Goal: Task Accomplishment & Management: Use online tool/utility

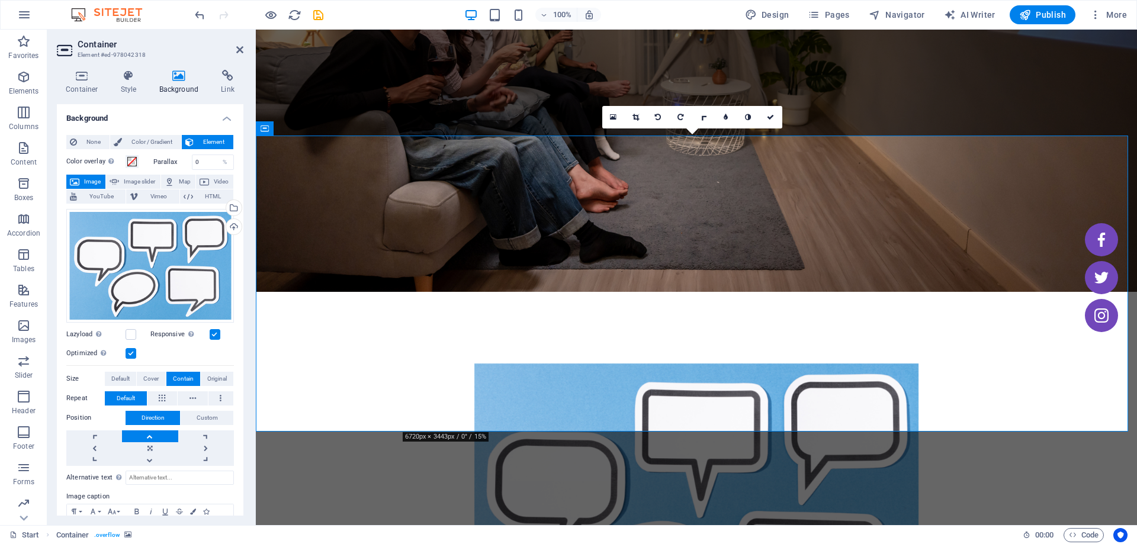
scroll to position [178, 0]
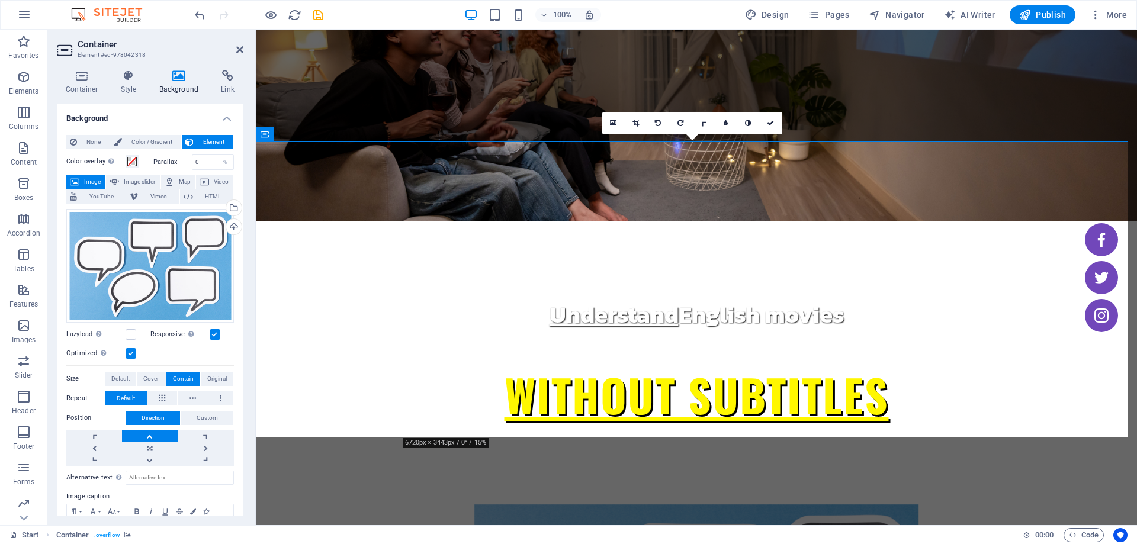
scroll to position [59, 0]
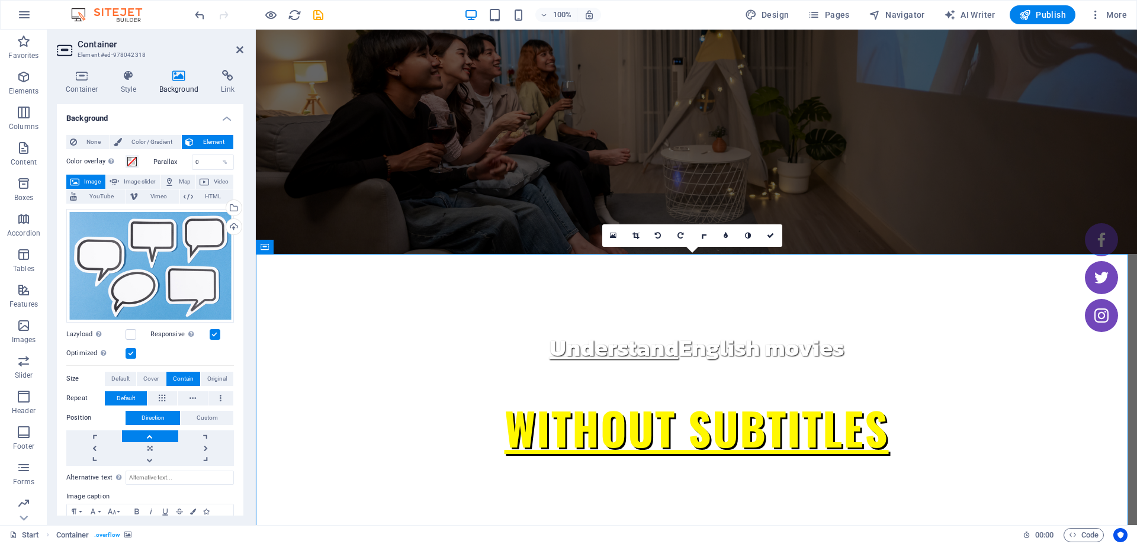
click at [130, 141] on span "Color / Gradient" at bounding box center [151, 142] width 52 height 14
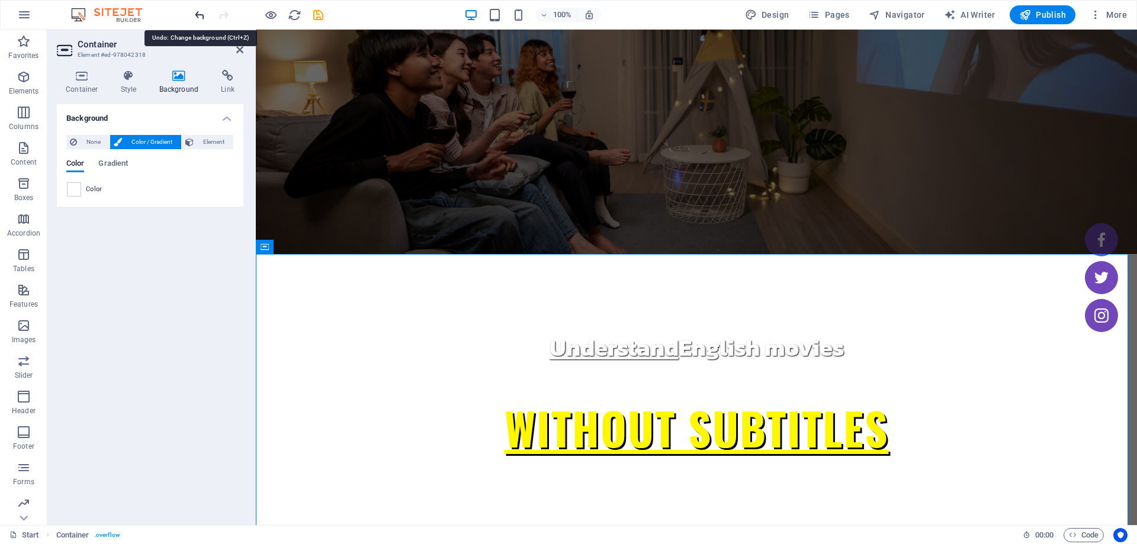
click at [202, 13] on icon "undo" at bounding box center [200, 15] width 14 height 14
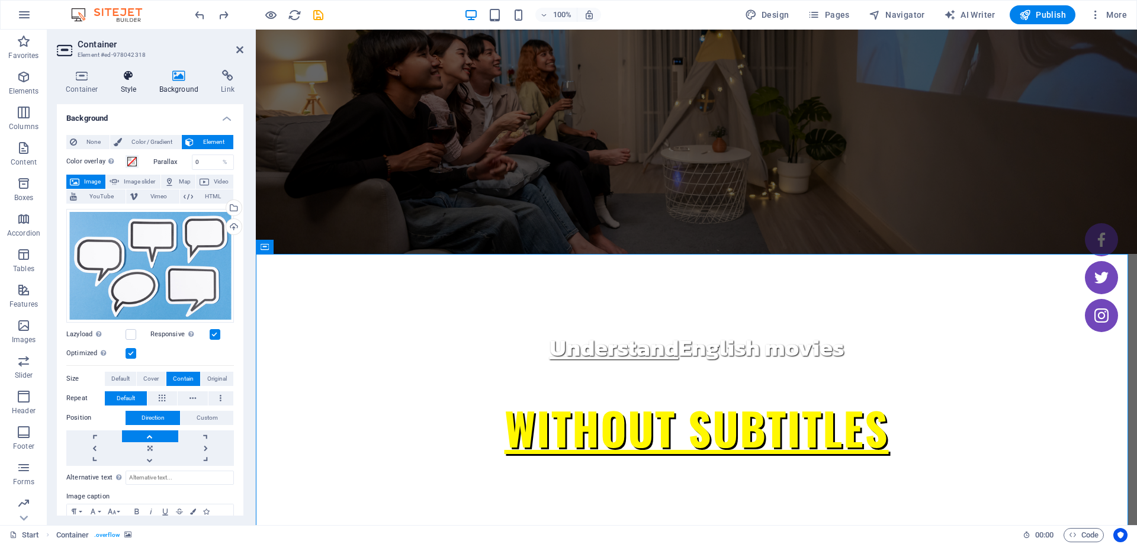
click at [132, 73] on icon at bounding box center [129, 76] width 34 height 12
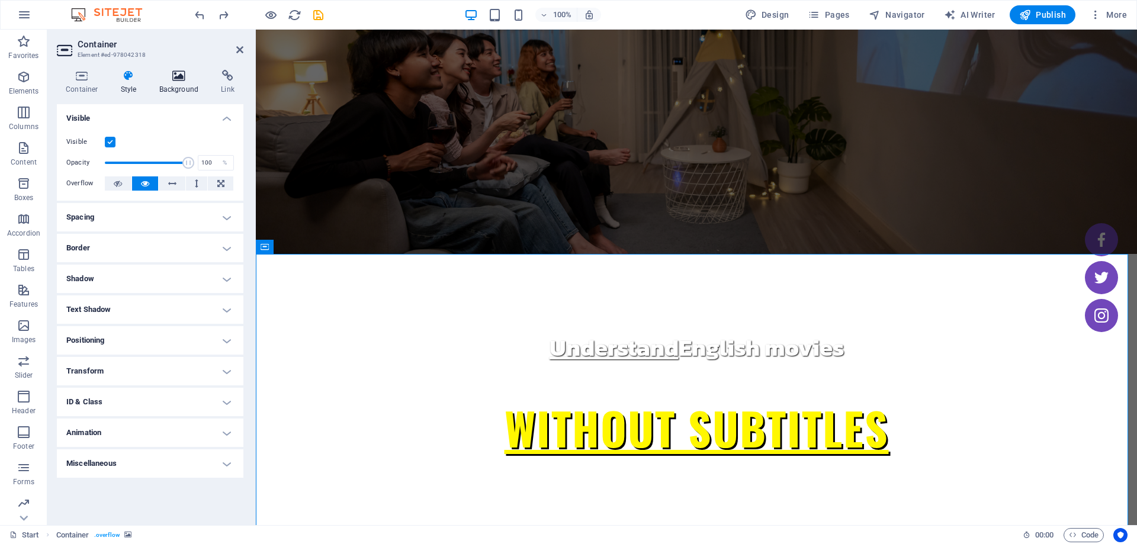
click at [182, 72] on icon at bounding box center [178, 76] width 57 height 12
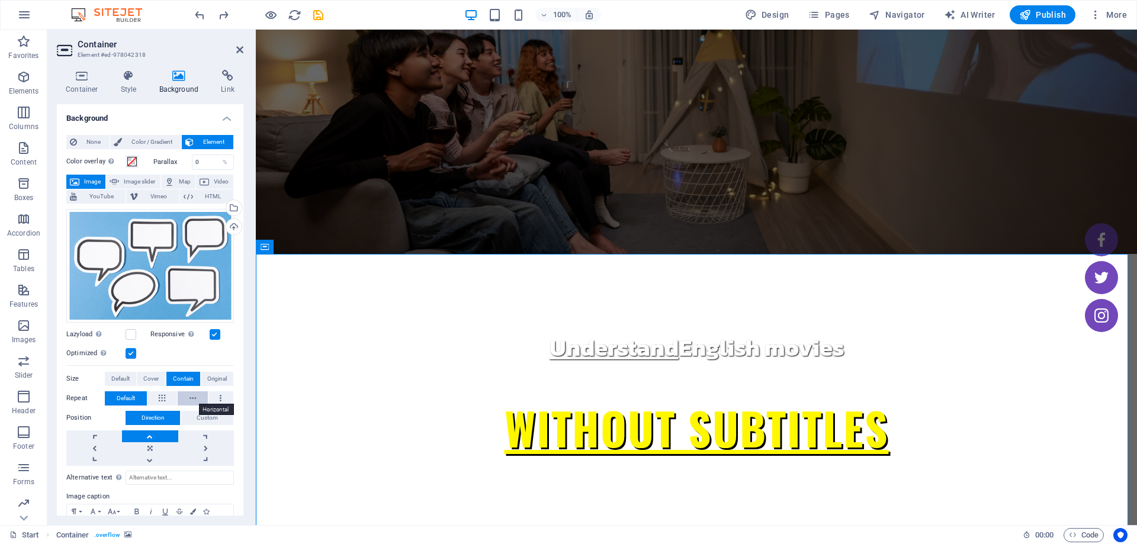
click at [186, 393] on button at bounding box center [193, 398] width 30 height 14
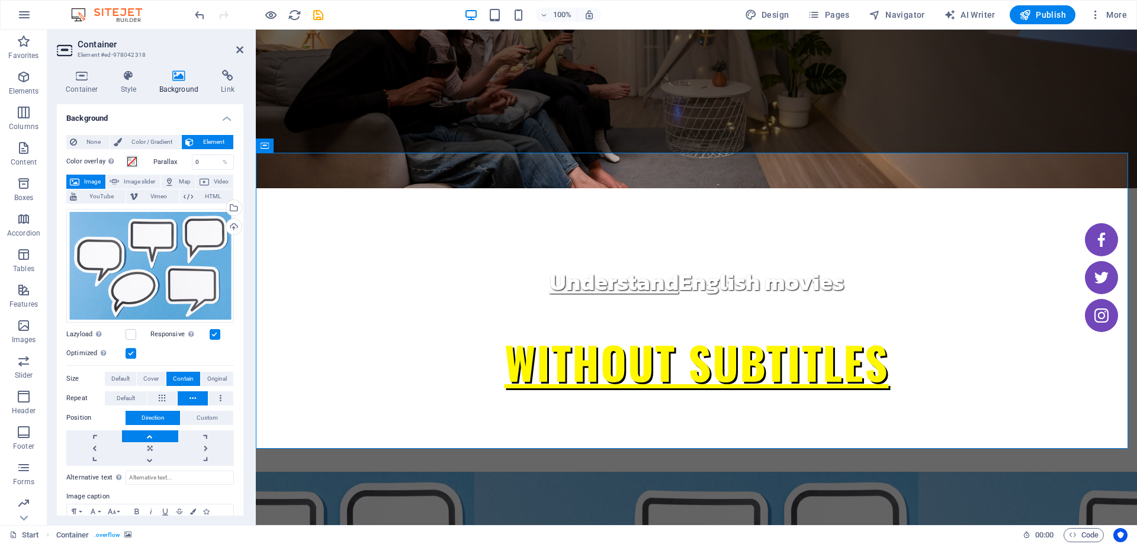
scroll to position [118, 0]
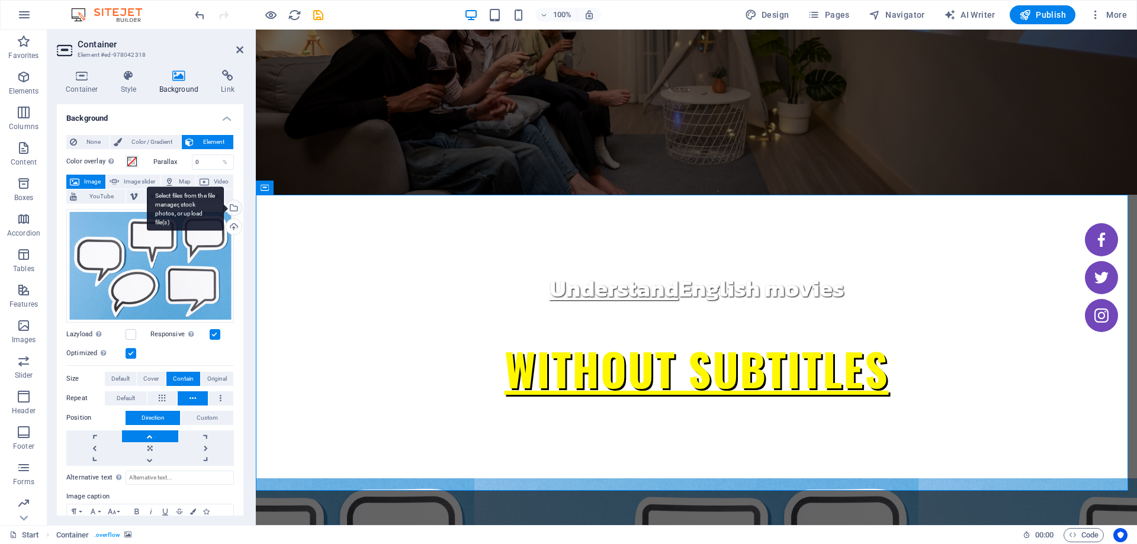
click at [224, 210] on div "Select files from the file manager, stock photos, or upload file(s)" at bounding box center [185, 208] width 77 height 44
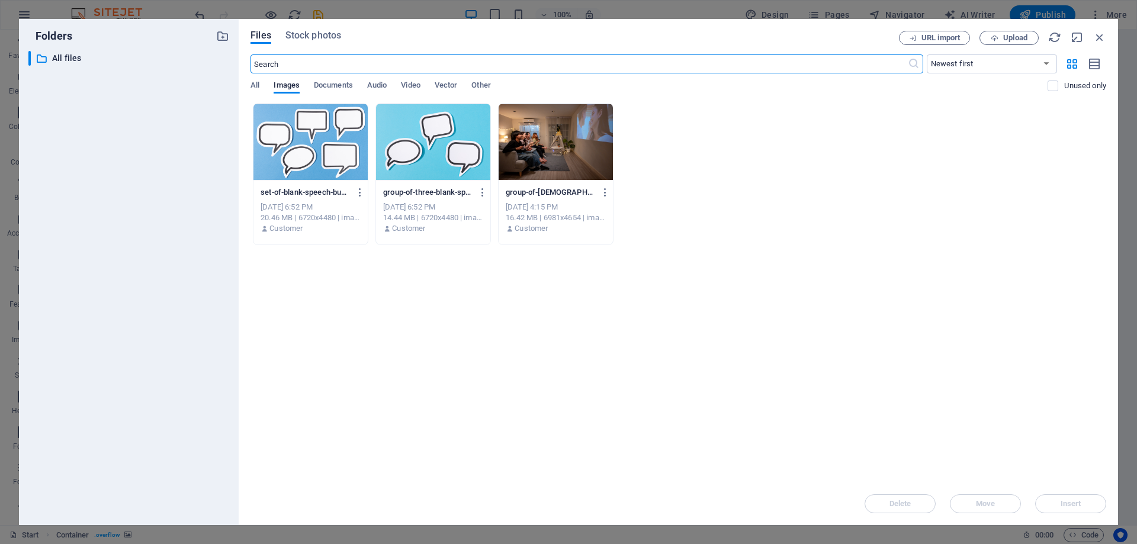
click at [440, 154] on div at bounding box center [433, 142] width 114 height 77
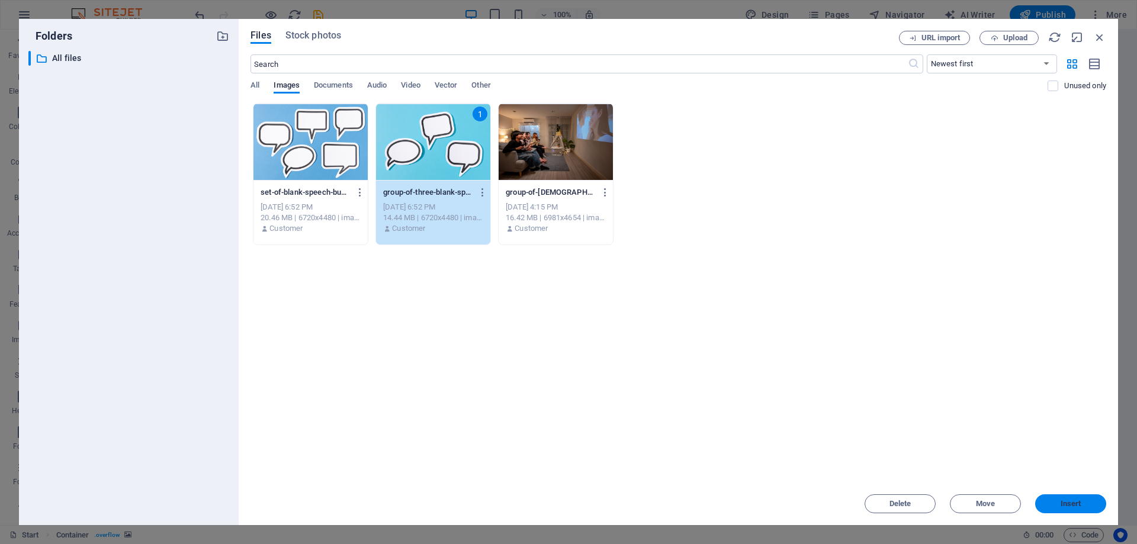
click at [1057, 498] on button "Insert" at bounding box center [1070, 503] width 71 height 19
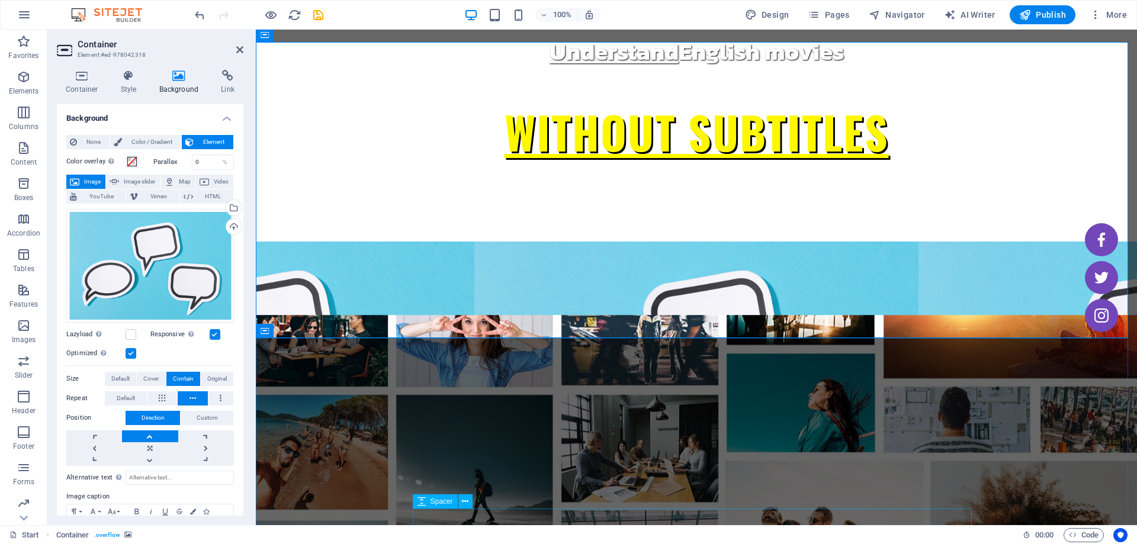
scroll to position [0, 0]
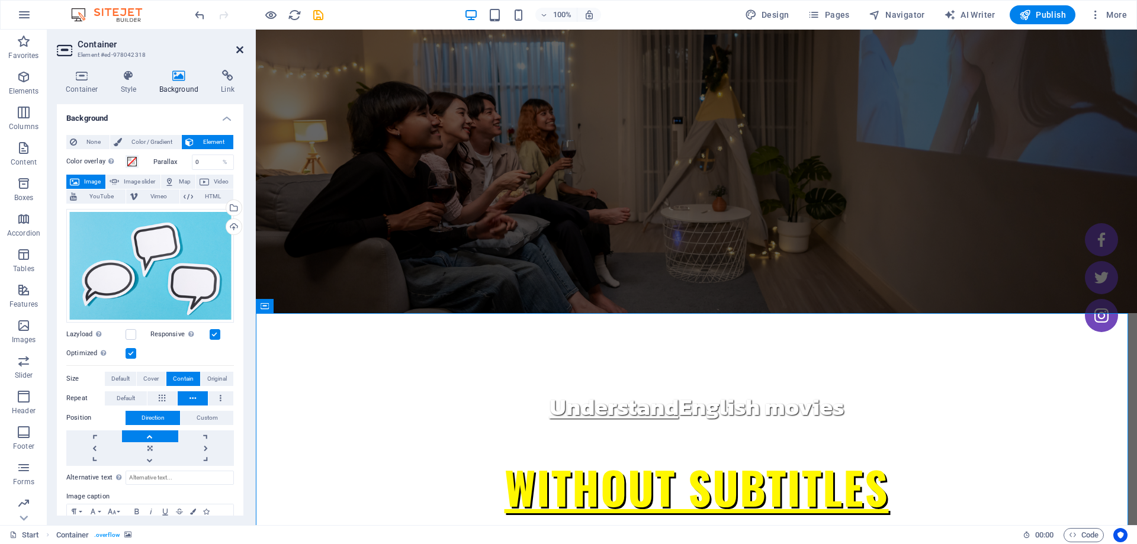
click at [239, 45] on icon at bounding box center [239, 49] width 7 height 9
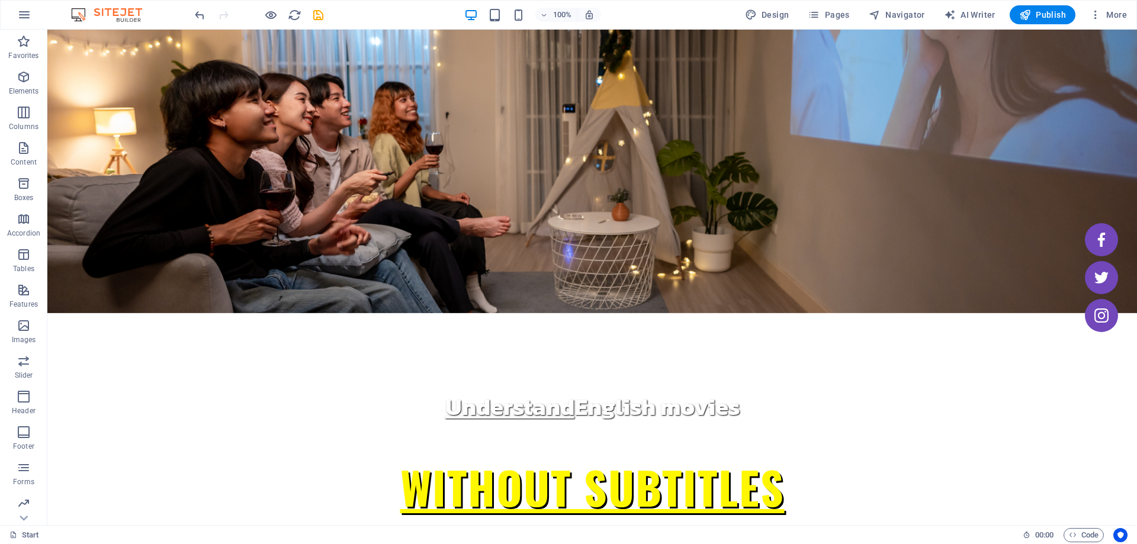
click at [511, 20] on div "100%" at bounding box center [532, 14] width 137 height 19
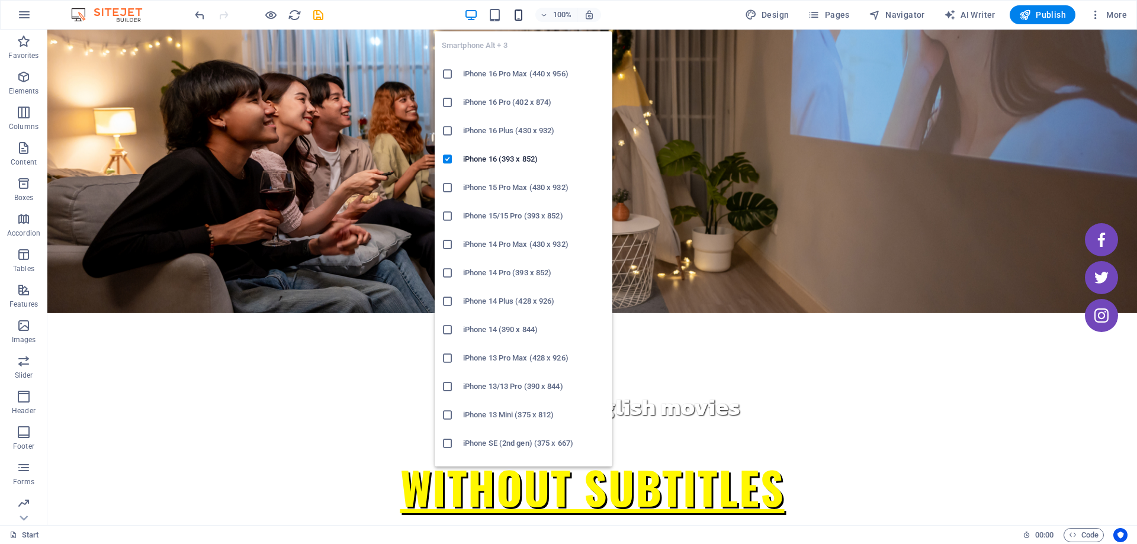
click at [516, 17] on icon "button" at bounding box center [518, 15] width 14 height 14
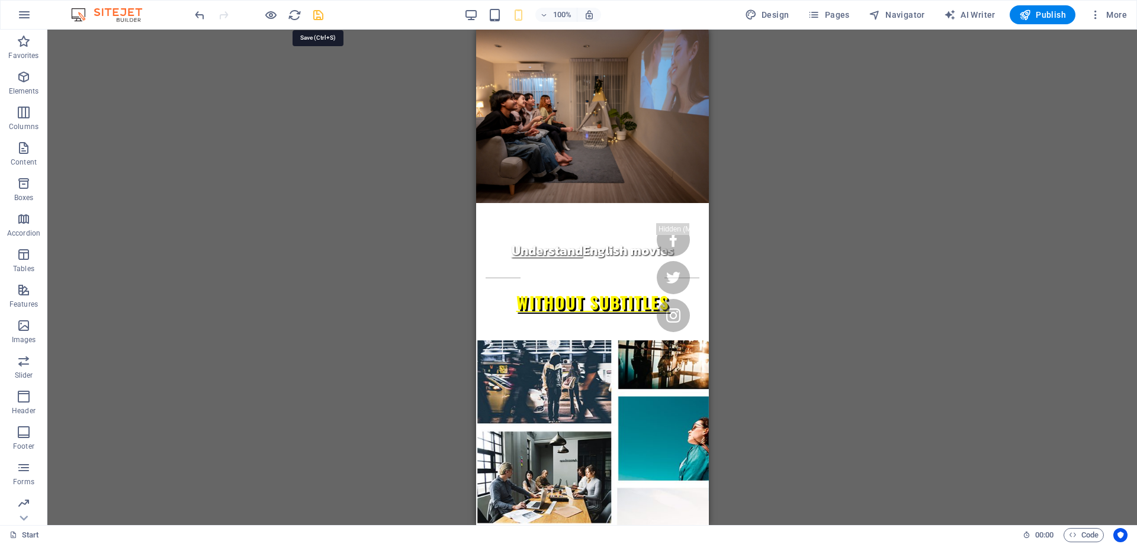
click at [322, 20] on icon "save" at bounding box center [318, 15] width 14 height 14
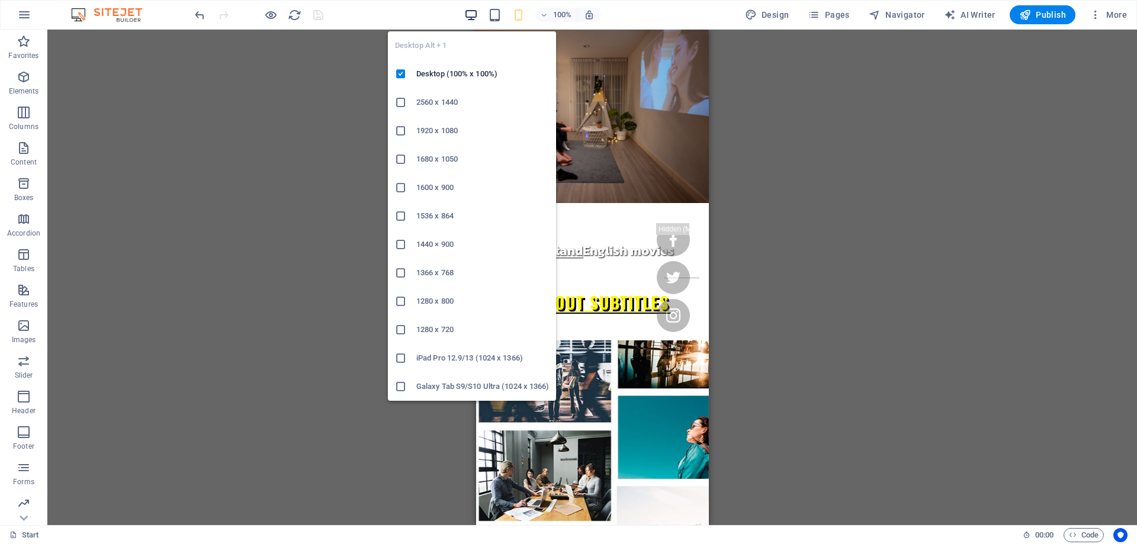
click at [467, 19] on icon "button" at bounding box center [471, 15] width 14 height 14
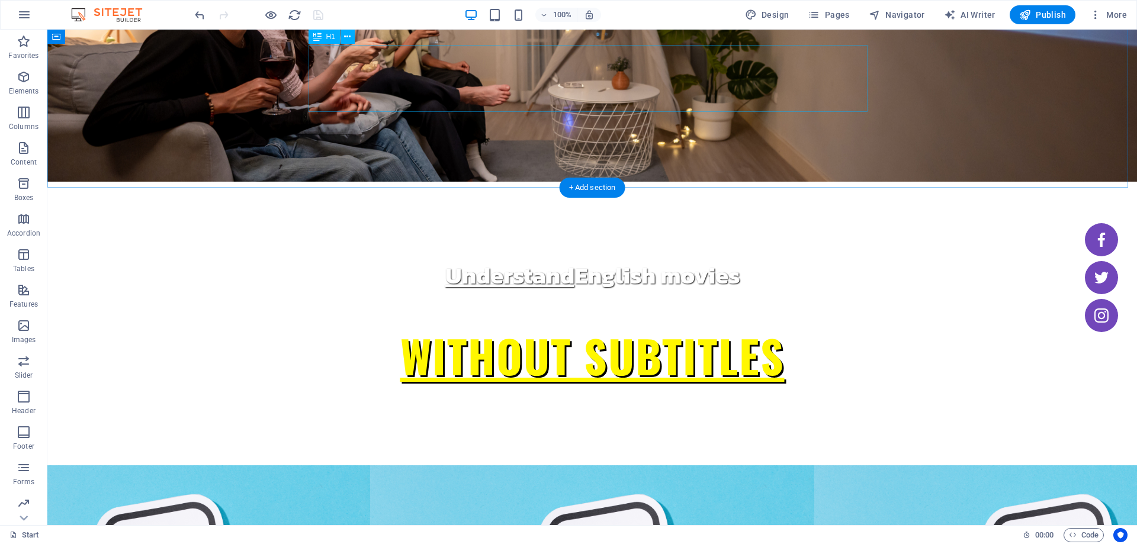
scroll to position [118, 0]
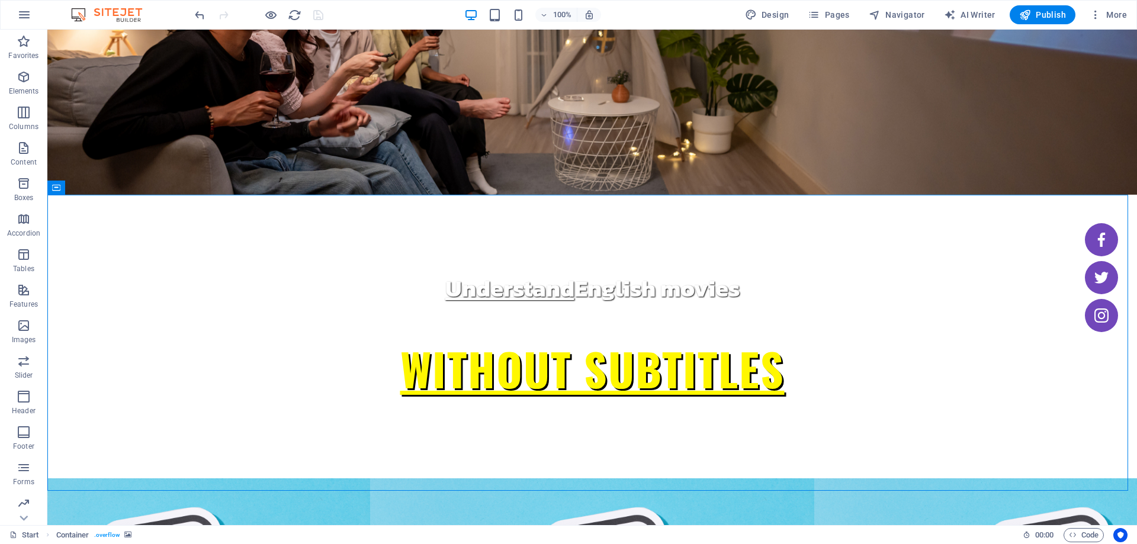
click at [524, 22] on div "100%" at bounding box center [532, 14] width 137 height 19
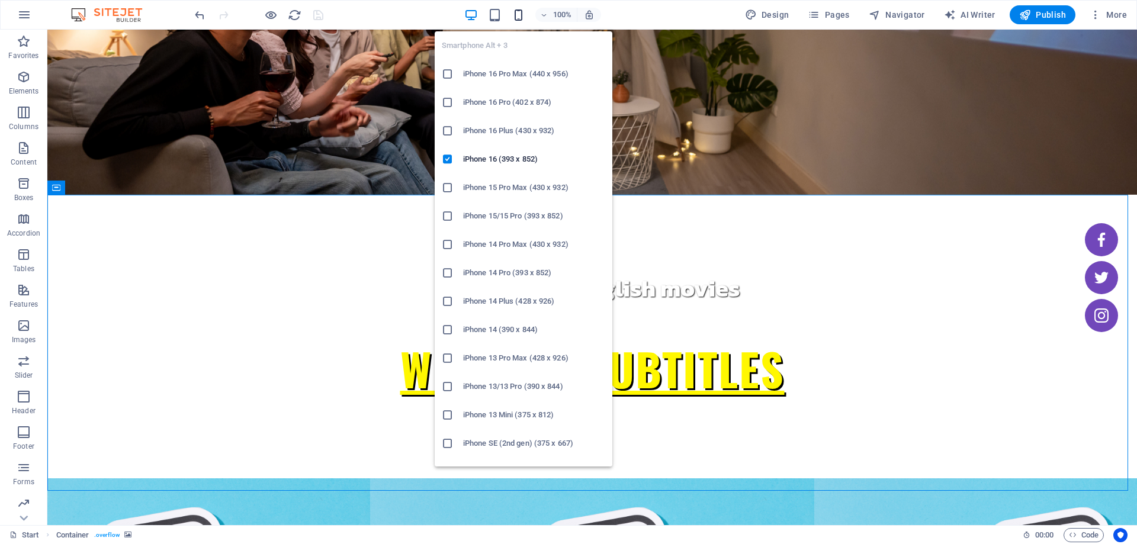
click at [522, 18] on icon "button" at bounding box center [518, 15] width 14 height 14
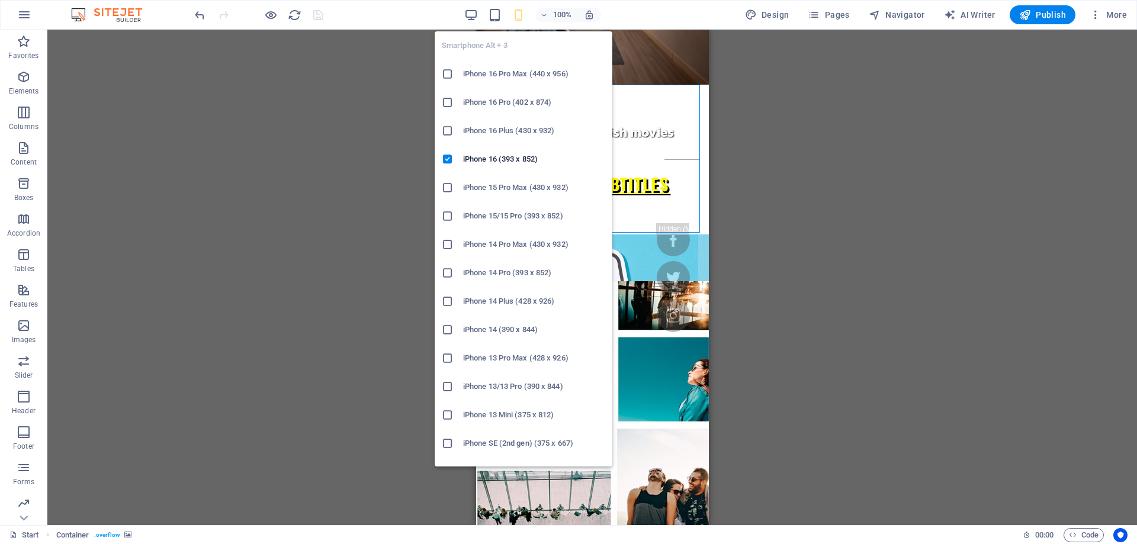
click at [522, 18] on icon "button" at bounding box center [518, 15] width 14 height 14
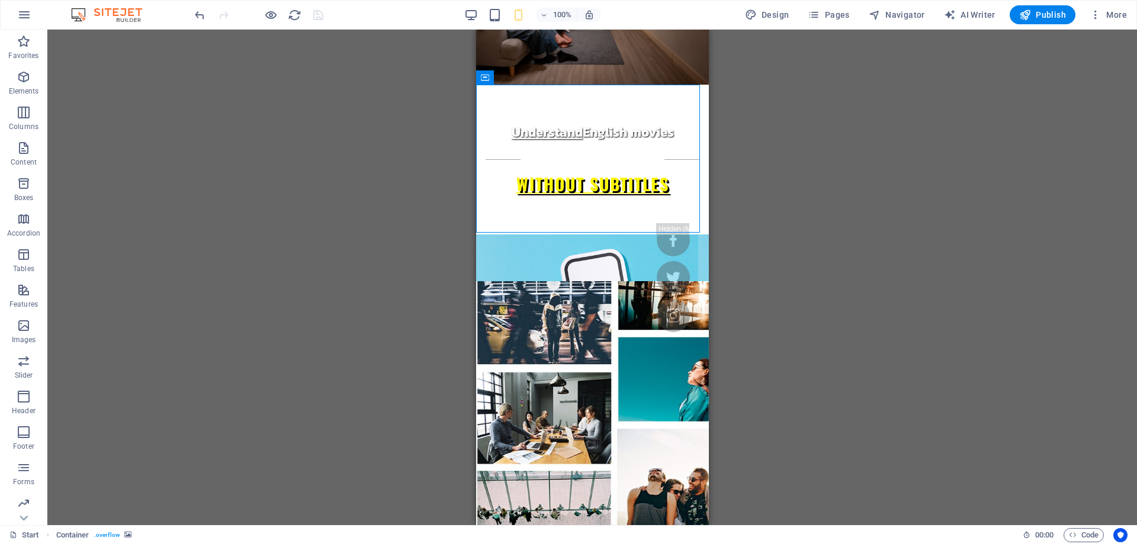
click at [927, 143] on div "Drag here to replace the existing content. Press “Ctrl” if you want to create a…" at bounding box center [591, 277] width 1089 height 495
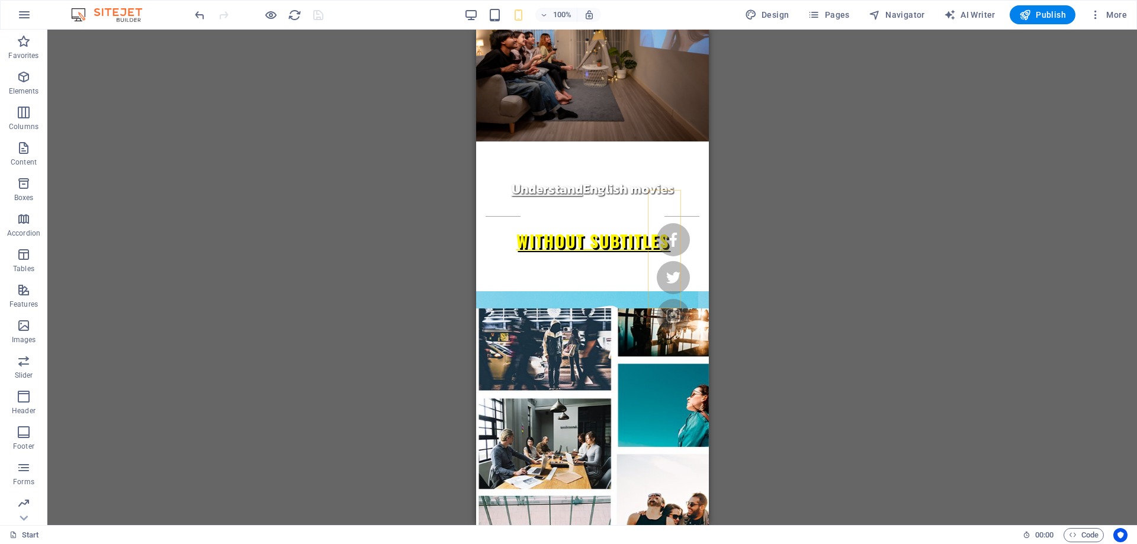
scroll to position [59, 0]
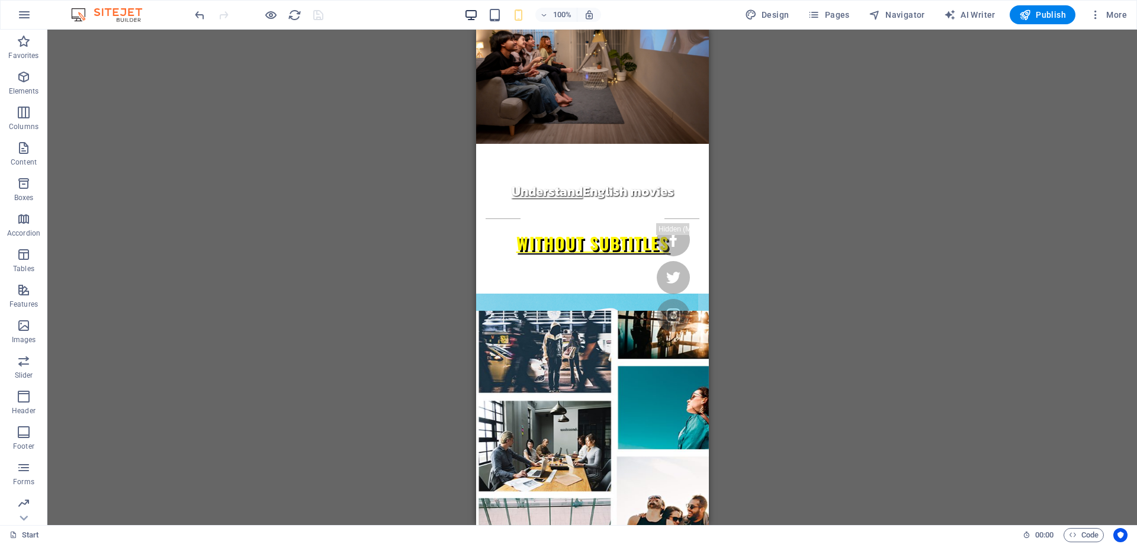
click at [478, 15] on icon "button" at bounding box center [471, 15] width 14 height 14
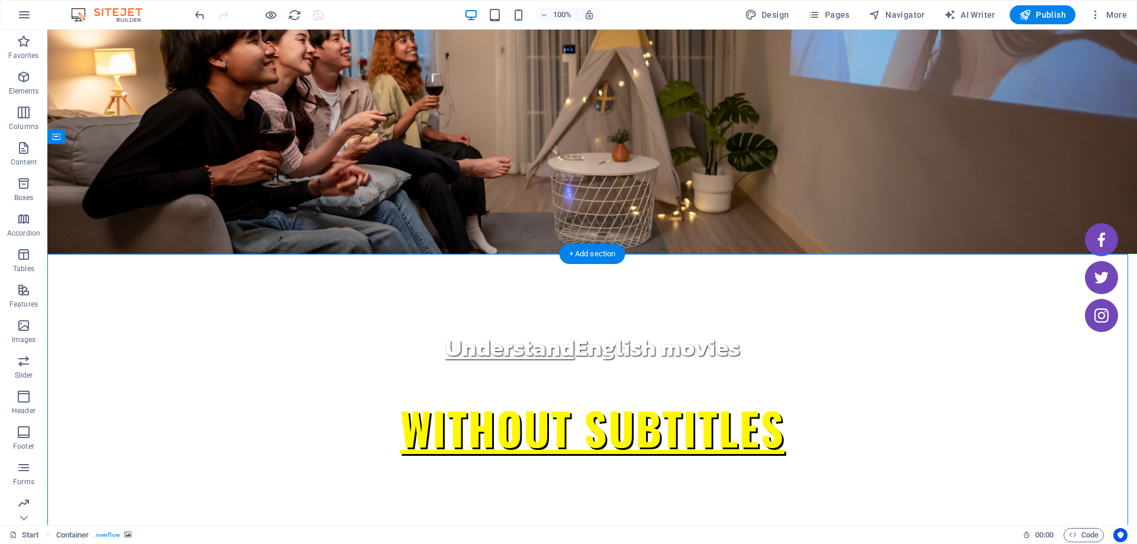
click at [105, 250] on icon at bounding box center [108, 246] width 7 height 12
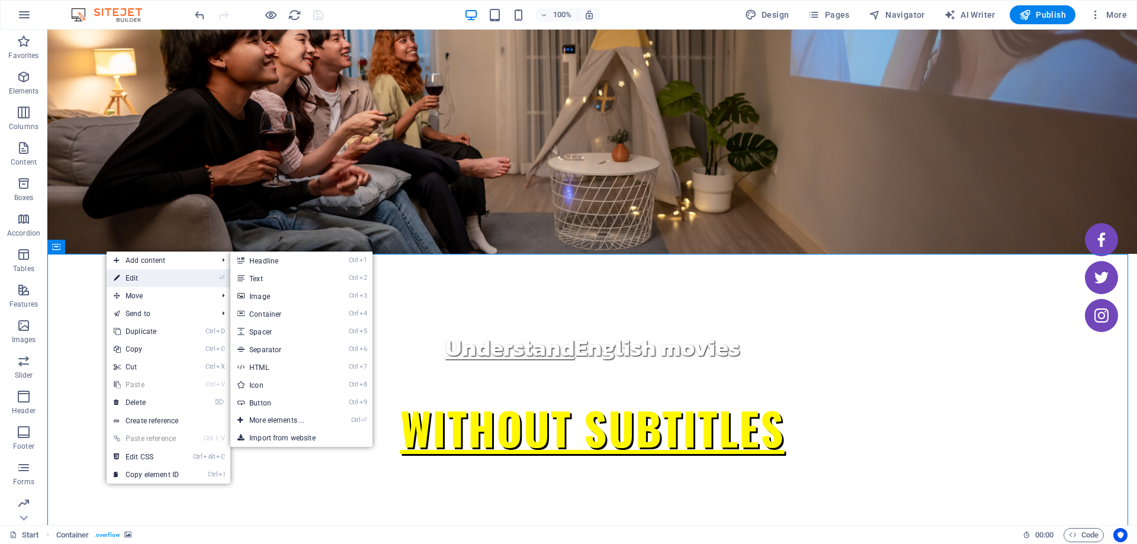
click at [144, 277] on link "⏎ Edit" at bounding box center [146, 278] width 79 height 18
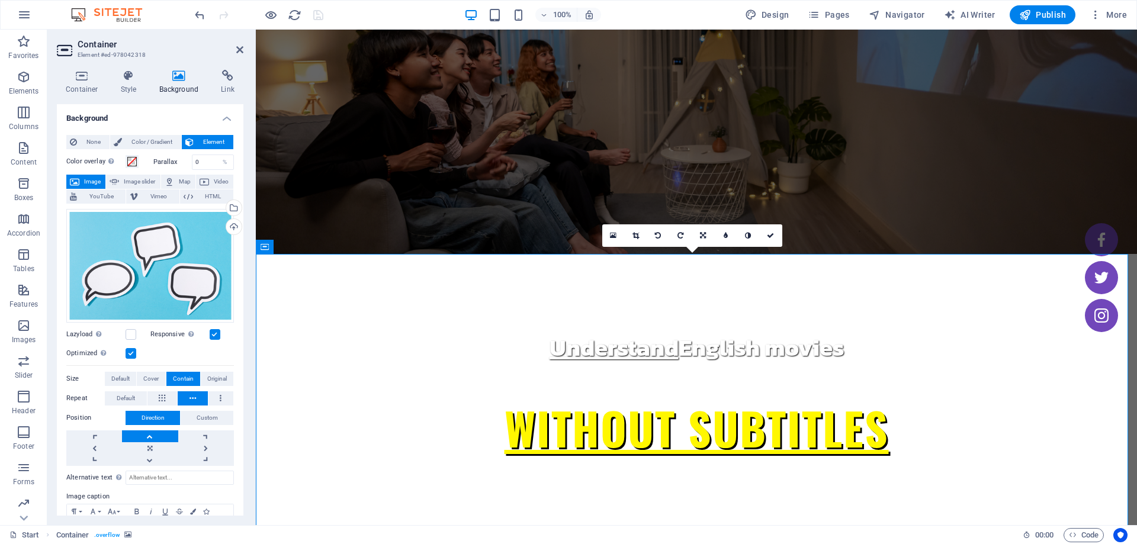
click at [332, 123] on figure at bounding box center [696, 112] width 881 height 284
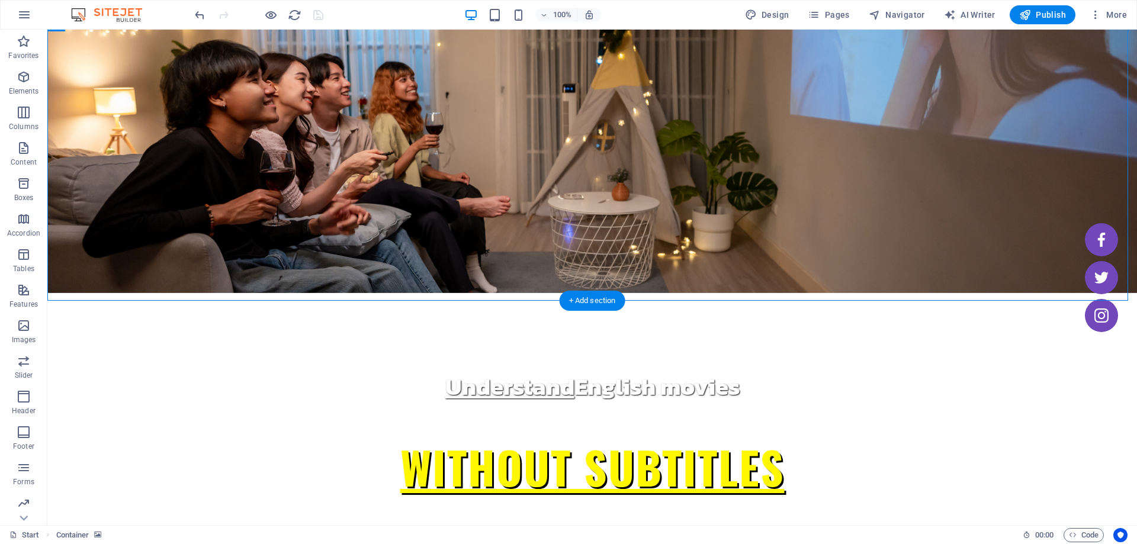
scroll to position [0, 0]
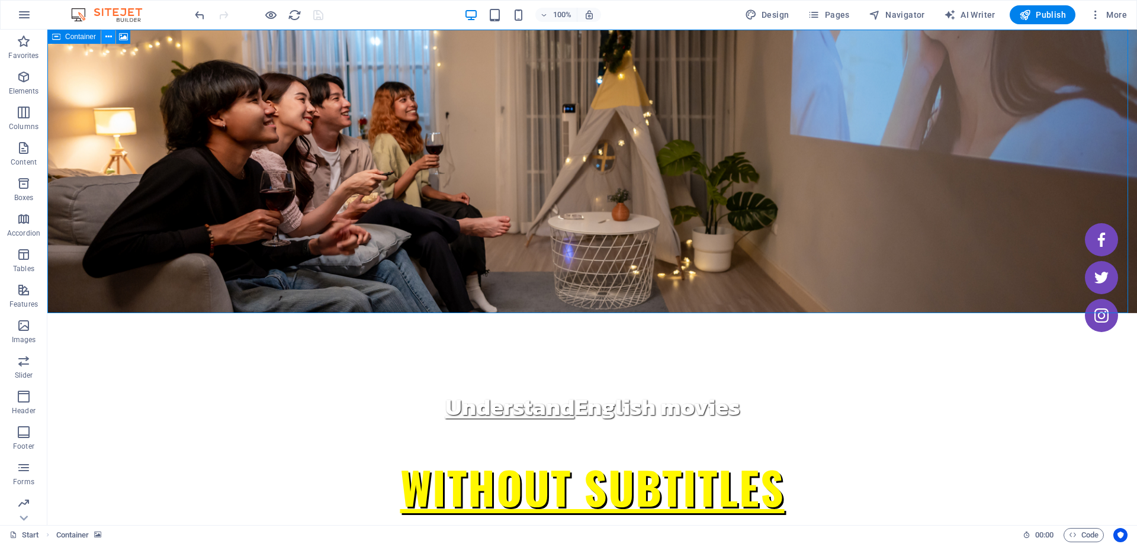
click at [104, 39] on button at bounding box center [108, 37] width 14 height 14
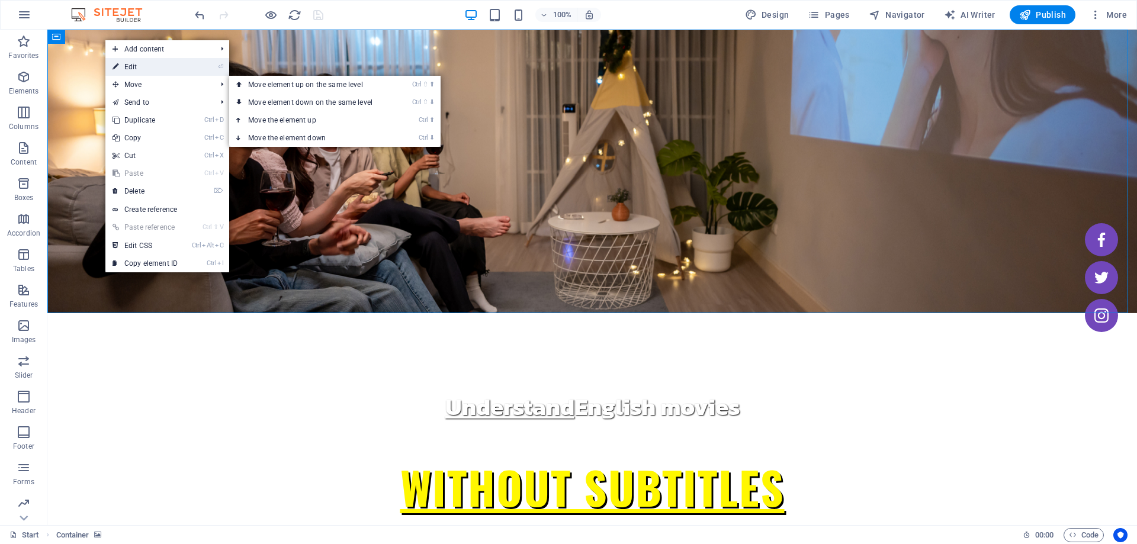
click at [136, 64] on link "⏎ Edit" at bounding box center [144, 67] width 79 height 18
select select "vh"
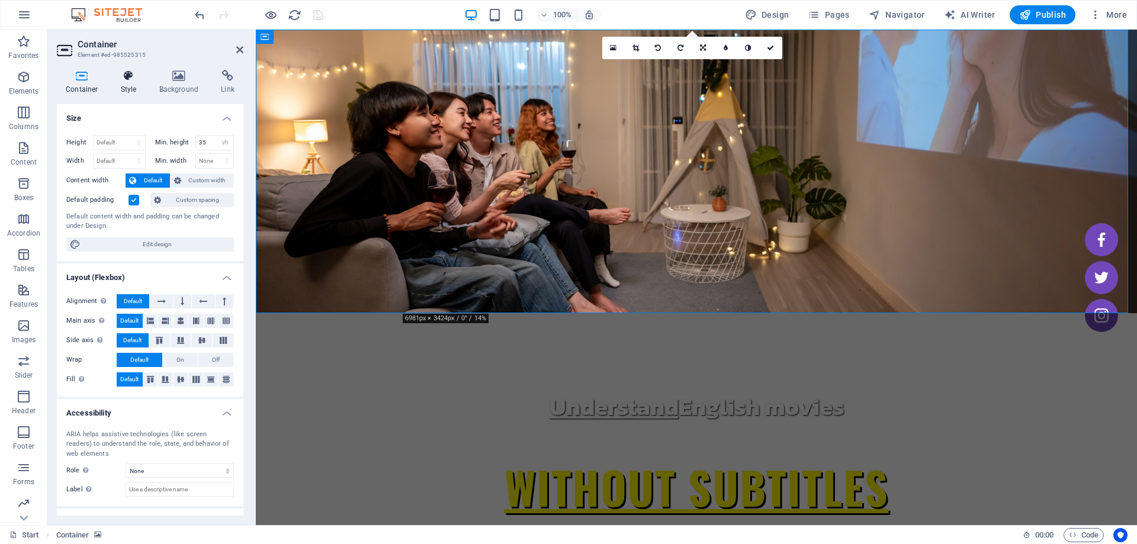
click at [131, 85] on h4 "Style" at bounding box center [131, 82] width 38 height 25
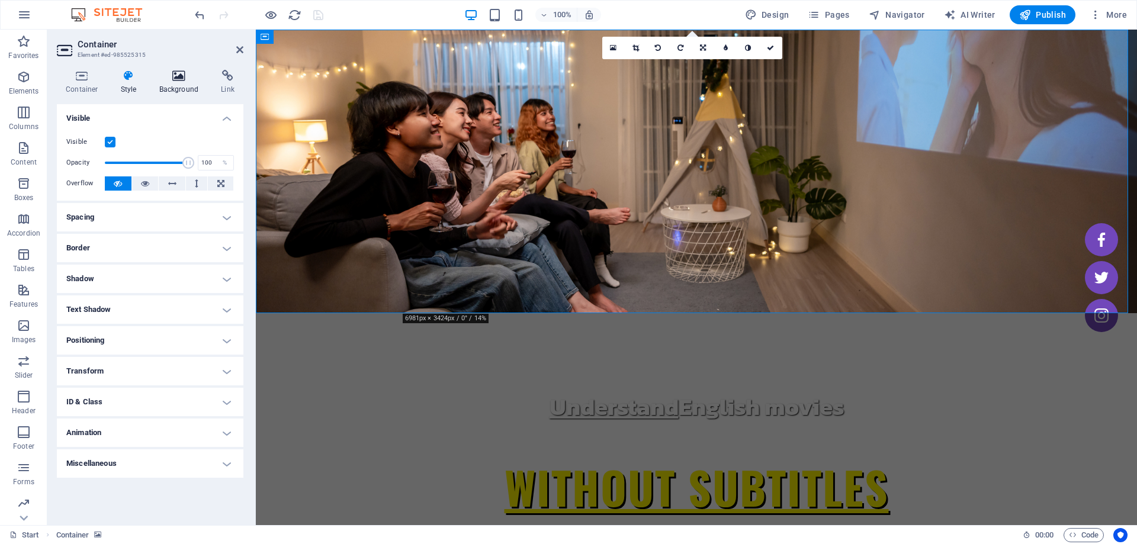
click at [180, 78] on icon at bounding box center [178, 76] width 57 height 12
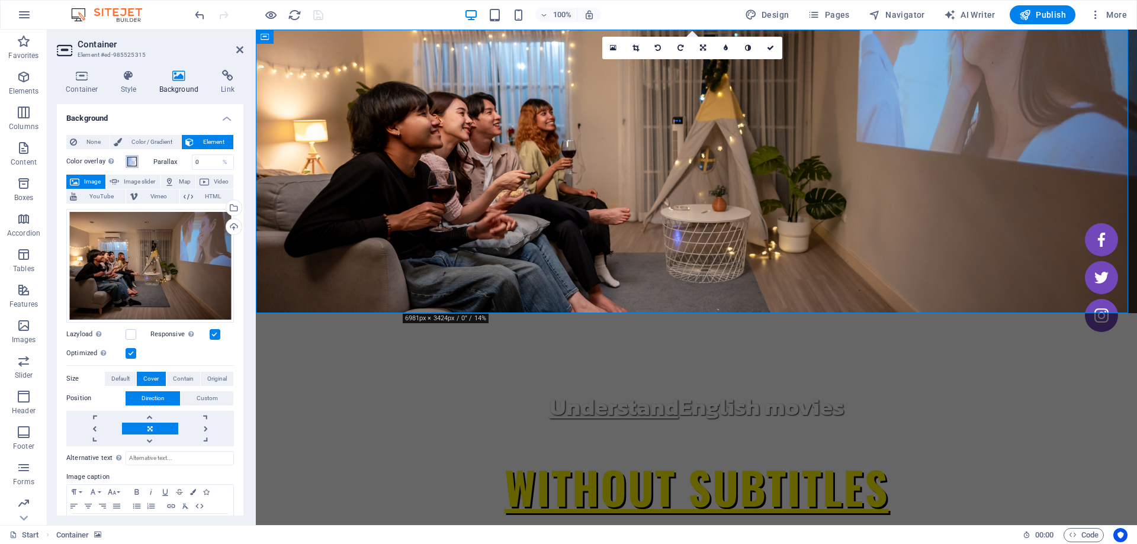
click at [136, 162] on span at bounding box center [131, 161] width 9 height 9
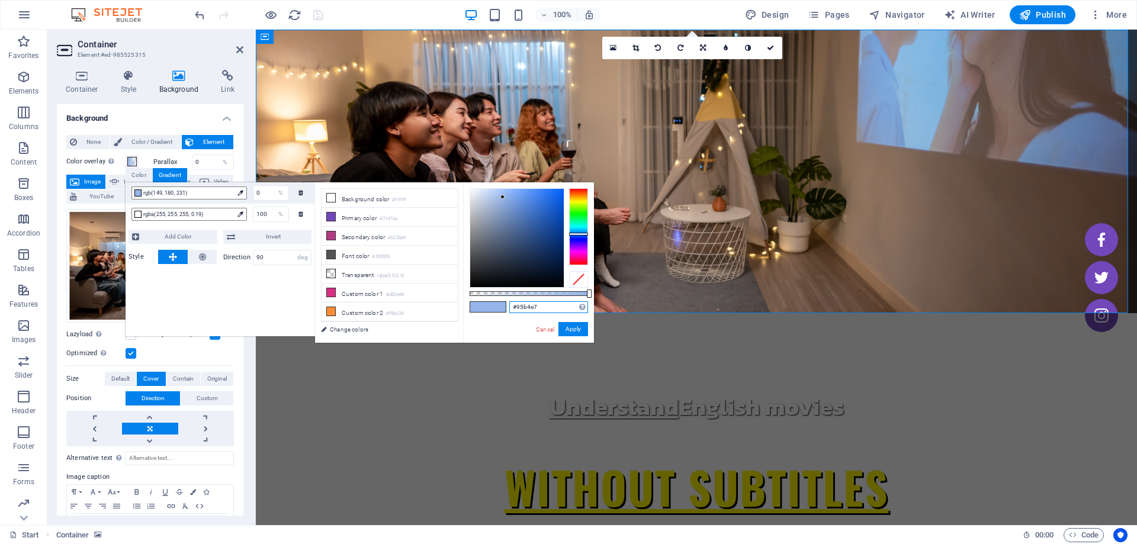
click at [532, 310] on input "#95b4e7" at bounding box center [548, 307] width 79 height 12
click at [538, 330] on link "Cancel" at bounding box center [545, 329] width 21 height 9
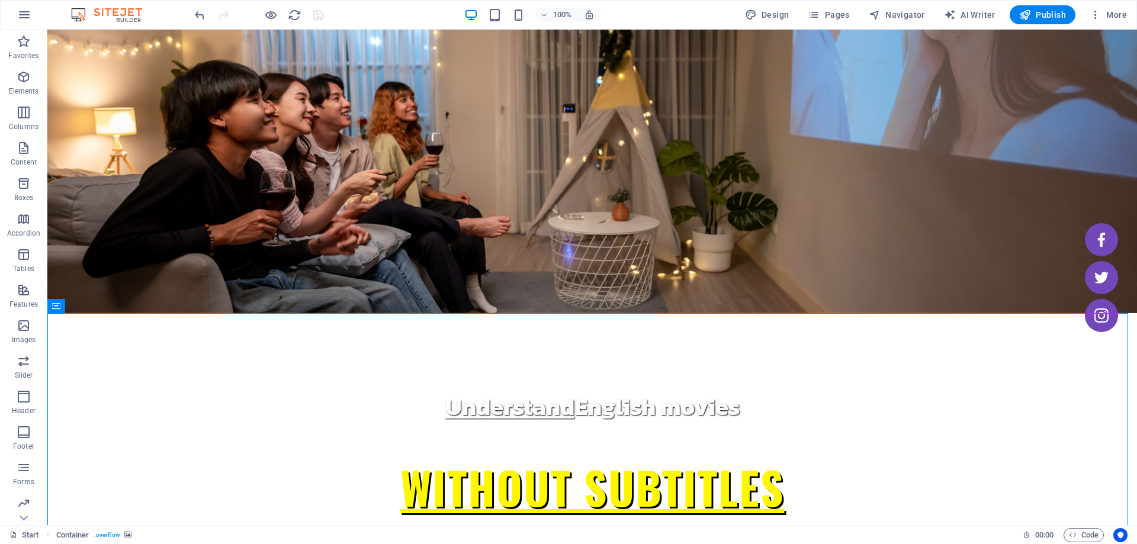
click at [57, 311] on icon at bounding box center [56, 306] width 8 height 14
click at [103, 307] on button at bounding box center [108, 306] width 14 height 14
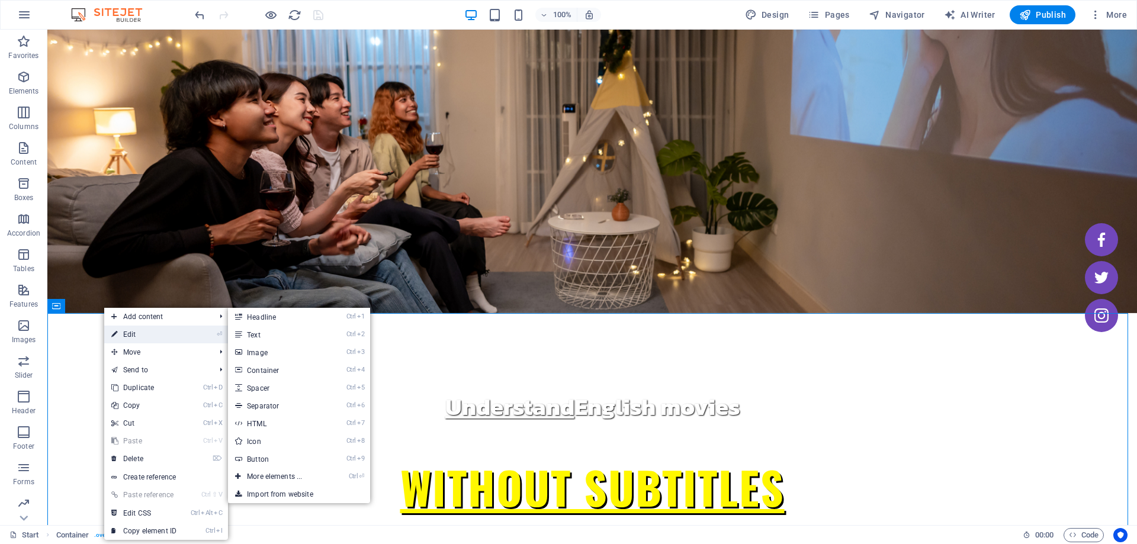
click at [152, 337] on link "⏎ Edit" at bounding box center [143, 335] width 79 height 18
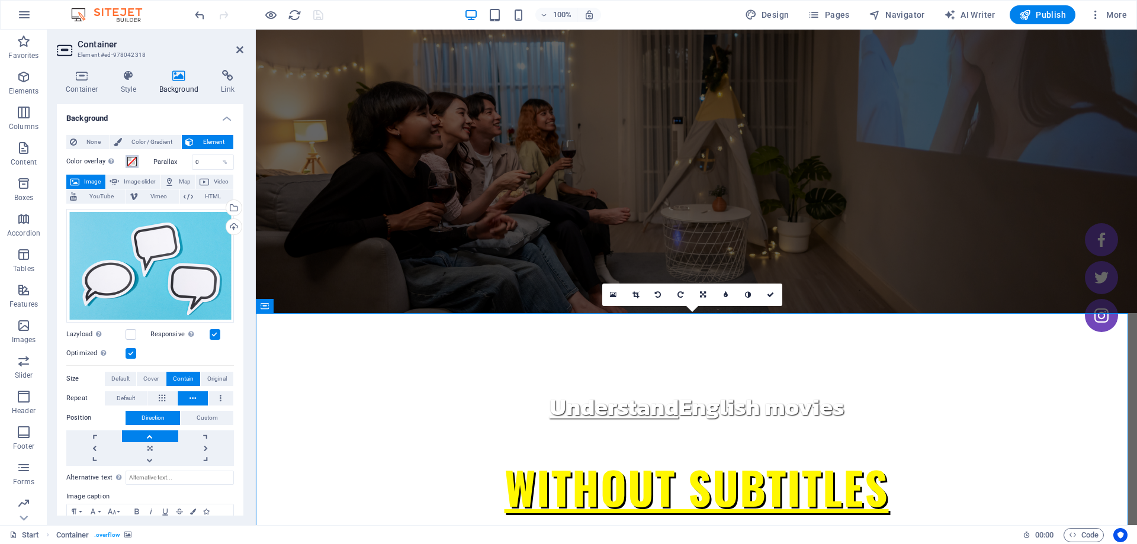
click at [137, 158] on button "Color overlay Places an overlay over the background to colorize it" at bounding box center [131, 161] width 13 height 13
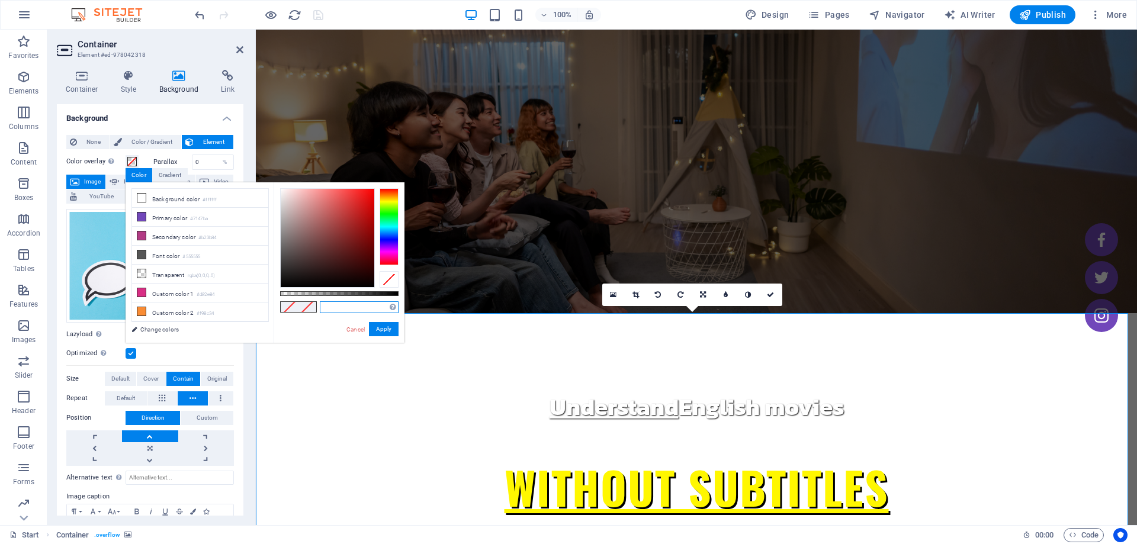
click at [331, 303] on input "text" at bounding box center [359, 307] width 79 height 12
paste input "#95b4e7"
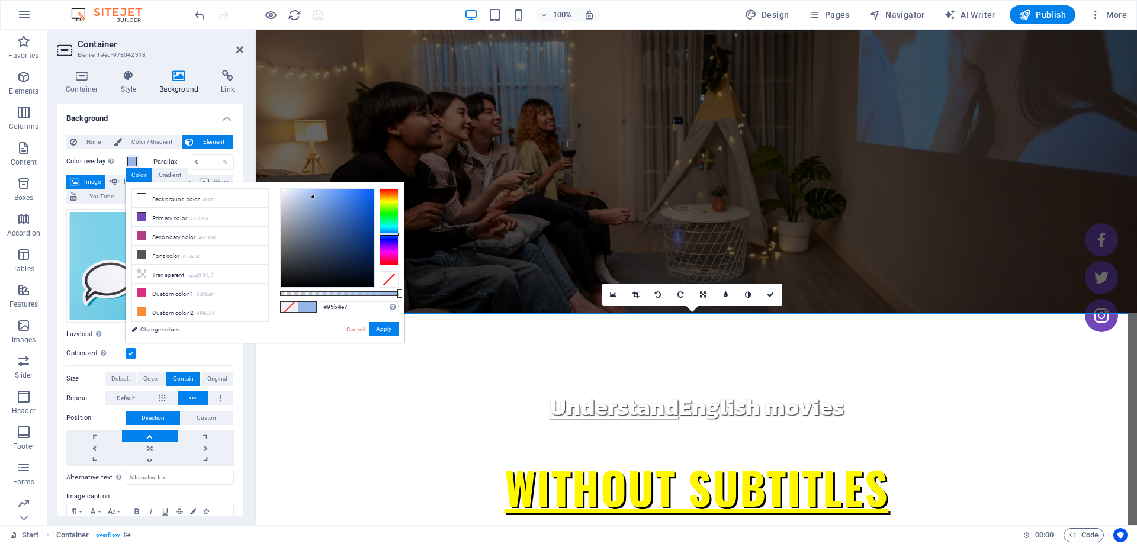
click at [280, 336] on div "#95b4e7 Supported formats #0852ed rgb(8, 82, 237) rgba(8, 82, 237, 90%) hsv(221…" at bounding box center [338, 348] width 131 height 332
drag, startPoint x: 399, startPoint y: 296, endPoint x: 367, endPoint y: 302, distance: 32.6
click at [367, 302] on div "rgba(149, 180, 231, 0.735) Supported formats #0852ed rgb(8, 82, 237) rgba(8, 82…" at bounding box center [338, 348] width 131 height 332
click at [285, 306] on span at bounding box center [290, 307] width 18 height 10
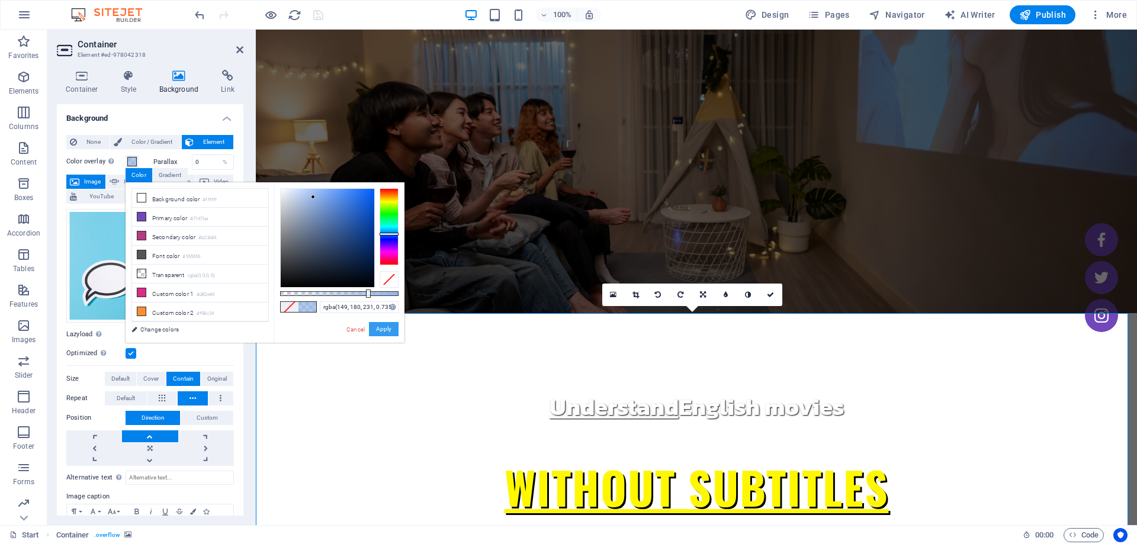
click at [390, 331] on button "Apply" at bounding box center [384, 329] width 30 height 14
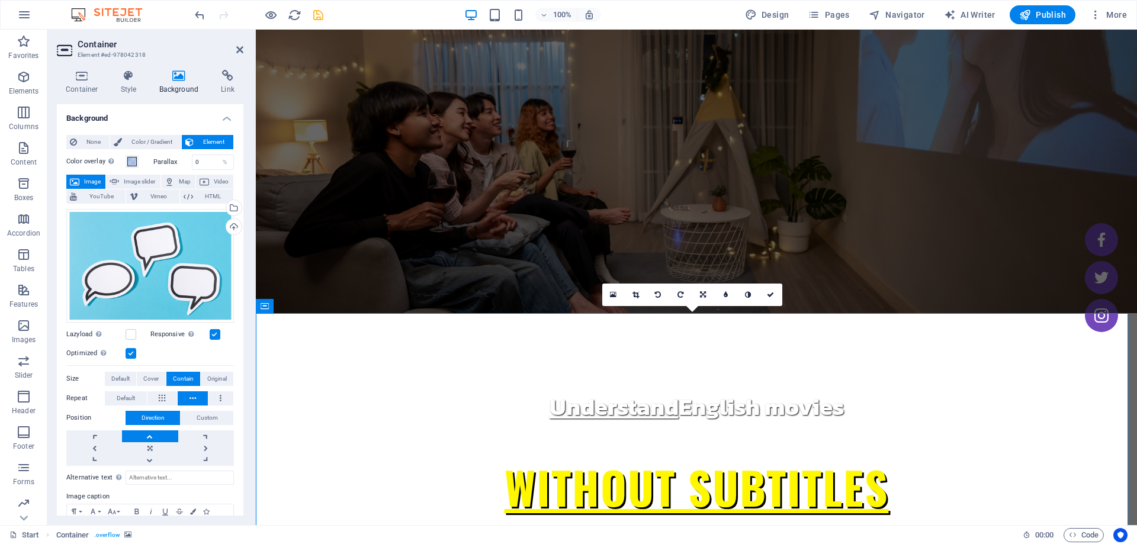
click at [398, 172] on figure at bounding box center [696, 172] width 881 height 284
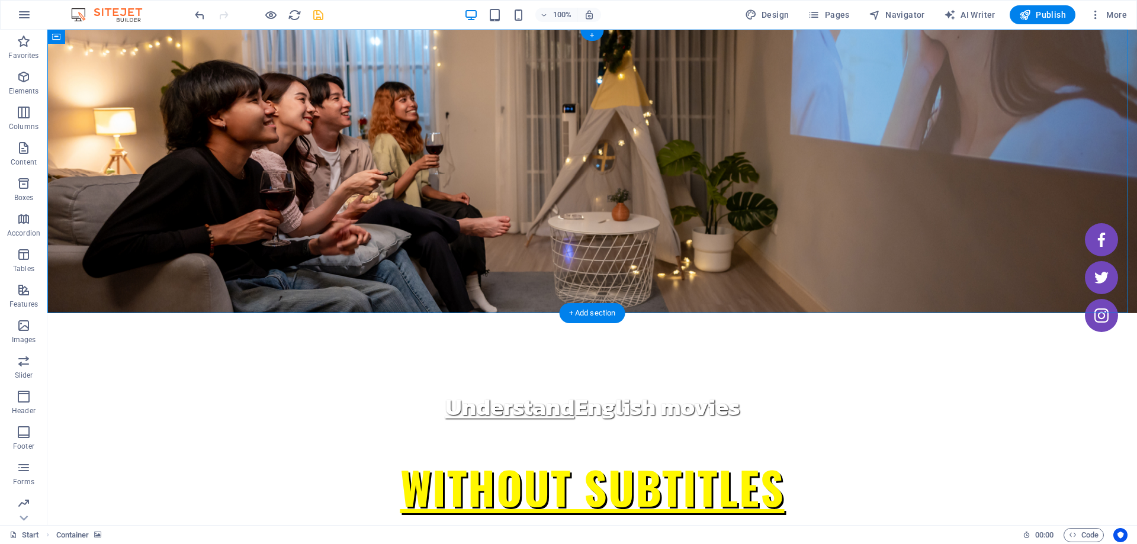
click at [121, 85] on figure at bounding box center [591, 172] width 1089 height 284
click at [114, 38] on button at bounding box center [108, 37] width 14 height 14
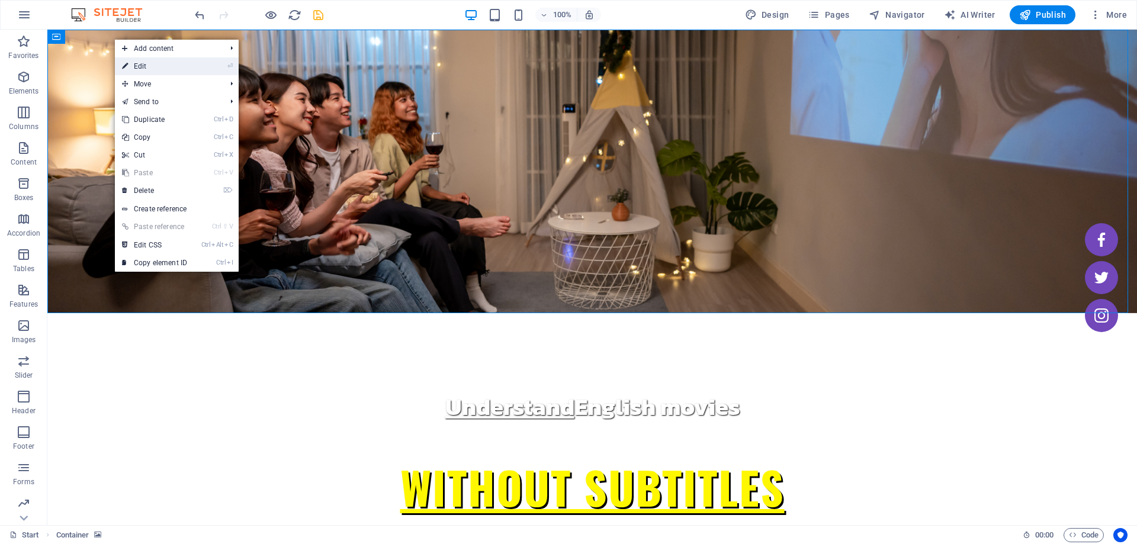
click at [128, 69] on icon at bounding box center [125, 66] width 6 height 18
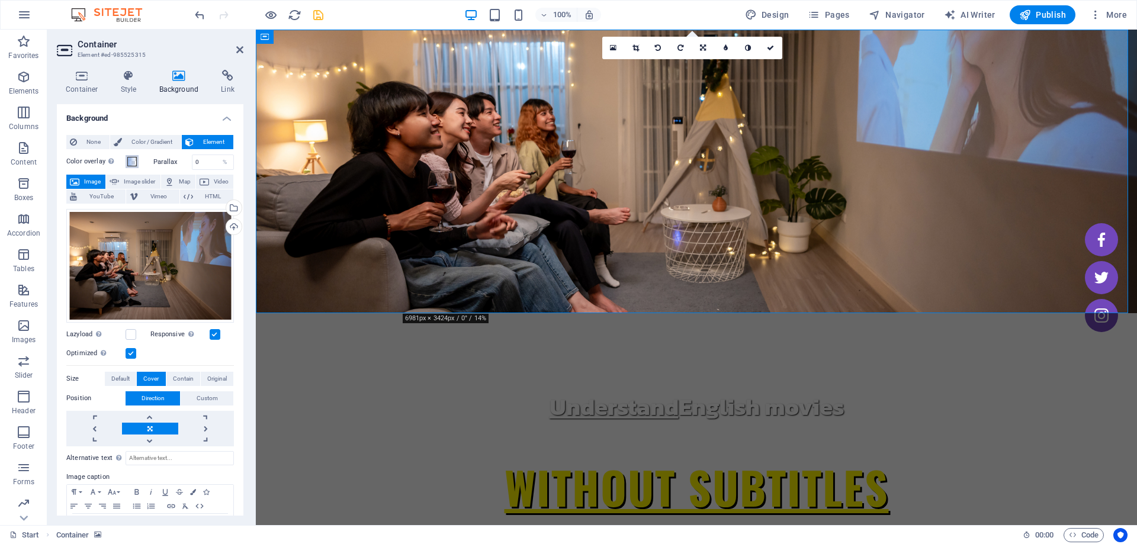
click at [133, 157] on span at bounding box center [131, 161] width 9 height 9
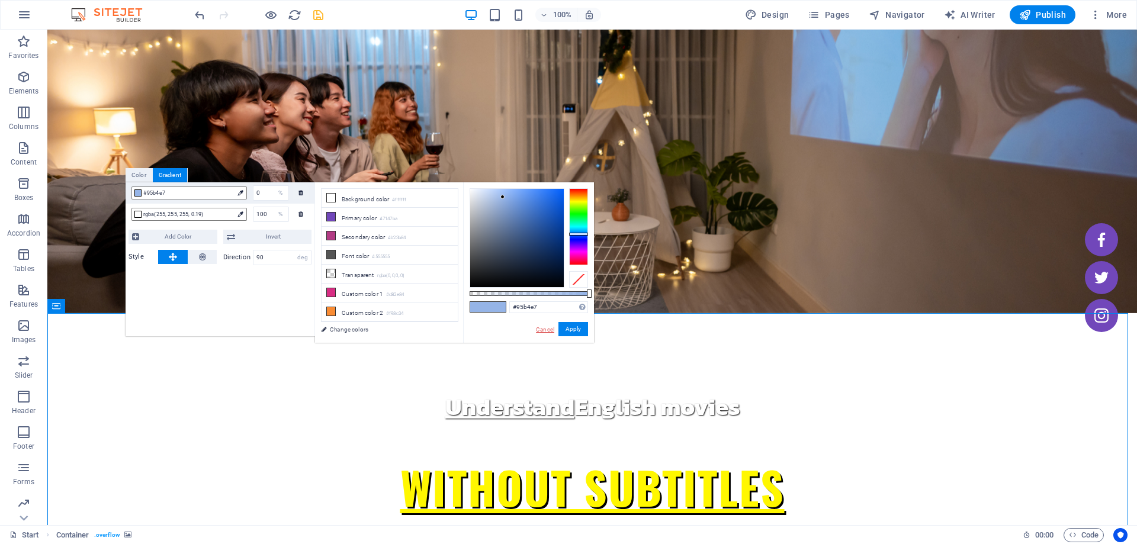
click at [539, 334] on link "Cancel" at bounding box center [545, 329] width 21 height 9
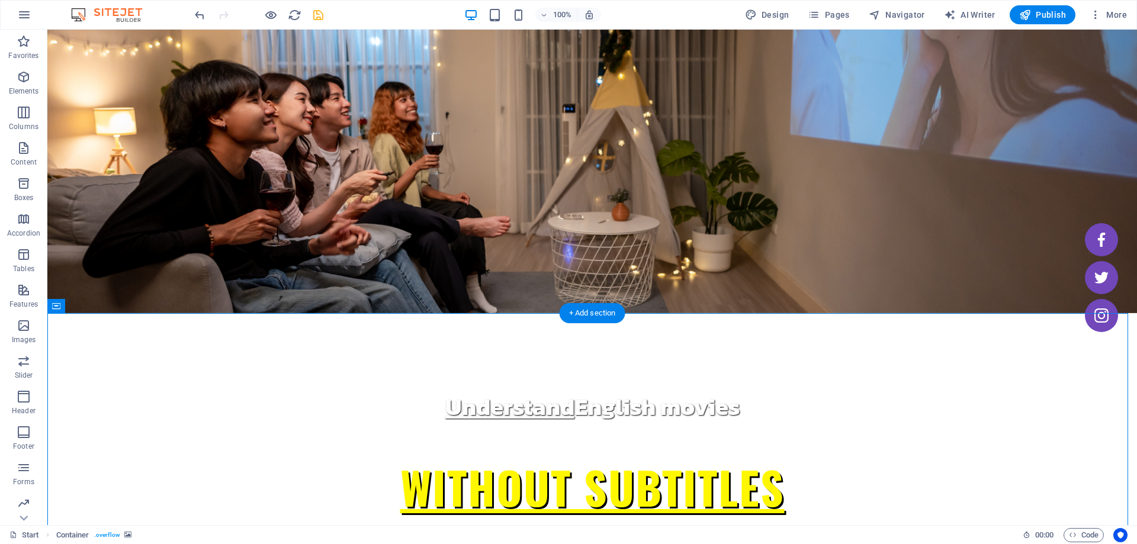
click at [120, 305] on icon at bounding box center [123, 306] width 9 height 12
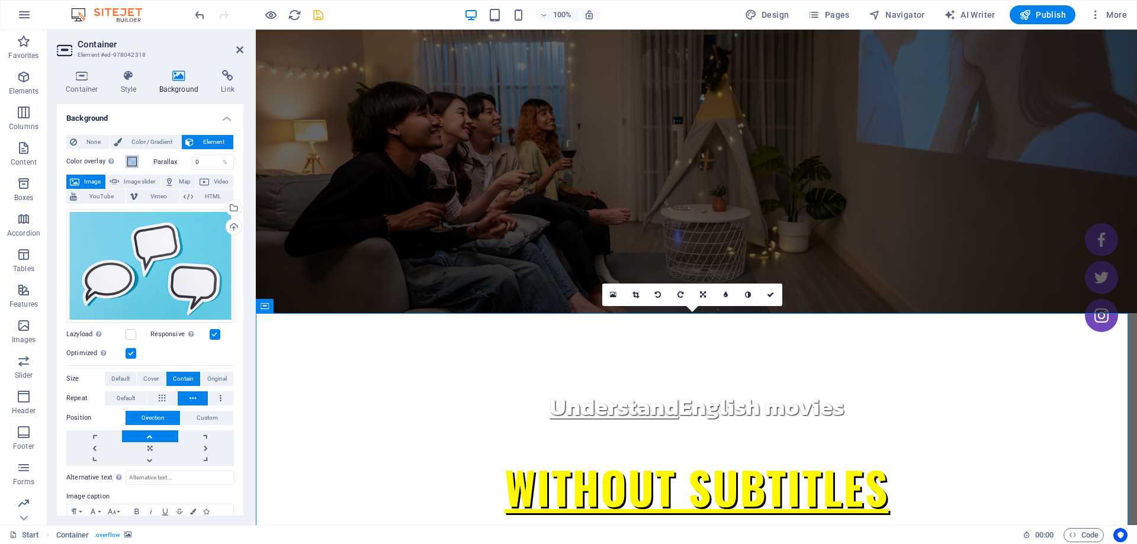
click at [126, 162] on button "Color overlay Places an overlay over the background to colorize it" at bounding box center [131, 161] width 13 height 13
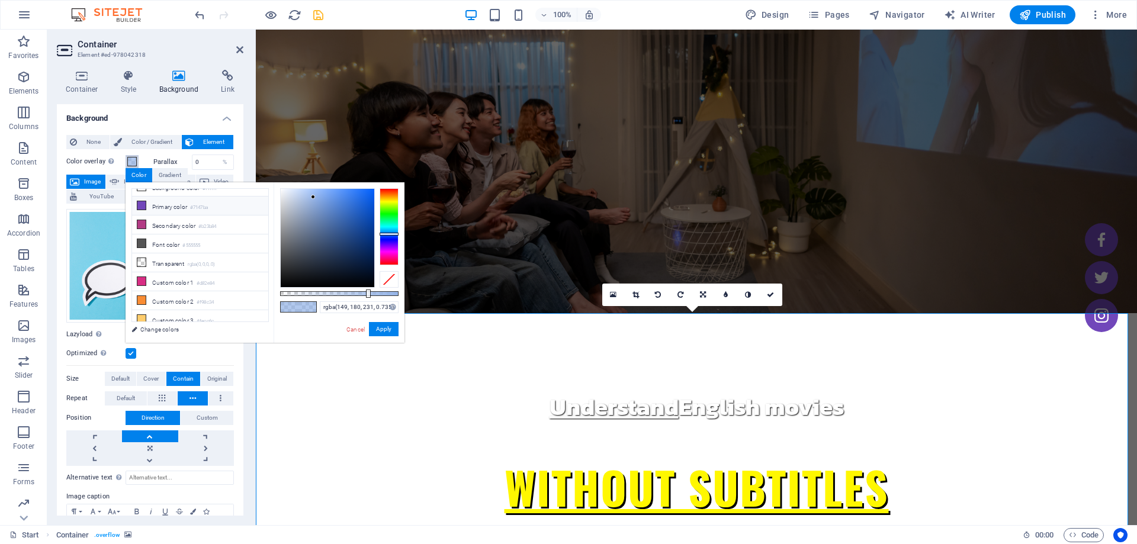
scroll to position [14, 0]
click at [346, 332] on link "Cancel" at bounding box center [355, 329] width 21 height 9
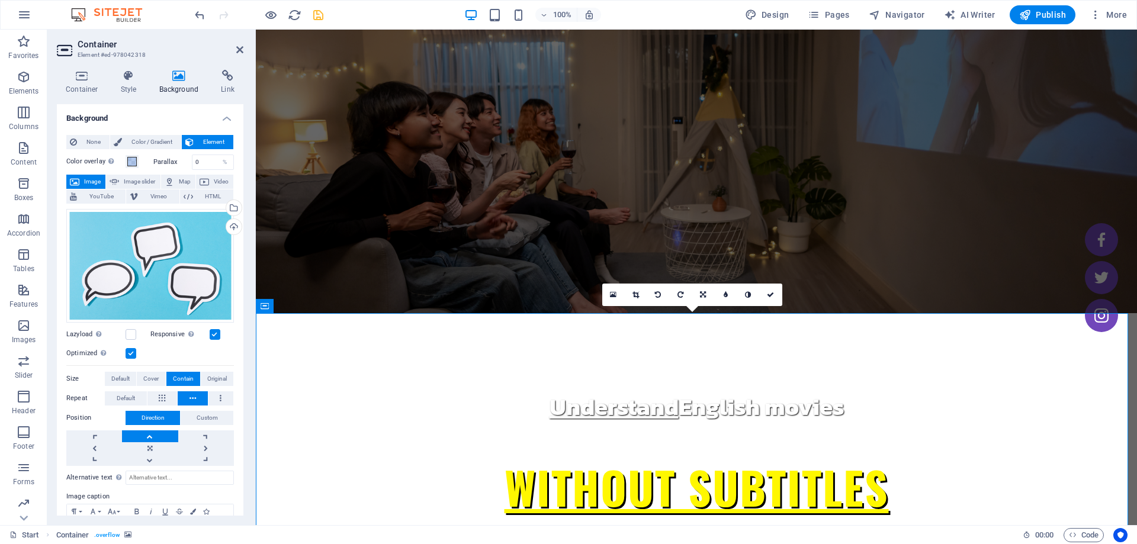
click at [324, 240] on figure at bounding box center [696, 172] width 881 height 284
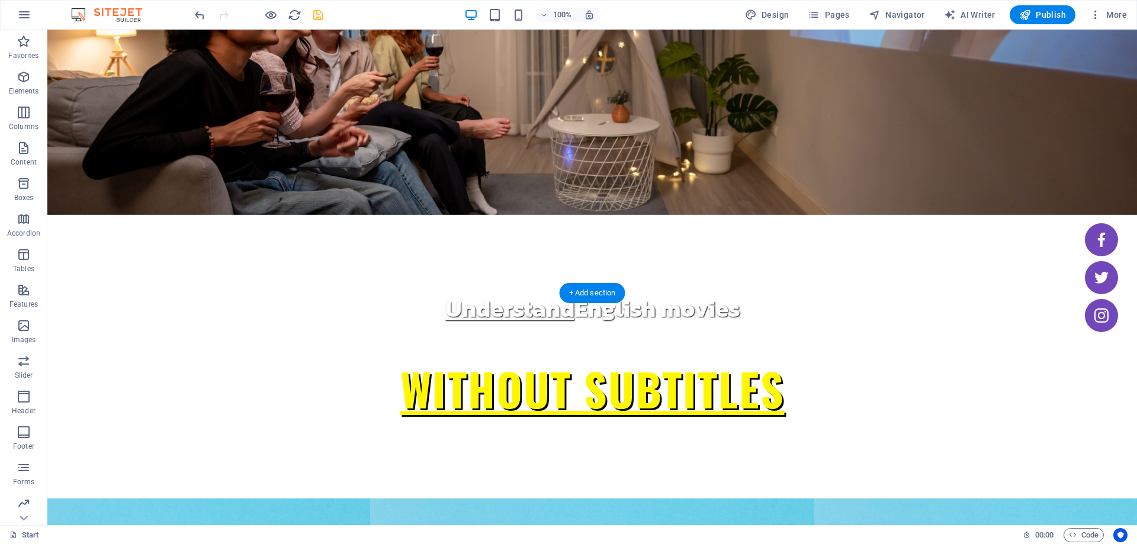
scroll to position [0, 0]
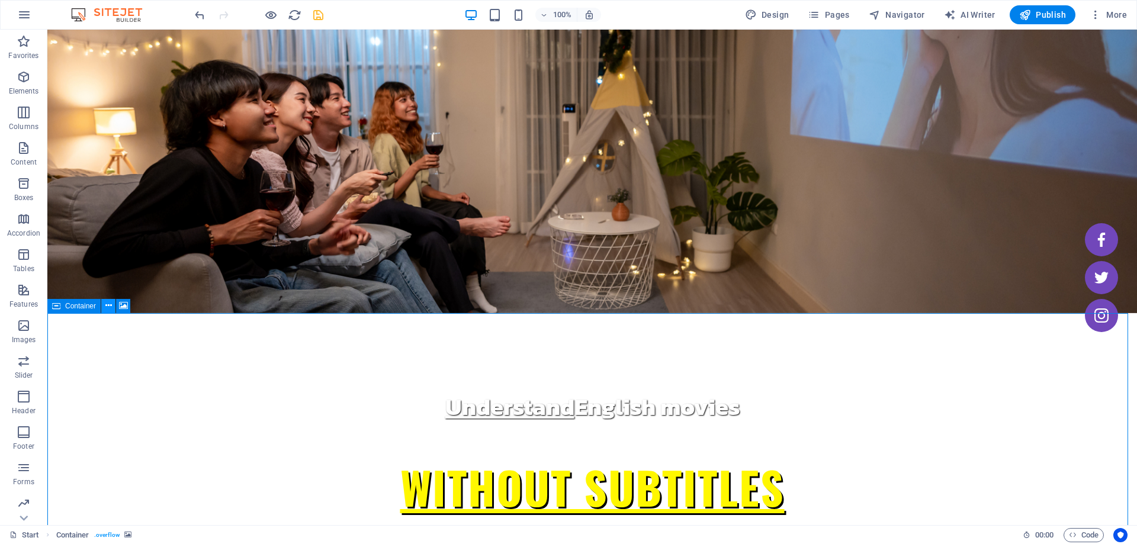
click at [104, 304] on button at bounding box center [108, 306] width 14 height 14
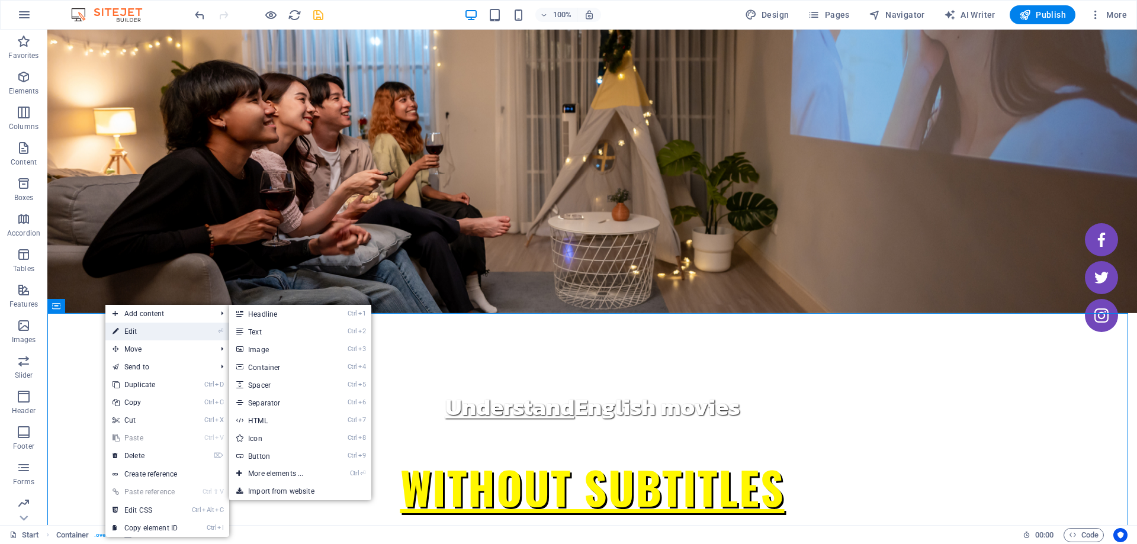
click at [133, 329] on link "⏎ Edit" at bounding box center [144, 332] width 79 height 18
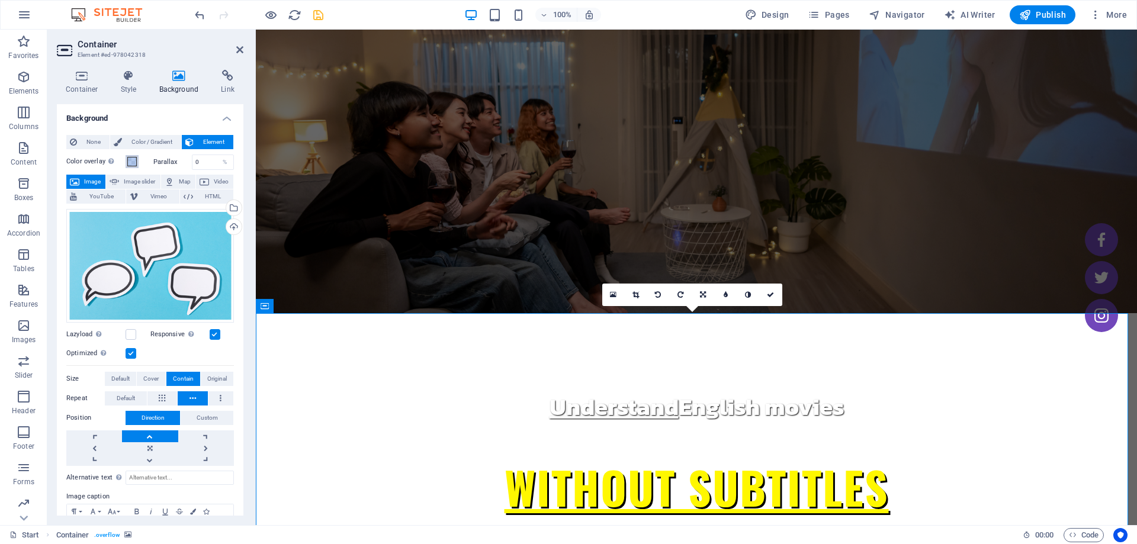
click at [135, 166] on button "Color overlay Places an overlay over the background to colorize it" at bounding box center [131, 161] width 13 height 13
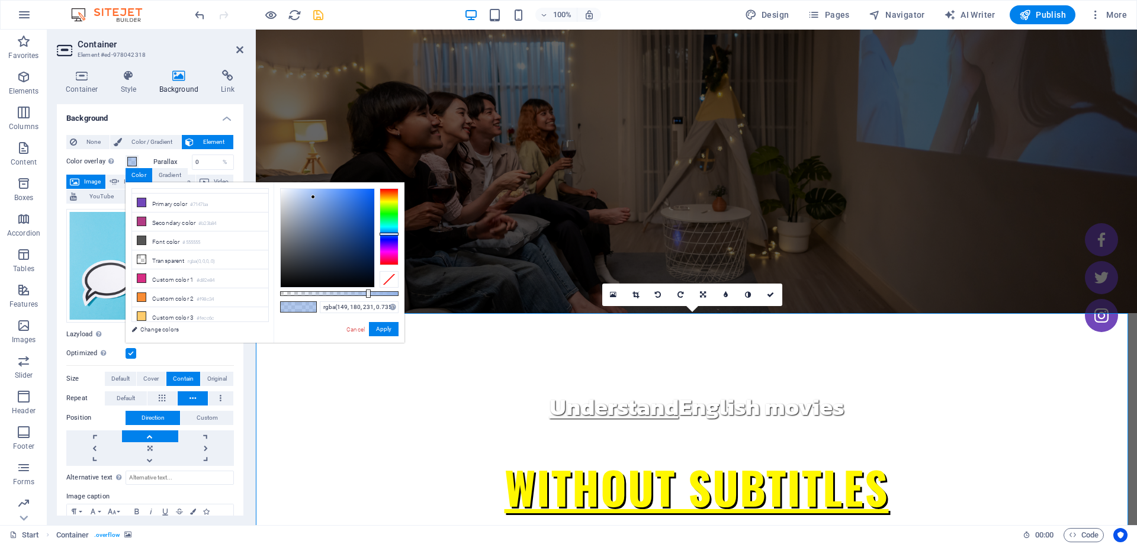
click at [292, 311] on span at bounding box center [290, 307] width 18 height 10
click at [290, 307] on span at bounding box center [290, 307] width 18 height 10
click at [146, 199] on li "Primary color #7147ba" at bounding box center [200, 203] width 136 height 19
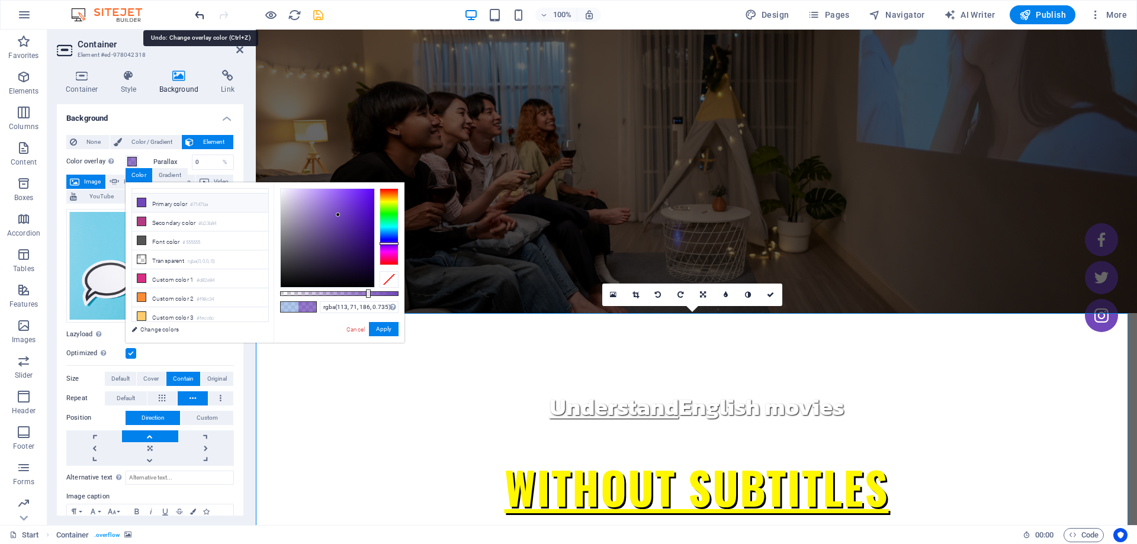
click at [199, 20] on icon "undo" at bounding box center [200, 15] width 14 height 14
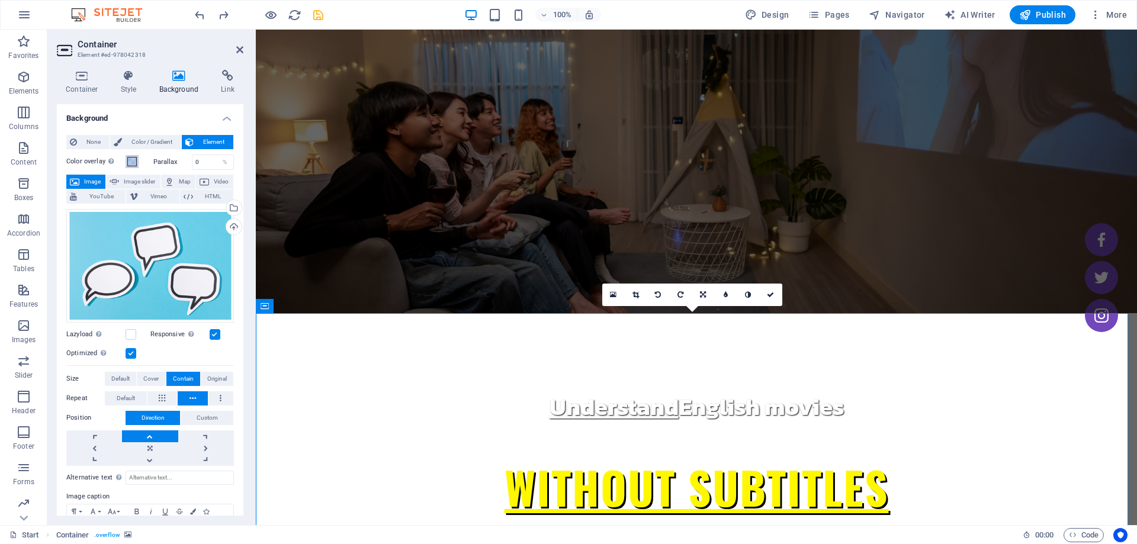
click at [131, 163] on span at bounding box center [131, 161] width 9 height 9
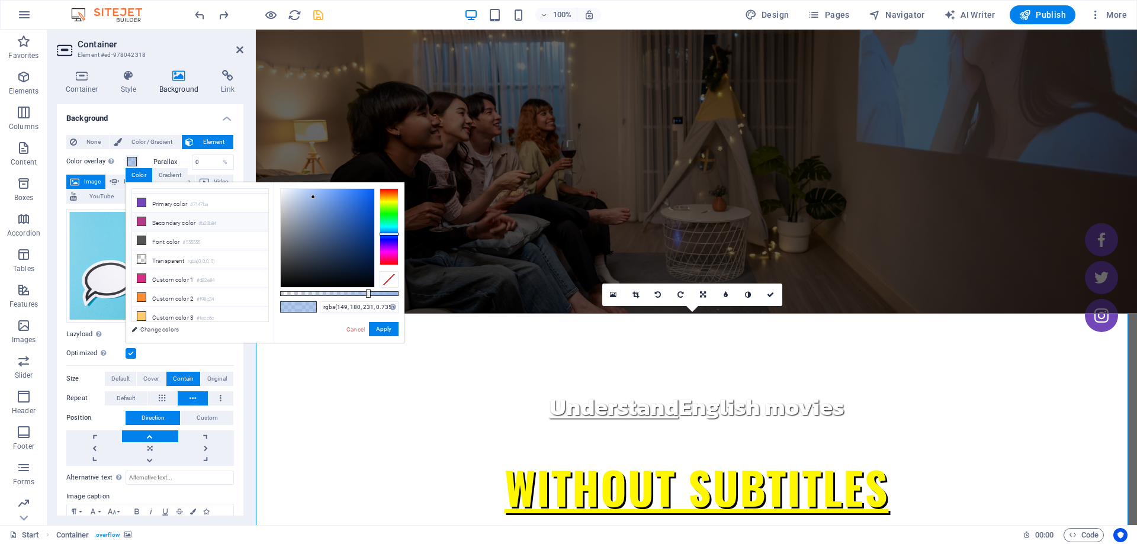
click at [138, 226] on li "Secondary color #b23b84" at bounding box center [200, 222] width 136 height 19
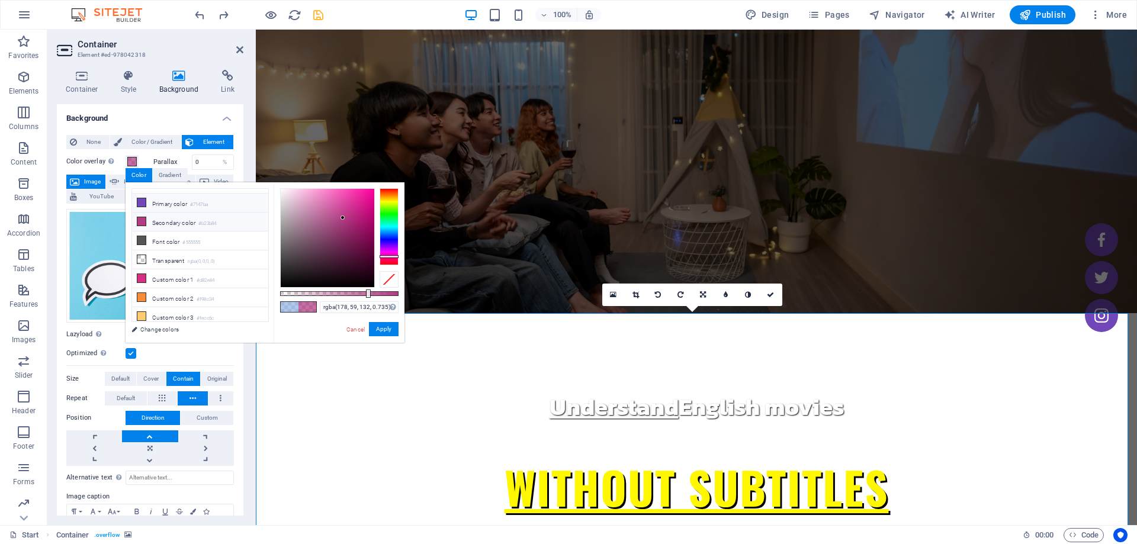
click at [143, 202] on icon at bounding box center [141, 202] width 8 height 8
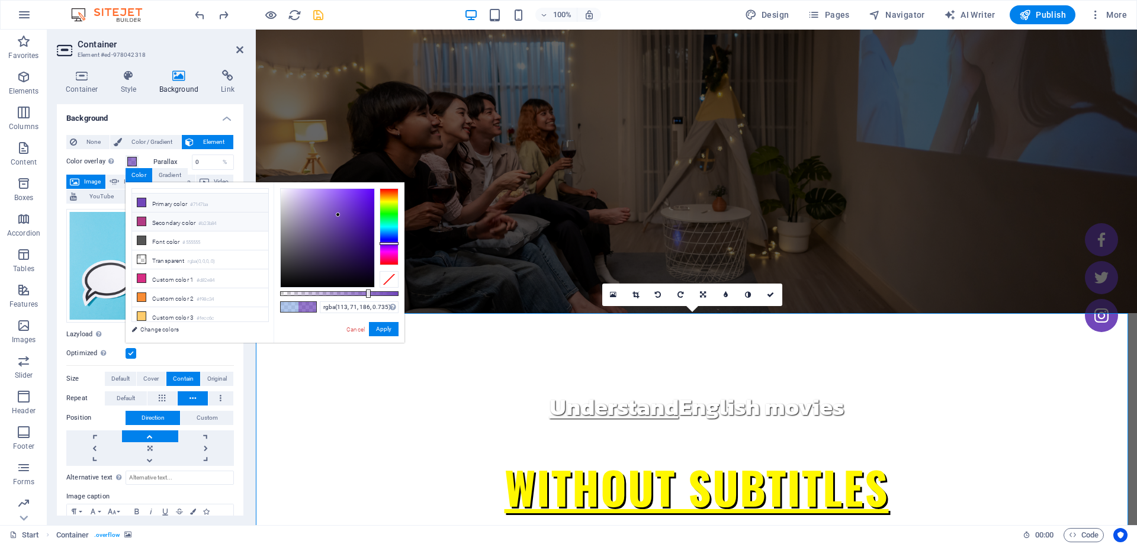
click at [144, 220] on icon at bounding box center [141, 221] width 8 height 8
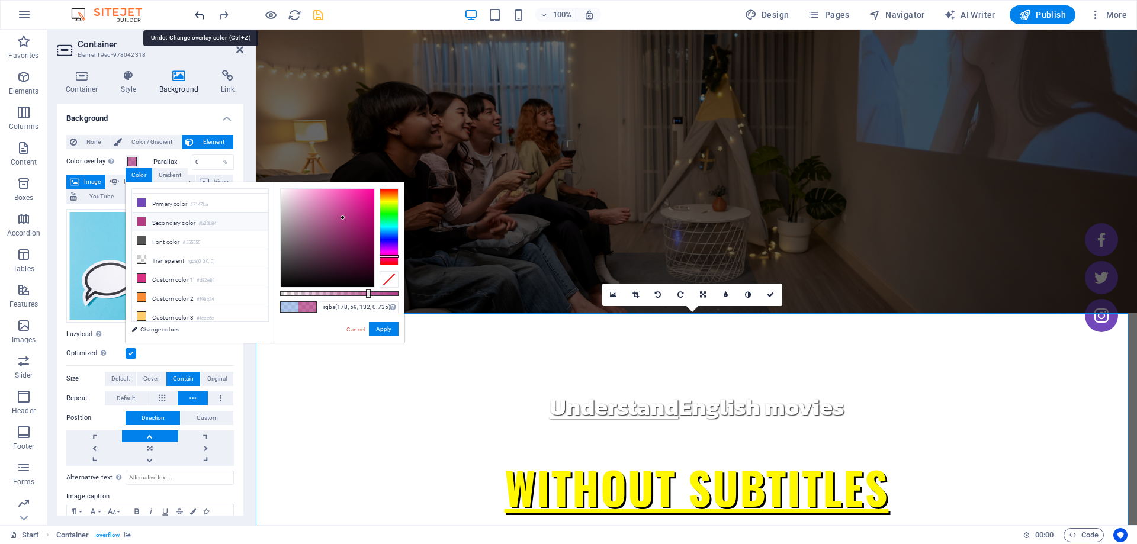
click at [201, 17] on icon "undo" at bounding box center [200, 15] width 14 height 14
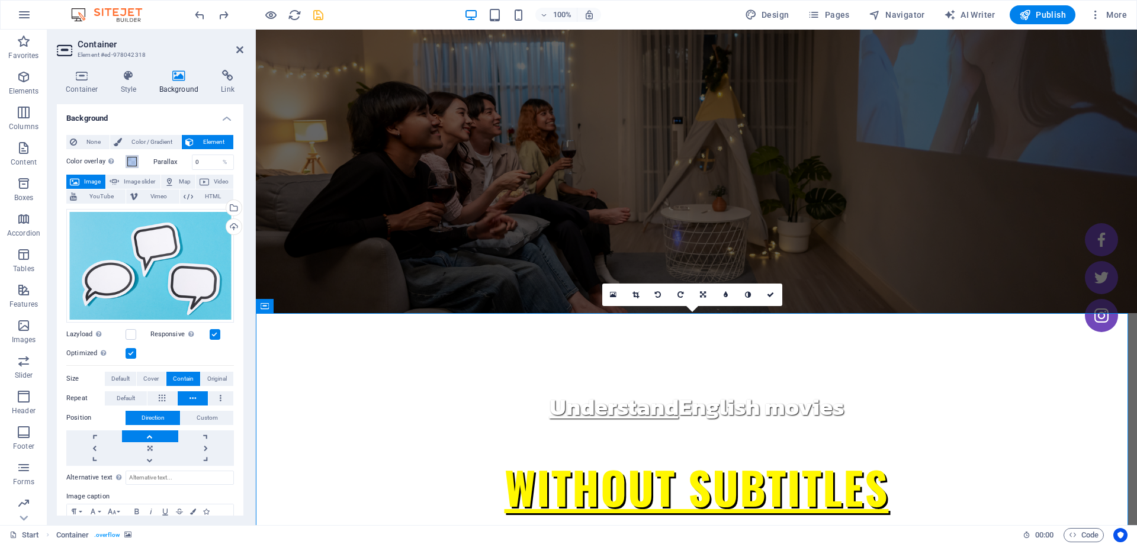
click at [136, 160] on span at bounding box center [131, 161] width 9 height 9
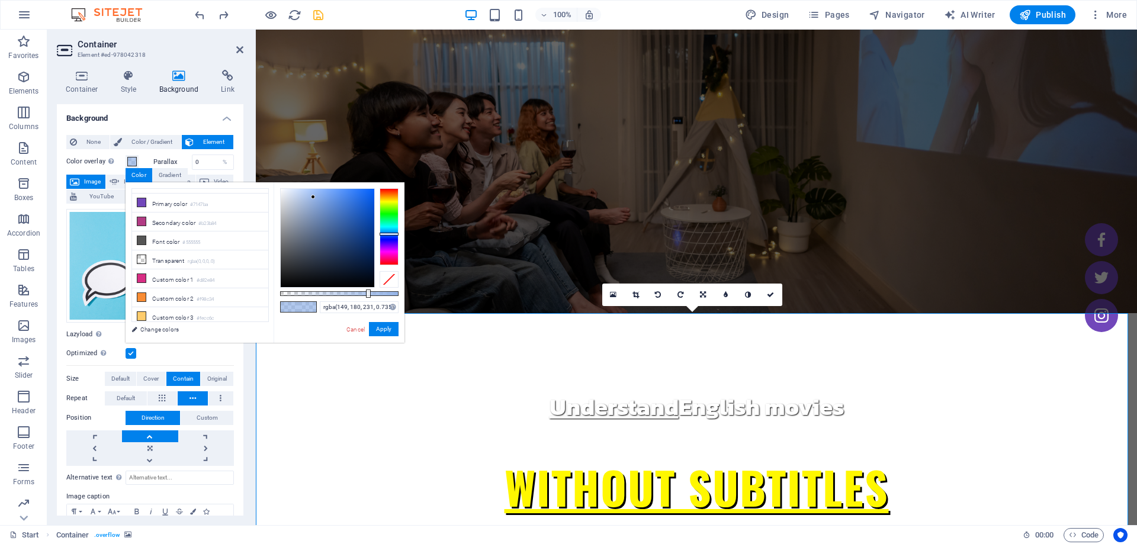
click at [288, 310] on span at bounding box center [290, 307] width 18 height 10
drag, startPoint x: 291, startPoint y: 305, endPoint x: 284, endPoint y: 310, distance: 8.2
click at [284, 310] on span at bounding box center [290, 307] width 18 height 10
click at [138, 223] on icon at bounding box center [141, 221] width 8 height 8
type input "rgba(178, 59, 132, 0.735)"
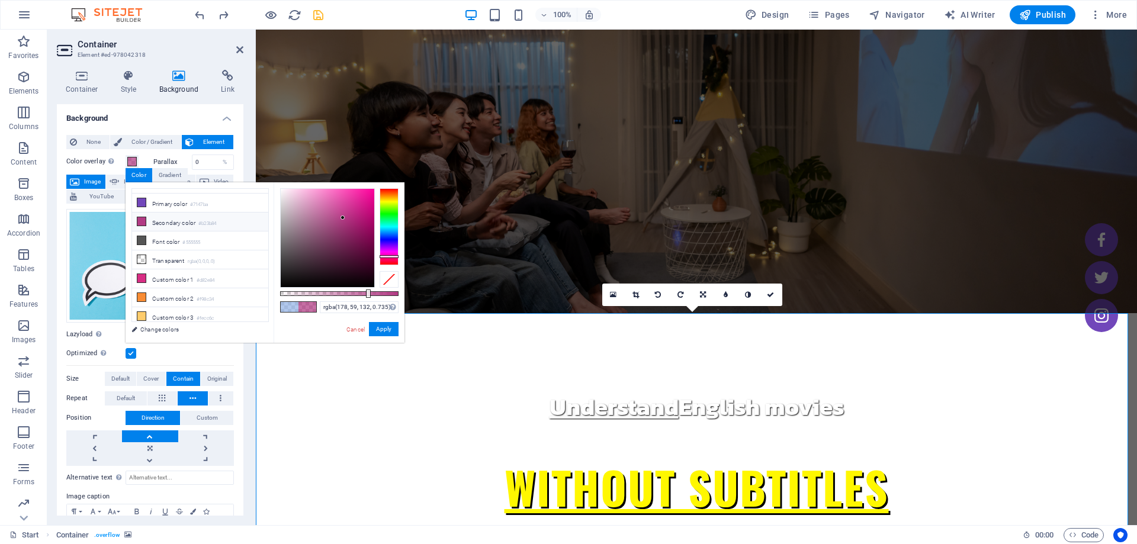
click at [201, 22] on div at bounding box center [258, 14] width 133 height 19
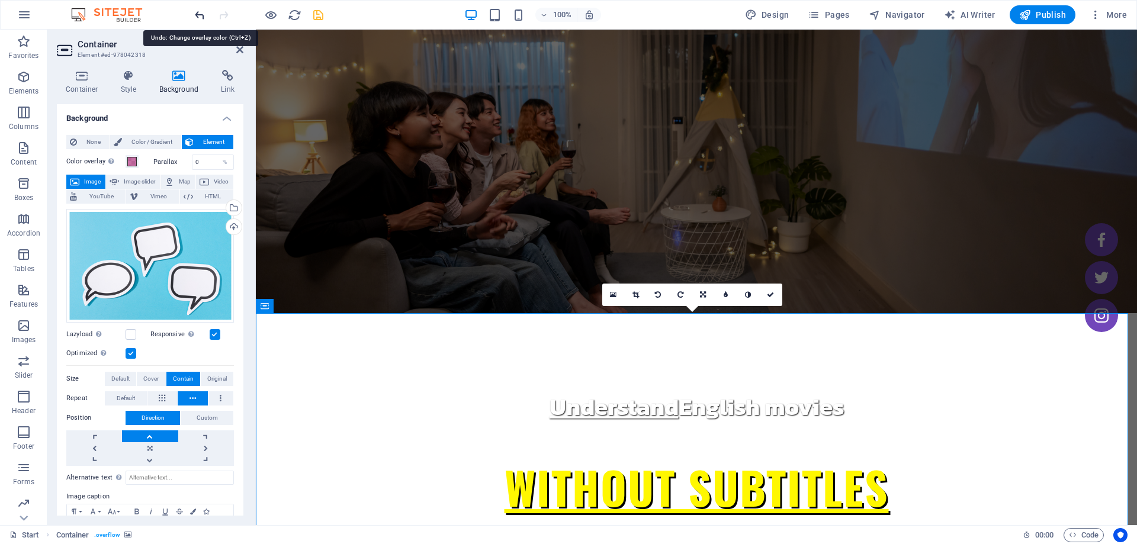
click at [200, 15] on icon "undo" at bounding box center [200, 15] width 14 height 14
click at [131, 162] on span at bounding box center [131, 161] width 9 height 9
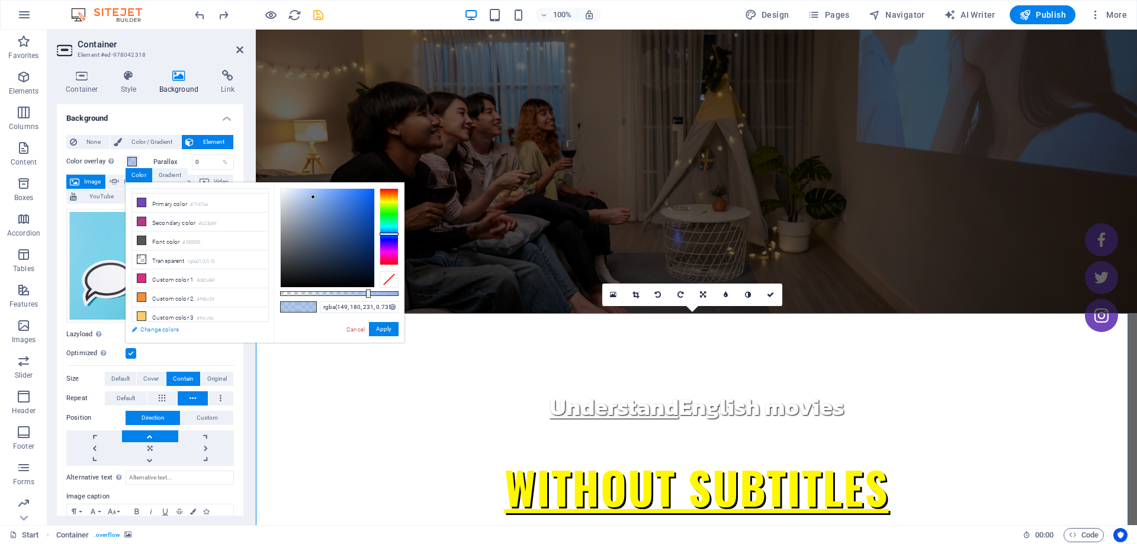
click at [165, 329] on link "Change colors" at bounding box center [193, 329] width 137 height 15
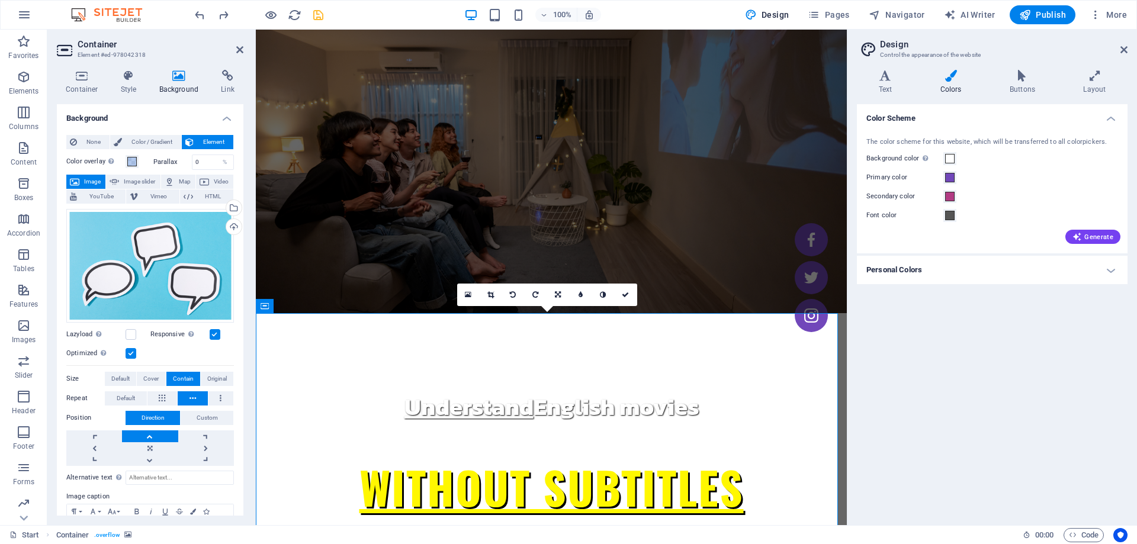
click at [929, 278] on h4 "Personal Colors" at bounding box center [992, 270] width 271 height 28
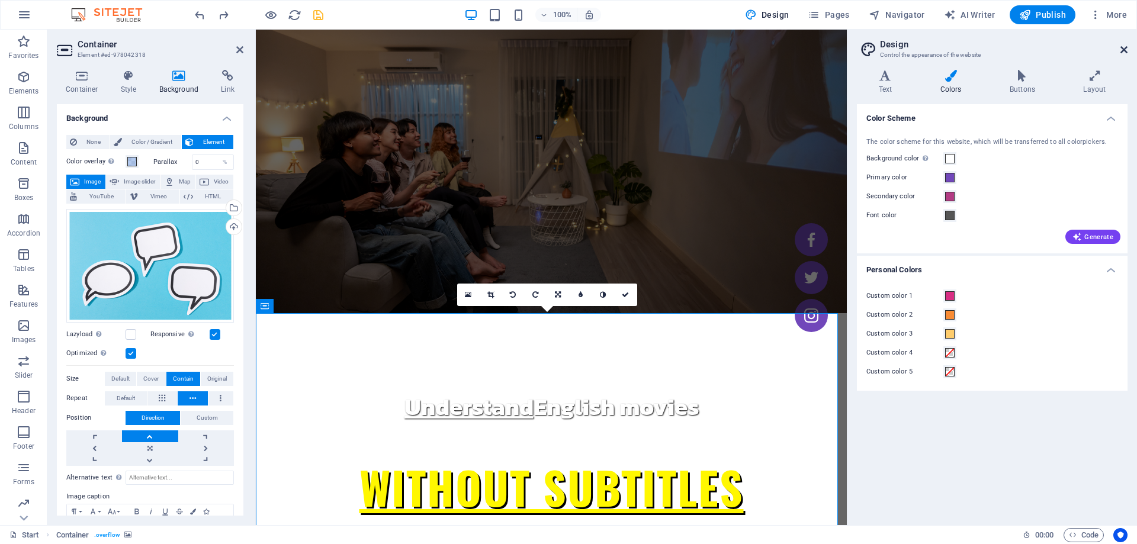
click at [1121, 50] on icon at bounding box center [1123, 49] width 7 height 9
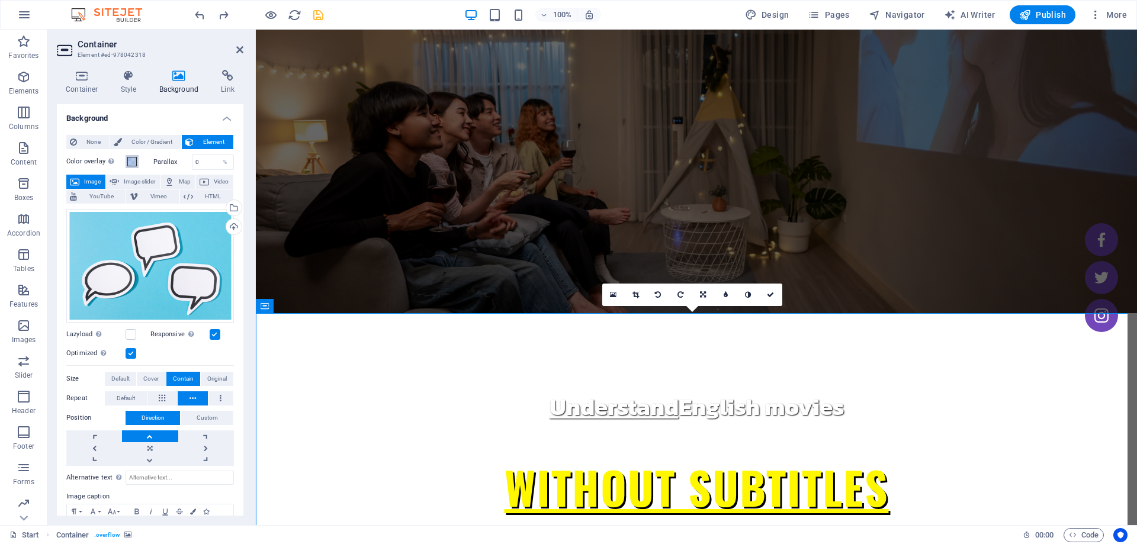
click at [130, 157] on span at bounding box center [131, 161] width 9 height 9
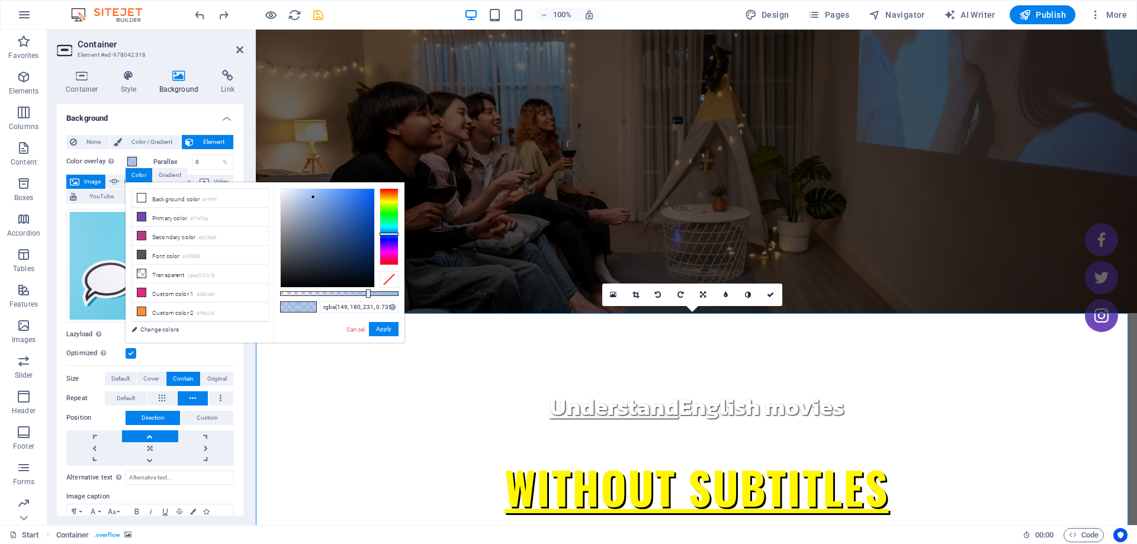
click at [157, 119] on h4 "Background" at bounding box center [150, 114] width 186 height 21
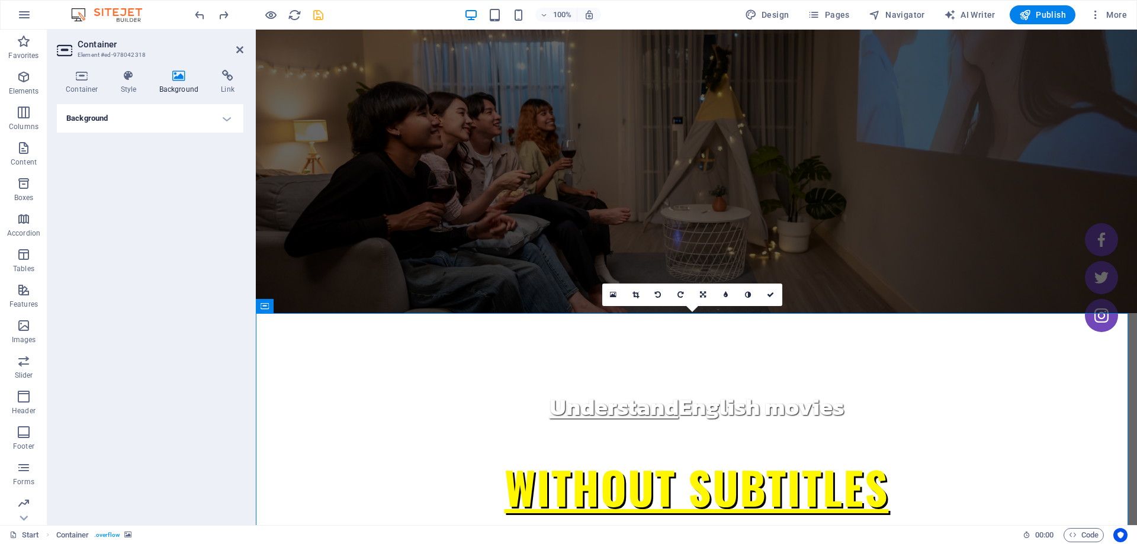
click at [157, 119] on h4 "Background" at bounding box center [150, 118] width 186 height 28
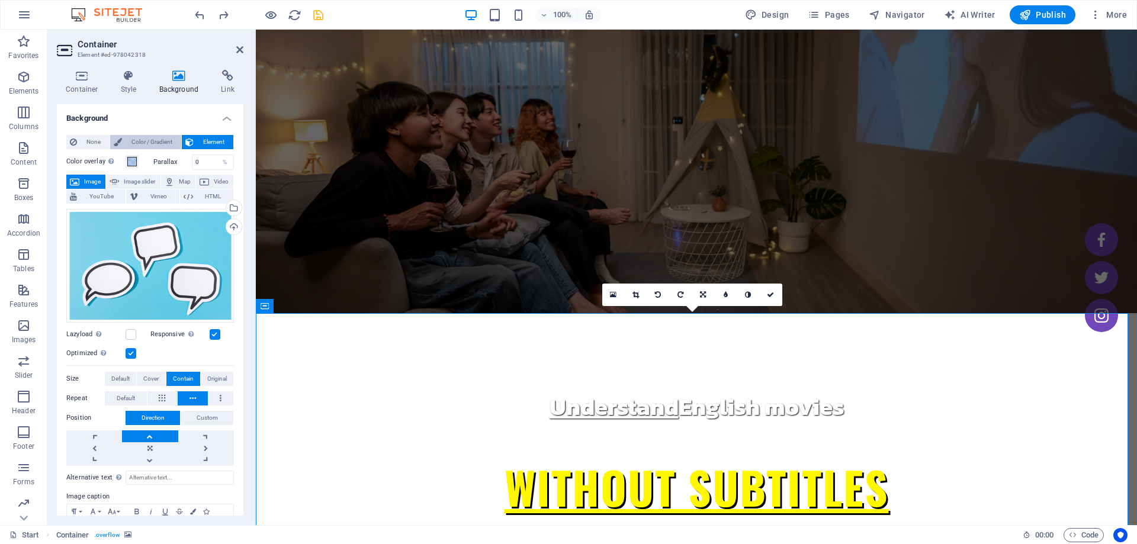
click at [168, 143] on span "Color / Gradient" at bounding box center [151, 142] width 52 height 14
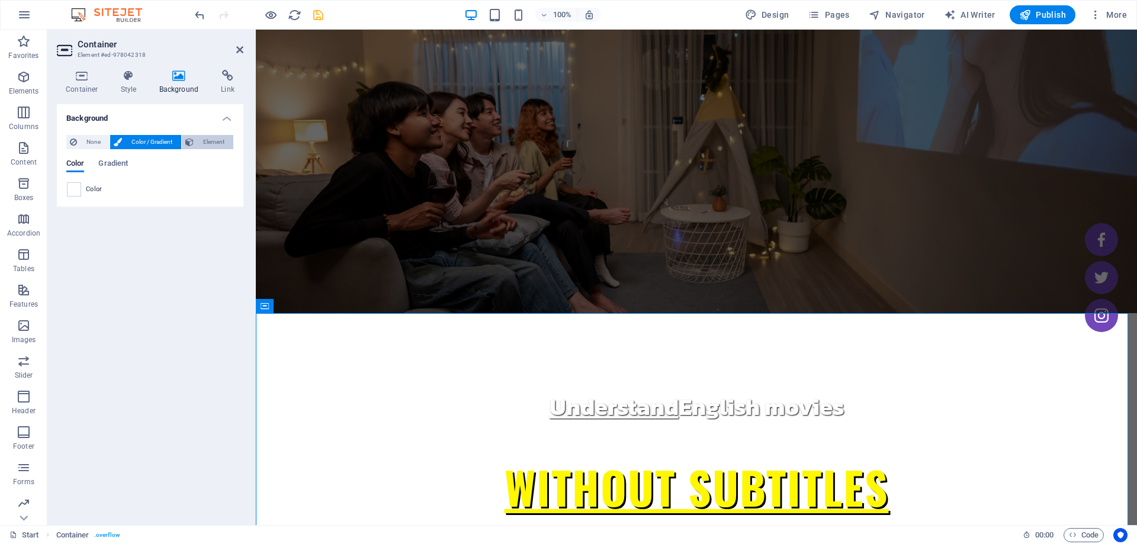
click at [194, 141] on icon at bounding box center [189, 142] width 8 height 14
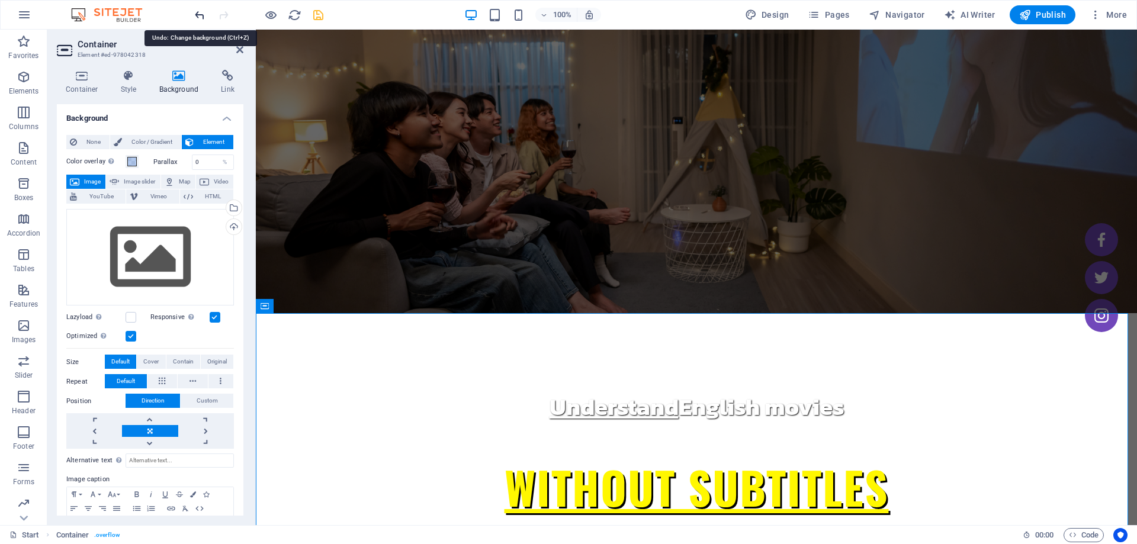
click at [193, 17] on div "100% Design Pages Navigator AI Writer Publish More" at bounding box center [568, 15] width 1135 height 28
click at [193, 17] on icon "undo" at bounding box center [200, 15] width 14 height 14
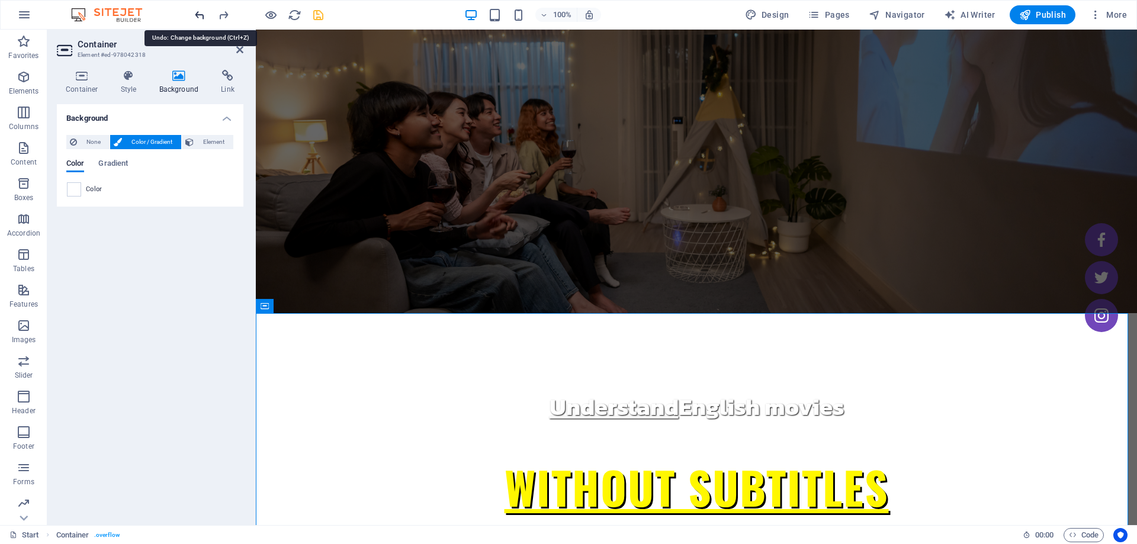
click at [194, 17] on icon "undo" at bounding box center [200, 15] width 14 height 14
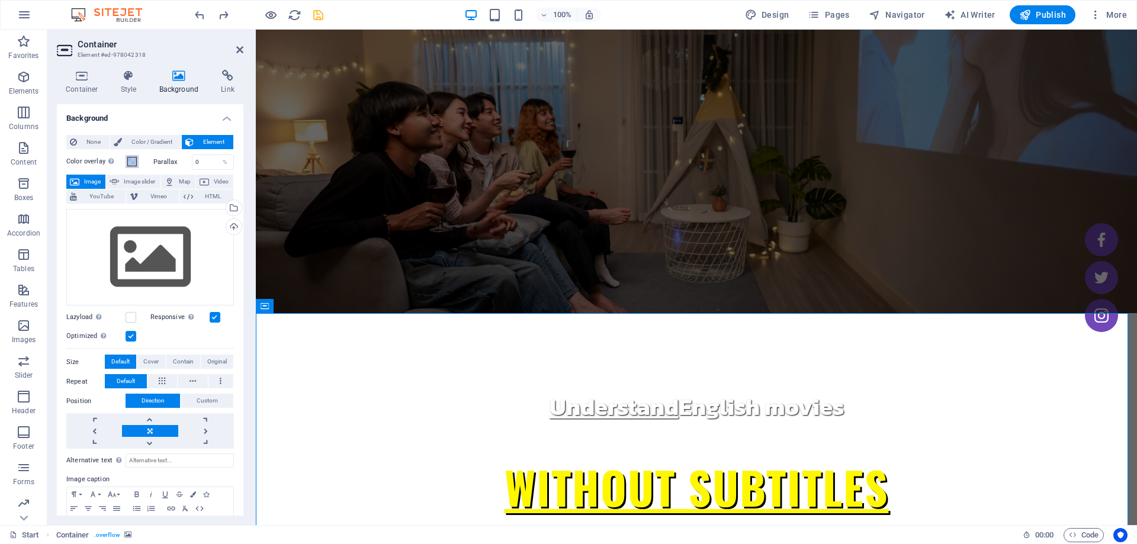
click at [131, 165] on span at bounding box center [131, 161] width 9 height 9
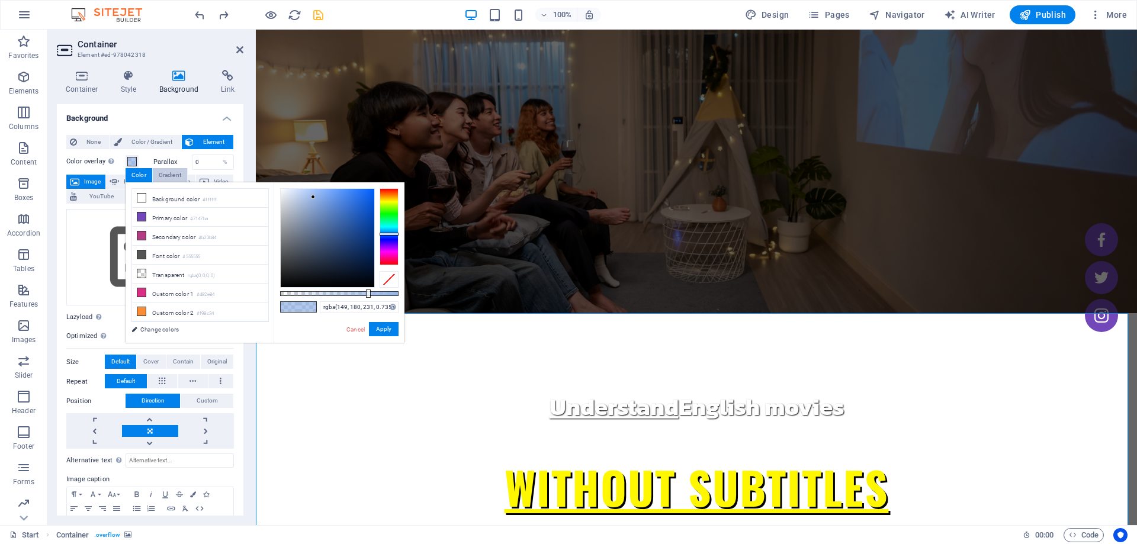
click at [175, 177] on div "Gradient" at bounding box center [170, 175] width 34 height 14
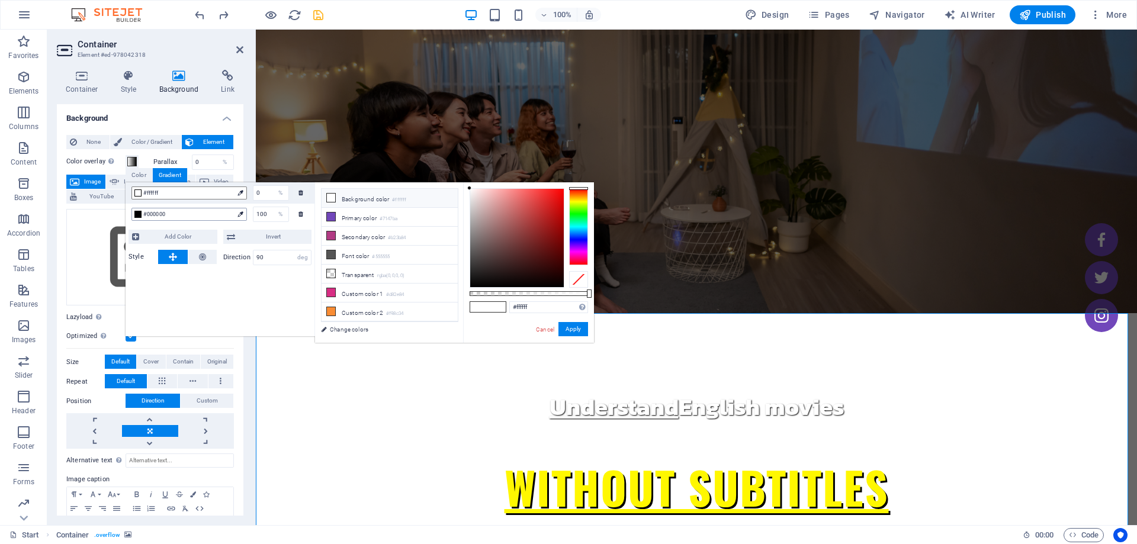
click at [157, 214] on span "#000000" at bounding box center [188, 214] width 90 height 11
drag, startPoint x: 469, startPoint y: 287, endPoint x: 443, endPoint y: 144, distance: 144.5
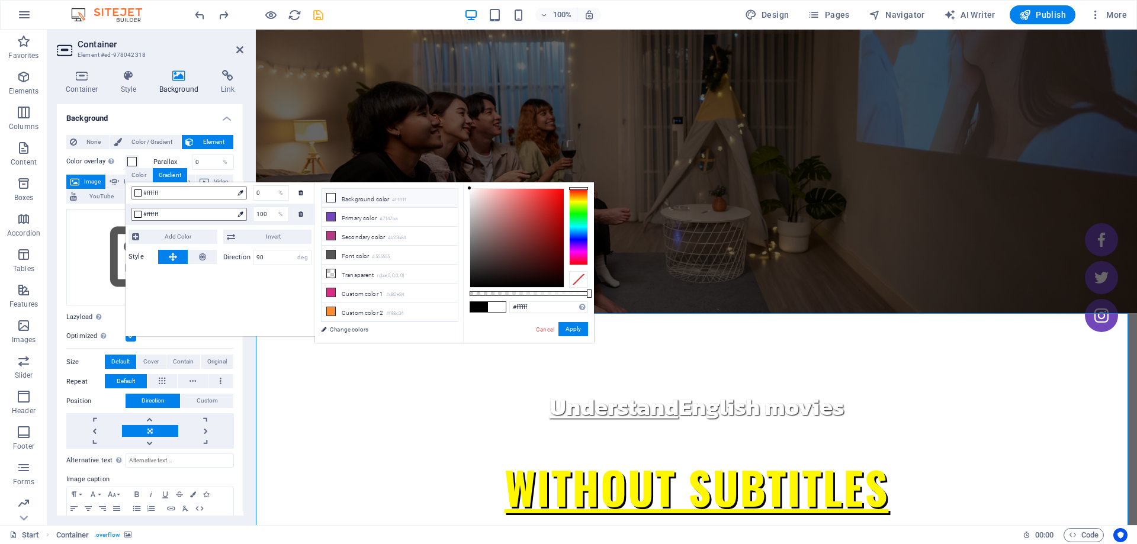
click at [443, 144] on body "[DOMAIN_NAME] Start Favorites Elements Columns Content Boxes Accordion Tables F…" at bounding box center [568, 272] width 1137 height 544
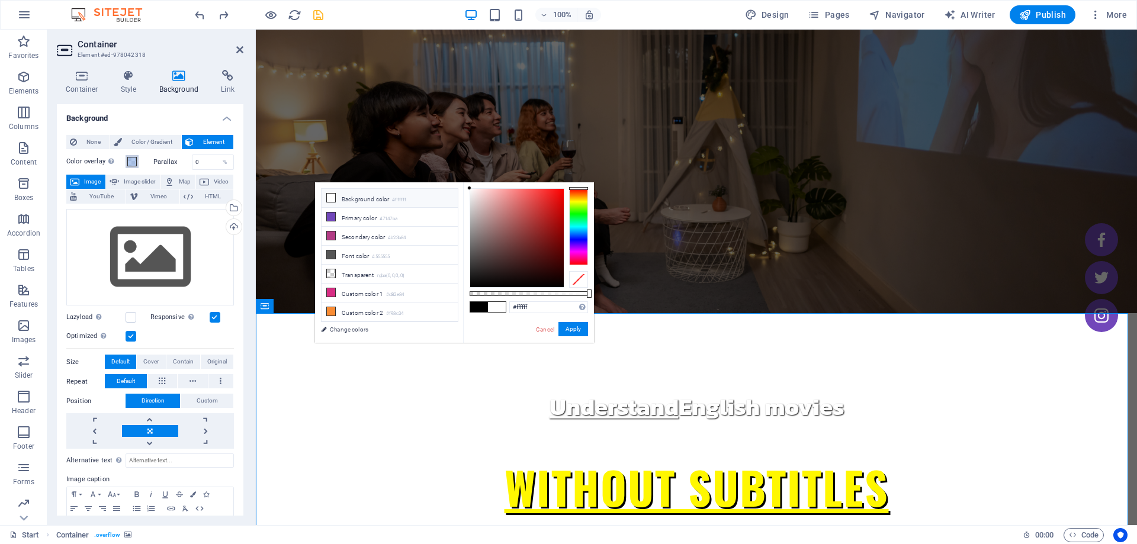
click at [131, 163] on span at bounding box center [131, 161] width 9 height 9
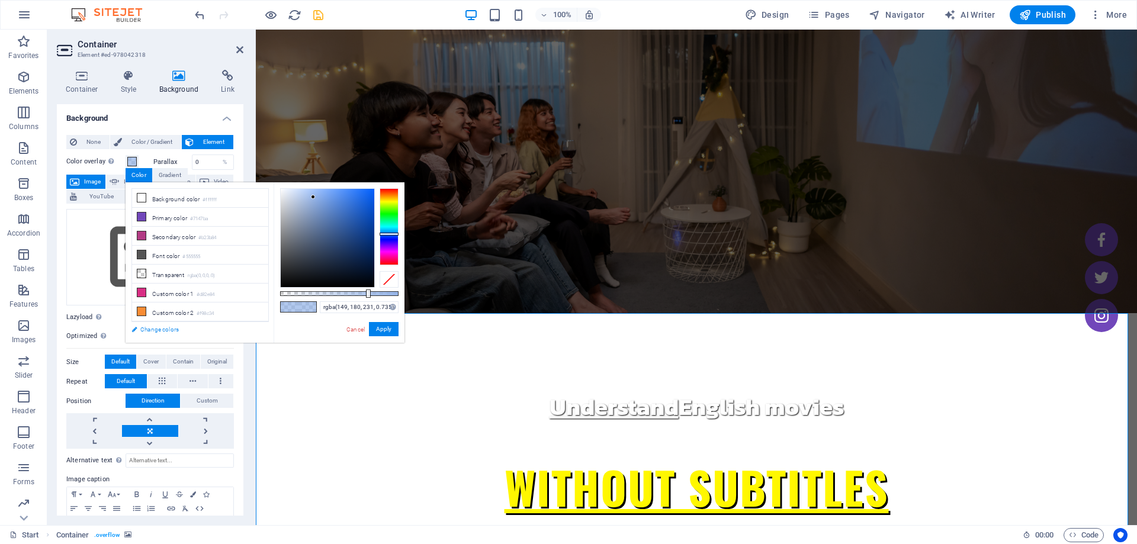
click at [149, 327] on link "Change colors" at bounding box center [193, 329] width 137 height 15
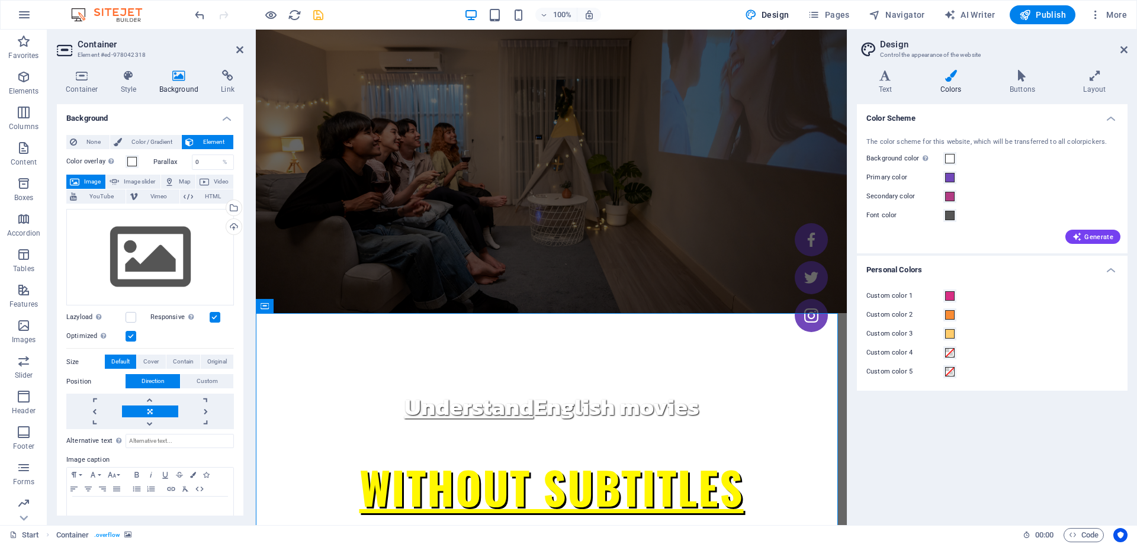
click at [1121, 56] on header "Design Control the appearance of the website" at bounding box center [993, 45] width 268 height 31
click at [196, 22] on div at bounding box center [258, 14] width 133 height 19
click at [201, 22] on div at bounding box center [258, 14] width 133 height 19
click at [202, 17] on icon "undo" at bounding box center [200, 15] width 14 height 14
click at [133, 162] on span at bounding box center [131, 161] width 9 height 9
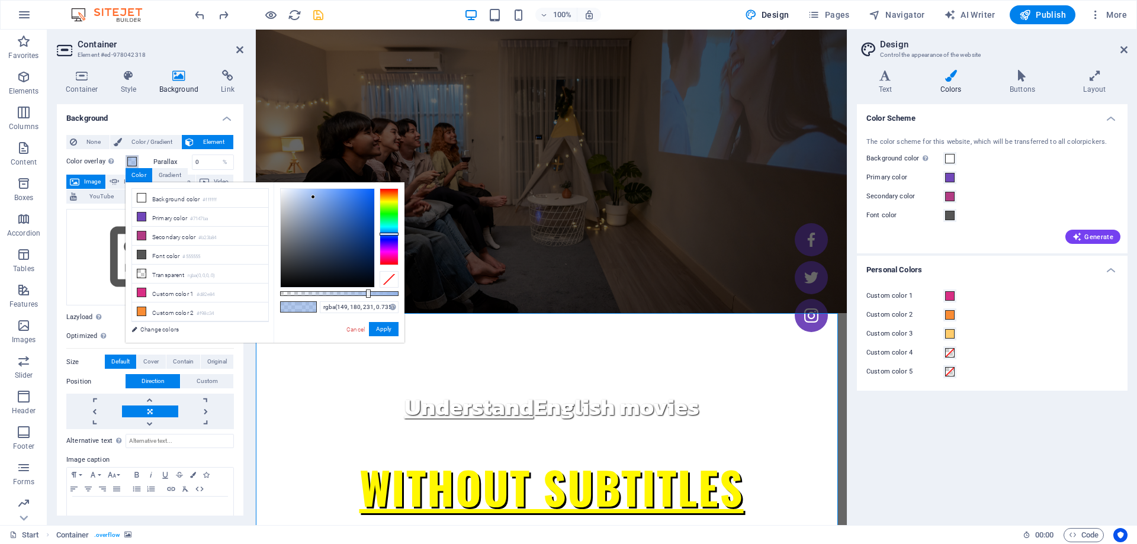
click at [133, 162] on span at bounding box center [131, 161] width 9 height 9
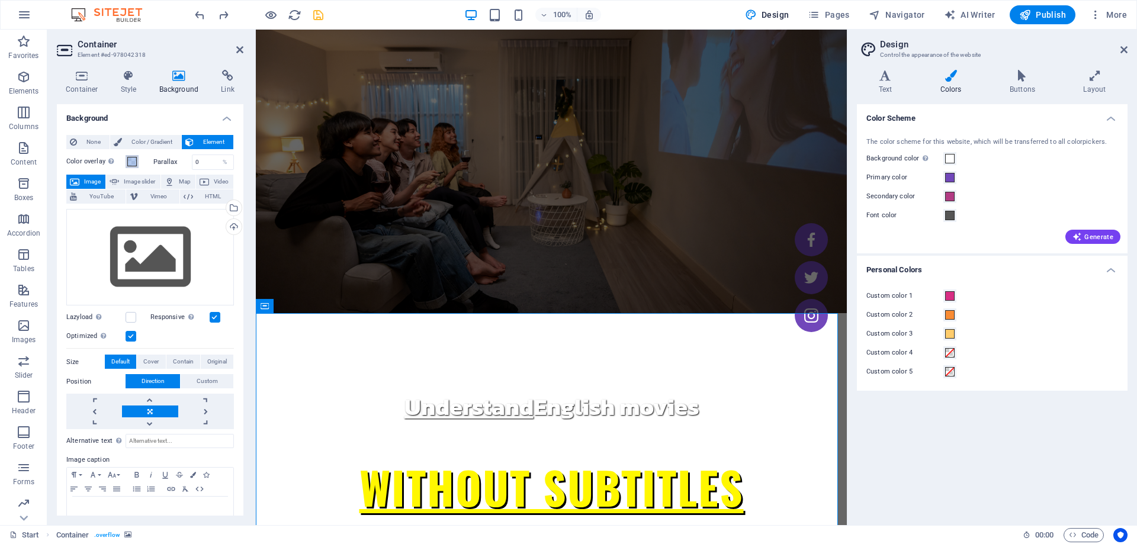
click at [133, 162] on span at bounding box center [131, 161] width 9 height 9
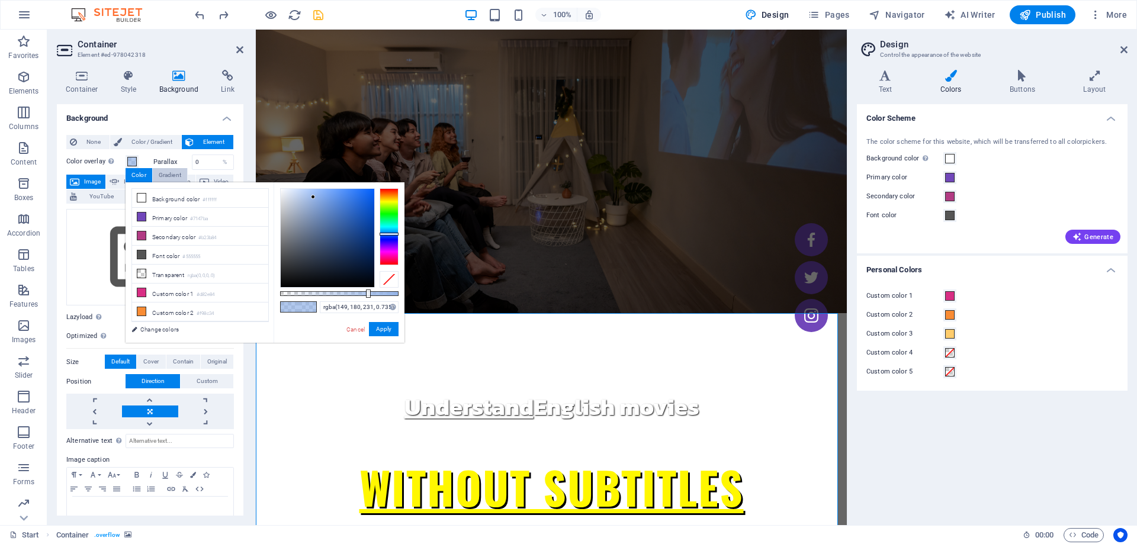
click at [154, 175] on div "Gradient" at bounding box center [170, 175] width 34 height 14
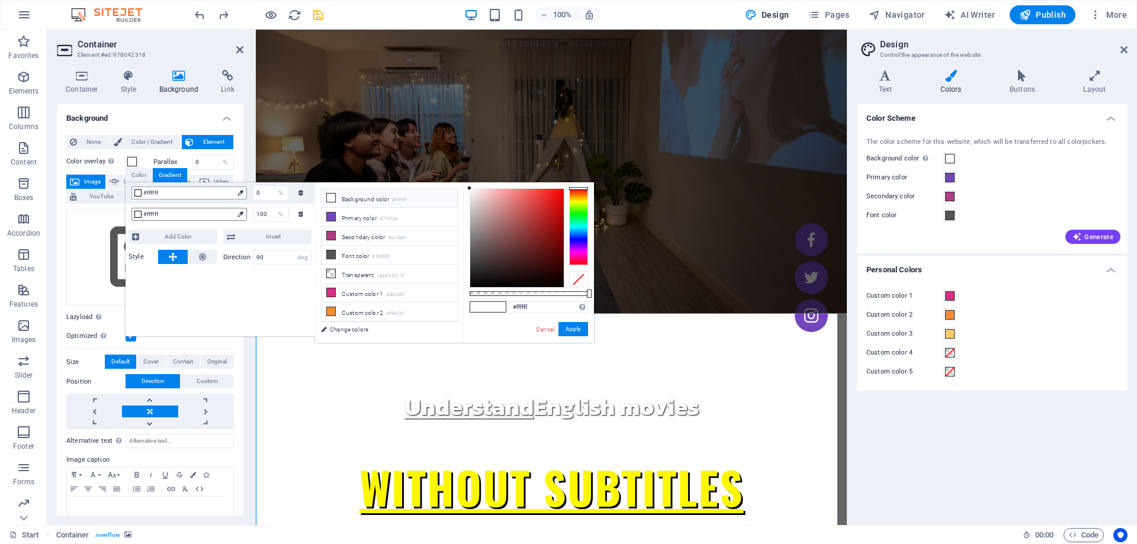
click at [157, 194] on span "#ffffff" at bounding box center [188, 193] width 90 height 11
click at [156, 194] on span "#ffffff" at bounding box center [188, 193] width 90 height 11
drag, startPoint x: 154, startPoint y: 193, endPoint x: 199, endPoint y: 13, distance: 185.6
click at [199, 13] on icon "undo" at bounding box center [200, 15] width 14 height 14
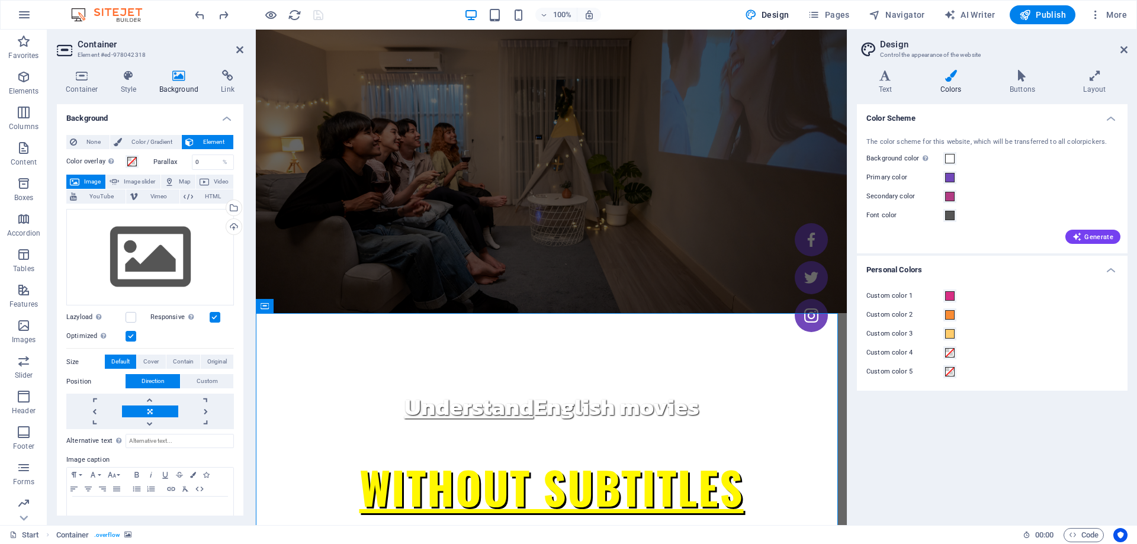
click at [213, 18] on div at bounding box center [258, 14] width 133 height 19
click at [220, 15] on icon "redo" at bounding box center [224, 15] width 14 height 14
click at [132, 160] on span at bounding box center [131, 161] width 9 height 9
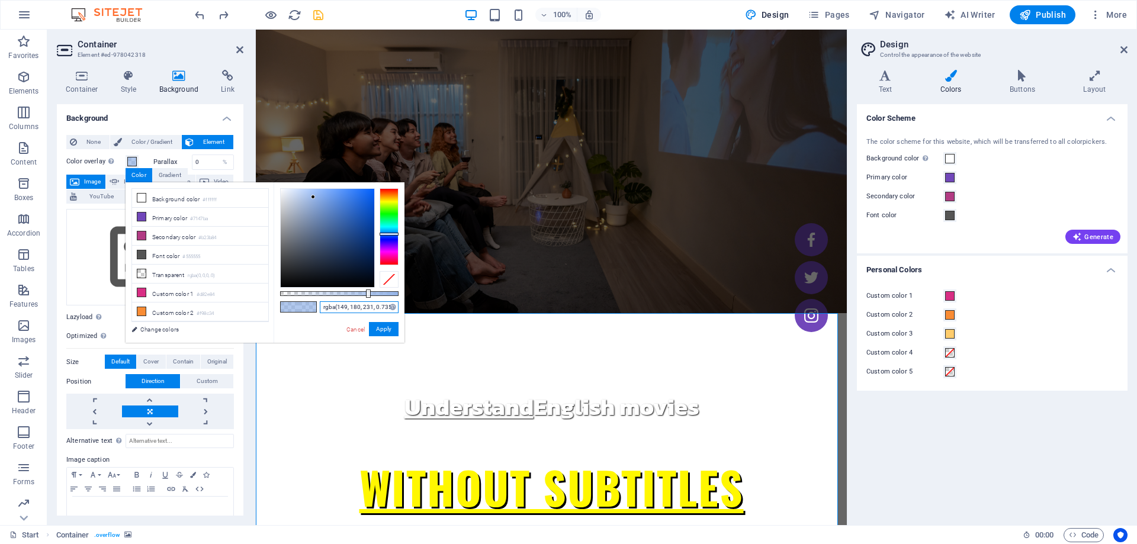
click at [366, 304] on input "rgba(149, 180, 231, 0.735)" at bounding box center [359, 307] width 79 height 12
click at [166, 172] on div "Gradient" at bounding box center [170, 175] width 34 height 14
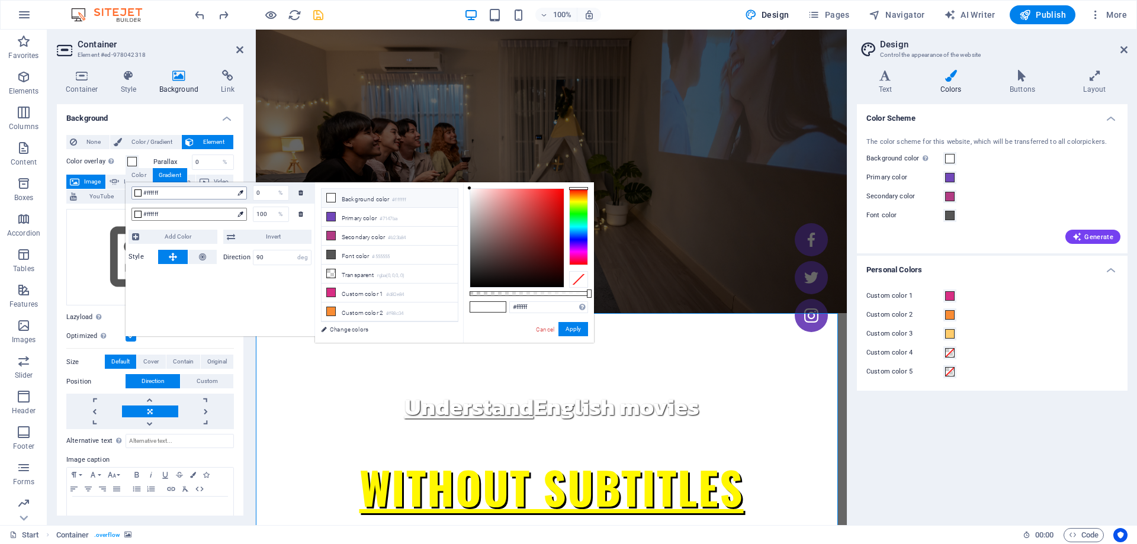
click at [164, 197] on span "#ffffff" at bounding box center [188, 193] width 90 height 11
click at [163, 193] on span "#ffffff" at bounding box center [188, 193] width 90 height 11
click at [241, 192] on icon at bounding box center [239, 192] width 5 height 5
click at [169, 192] on span "#ffffff" at bounding box center [188, 193] width 90 height 11
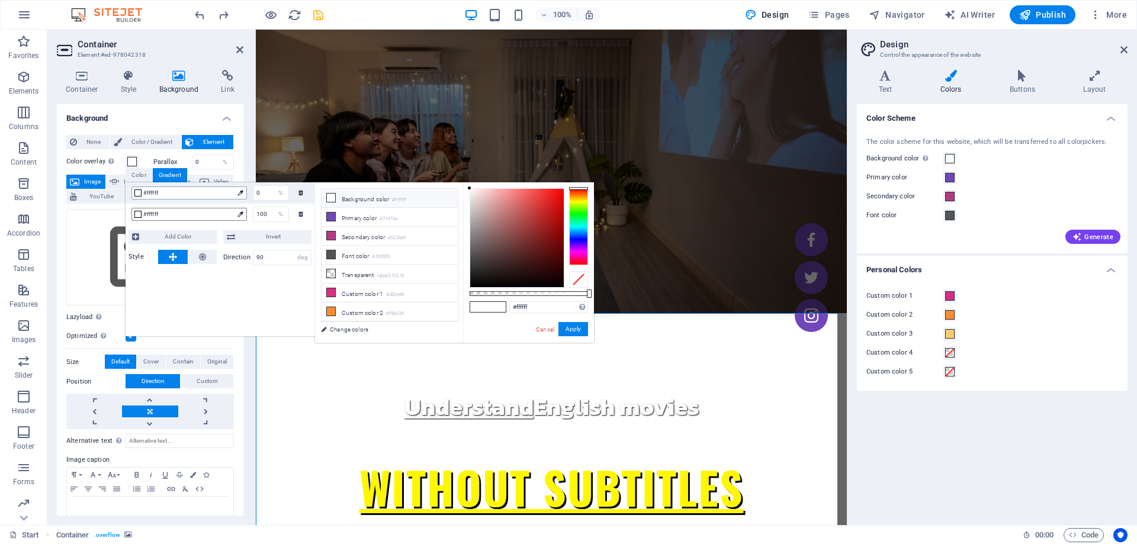
click at [169, 192] on span "#ffffff" at bounding box center [188, 193] width 90 height 11
click at [133, 191] on div "#ffffff" at bounding box center [188, 192] width 115 height 13
click at [137, 214] on div at bounding box center [137, 214] width 7 height 7
click at [136, 192] on div at bounding box center [137, 192] width 7 height 7
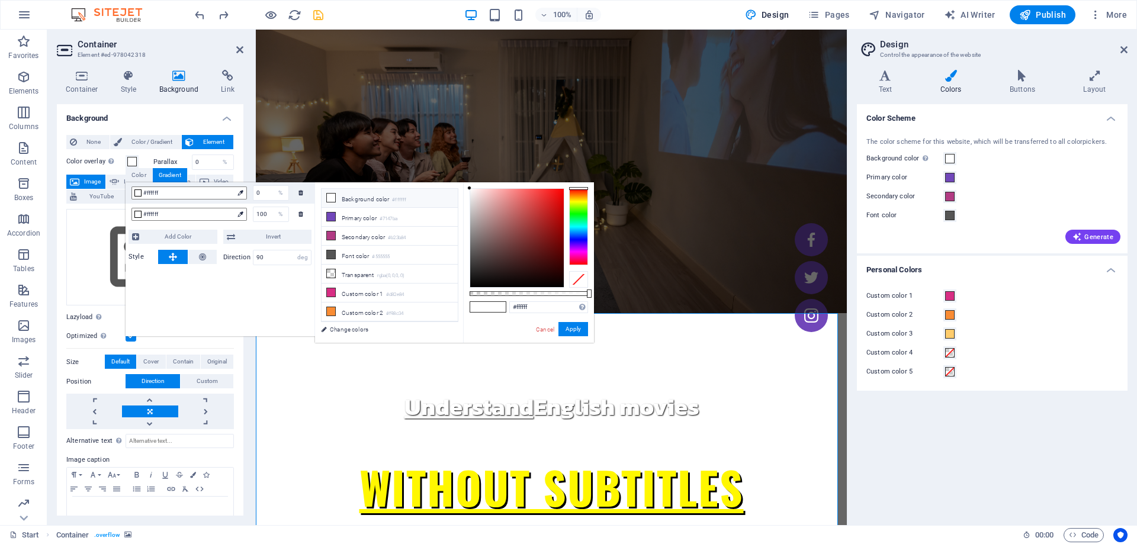
click at [474, 305] on span at bounding box center [479, 307] width 18 height 10
click at [484, 307] on span at bounding box center [479, 307] width 18 height 10
click at [540, 329] on link "Cancel" at bounding box center [545, 329] width 21 height 9
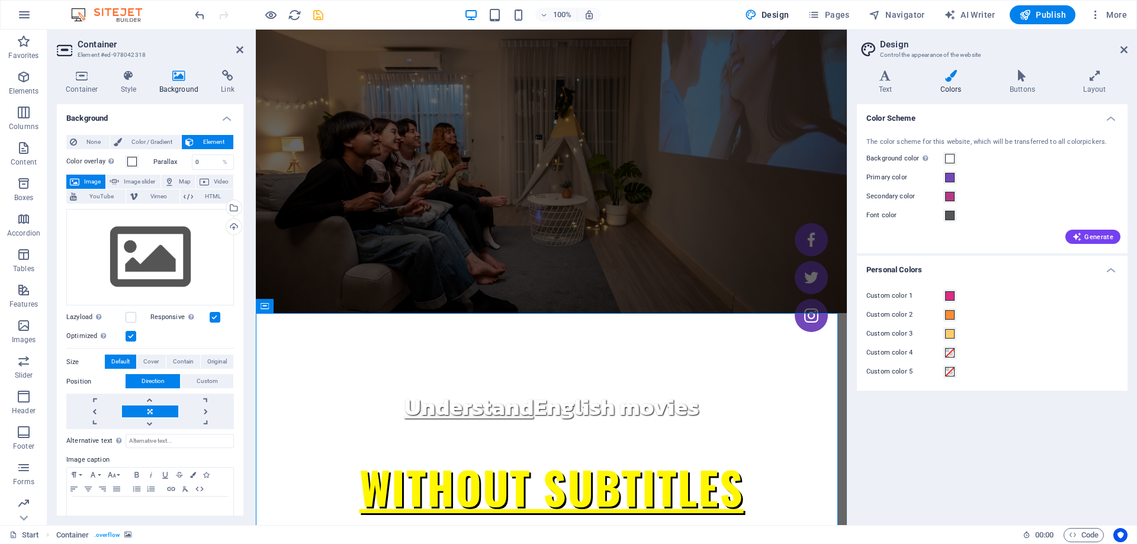
click at [204, 24] on div "100% Design Pages Navigator AI Writer Publish More" at bounding box center [568, 15] width 1135 height 28
click at [202, 17] on icon "undo" at bounding box center [200, 15] width 14 height 14
click at [314, 247] on figure at bounding box center [551, 172] width 591 height 284
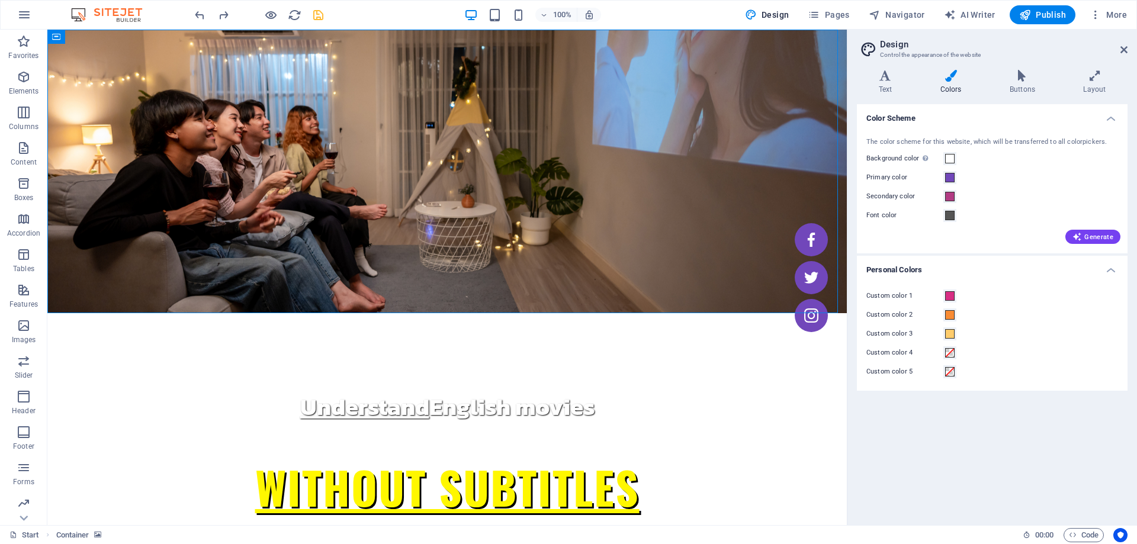
click at [78, 47] on figure at bounding box center [446, 172] width 799 height 284
click at [123, 39] on icon at bounding box center [123, 37] width 9 height 12
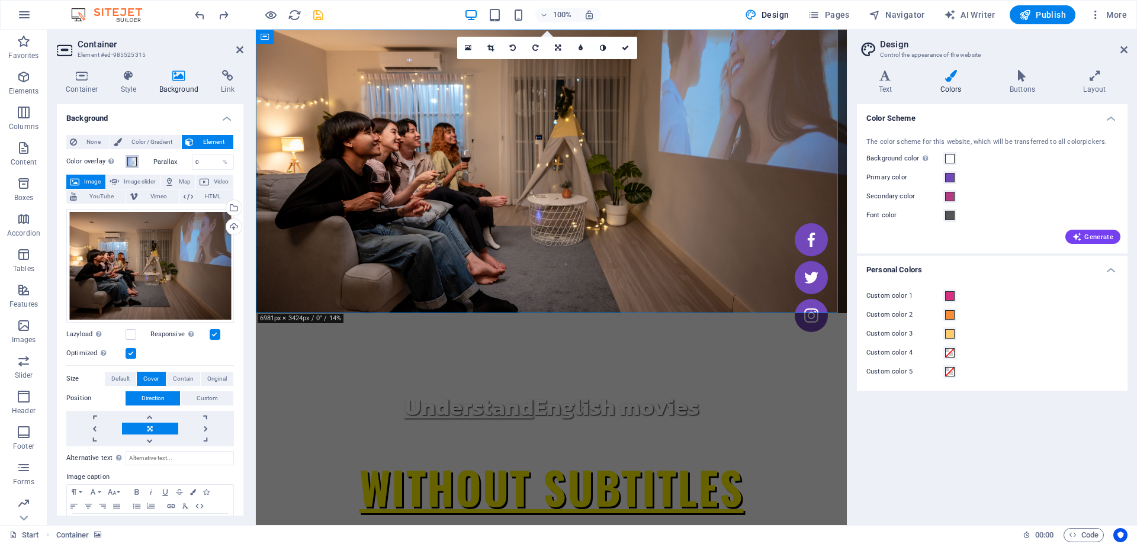
click at [134, 164] on span at bounding box center [131, 161] width 9 height 9
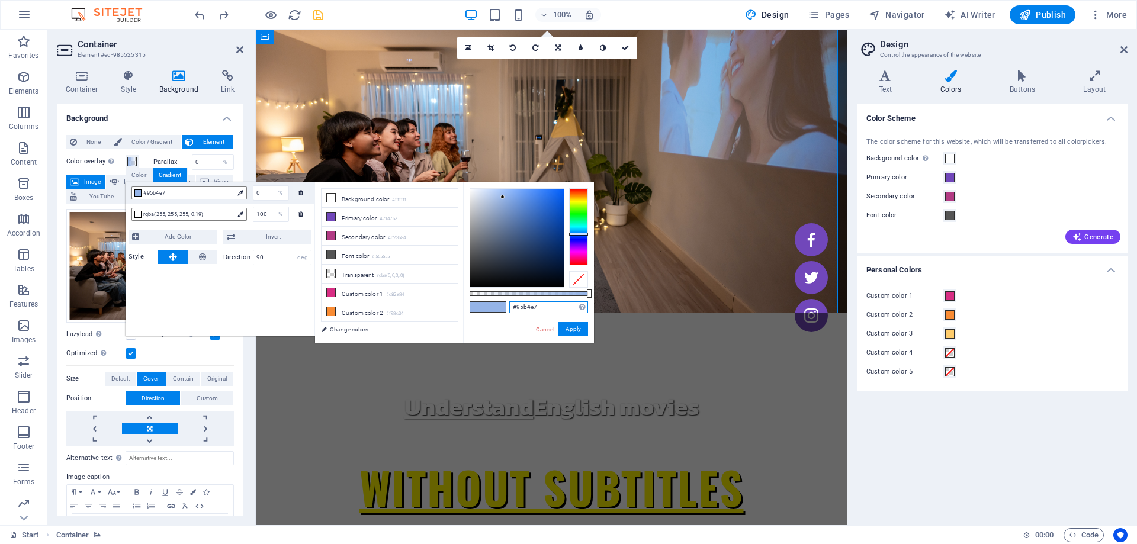
click at [535, 308] on input "#95b4e7" at bounding box center [548, 307] width 79 height 12
click at [548, 328] on link "Cancel" at bounding box center [545, 329] width 21 height 9
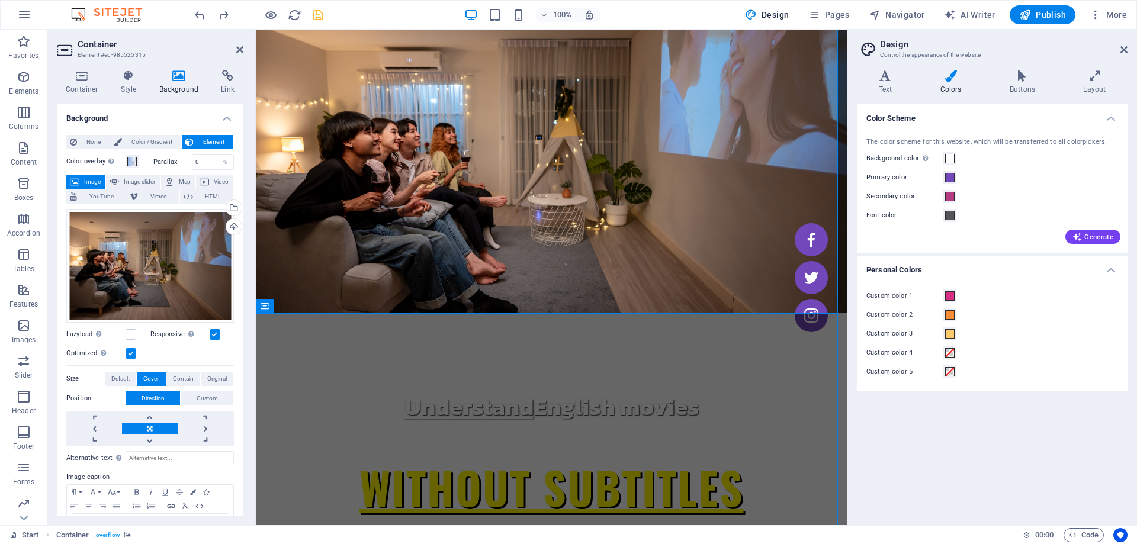
click at [337, 301] on button at bounding box center [331, 306] width 14 height 14
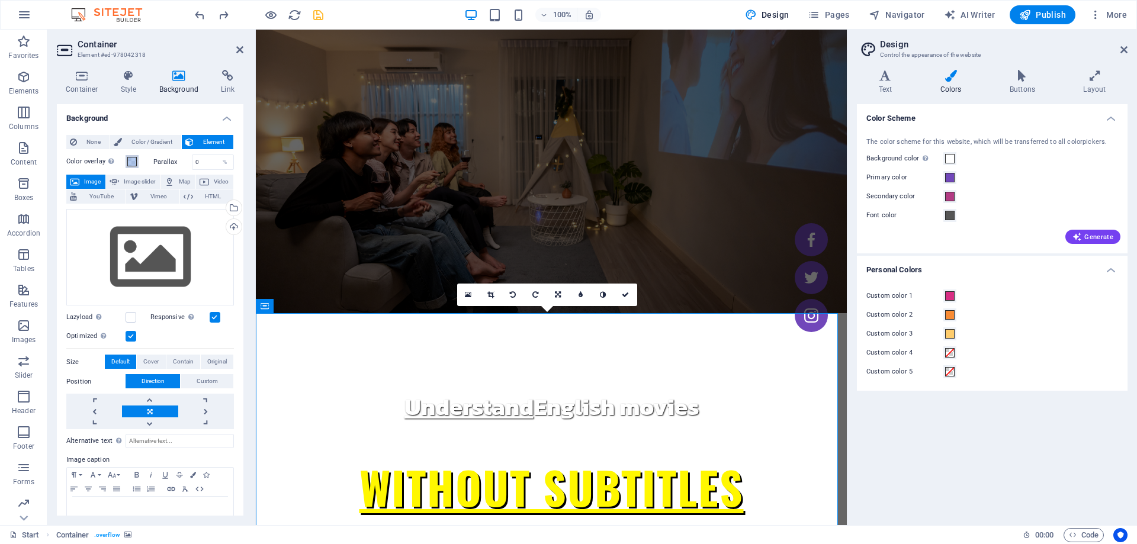
click at [127, 159] on span at bounding box center [131, 161] width 9 height 9
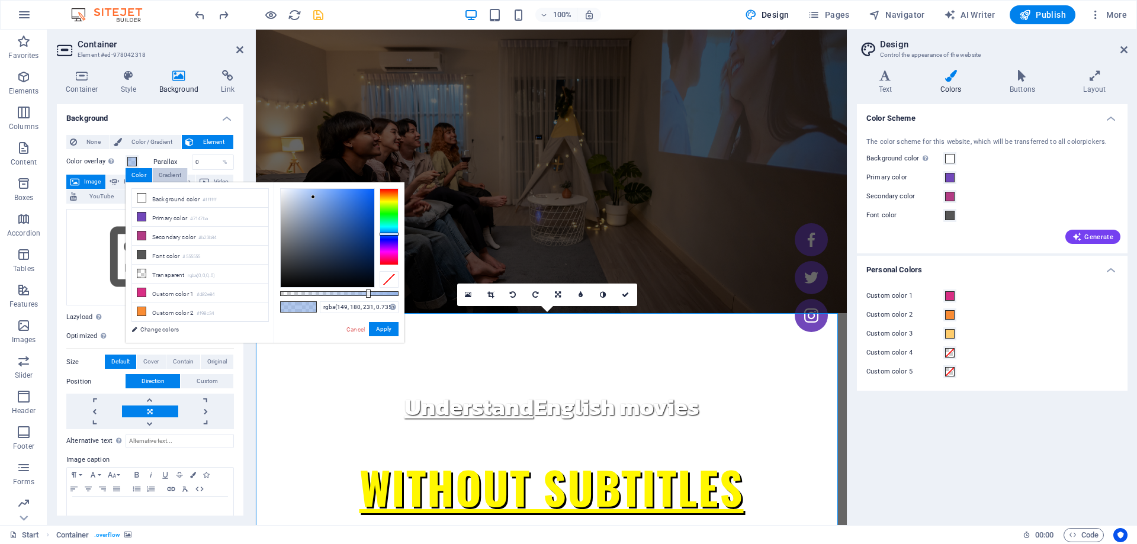
click at [182, 180] on div "Gradient" at bounding box center [170, 175] width 34 height 14
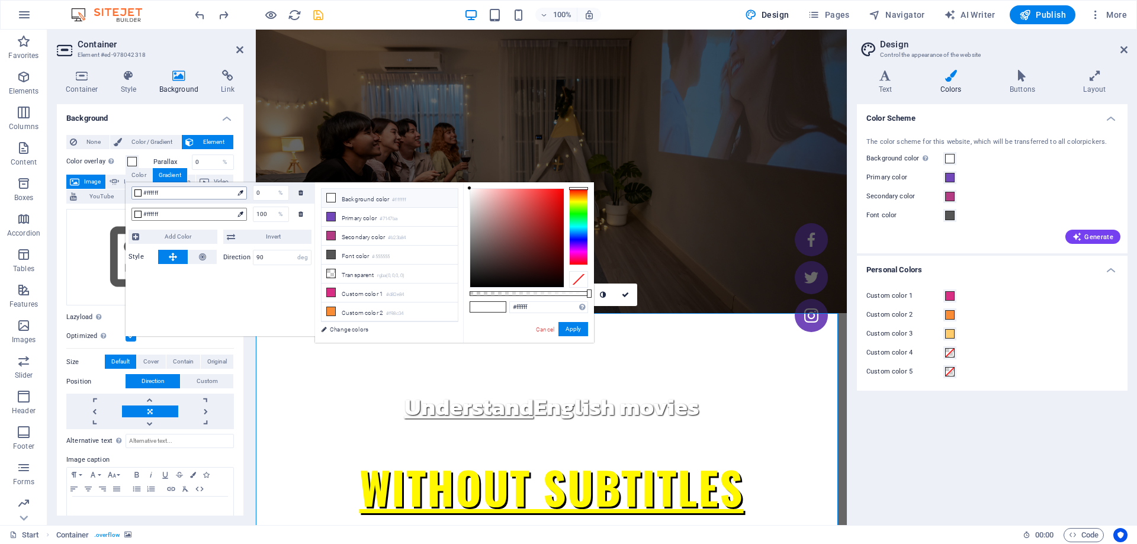
click at [157, 195] on span "#ffffff" at bounding box center [188, 193] width 90 height 11
drag, startPoint x: 157, startPoint y: 195, endPoint x: 151, endPoint y: 189, distance: 8.4
click at [151, 189] on span "#ffffff" at bounding box center [188, 193] width 90 height 11
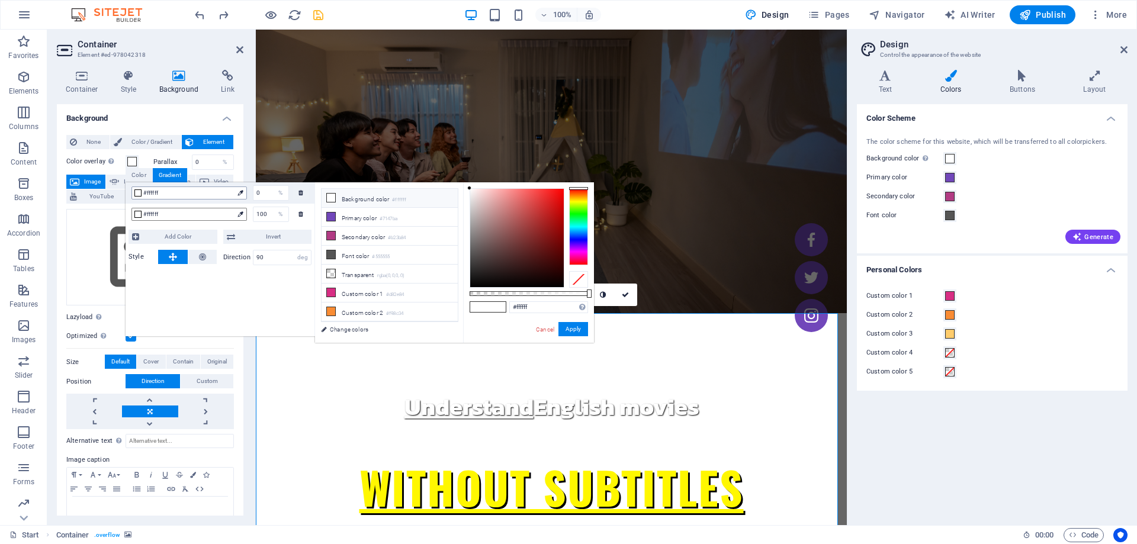
click at [151, 189] on span "#ffffff" at bounding box center [188, 193] width 90 height 11
click at [538, 319] on div "#ffffff Supported formats #0852ed rgb(8, 82, 237) rgba(8, 82, 237, 90%) hsv(221…" at bounding box center [528, 348] width 131 height 332
click at [538, 307] on input "#ffffff" at bounding box center [548, 307] width 79 height 12
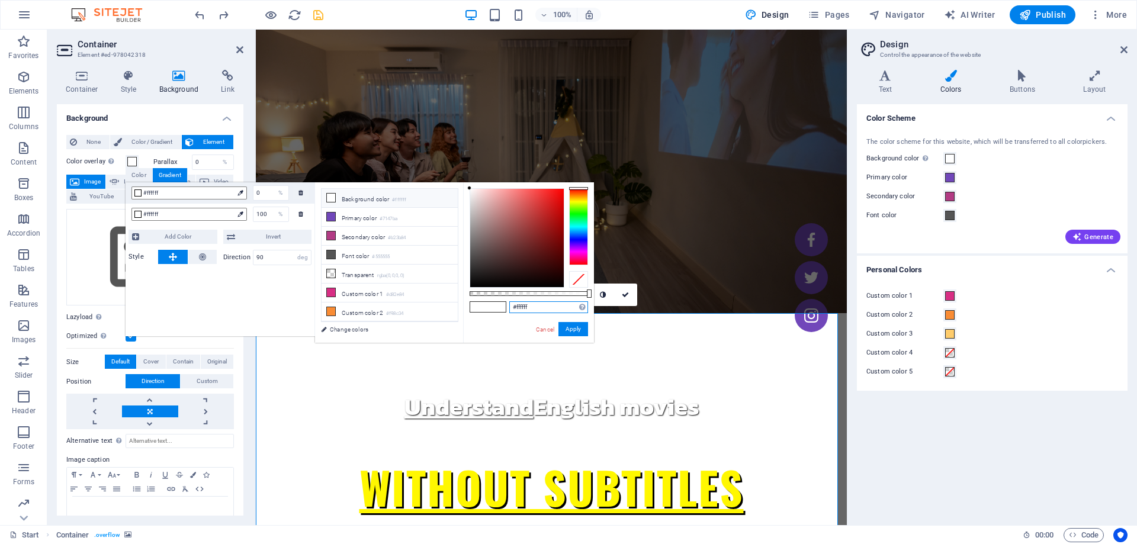
click at [538, 307] on input "#ffffff" at bounding box center [548, 307] width 79 height 12
paste input "95b4e7"
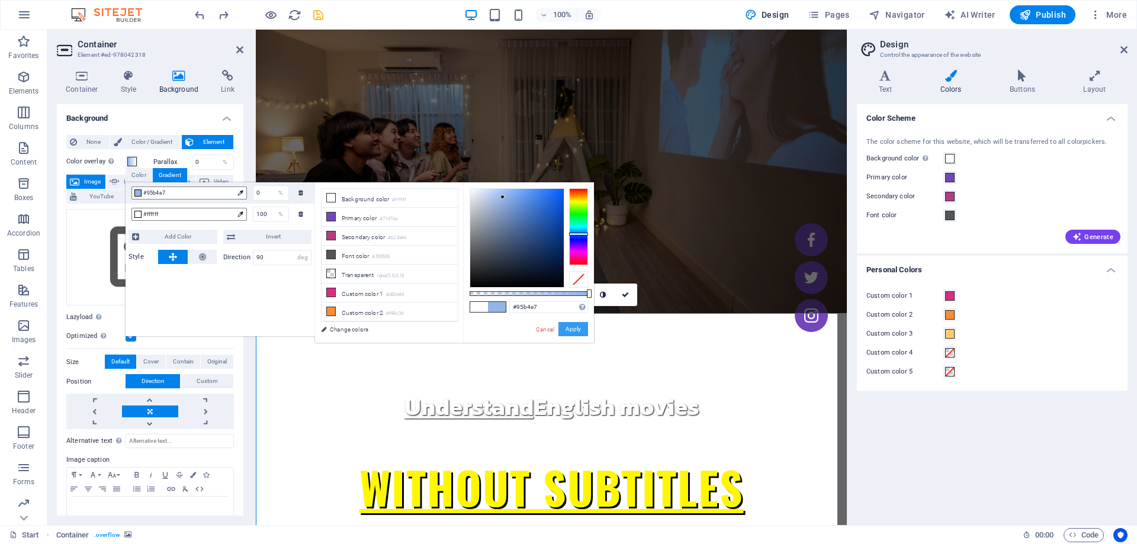
click at [576, 332] on button "Apply" at bounding box center [573, 329] width 30 height 14
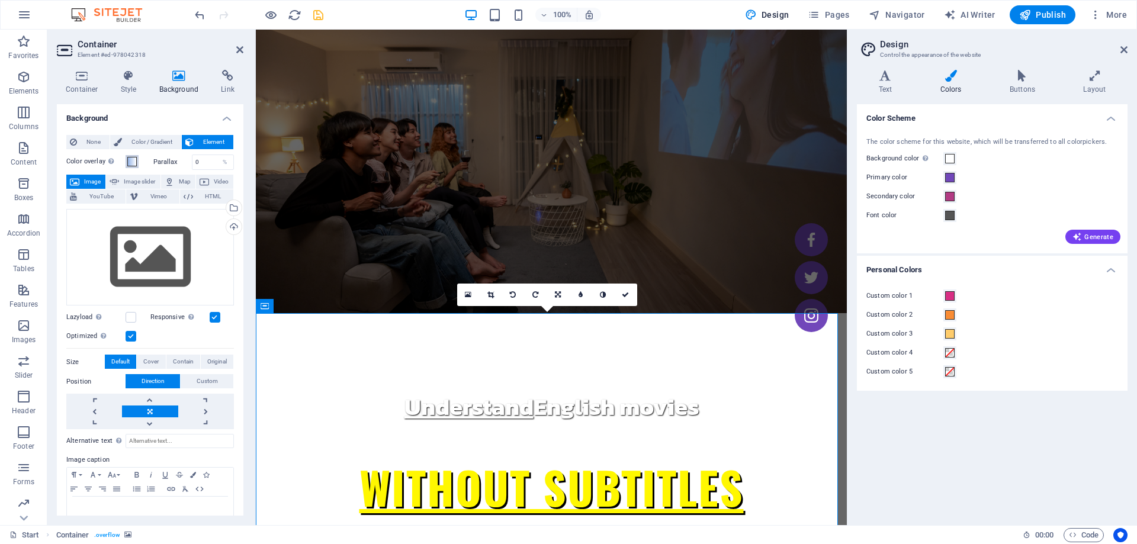
click at [130, 157] on span at bounding box center [131, 161] width 9 height 9
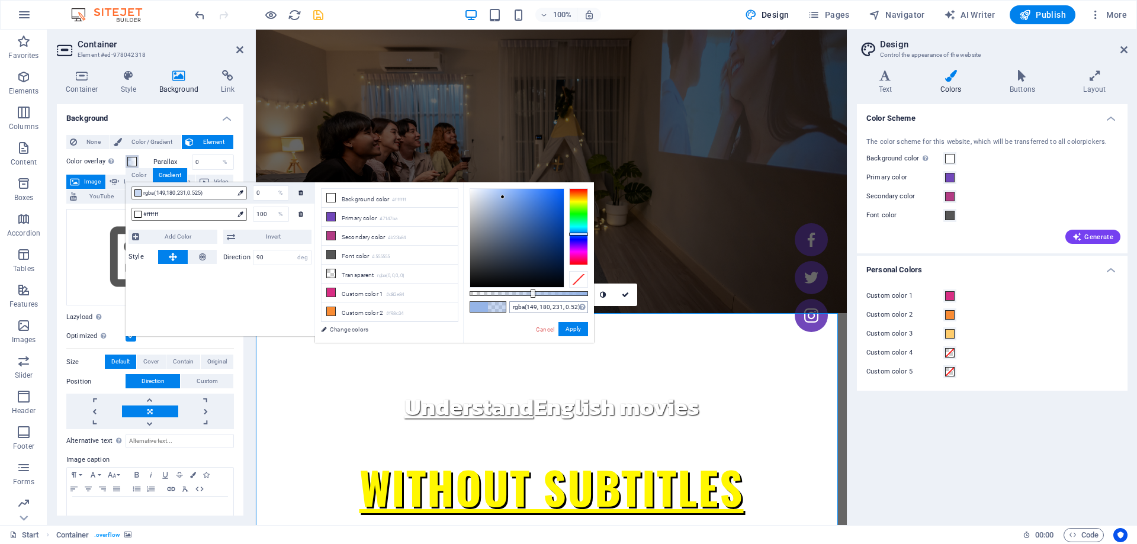
type input "rgba(149, 180, 231, 0.515)"
drag, startPoint x: 591, startPoint y: 295, endPoint x: 530, endPoint y: 301, distance: 60.7
click at [530, 301] on div "rgba(149, 180, 231, 0.515) Supported formats #0852ed rgb(8, 82, 237) rgba(8, 82…" at bounding box center [528, 348] width 131 height 332
click at [261, 161] on figure at bounding box center [551, 172] width 591 height 284
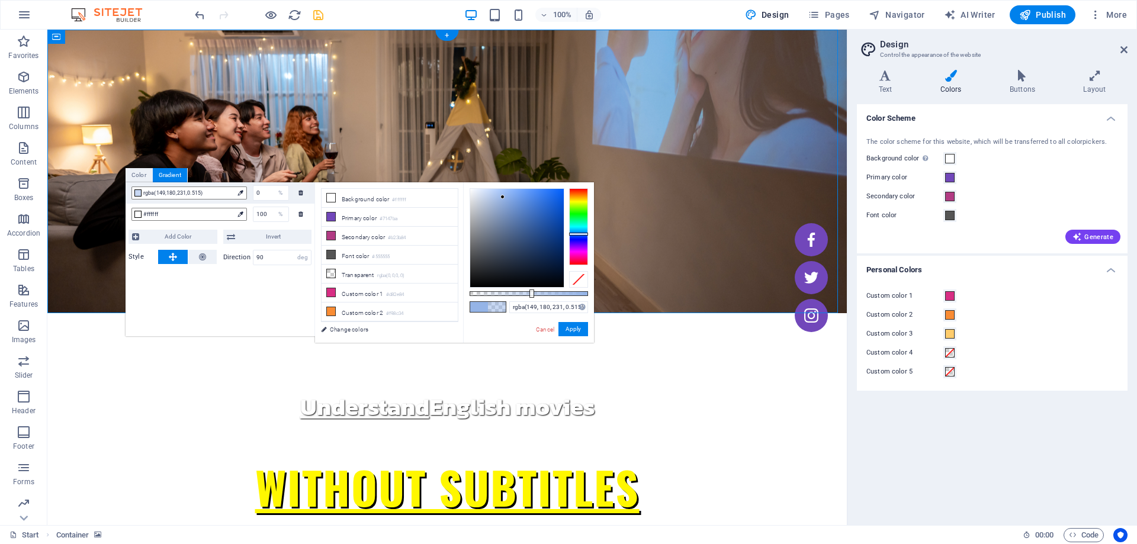
click at [135, 63] on figure at bounding box center [446, 172] width 799 height 284
click at [119, 37] on icon at bounding box center [123, 37] width 9 height 12
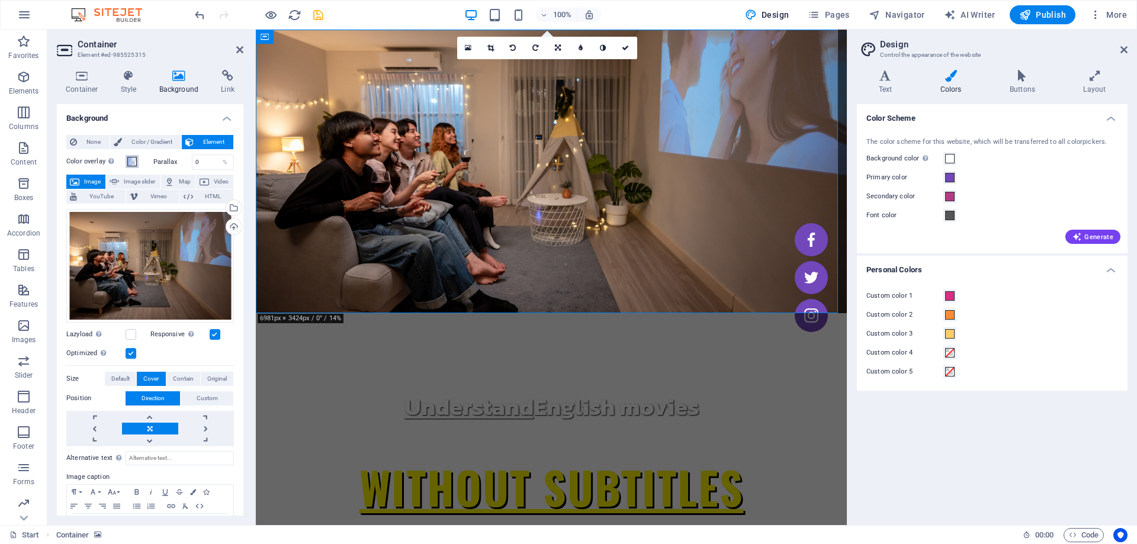
click at [131, 159] on span at bounding box center [131, 161] width 9 height 9
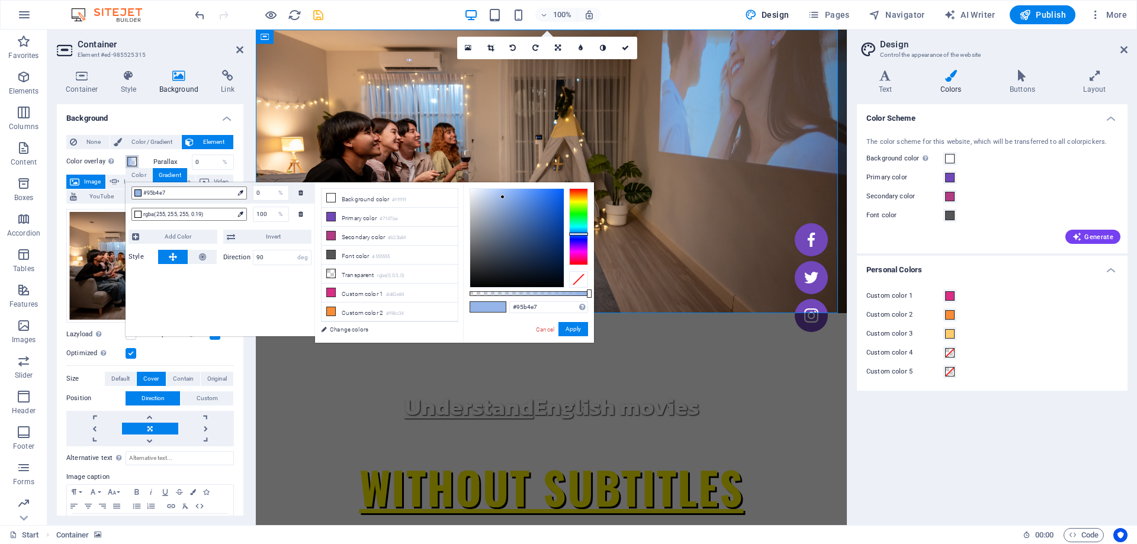
type input "rgba(149, 180, 231, 0.99)"
click at [587, 292] on div at bounding box center [589, 293] width 5 height 8
click at [200, 12] on icon "undo" at bounding box center [200, 15] width 14 height 14
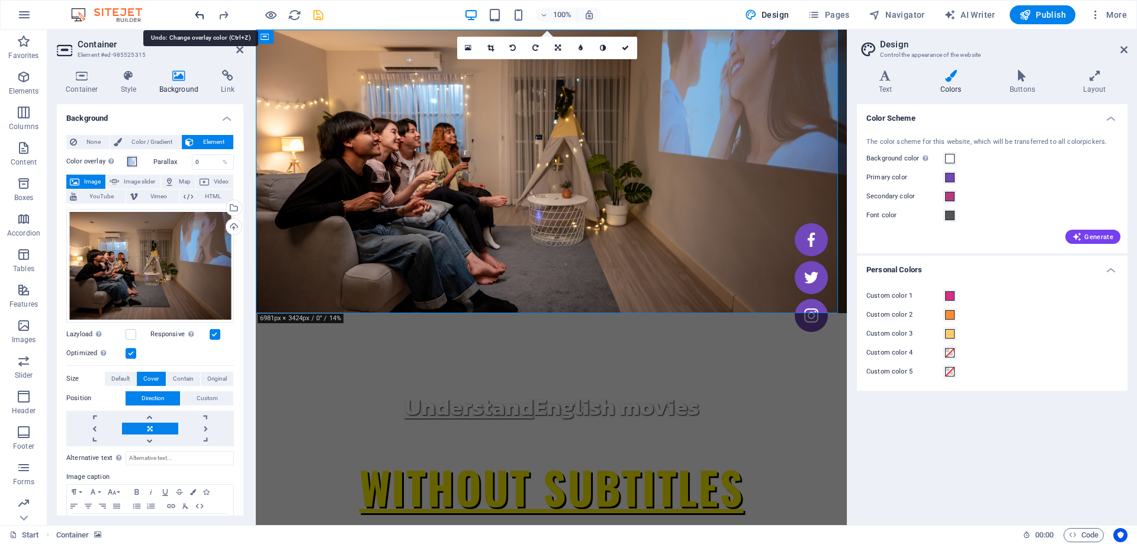
click at [202, 14] on icon "undo" at bounding box center [200, 15] width 14 height 14
click at [229, 14] on icon "redo" at bounding box center [224, 15] width 14 height 14
click at [196, 17] on icon "undo" at bounding box center [200, 15] width 14 height 14
click at [307, 263] on figure at bounding box center [551, 172] width 591 height 284
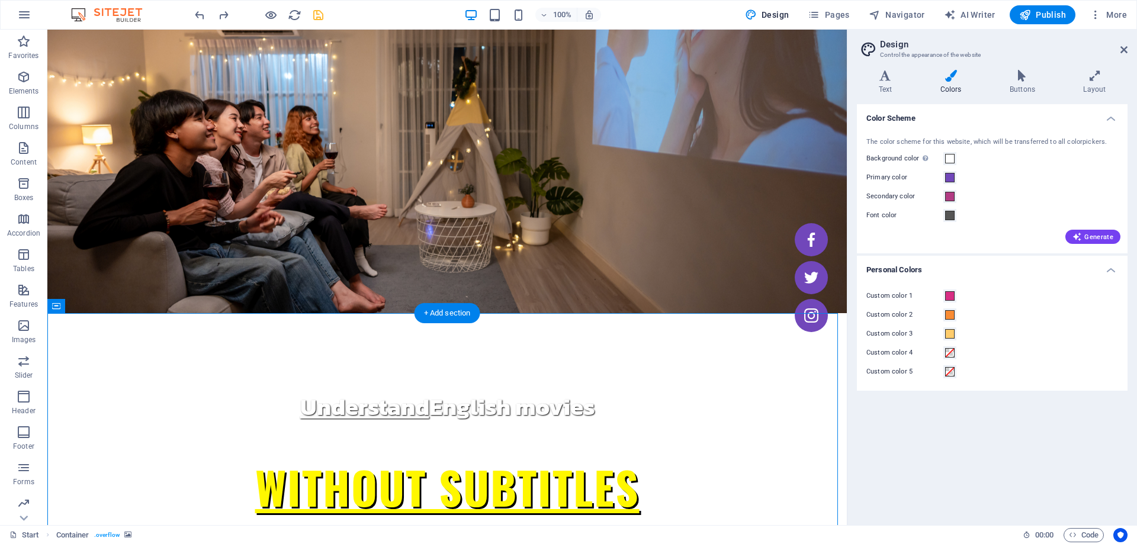
click at [124, 304] on icon at bounding box center [123, 306] width 9 height 12
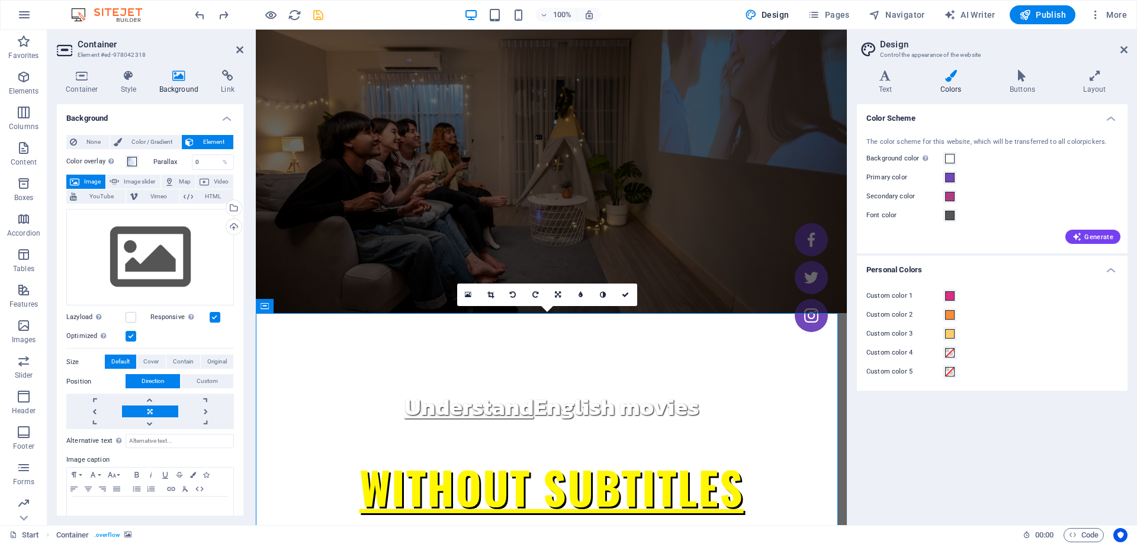
click at [164, 162] on label "Parallax" at bounding box center [172, 162] width 38 height 7
click at [138, 162] on button "Color overlay Places an overlay over the background to colorize it" at bounding box center [131, 161] width 13 height 13
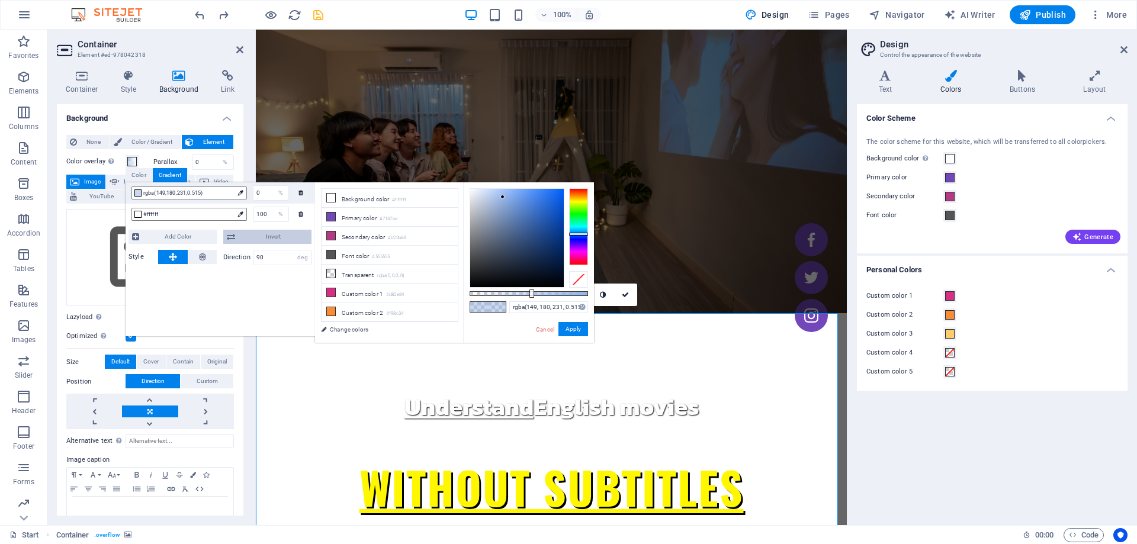
click at [276, 236] on span "Invert" at bounding box center [274, 237] width 70 height 14
click at [577, 336] on div "Cancel Apply" at bounding box center [561, 329] width 53 height 15
click at [578, 336] on div "Cancel Apply" at bounding box center [561, 329] width 53 height 15
click at [578, 333] on button "Apply" at bounding box center [573, 329] width 30 height 14
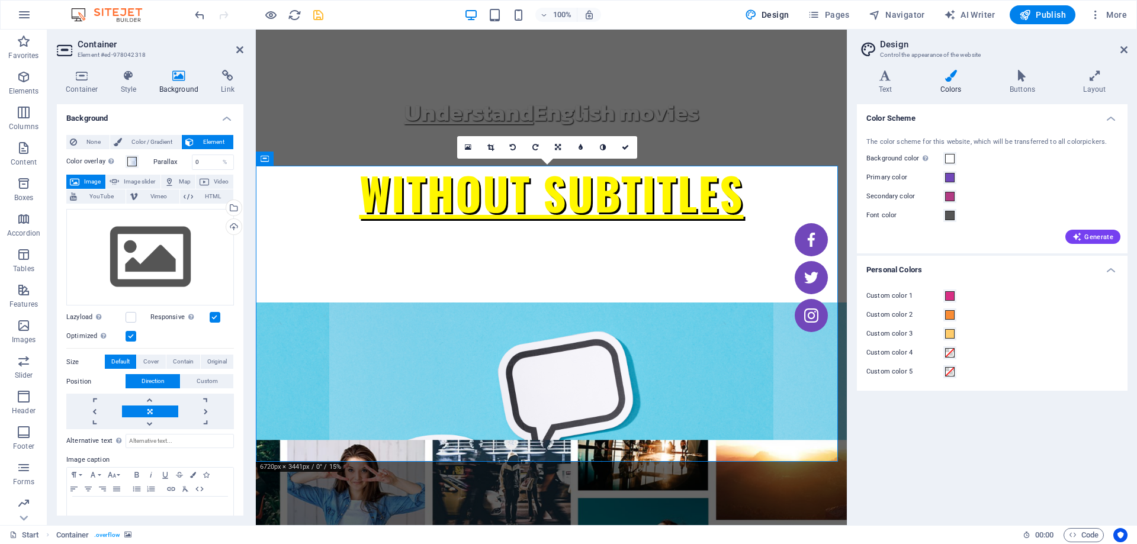
scroll to position [296, 0]
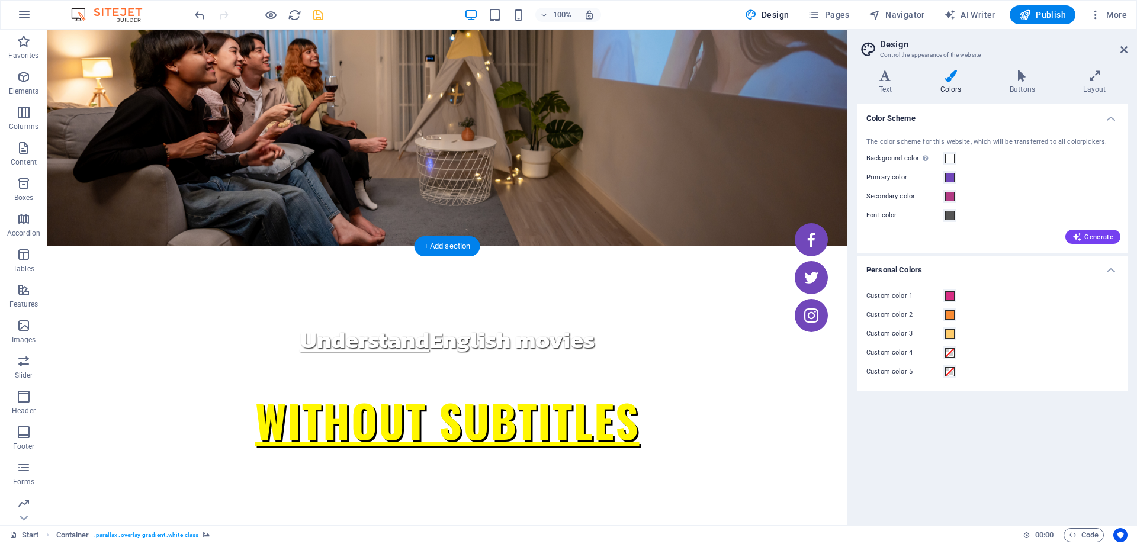
scroll to position [0, 0]
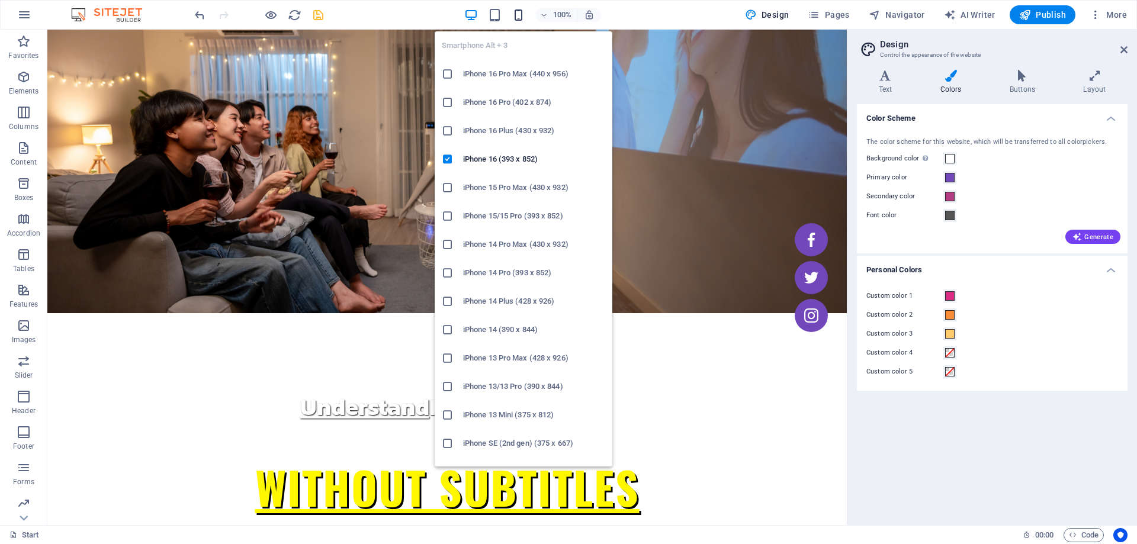
click at [513, 12] on icon "button" at bounding box center [518, 15] width 14 height 14
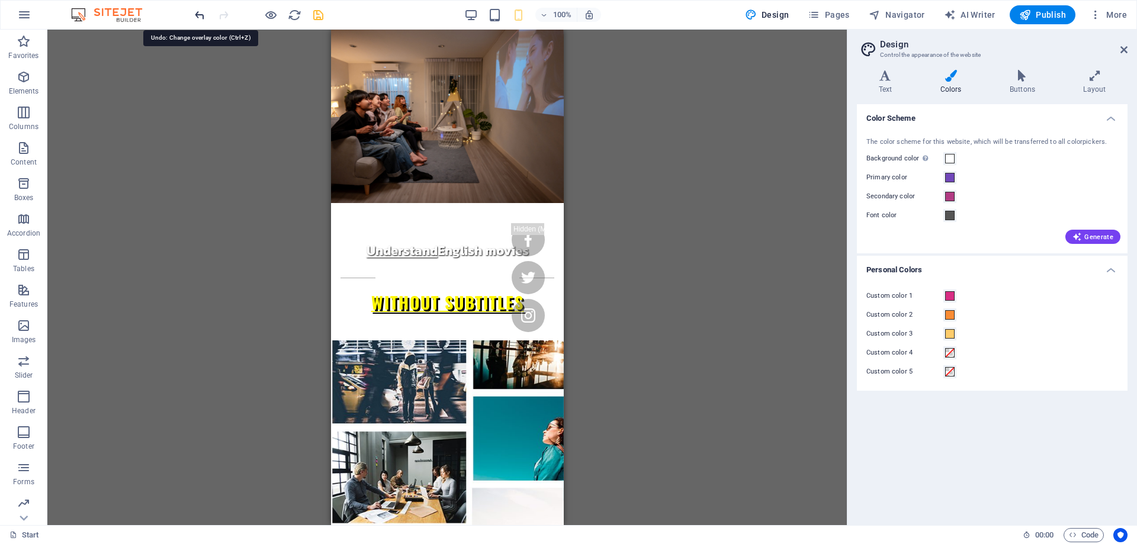
click at [197, 20] on icon "undo" at bounding box center [200, 15] width 14 height 14
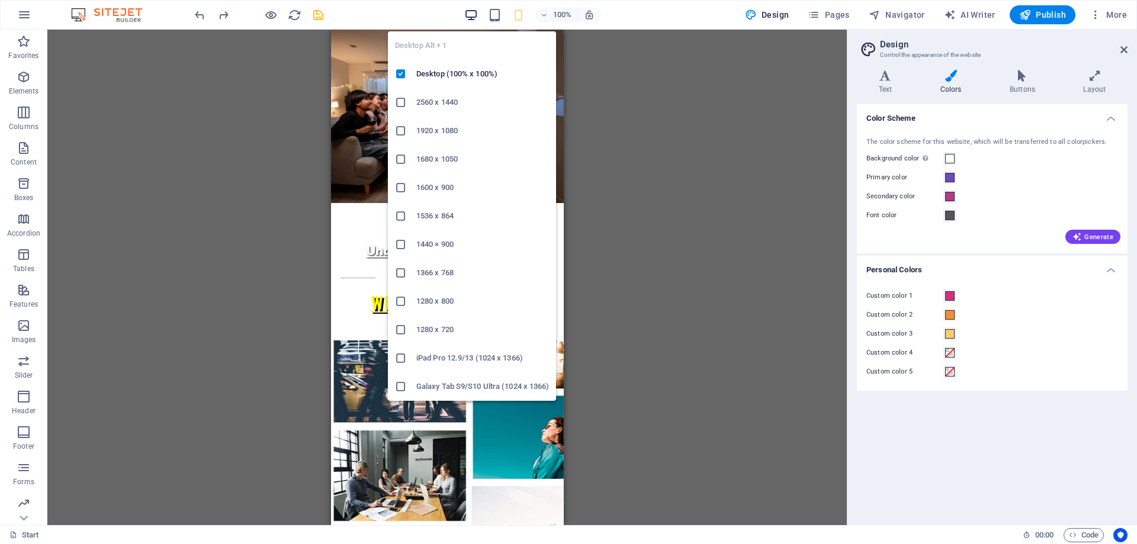
click at [471, 16] on icon "button" at bounding box center [471, 15] width 14 height 14
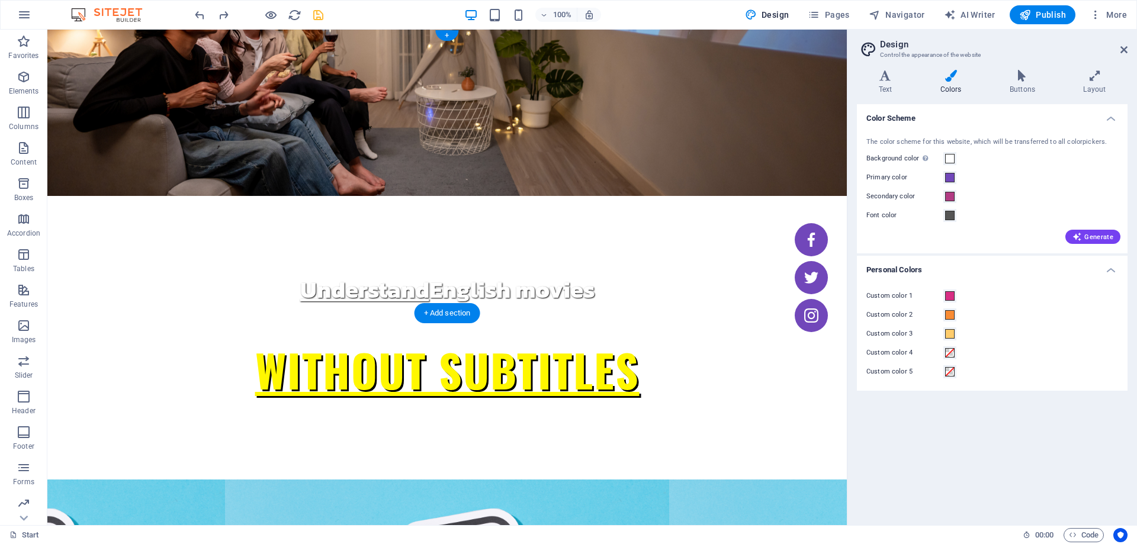
scroll to position [296, 0]
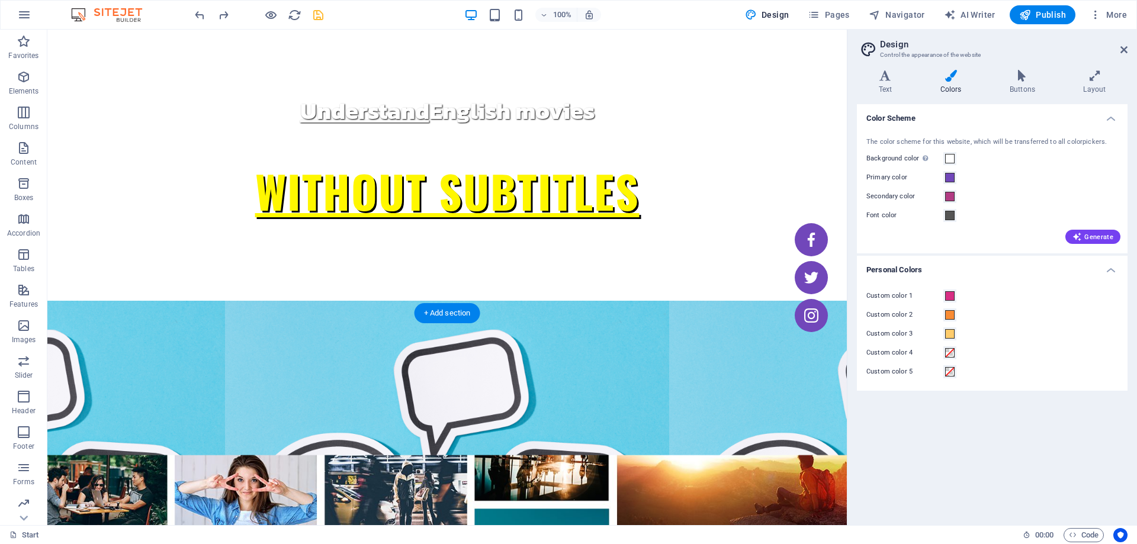
click at [128, 301] on figure at bounding box center [446, 449] width 799 height 296
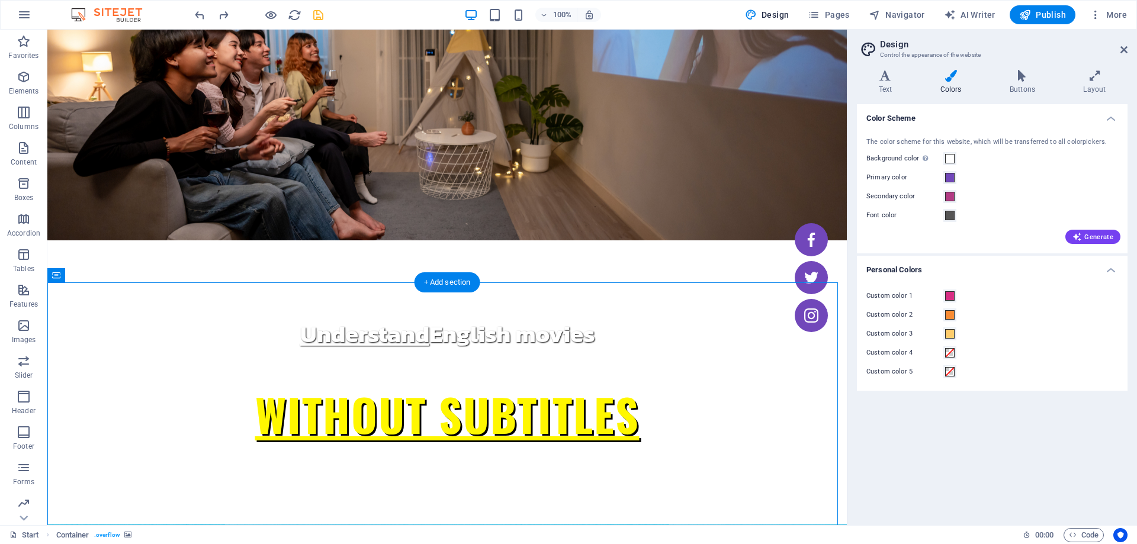
scroll to position [178, 0]
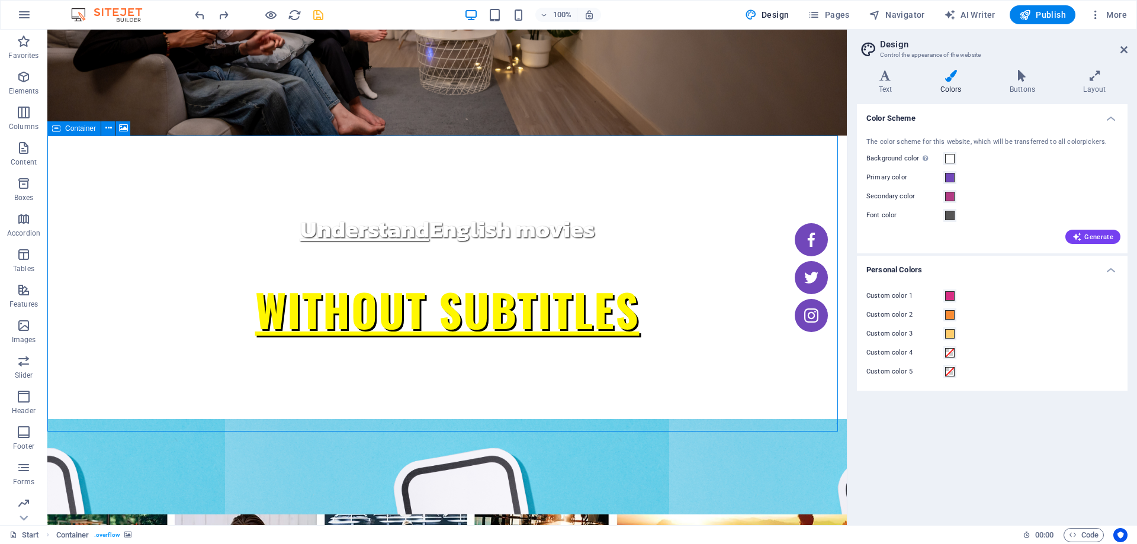
click at [88, 128] on span "Container" at bounding box center [80, 128] width 31 height 7
click at [128, 128] on button at bounding box center [123, 128] width 14 height 14
select select "px"
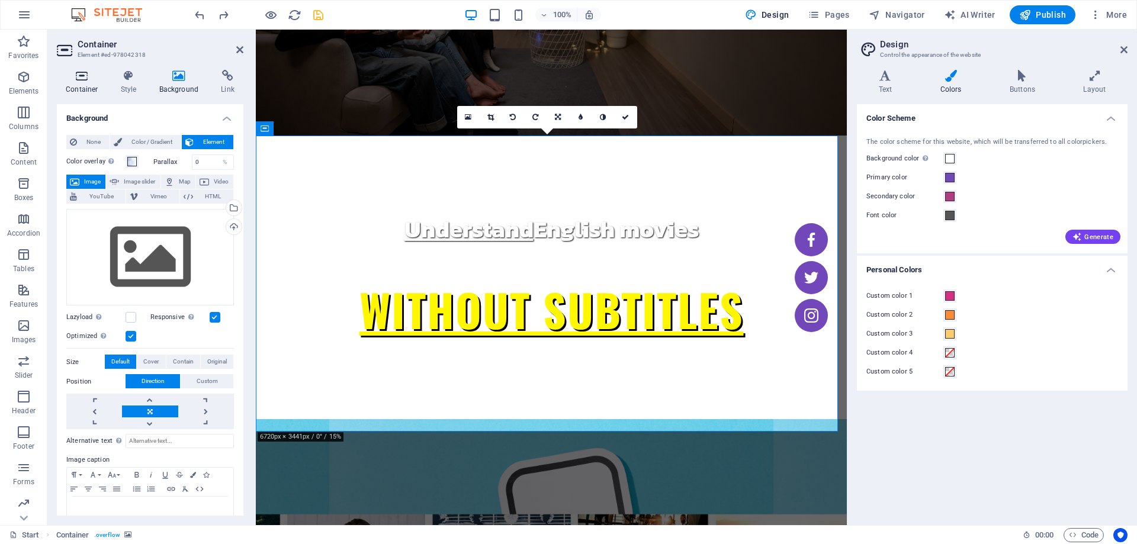
click at [81, 86] on h4 "Container" at bounding box center [84, 82] width 55 height 25
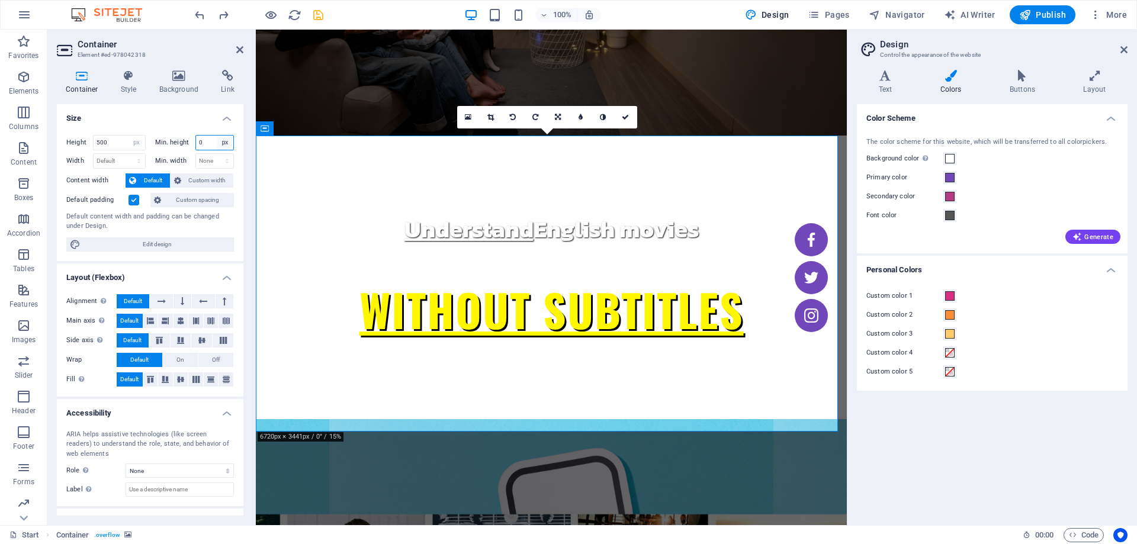
click at [217, 142] on select "None px rem % vh vw" at bounding box center [225, 143] width 17 height 14
click at [205, 142] on input "0" at bounding box center [215, 143] width 38 height 14
click at [199, 121] on h4 "Size" at bounding box center [150, 114] width 186 height 21
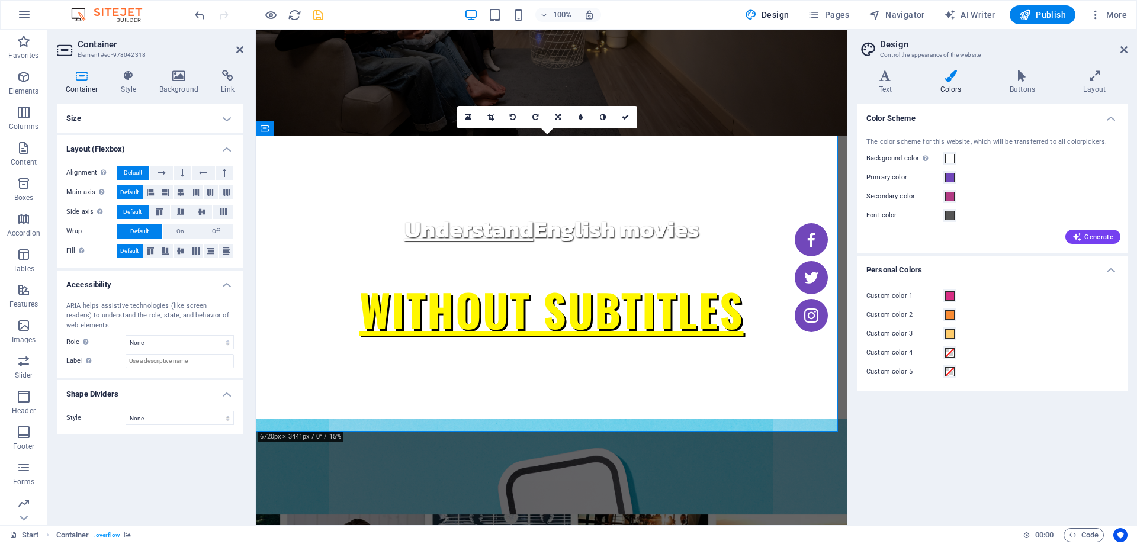
click at [199, 121] on h4 "Size" at bounding box center [150, 118] width 186 height 28
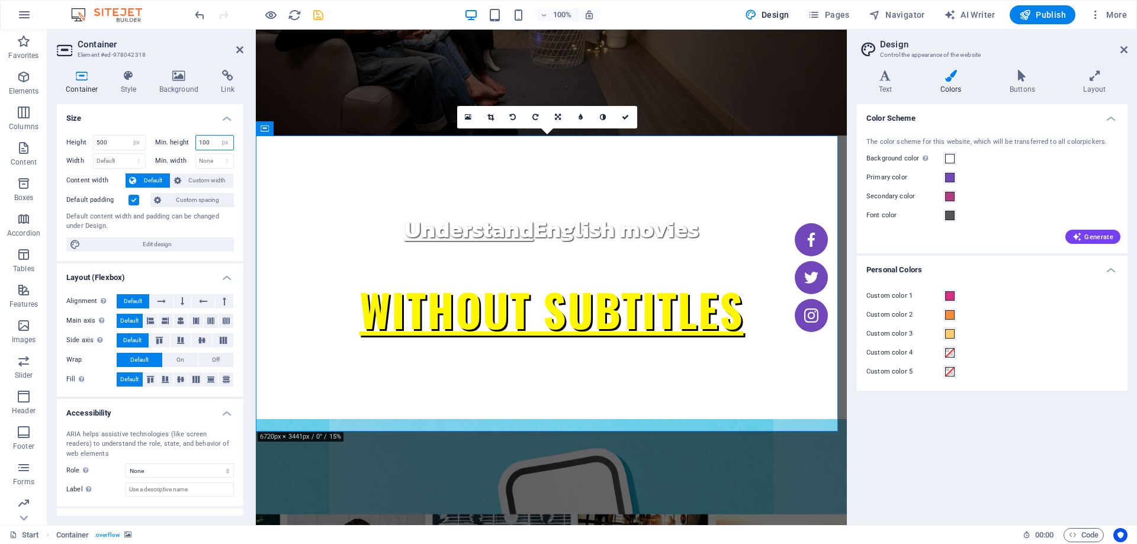
click at [209, 138] on input "100" at bounding box center [215, 143] width 38 height 14
type input "0"
click at [184, 117] on h4 "Size" at bounding box center [150, 114] width 186 height 21
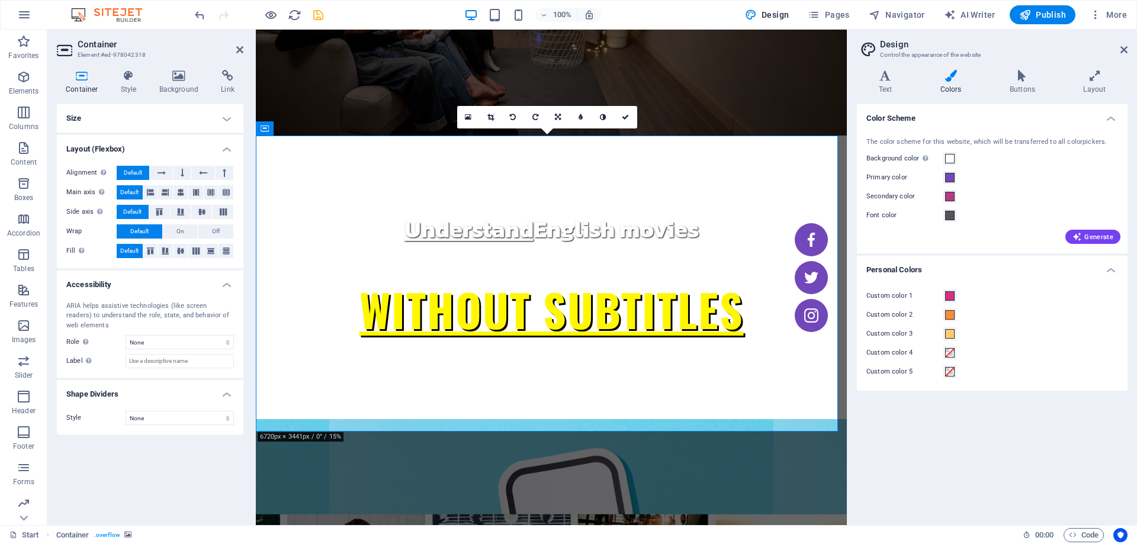
click at [184, 117] on h4 "Size" at bounding box center [150, 118] width 186 height 28
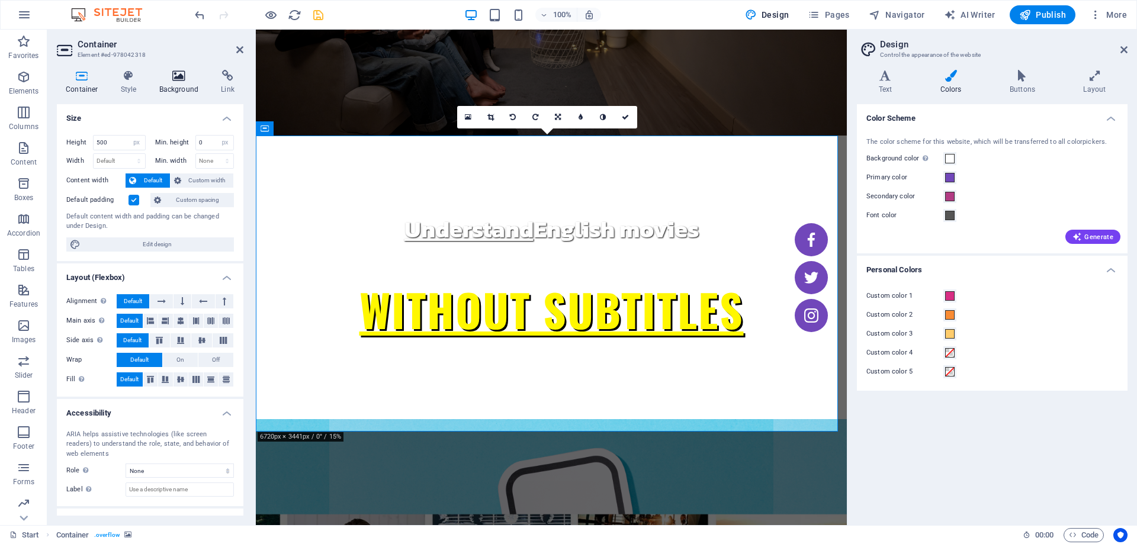
click at [187, 71] on icon at bounding box center [178, 76] width 57 height 12
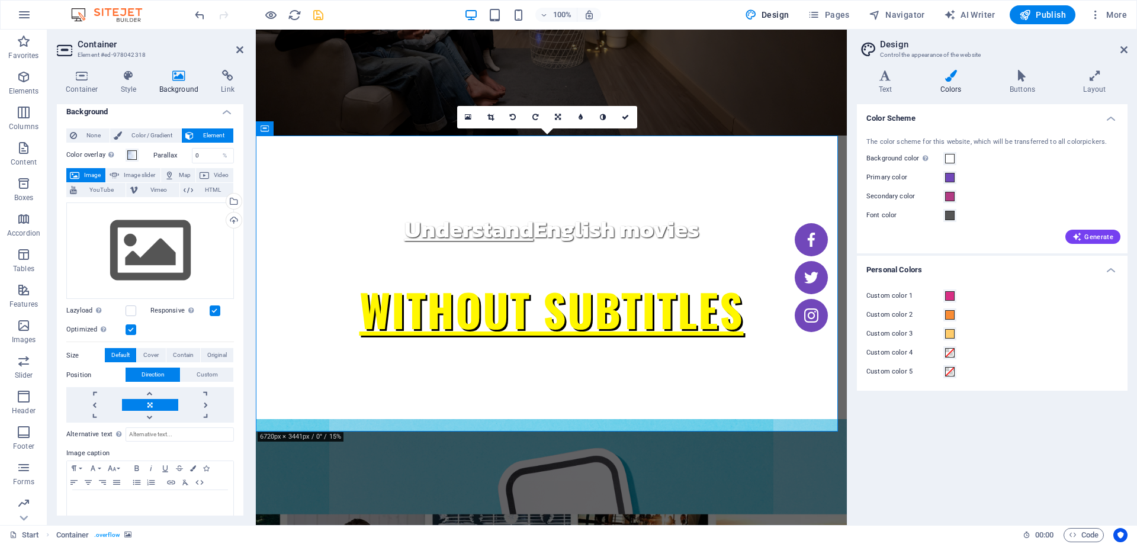
scroll to position [0, 0]
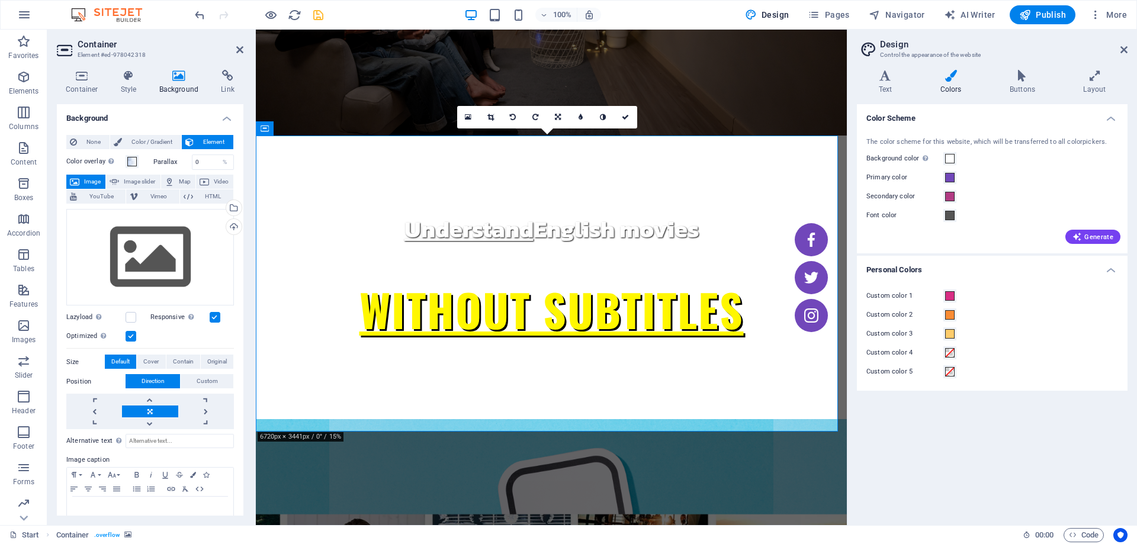
click at [144, 112] on h4 "Background" at bounding box center [150, 114] width 186 height 21
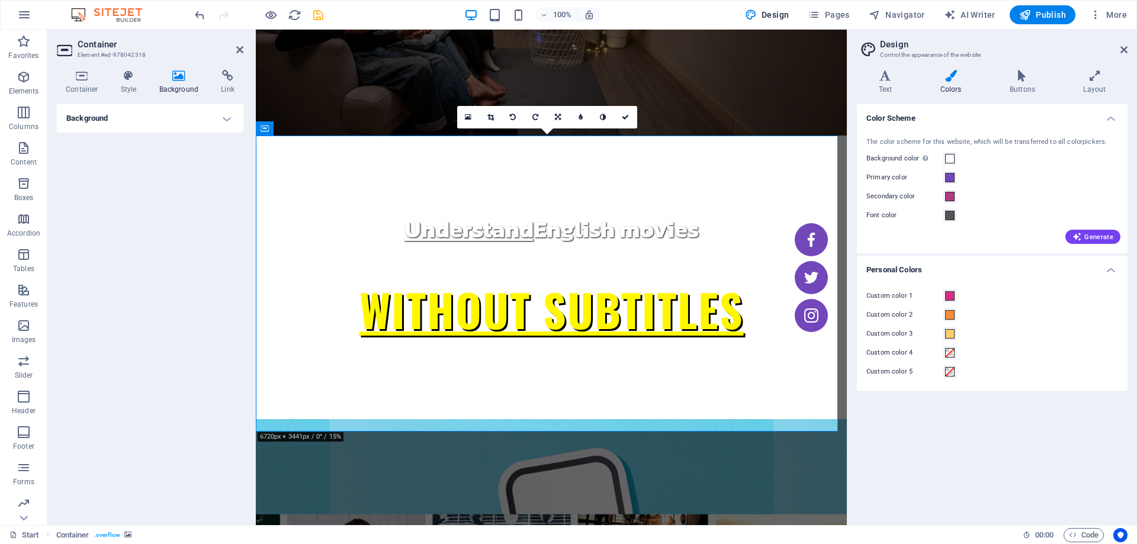
click at [144, 112] on h4 "Background" at bounding box center [150, 118] width 186 height 28
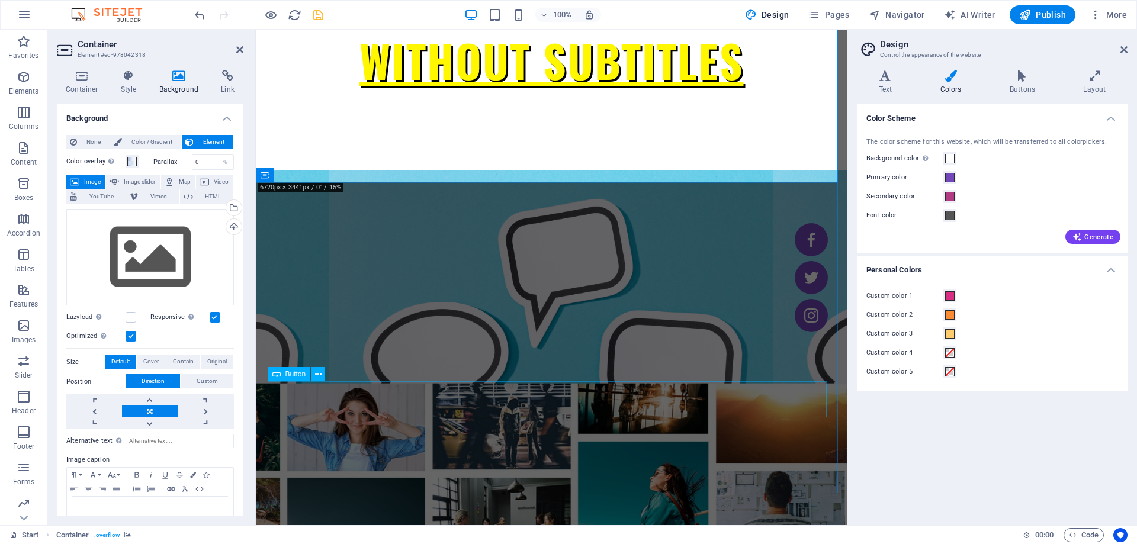
scroll to position [414, 0]
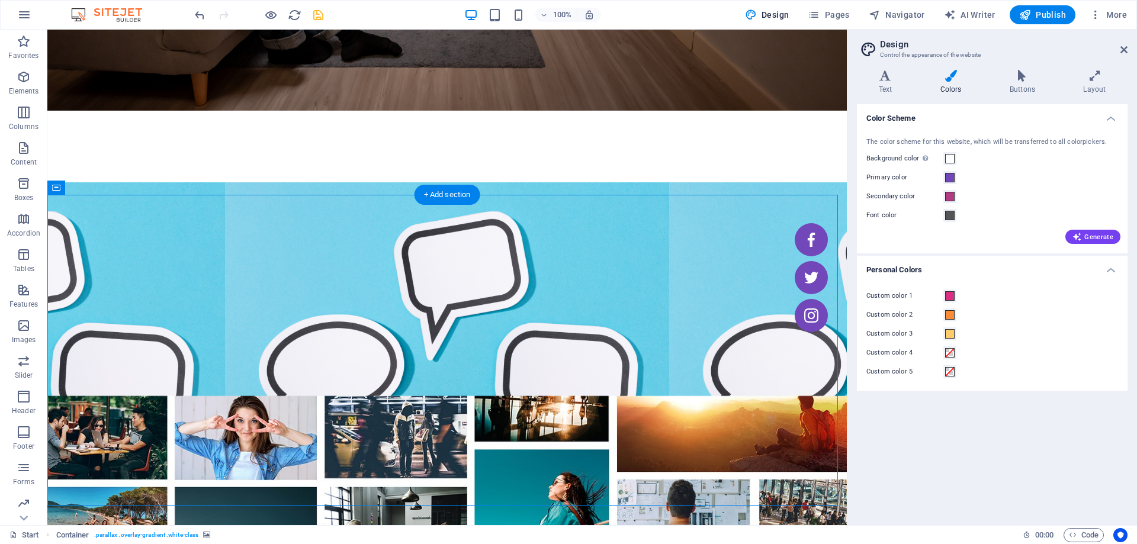
click at [197, 182] on figure at bounding box center [446, 330] width 799 height 296
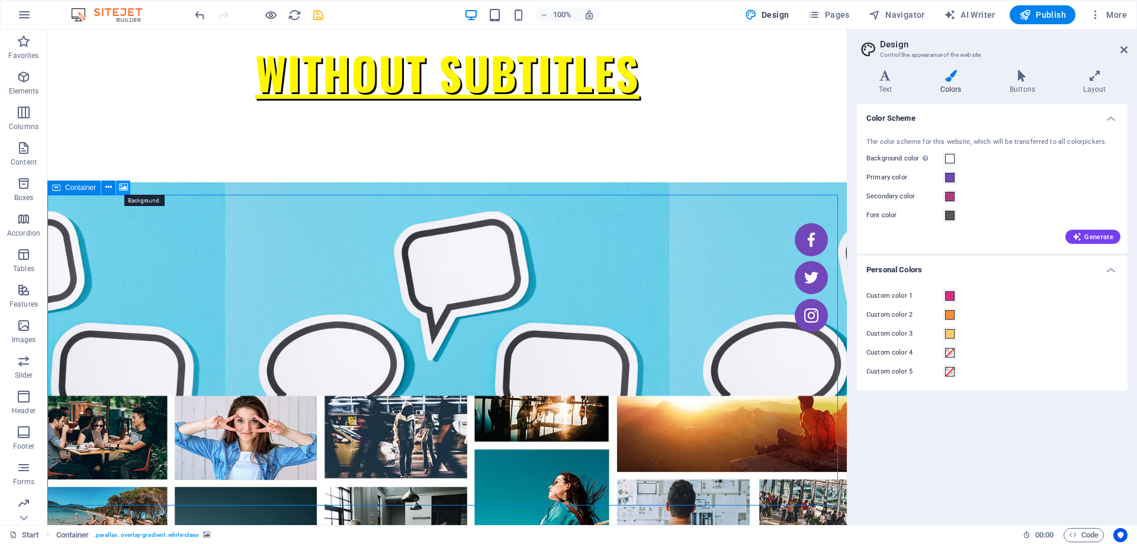
click at [117, 186] on button at bounding box center [123, 188] width 14 height 14
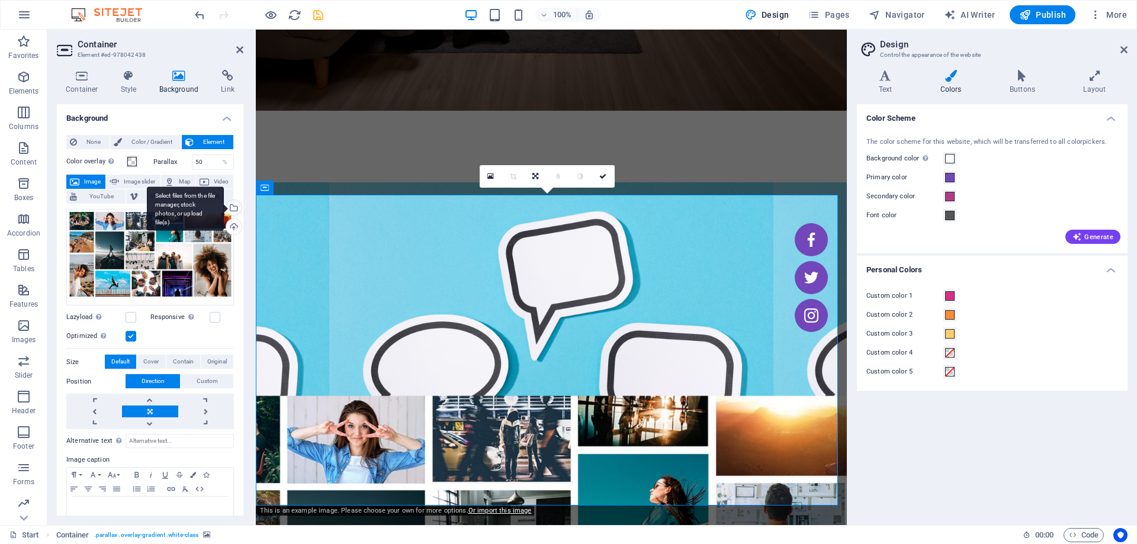
click at [234, 211] on div "Select files from the file manager, stock photos, or upload file(s)" at bounding box center [233, 209] width 18 height 18
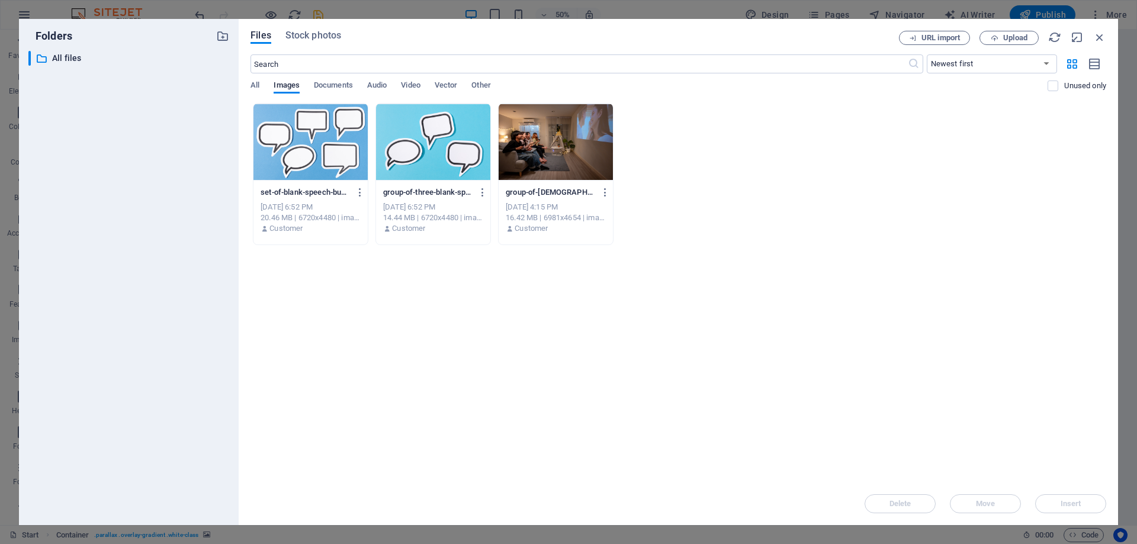
click at [300, 156] on div at bounding box center [310, 142] width 114 height 77
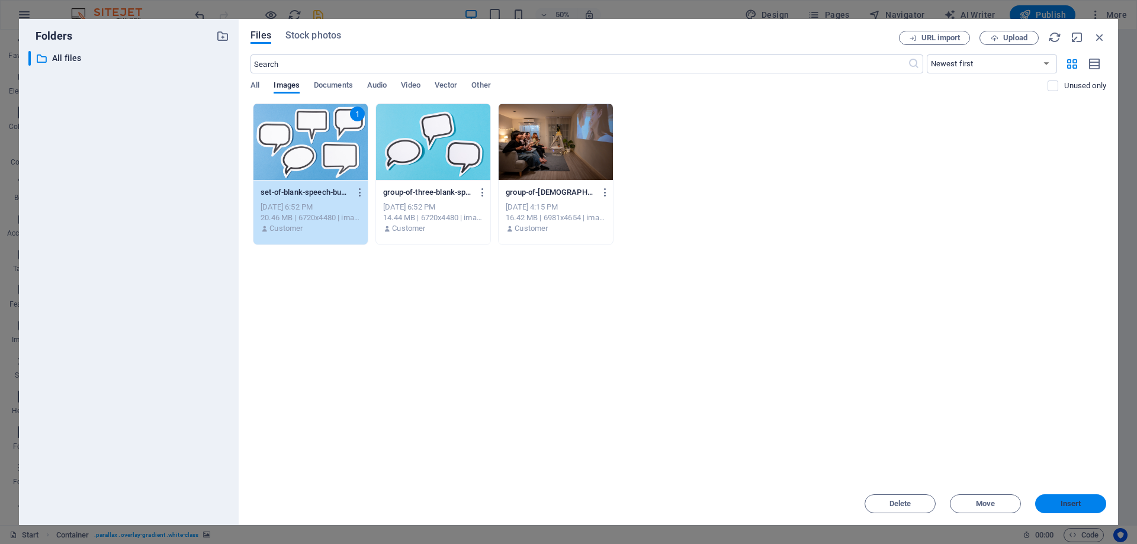
click at [1079, 509] on button "Insert" at bounding box center [1070, 503] width 71 height 19
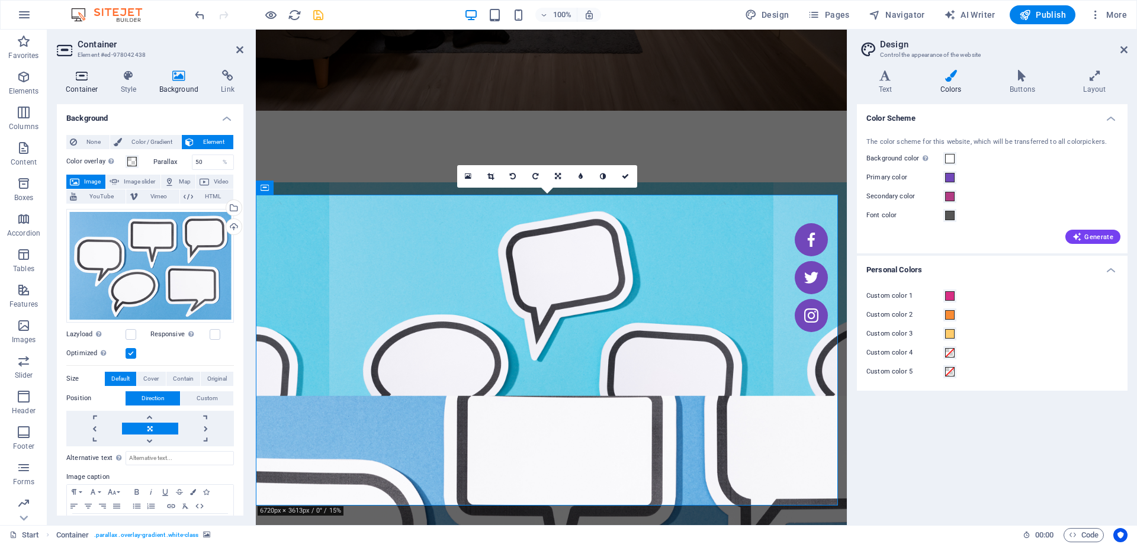
click at [88, 79] on icon at bounding box center [82, 76] width 50 height 12
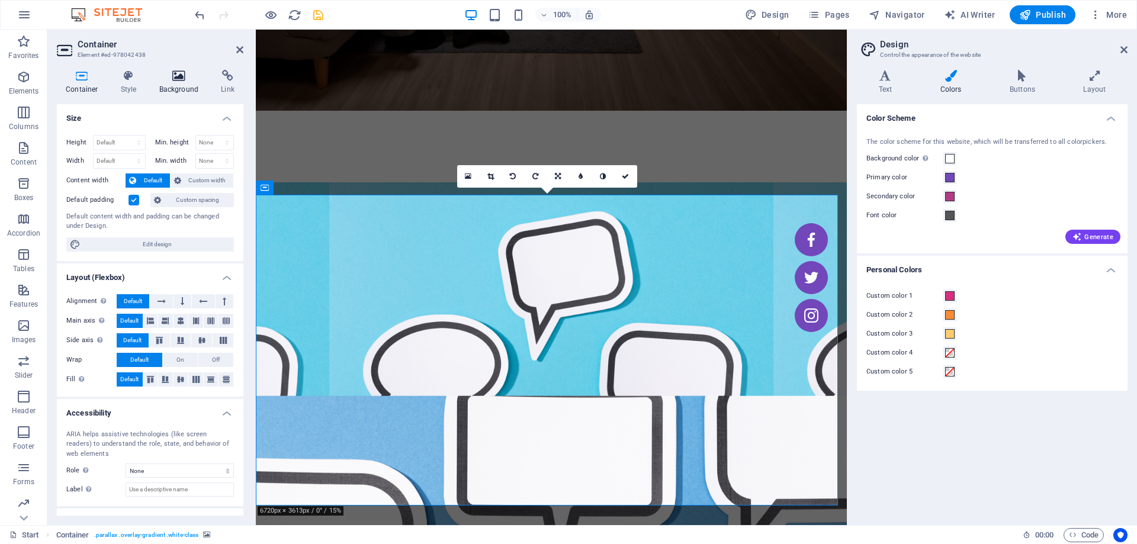
click at [169, 94] on h4 "Background" at bounding box center [181, 82] width 62 height 25
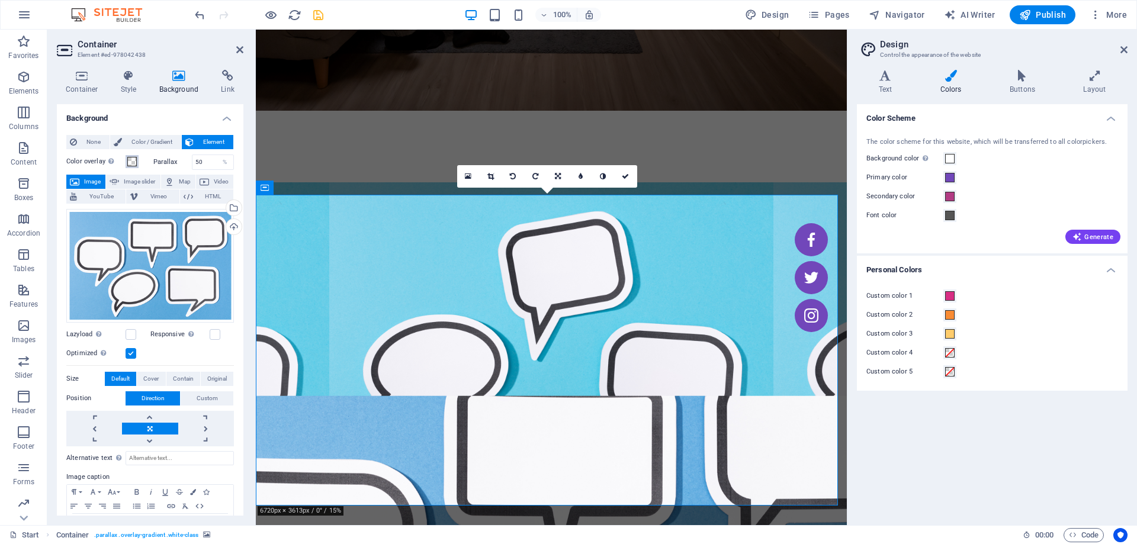
click at [127, 165] on button "Color overlay Places an overlay over the background to colorize it" at bounding box center [131, 161] width 13 height 13
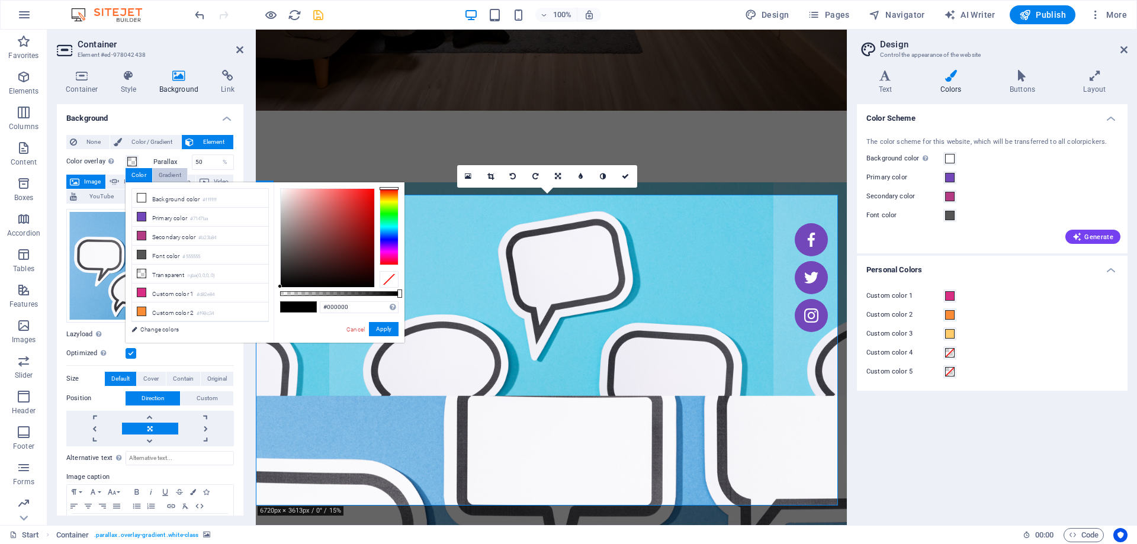
click at [155, 176] on div "Gradient" at bounding box center [170, 175] width 34 height 14
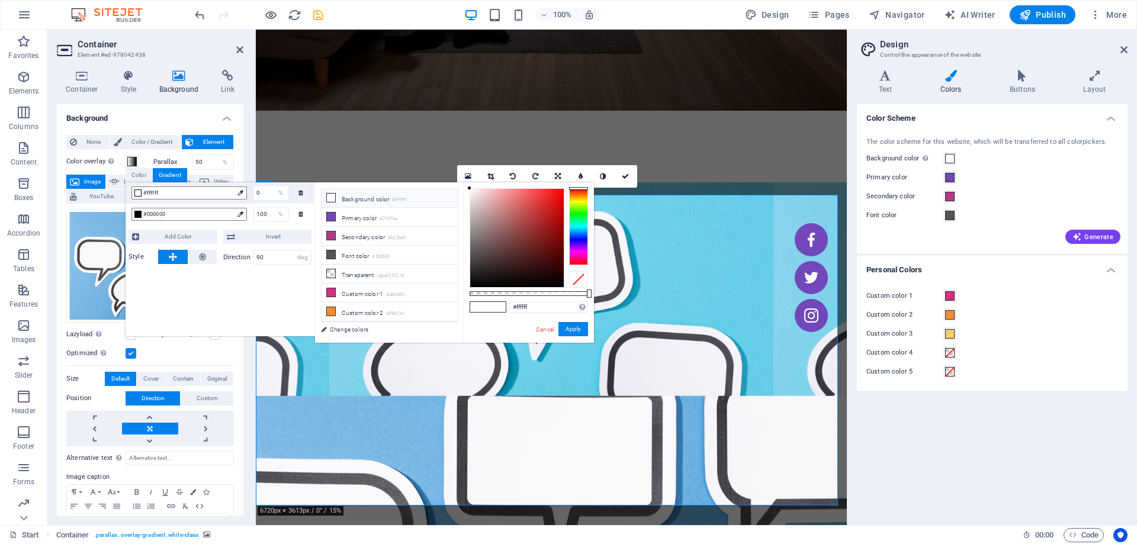
click at [535, 334] on div "#ffffff Supported formats #0852ed rgb(8, 82, 237) rgba(8, 82, 237, 90%) hsv(221…" at bounding box center [528, 348] width 131 height 332
click at [545, 328] on link "Cancel" at bounding box center [545, 329] width 21 height 9
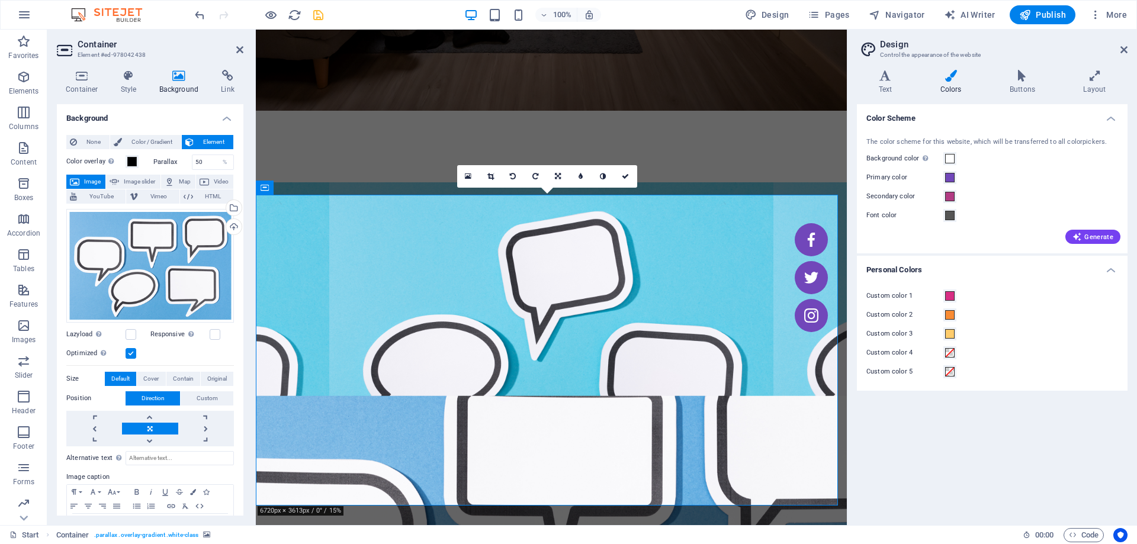
drag, startPoint x: 327, startPoint y: 245, endPoint x: 575, endPoint y: 295, distance: 253.6
click at [89, 144] on span "None" at bounding box center [93, 142] width 25 height 14
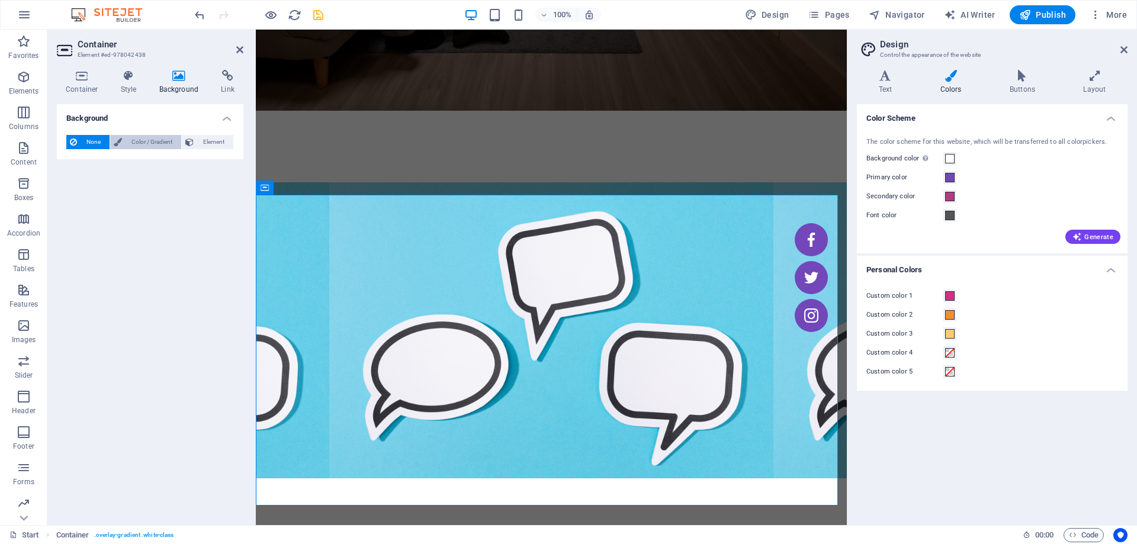
click at [176, 136] on span "Color / Gradient" at bounding box center [151, 142] width 52 height 14
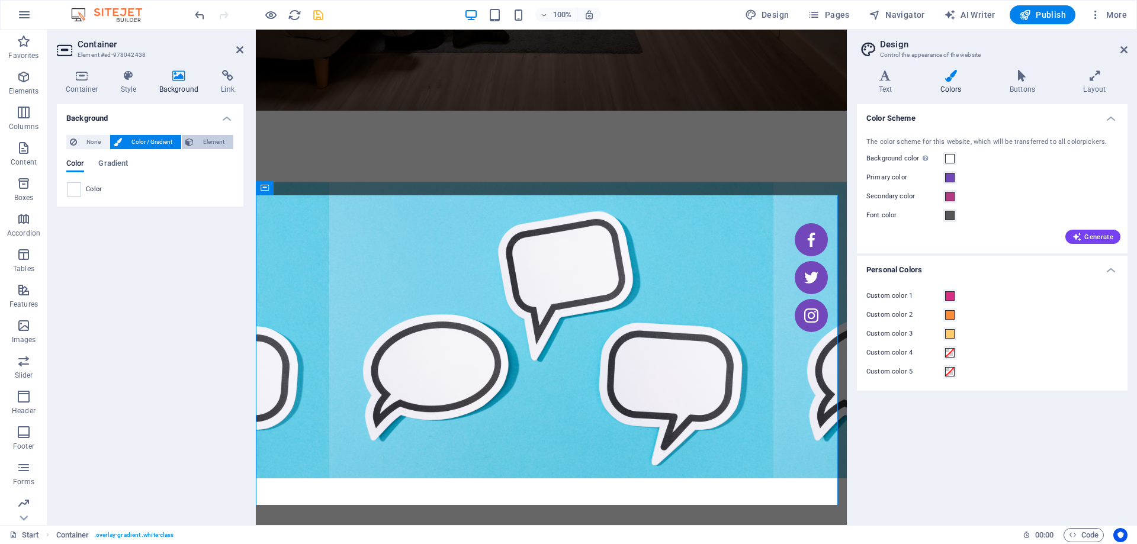
click at [198, 138] on span "Element" at bounding box center [213, 142] width 33 height 14
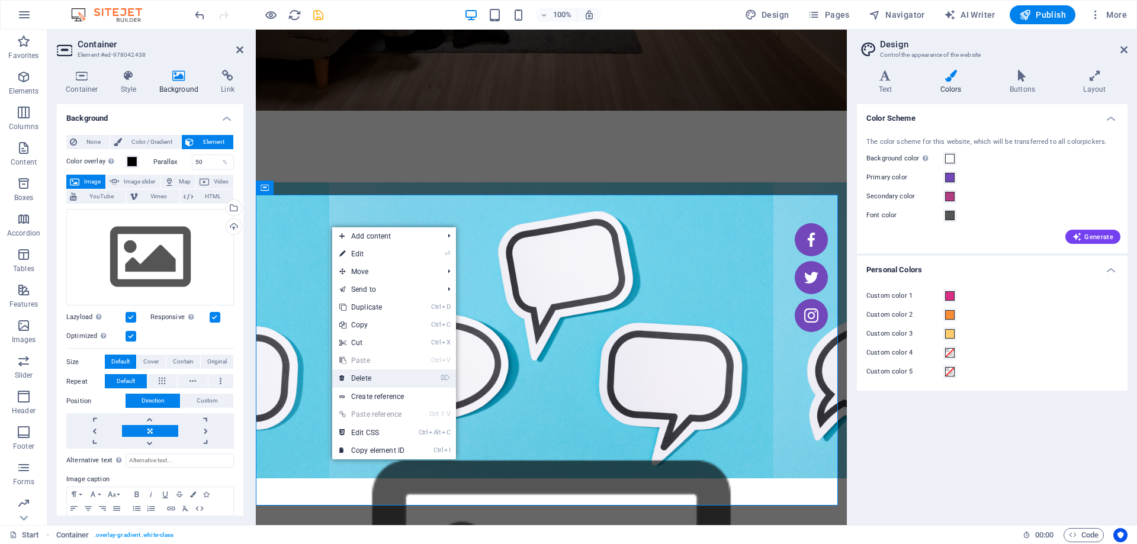
click at [373, 384] on link "⌦ Delete" at bounding box center [371, 378] width 79 height 18
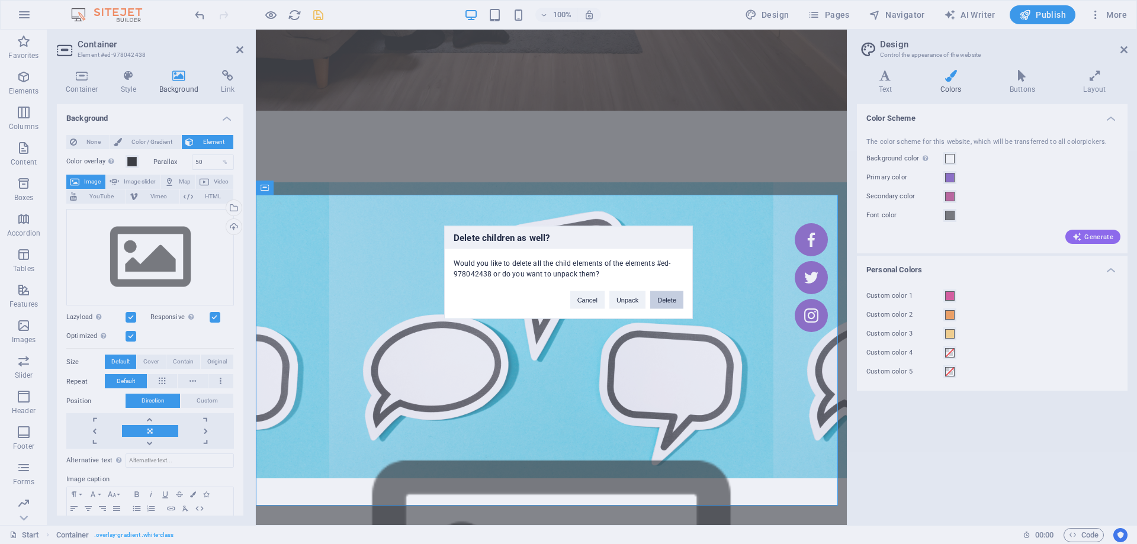
click at [670, 302] on button "Delete" at bounding box center [666, 300] width 33 height 18
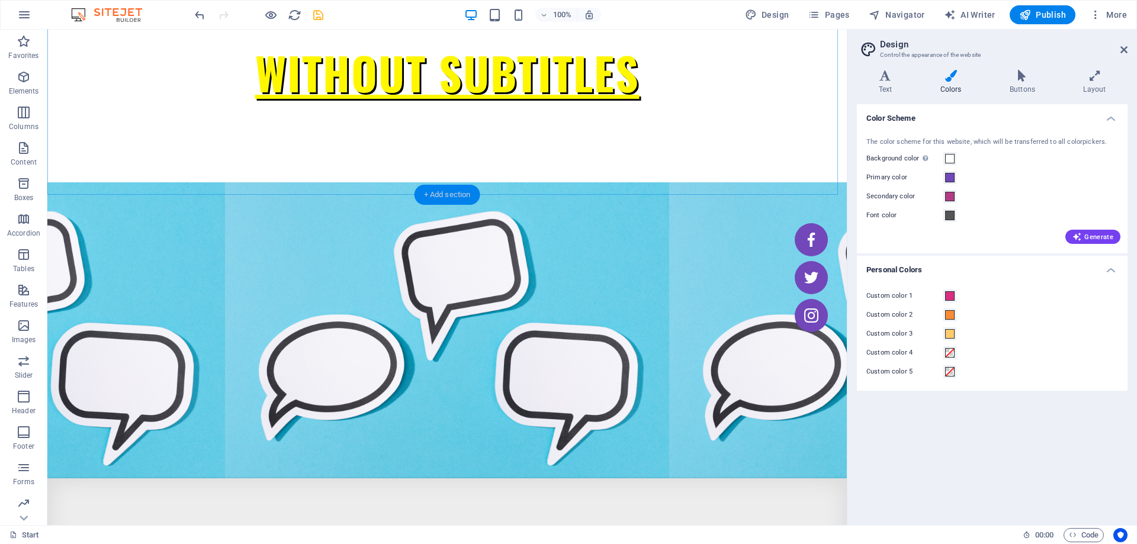
click at [421, 189] on div "+ Add section" at bounding box center [447, 195] width 66 height 20
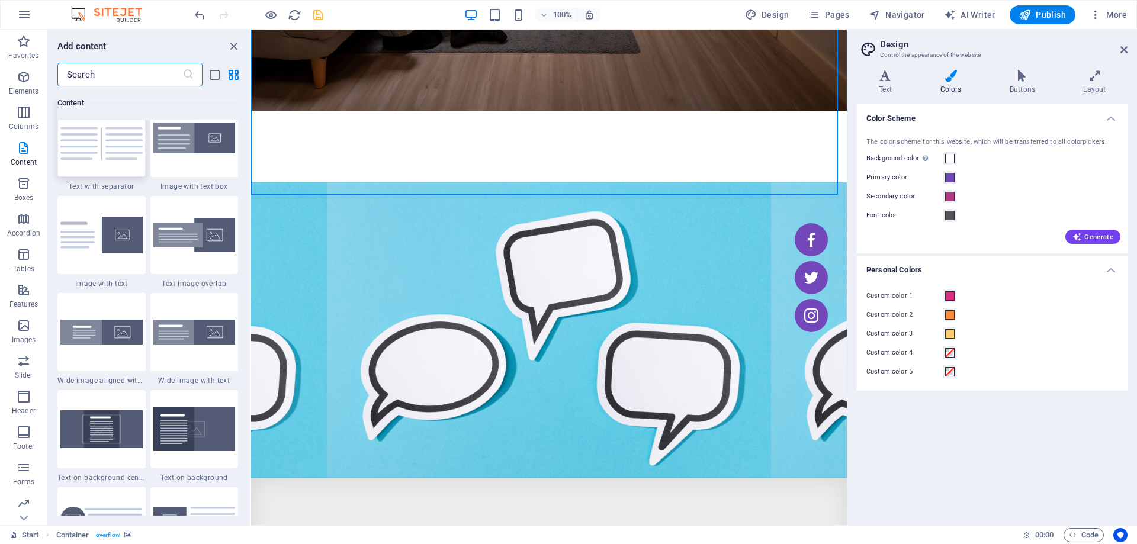
scroll to position [1894, 0]
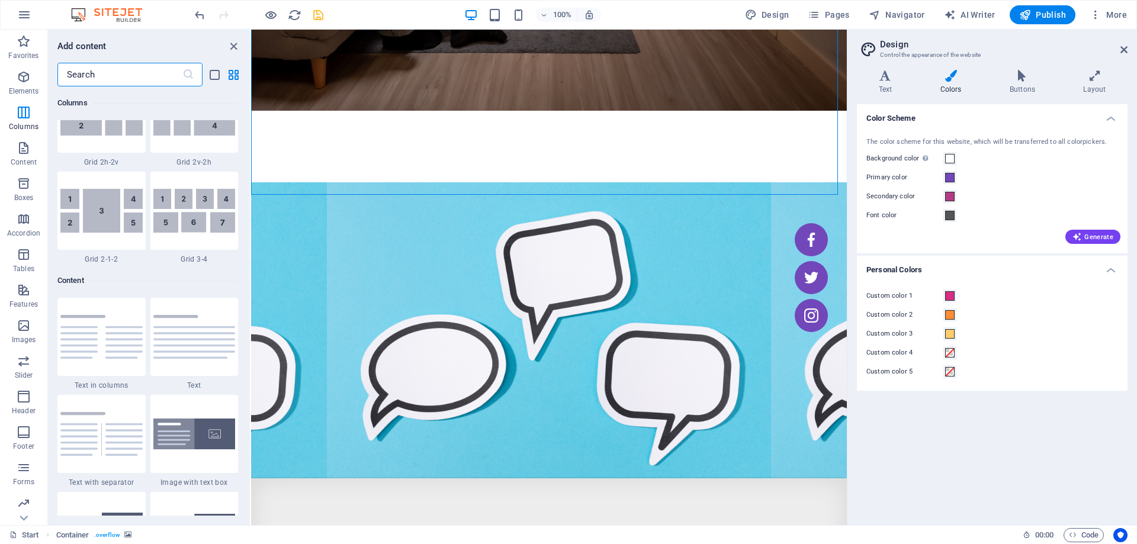
click at [120, 73] on input "text" at bounding box center [119, 75] width 125 height 24
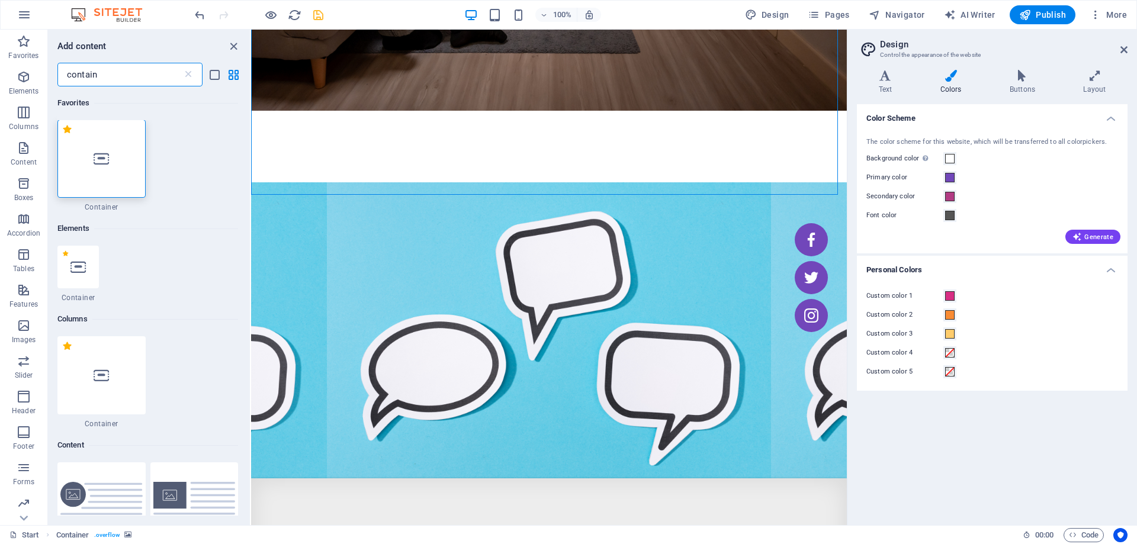
scroll to position [0, 0]
type input "contain"
click at [84, 169] on div at bounding box center [101, 159] width 88 height 78
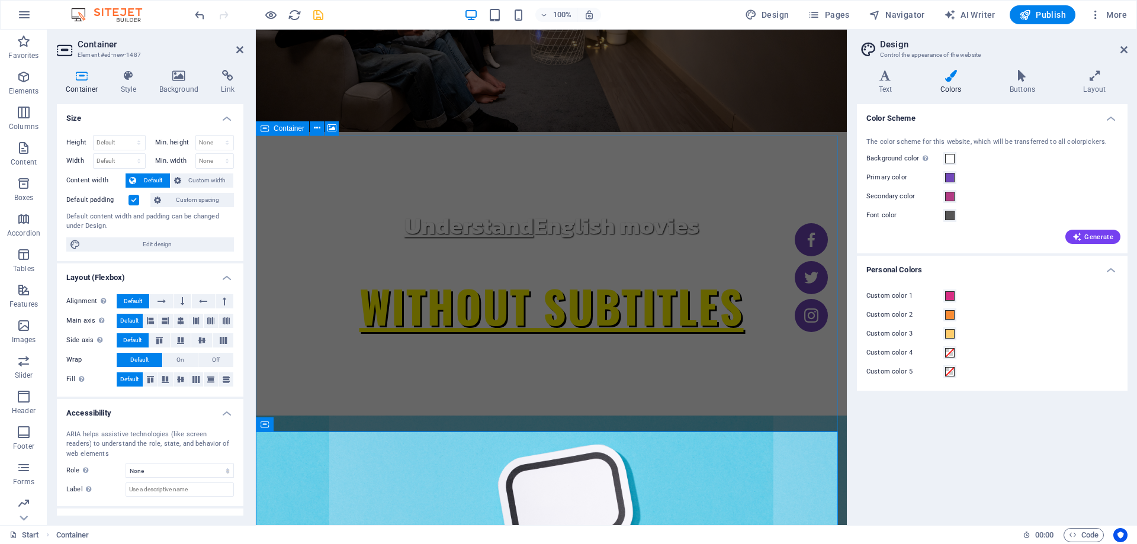
scroll to position [414, 0]
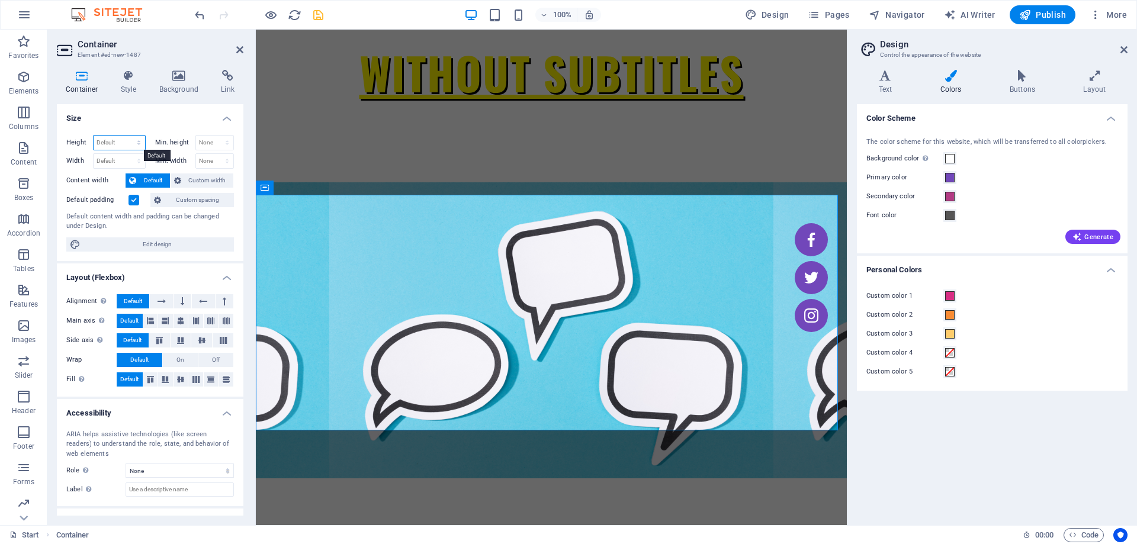
click at [107, 143] on select "Default px rem % vh vw" at bounding box center [120, 143] width 52 height 14
select select "px"
click at [127, 136] on select "Default px rem % vh vw" at bounding box center [120, 143] width 52 height 14
click at [102, 143] on input "398" at bounding box center [120, 143] width 52 height 14
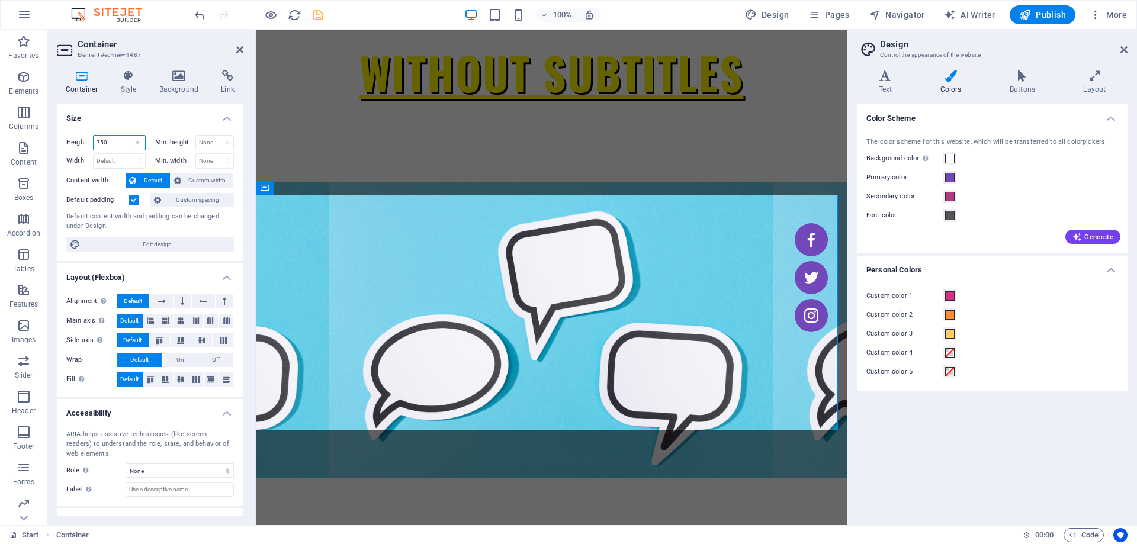
type input "750"
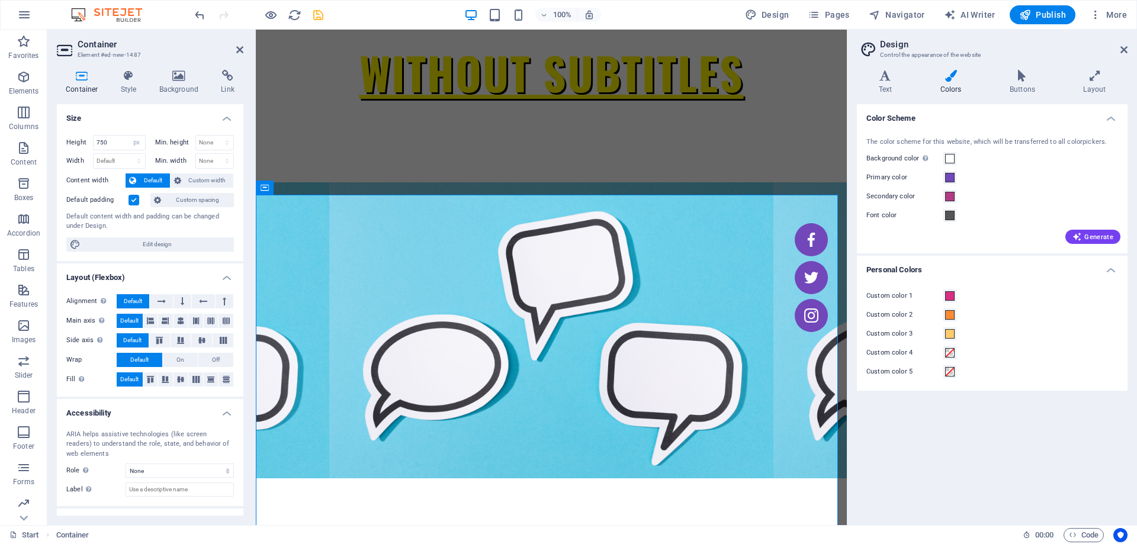
click at [117, 119] on h4 "Size" at bounding box center [150, 114] width 186 height 21
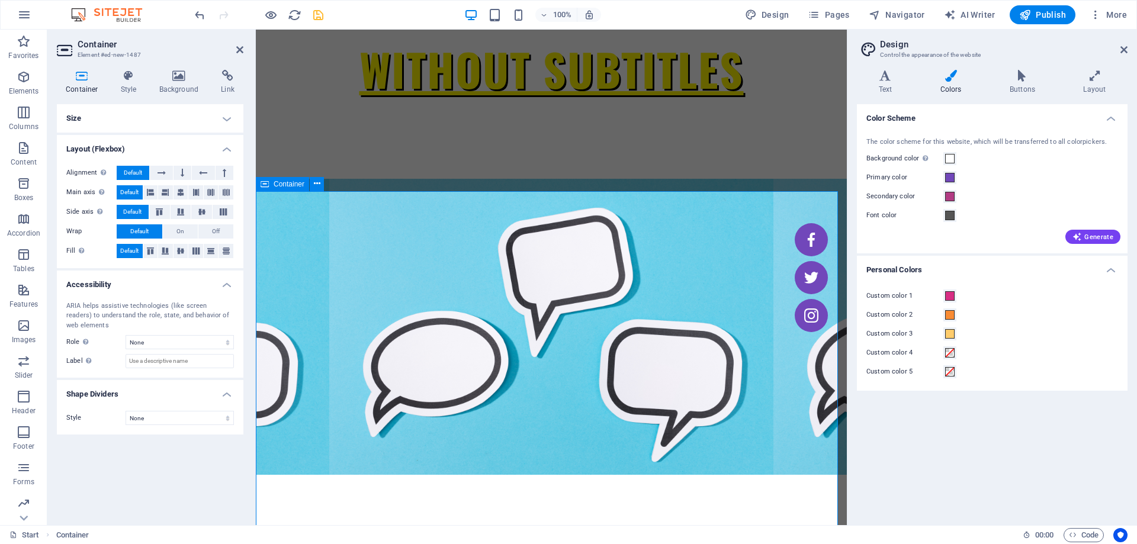
scroll to position [178, 0]
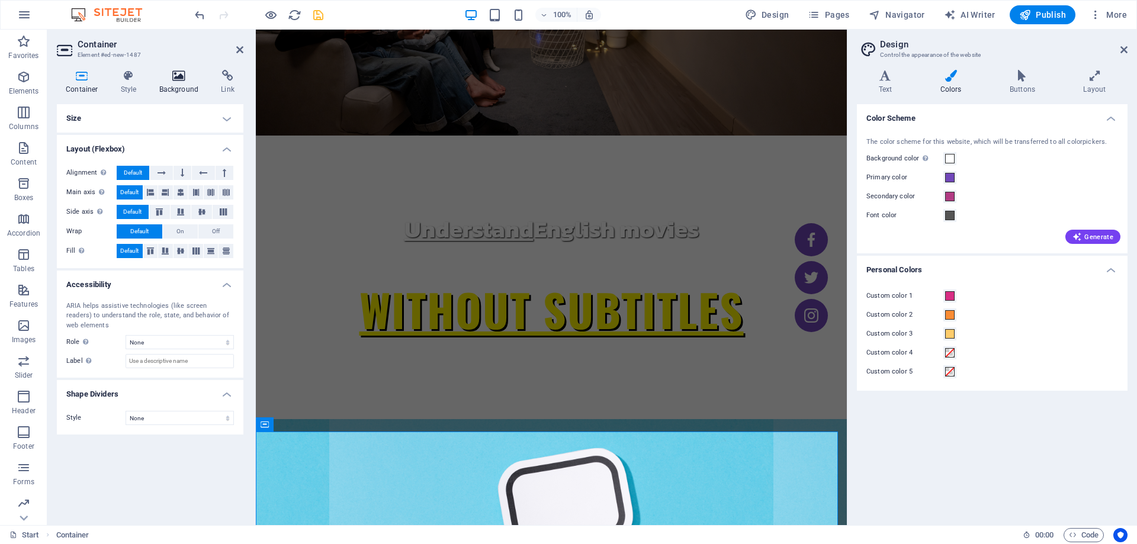
click at [155, 87] on h4 "Background" at bounding box center [181, 82] width 62 height 25
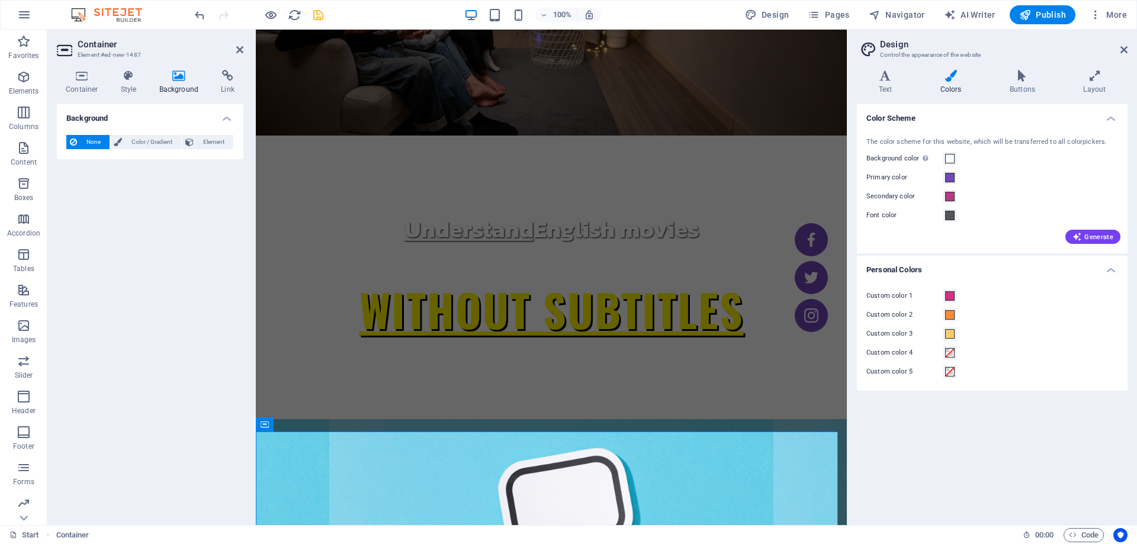
click at [173, 85] on h4 "Background" at bounding box center [181, 82] width 62 height 25
click at [182, 143] on button "Element" at bounding box center [208, 142] width 52 height 14
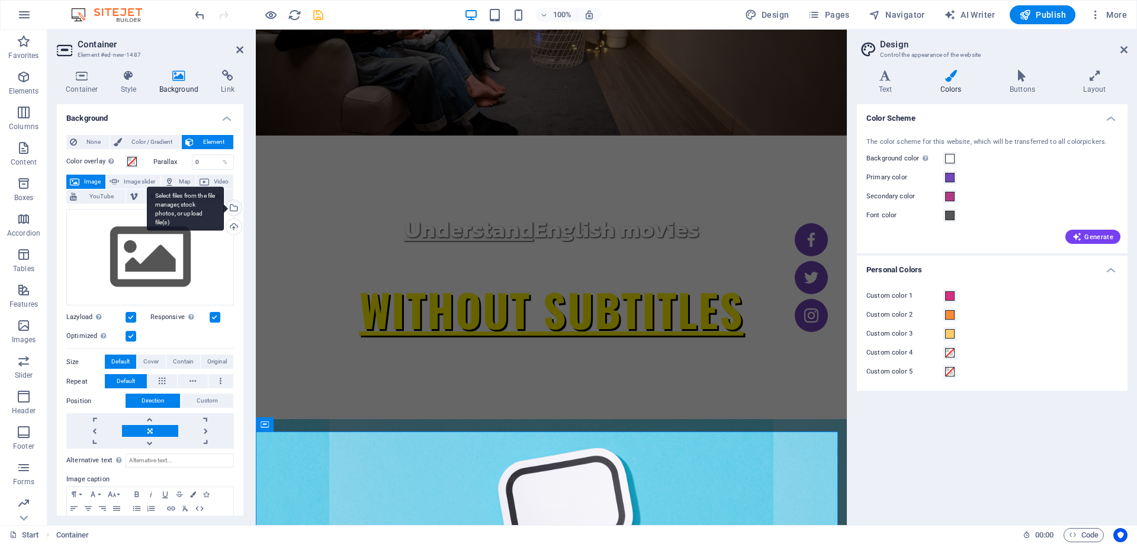
click at [234, 211] on div "Select files from the file manager, stock photos, or upload file(s)" at bounding box center [233, 209] width 18 height 18
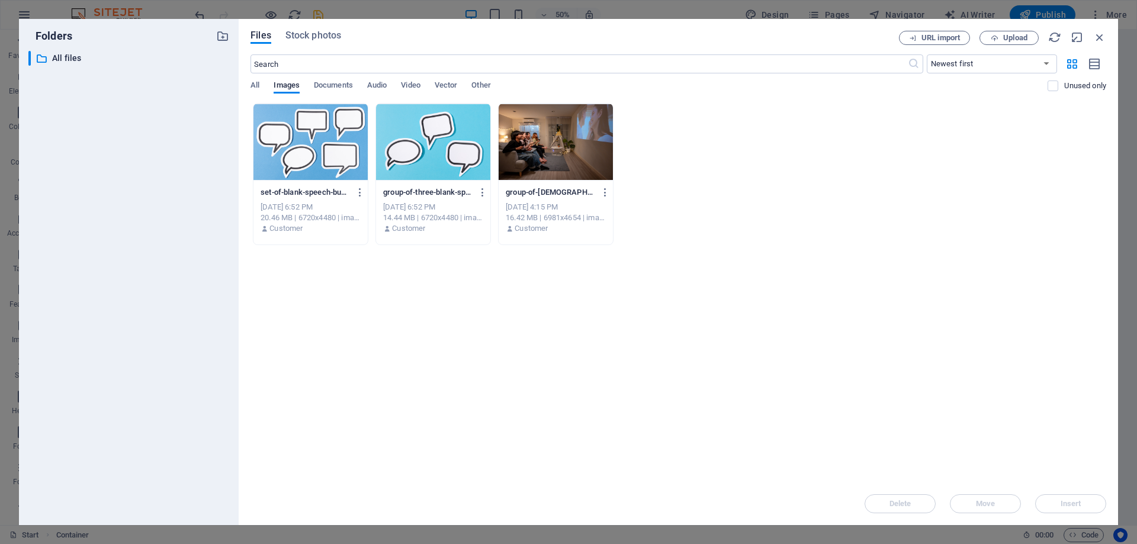
click at [265, 132] on div at bounding box center [310, 142] width 114 height 77
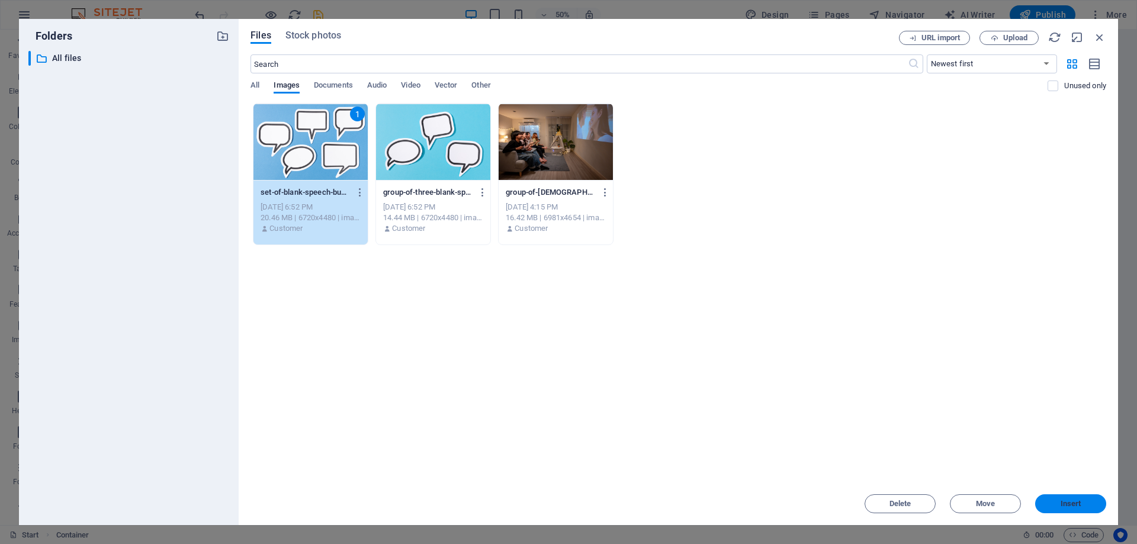
click at [1092, 506] on span "Insert" at bounding box center [1071, 503] width 62 height 7
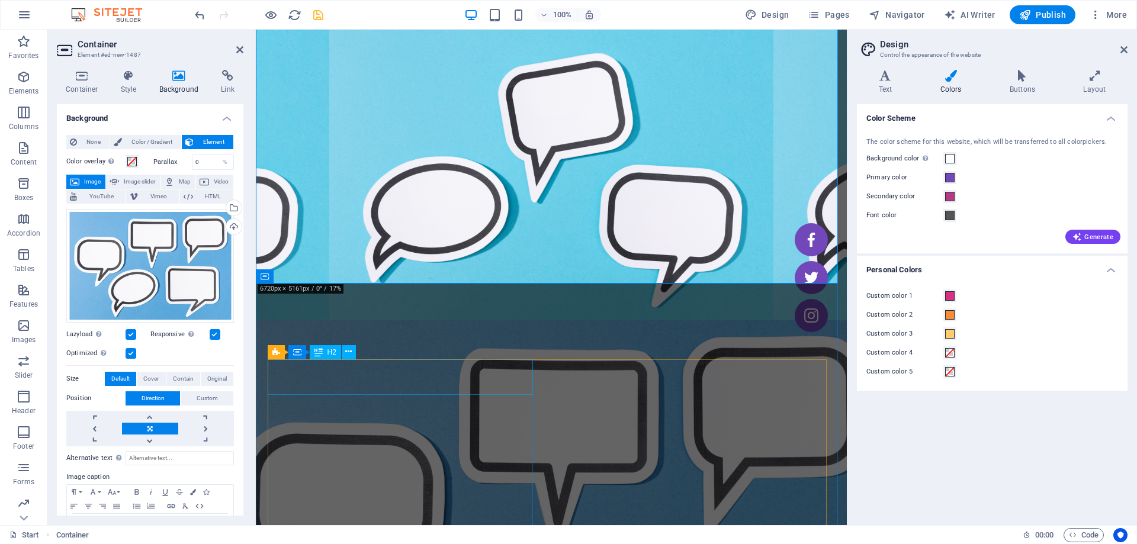
scroll to position [770, 0]
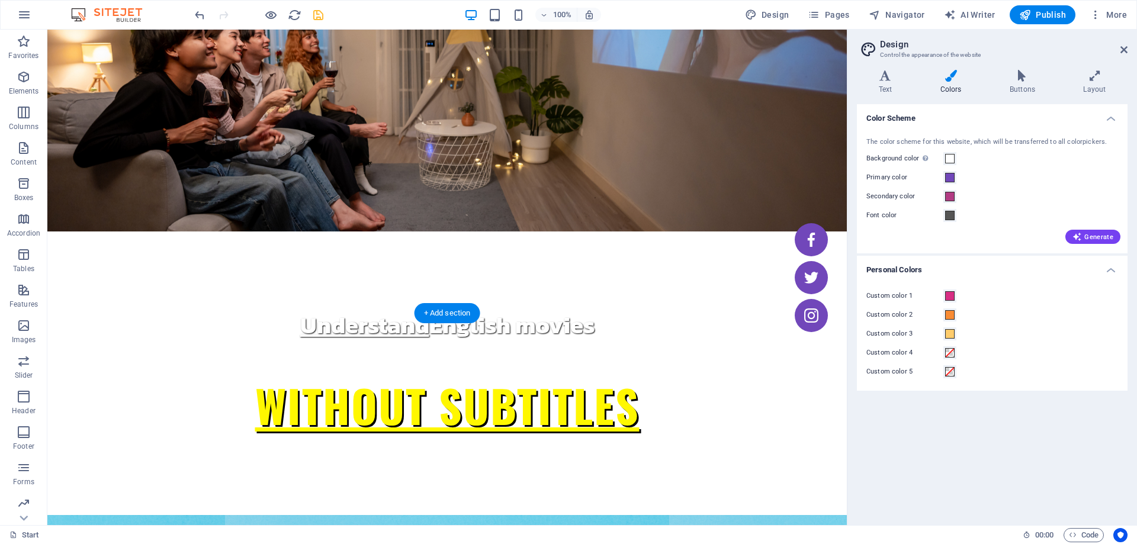
scroll to position [414, 0]
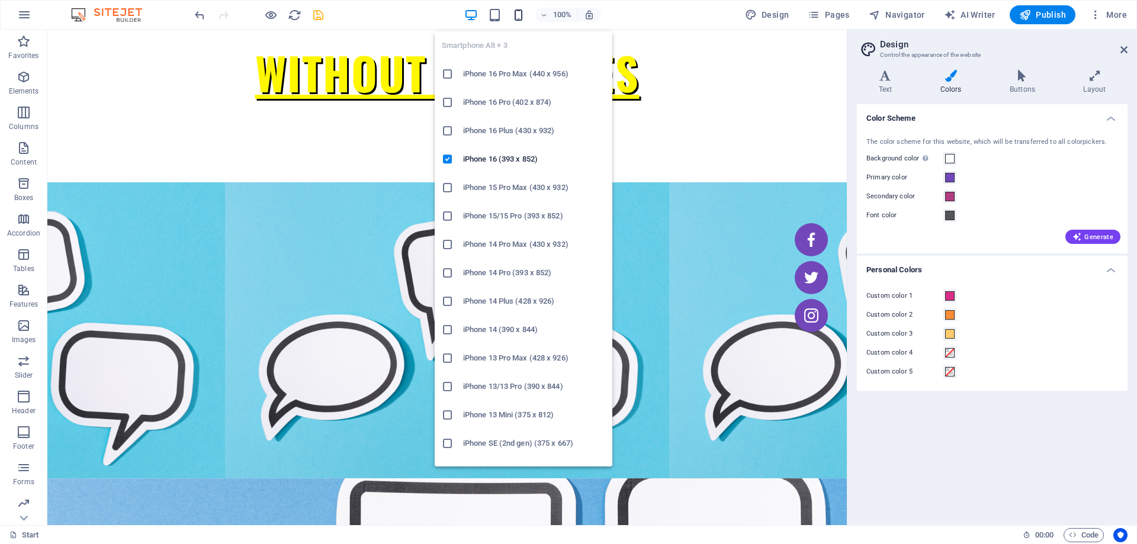
click at [514, 10] on icon "button" at bounding box center [518, 15] width 14 height 14
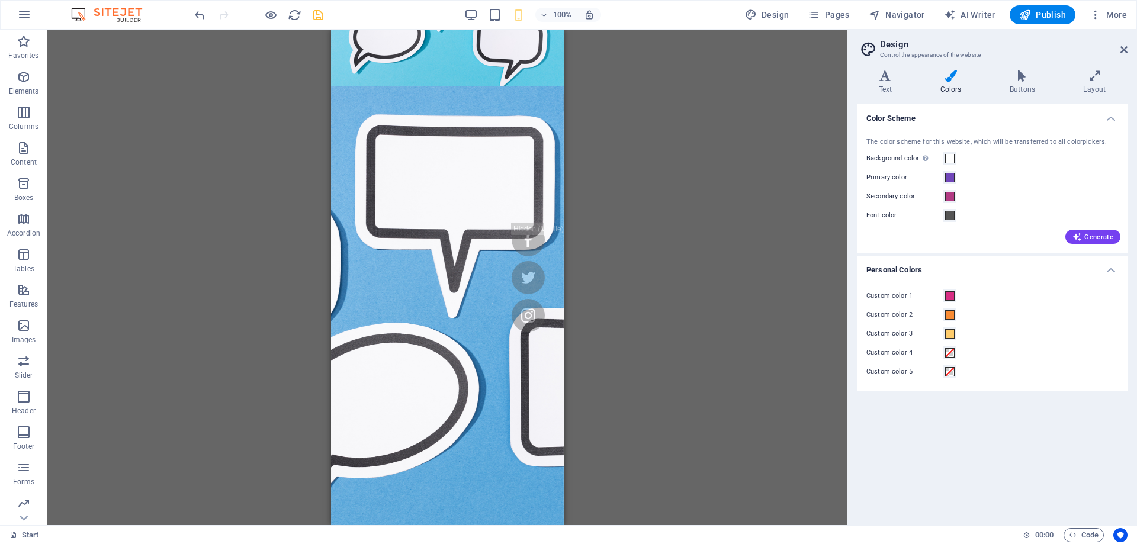
click at [712, 164] on div "Drag here to replace the existing content. Press “Ctrl” if you want to create a…" at bounding box center [446, 277] width 799 height 495
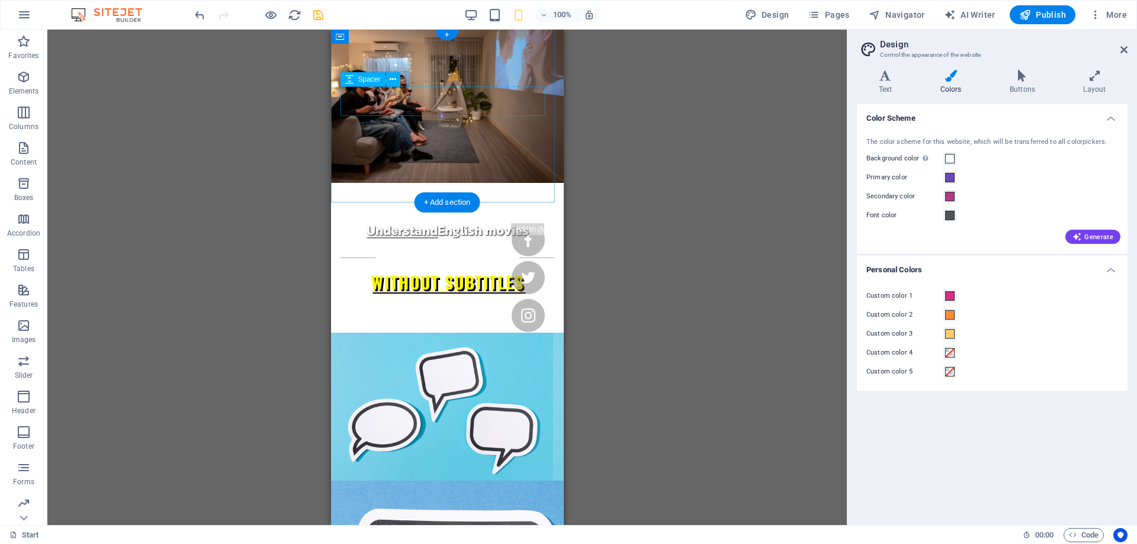
scroll to position [0, 0]
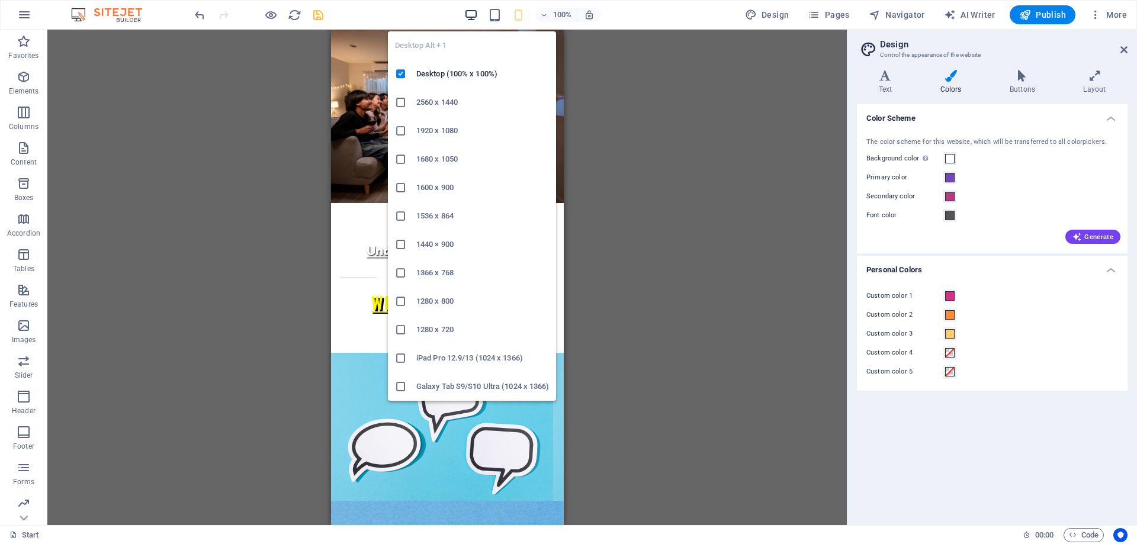
click at [467, 22] on div "Desktop Alt + 1 Desktop (100% x 100%) 2560 x 1440 1920 x 1080 1680 x [PHONE_NUM…" at bounding box center [472, 211] width 168 height 379
click at [472, 9] on icon "button" at bounding box center [471, 15] width 14 height 14
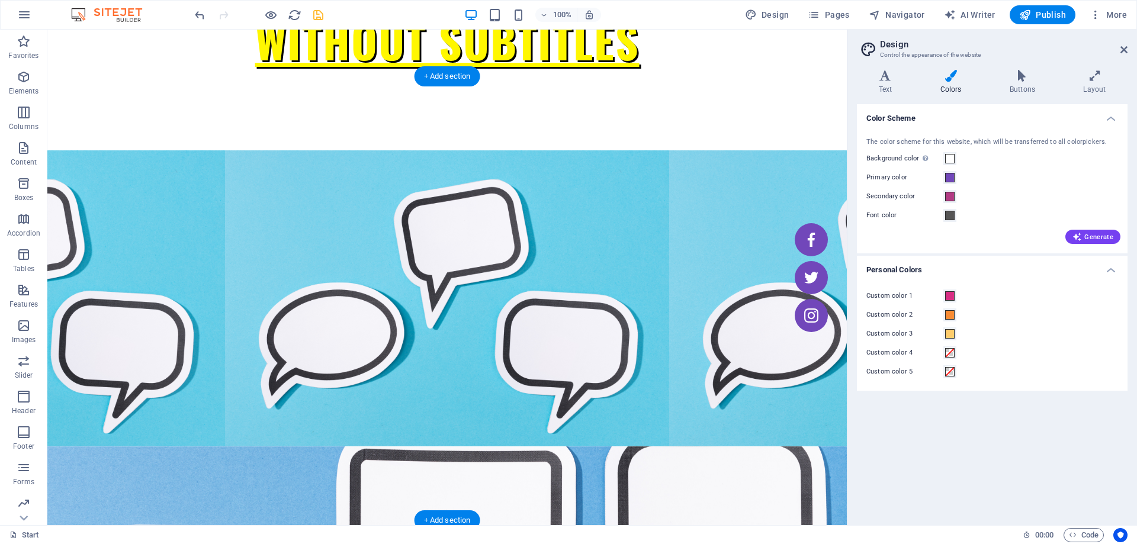
scroll to position [533, 0]
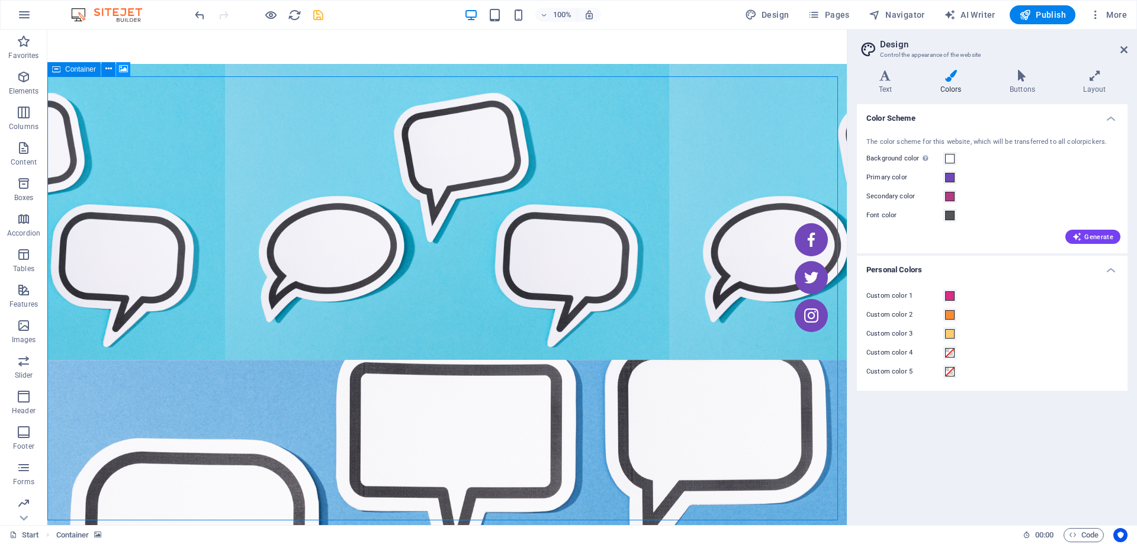
click at [124, 71] on icon at bounding box center [123, 69] width 9 height 12
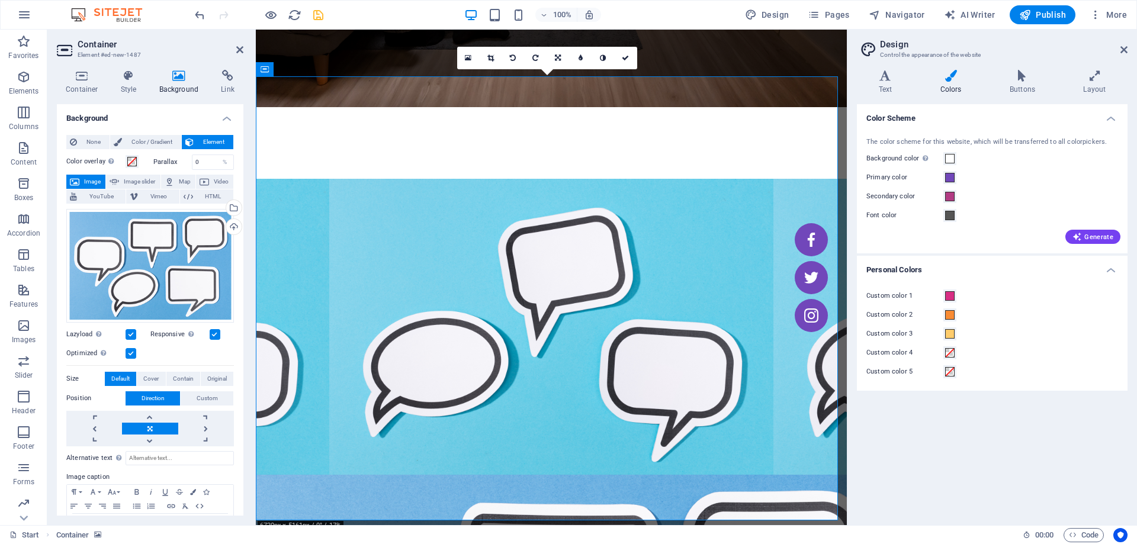
scroll to position [59, 0]
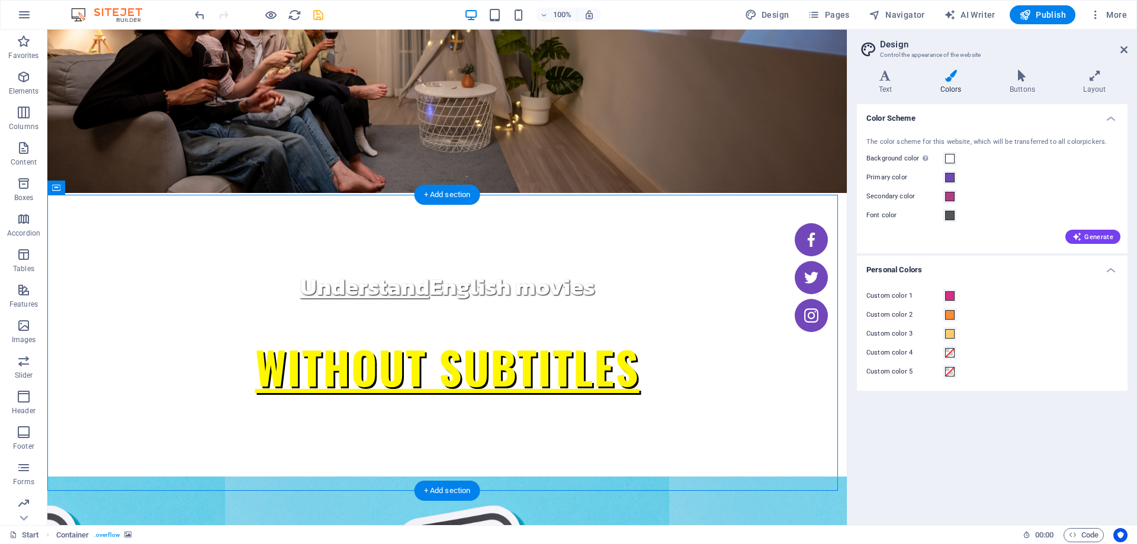
scroll to position [118, 0]
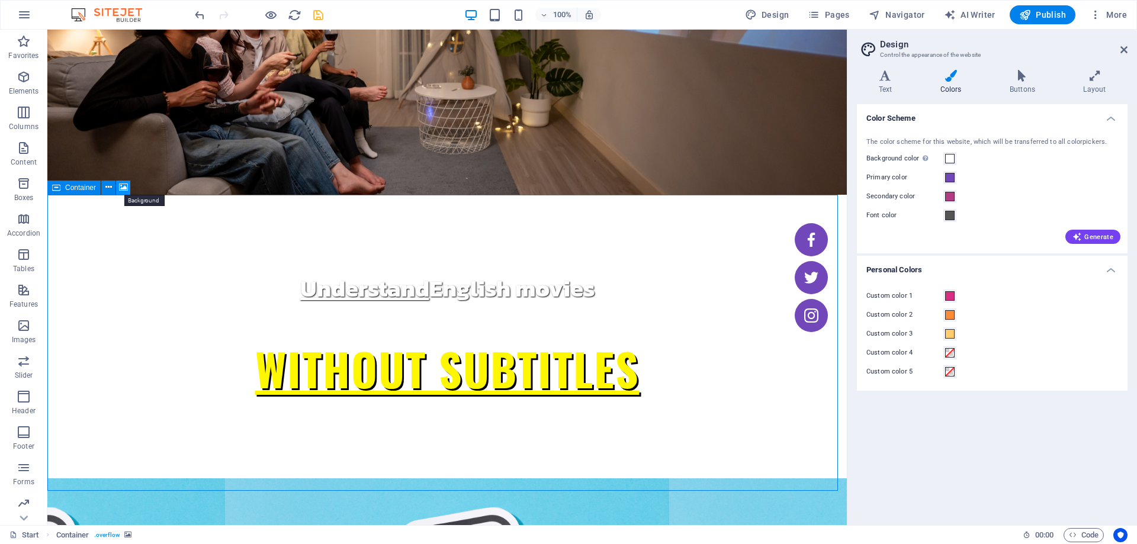
click at [123, 185] on icon at bounding box center [123, 187] width 9 height 12
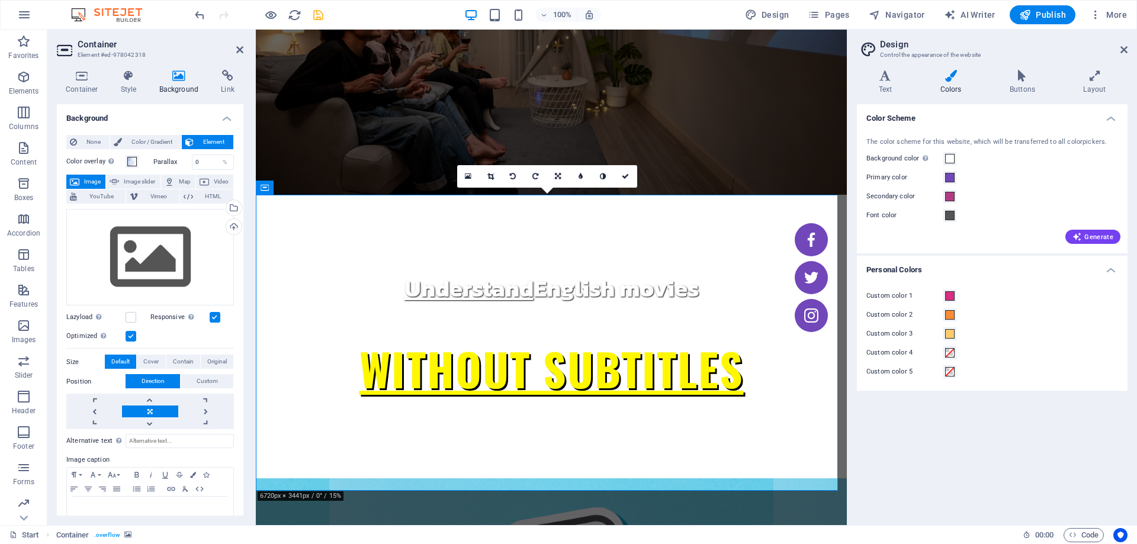
click at [174, 89] on h4 "Background" at bounding box center [181, 82] width 62 height 25
click at [125, 84] on h4 "Style" at bounding box center [131, 82] width 38 height 25
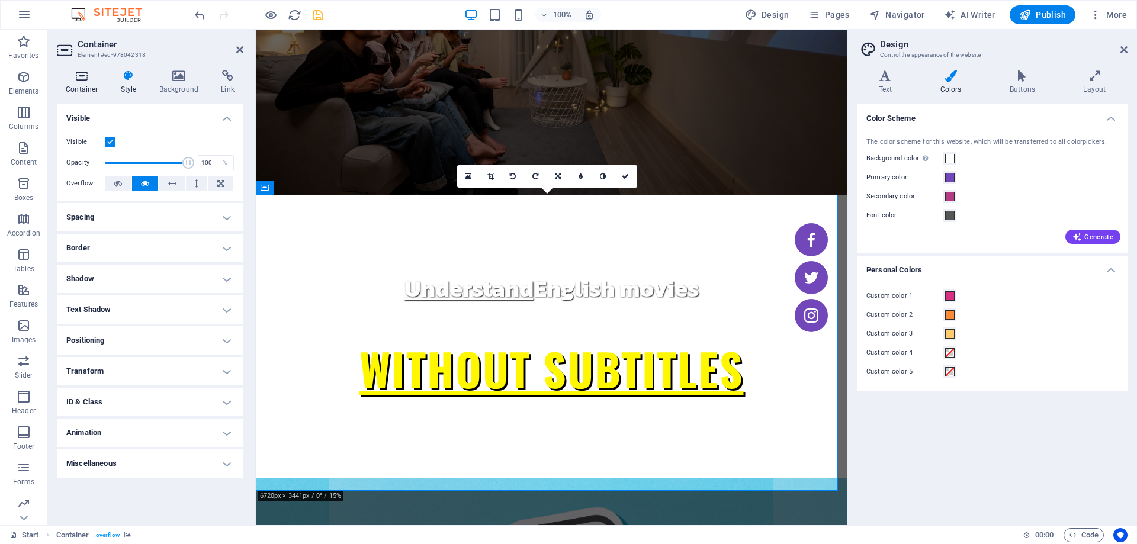
click at [86, 86] on h4 "Container" at bounding box center [84, 82] width 55 height 25
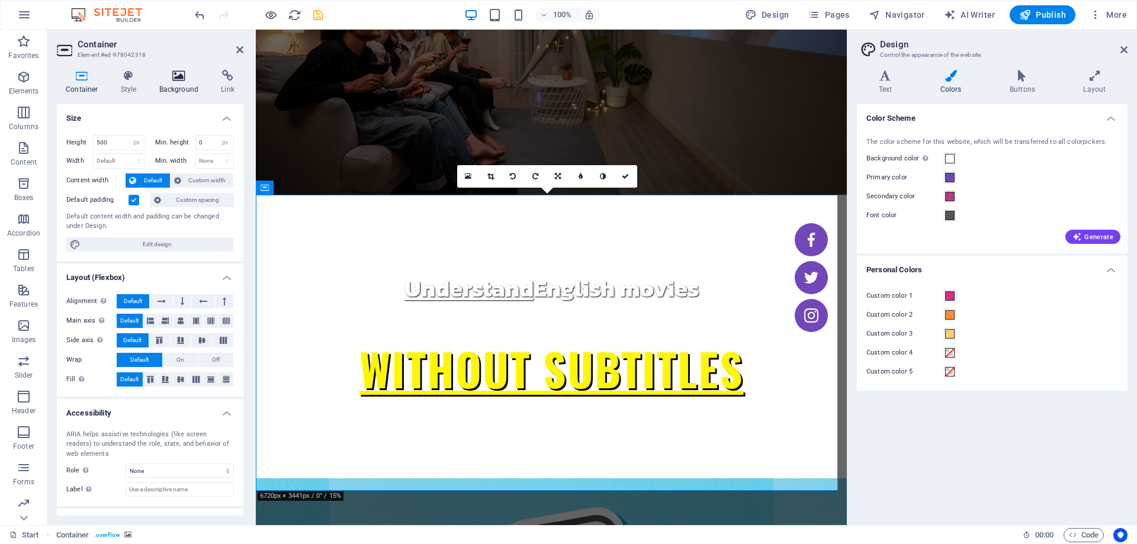
click at [166, 73] on icon at bounding box center [178, 76] width 57 height 12
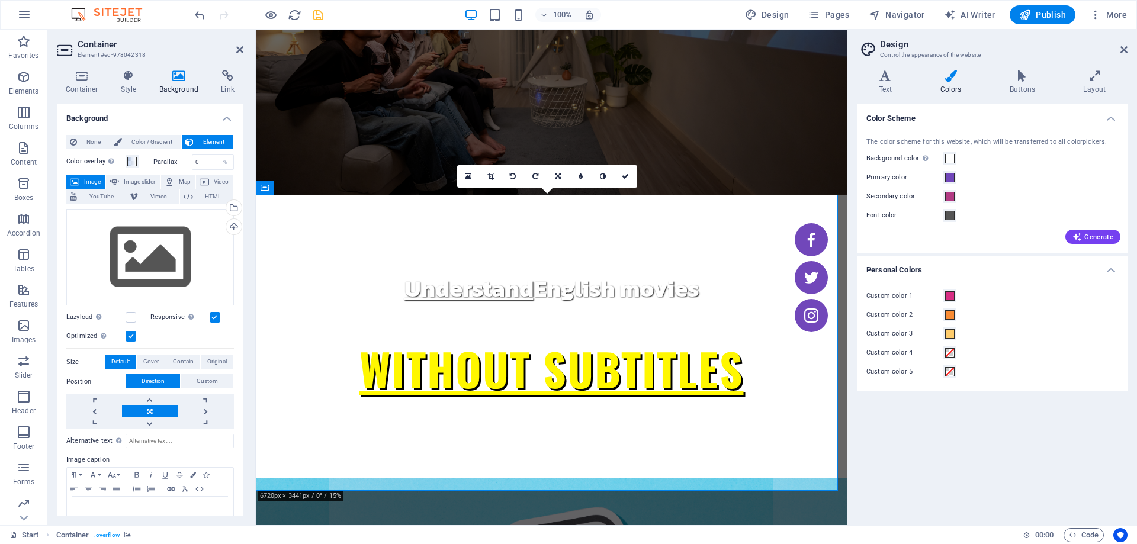
click at [328, 18] on div "100% Design Pages Navigator AI Writer Publish More" at bounding box center [661, 14] width 939 height 19
click at [323, 17] on icon "save" at bounding box center [318, 15] width 14 height 14
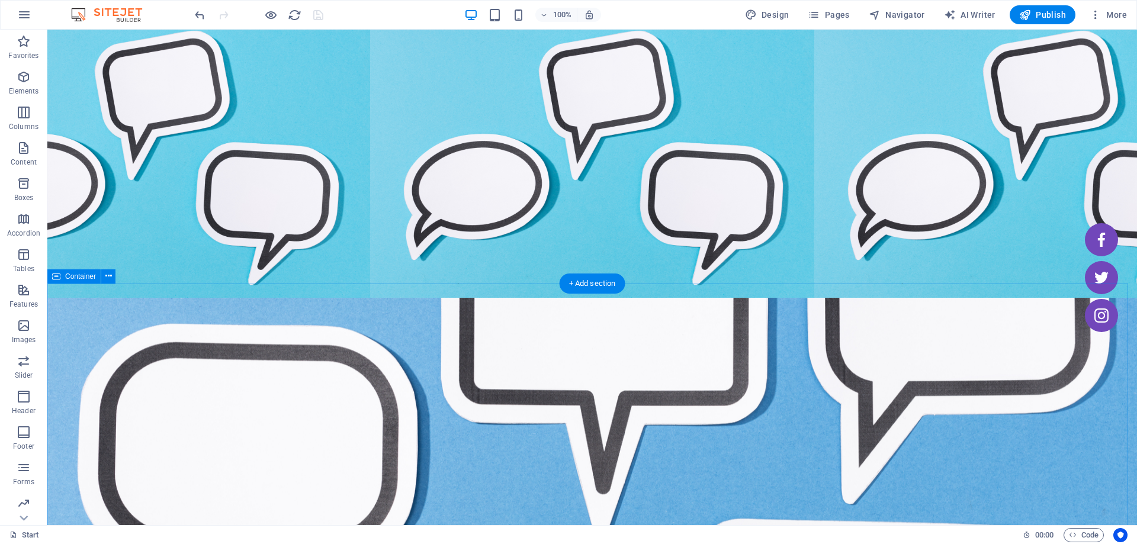
scroll to position [414, 0]
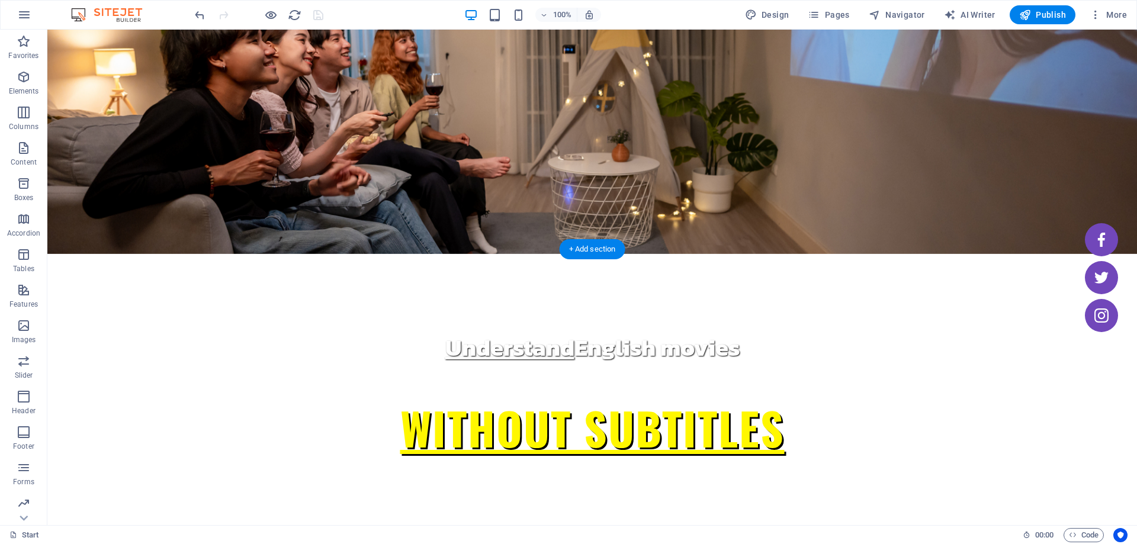
scroll to position [355, 0]
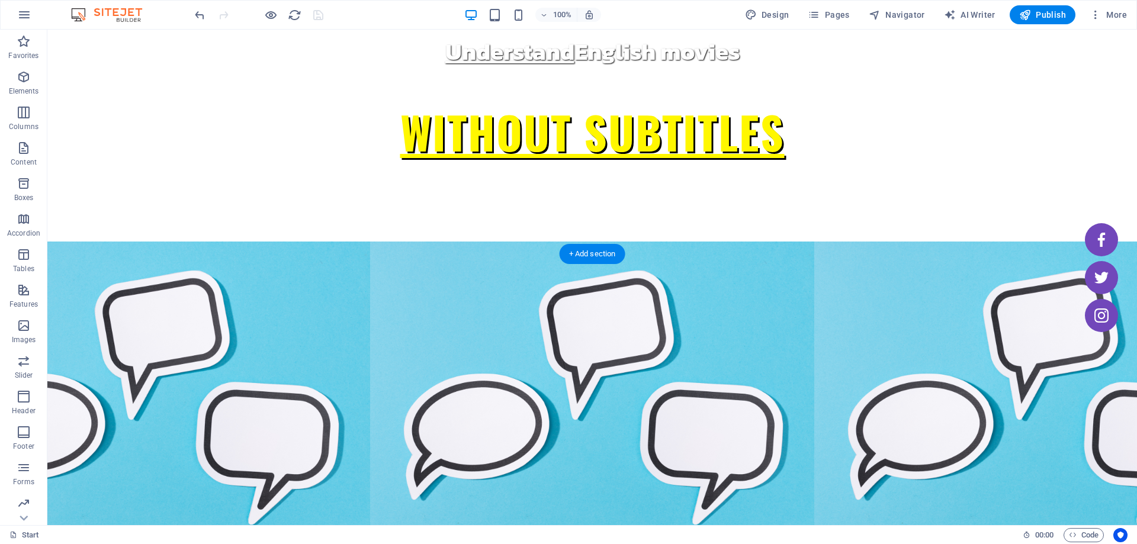
click at [126, 245] on icon at bounding box center [123, 246] width 9 height 12
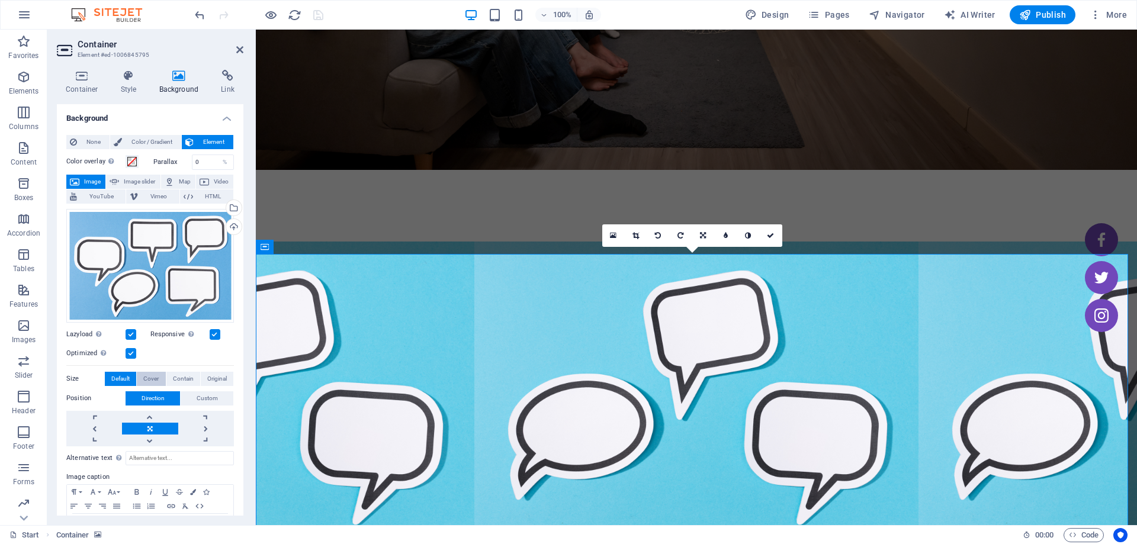
click at [147, 373] on span "Cover" at bounding box center [150, 379] width 15 height 14
click at [173, 375] on span "Contain" at bounding box center [183, 379] width 21 height 14
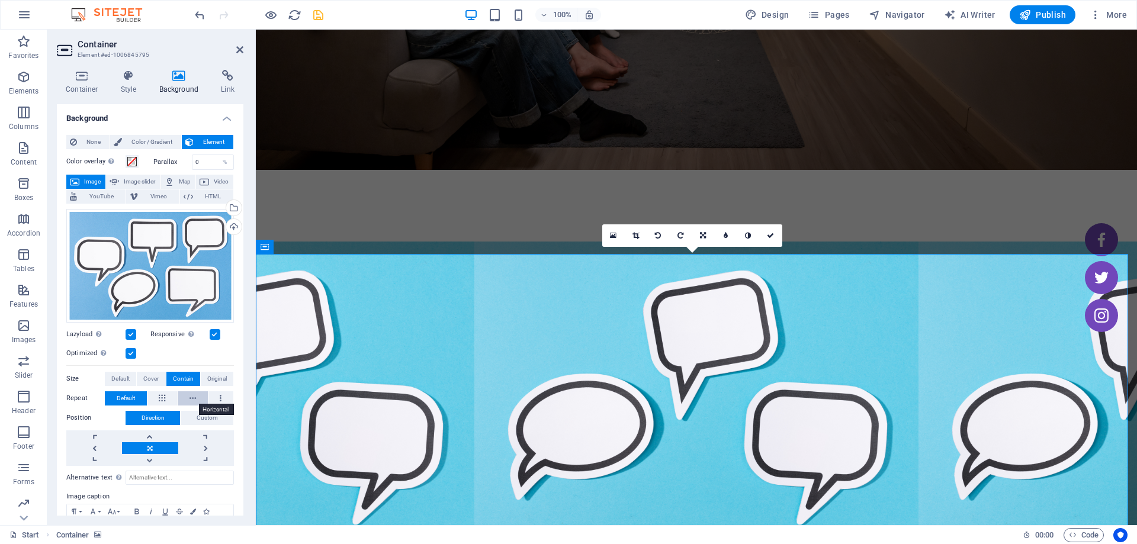
click at [186, 395] on button at bounding box center [193, 398] width 30 height 14
click at [219, 372] on span "Original" at bounding box center [217, 379] width 20 height 14
click at [166, 373] on button "Contain" at bounding box center [183, 379] width 34 height 14
click at [170, 40] on h2 "Container" at bounding box center [161, 44] width 166 height 11
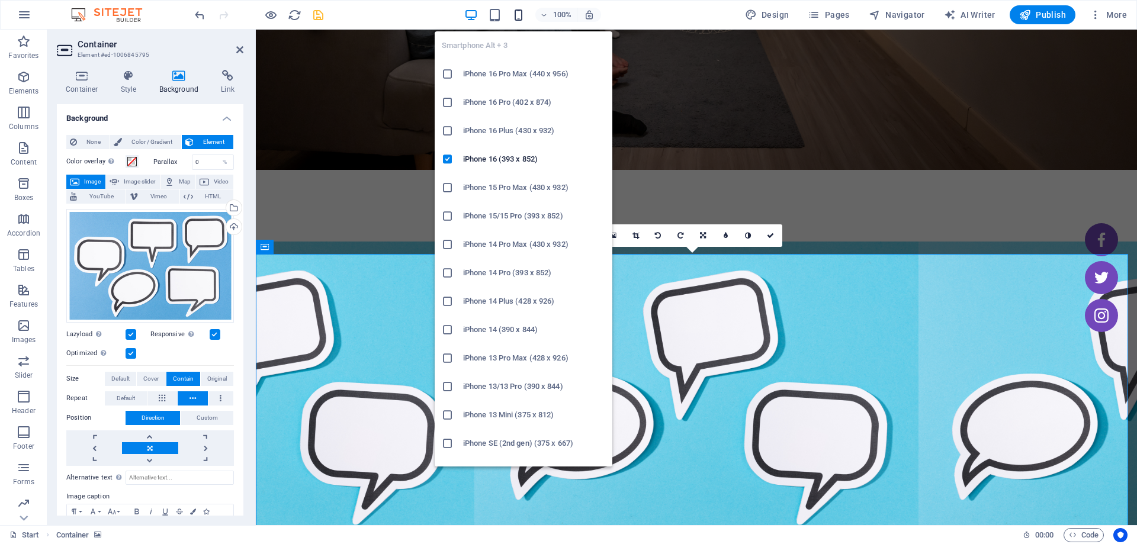
click at [517, 20] on icon "button" at bounding box center [518, 15] width 14 height 14
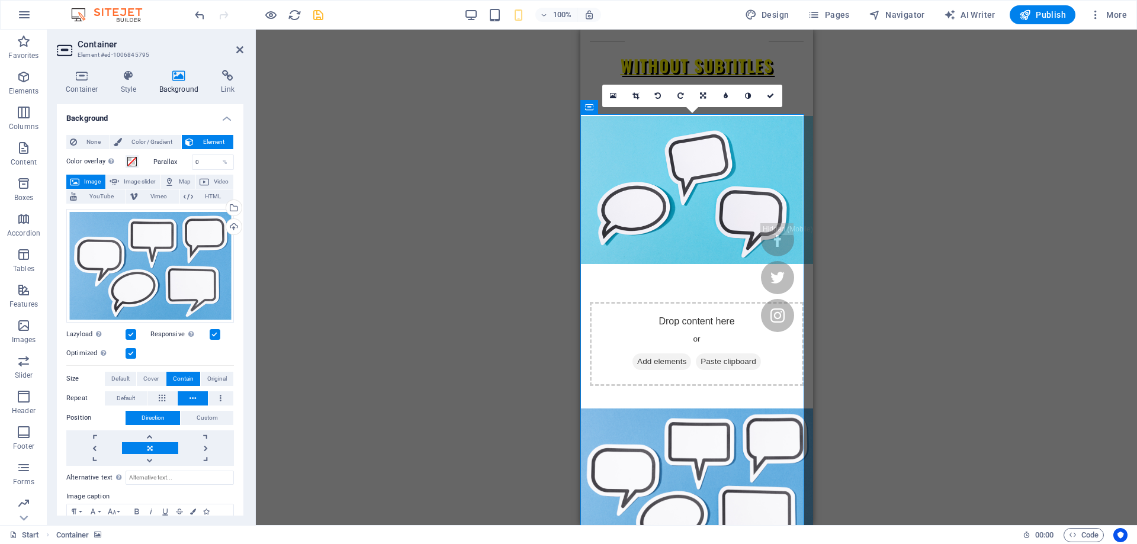
scroll to position [0, 0]
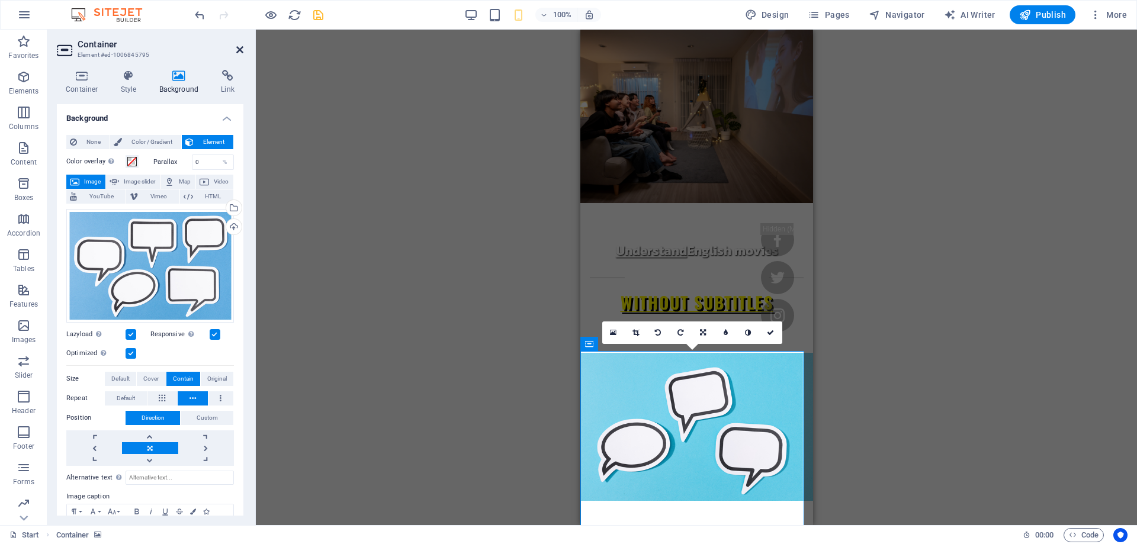
click at [239, 47] on icon at bounding box center [239, 49] width 7 height 9
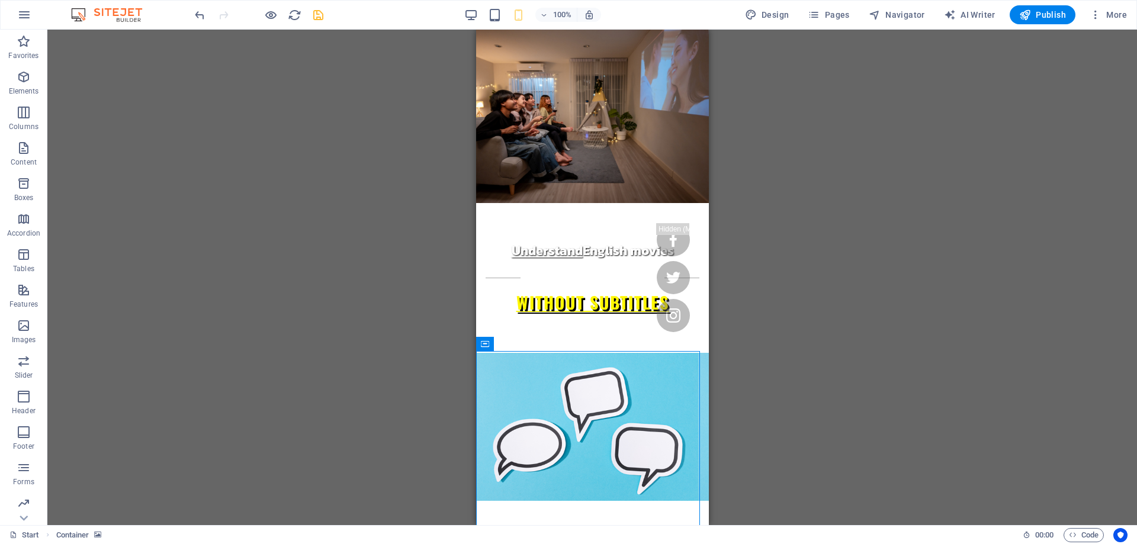
click at [433, 309] on div "Drag here to replace the existing content. Press “Ctrl” if you want to create a…" at bounding box center [591, 277] width 1089 height 495
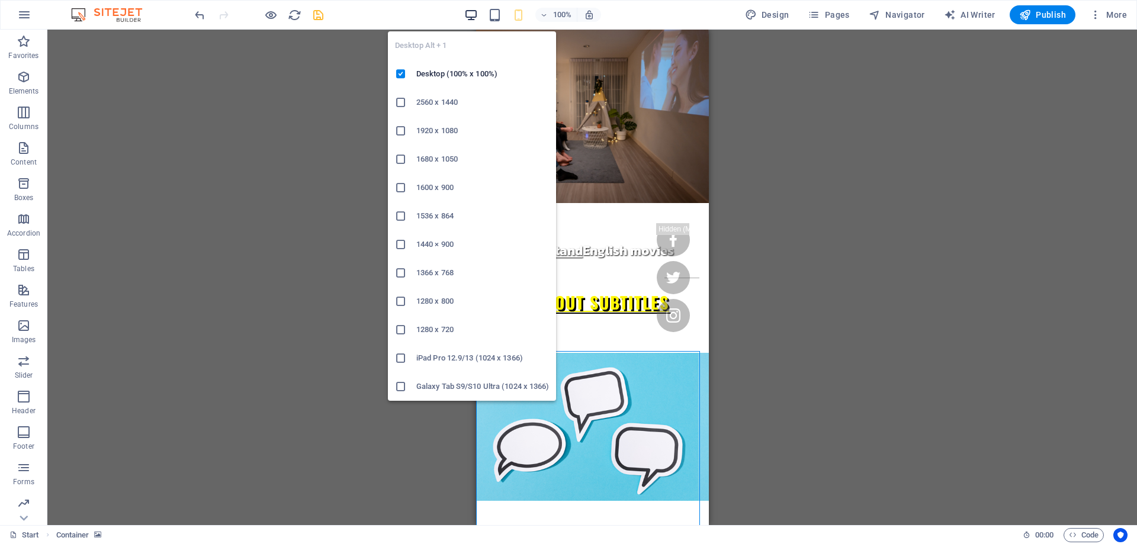
click at [468, 19] on icon "button" at bounding box center [471, 15] width 14 height 14
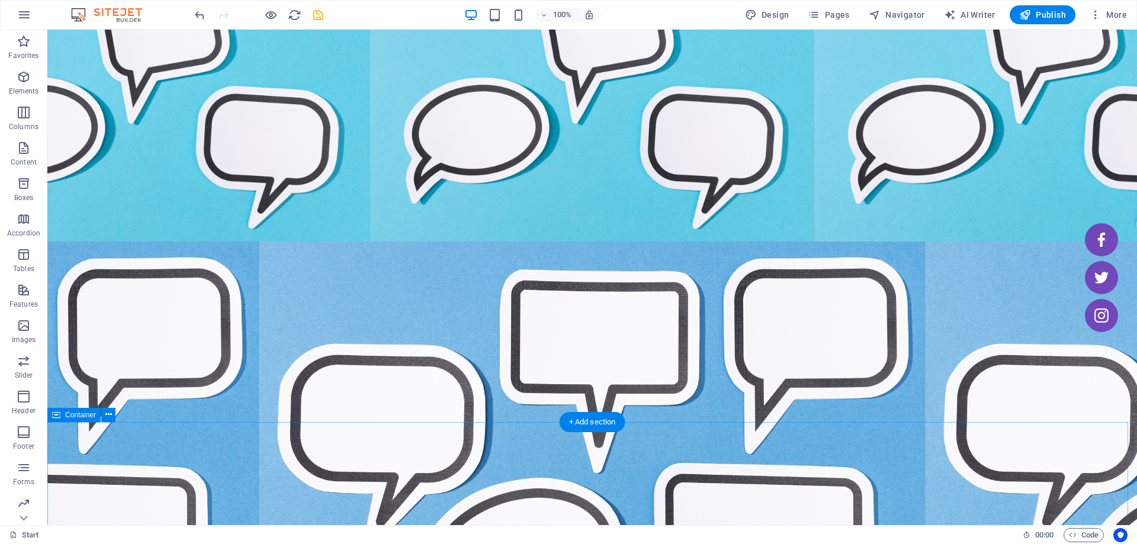
scroll to position [296, 0]
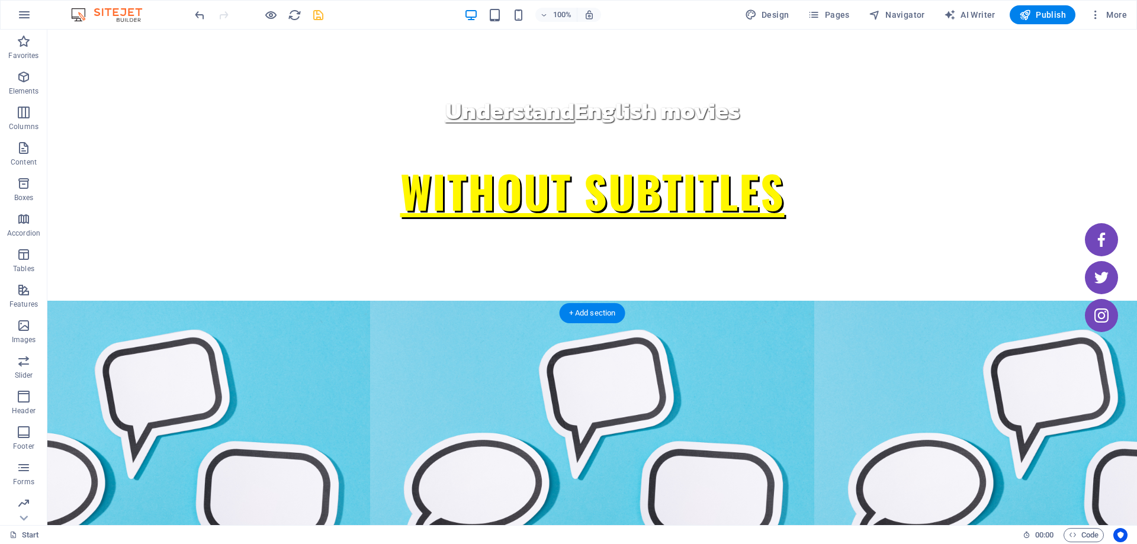
click at [307, 301] on figure at bounding box center [591, 449] width 1089 height 296
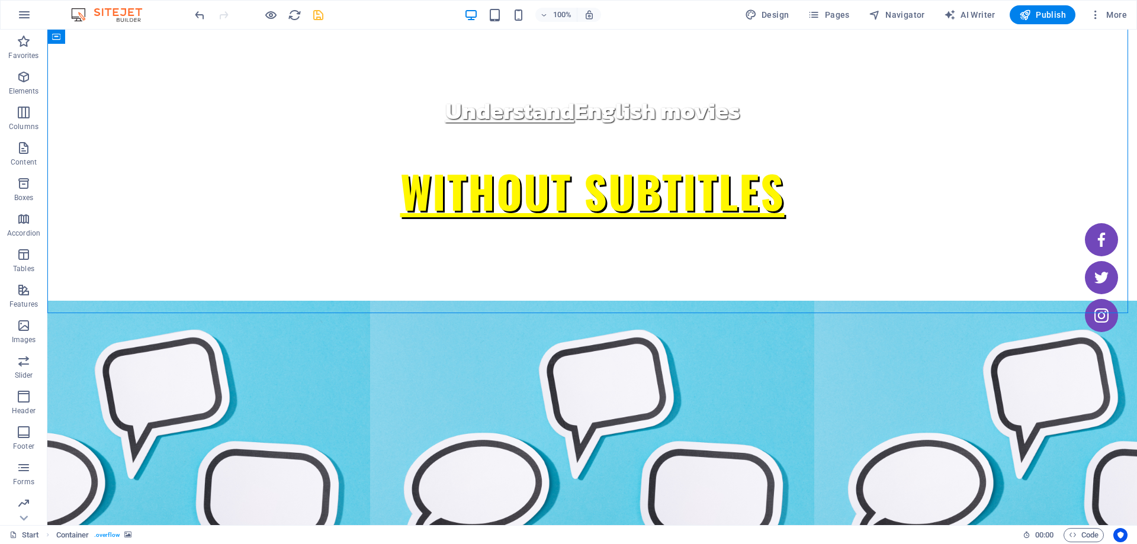
click at [307, 25] on div "100% Design Pages Navigator AI Writer Publish More" at bounding box center [568, 15] width 1135 height 28
click at [316, 24] on div at bounding box center [258, 14] width 133 height 19
click at [323, 19] on icon "save" at bounding box center [318, 15] width 14 height 14
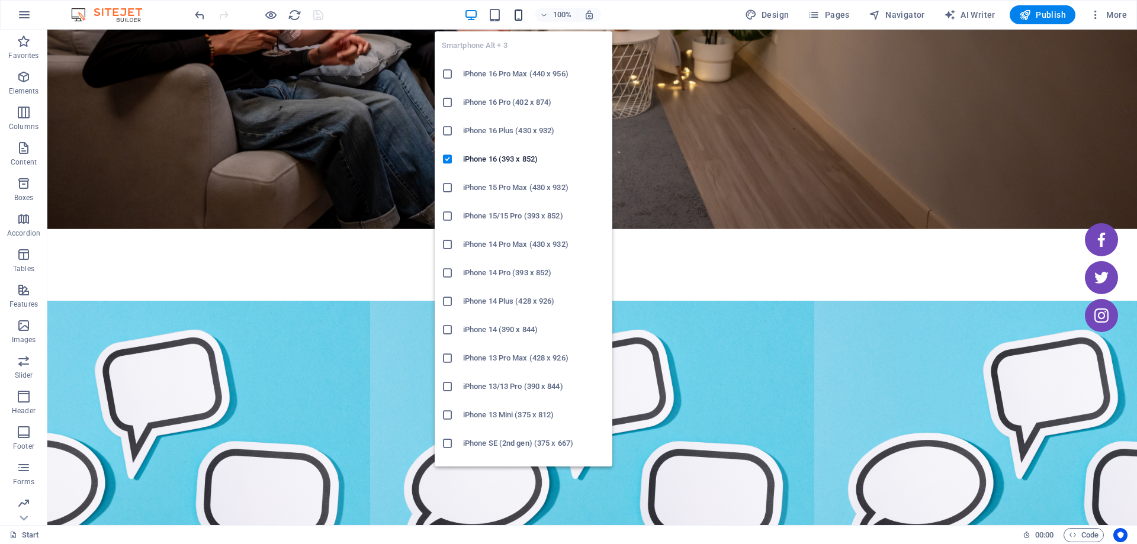
click at [524, 14] on icon "button" at bounding box center [518, 15] width 14 height 14
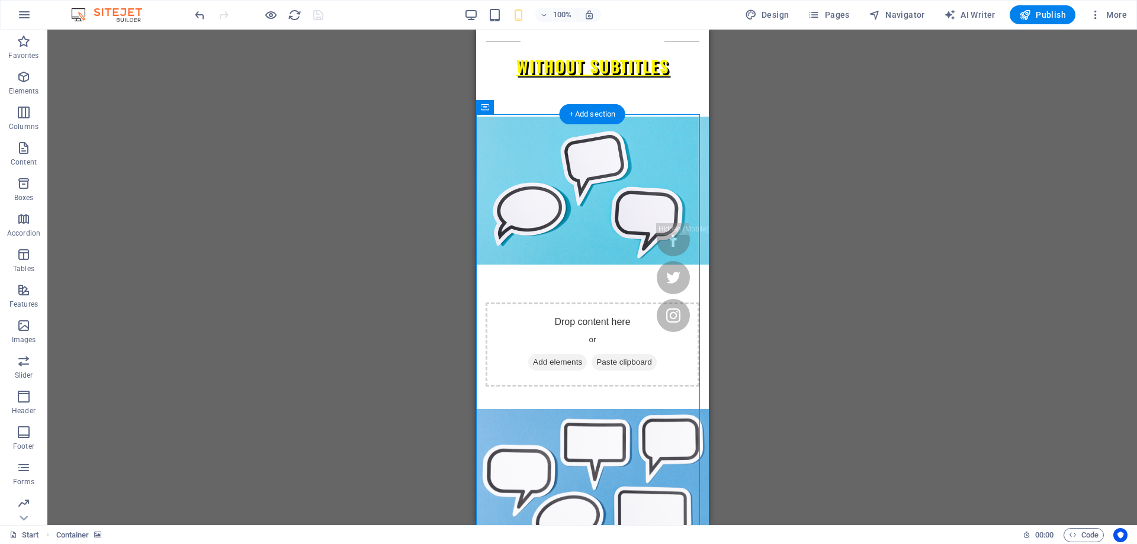
scroll to position [237, 0]
click at [529, 264] on figure at bounding box center [591, 486] width 233 height 444
click at [538, 107] on icon at bounding box center [536, 107] width 7 height 12
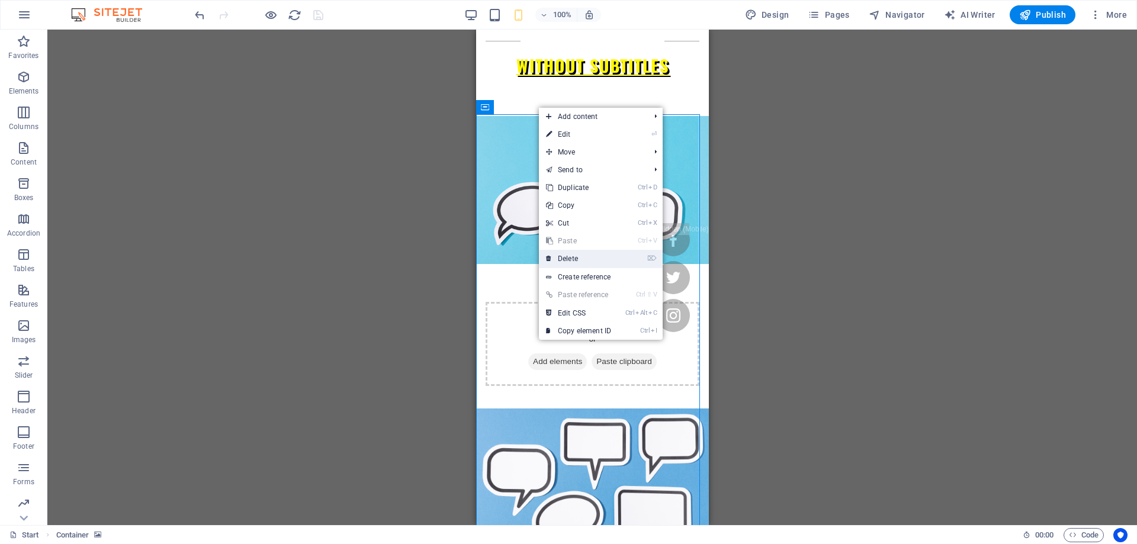
click at [580, 255] on link "⌦ Delete" at bounding box center [578, 259] width 79 height 18
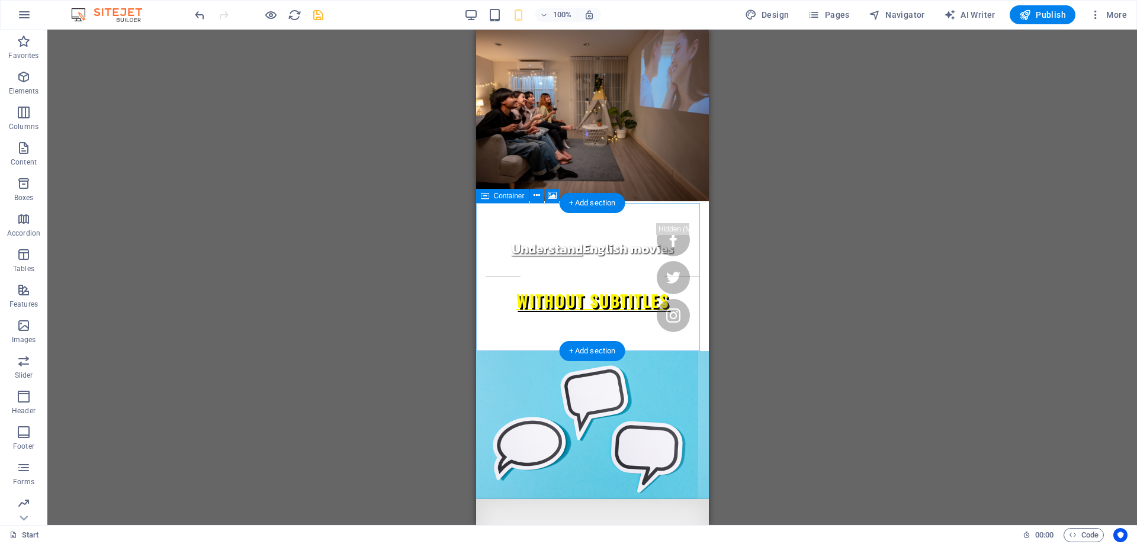
scroll to position [0, 0]
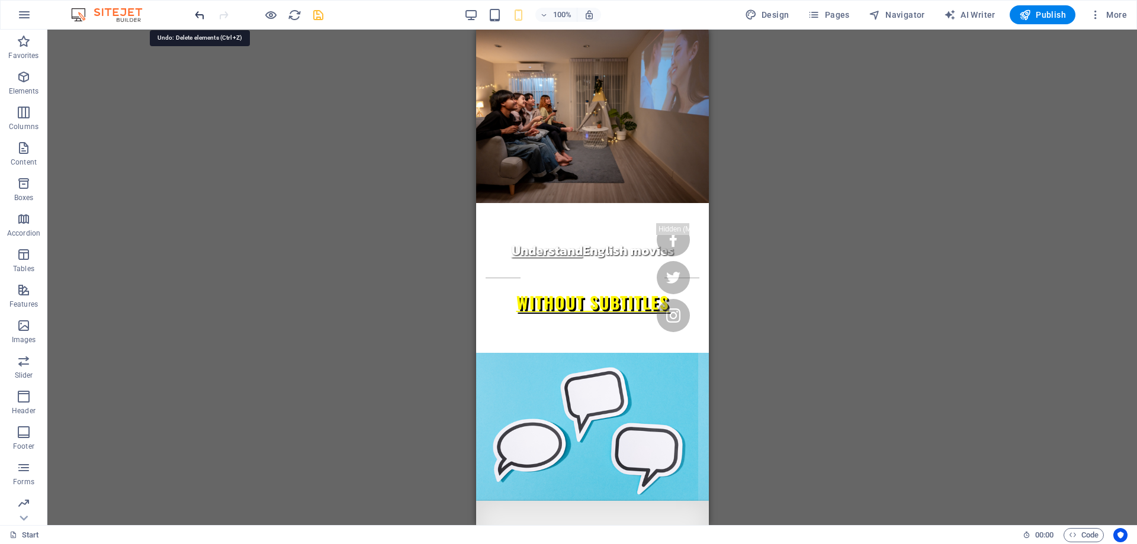
click at [199, 17] on icon "undo" at bounding box center [200, 15] width 14 height 14
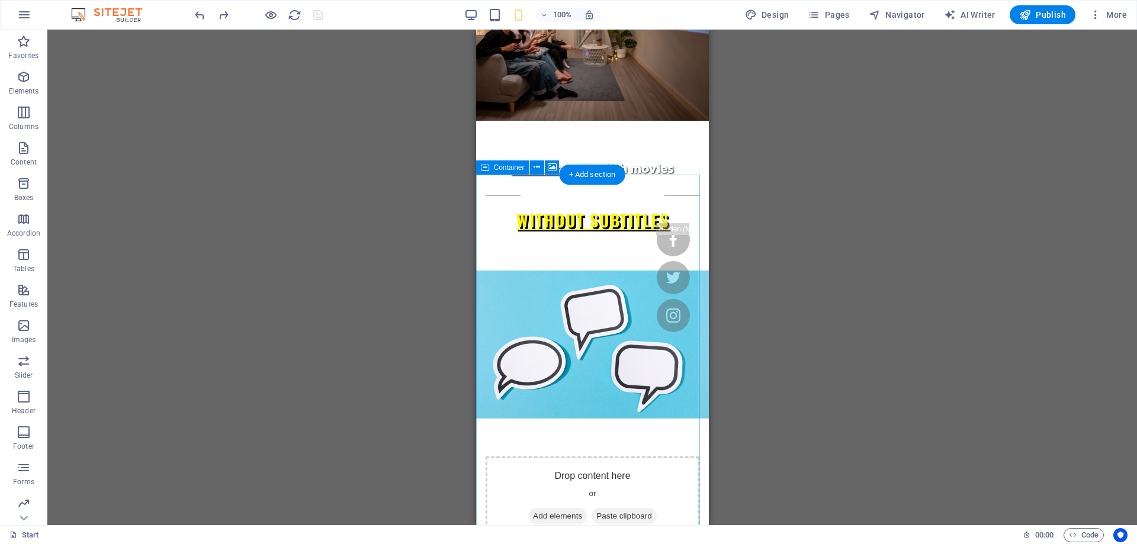
scroll to position [178, 0]
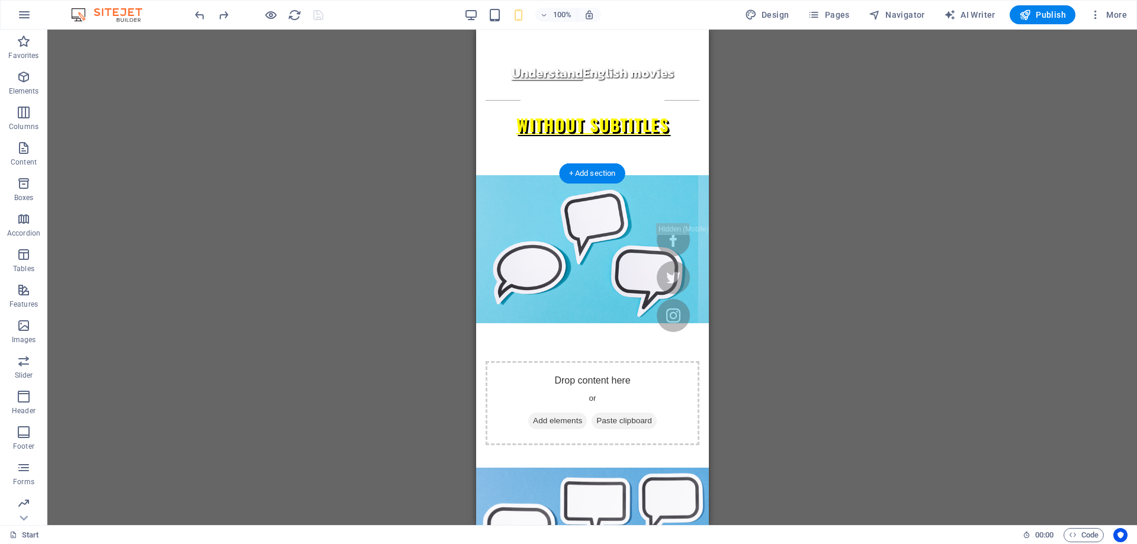
click at [512, 323] on figure at bounding box center [591, 545] width 233 height 444
click at [529, 363] on figure at bounding box center [591, 545] width 233 height 444
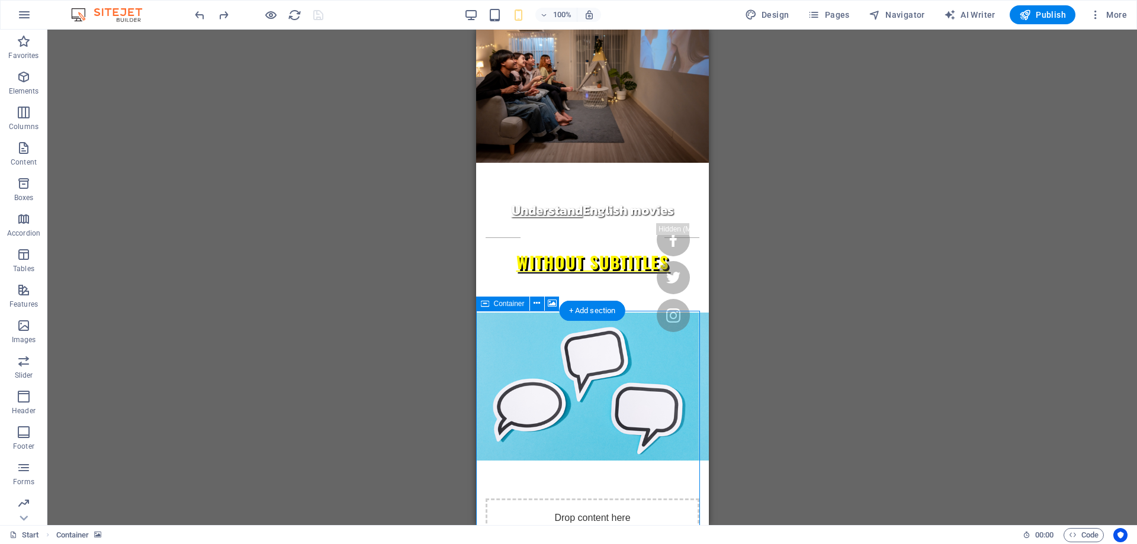
scroll to position [59, 0]
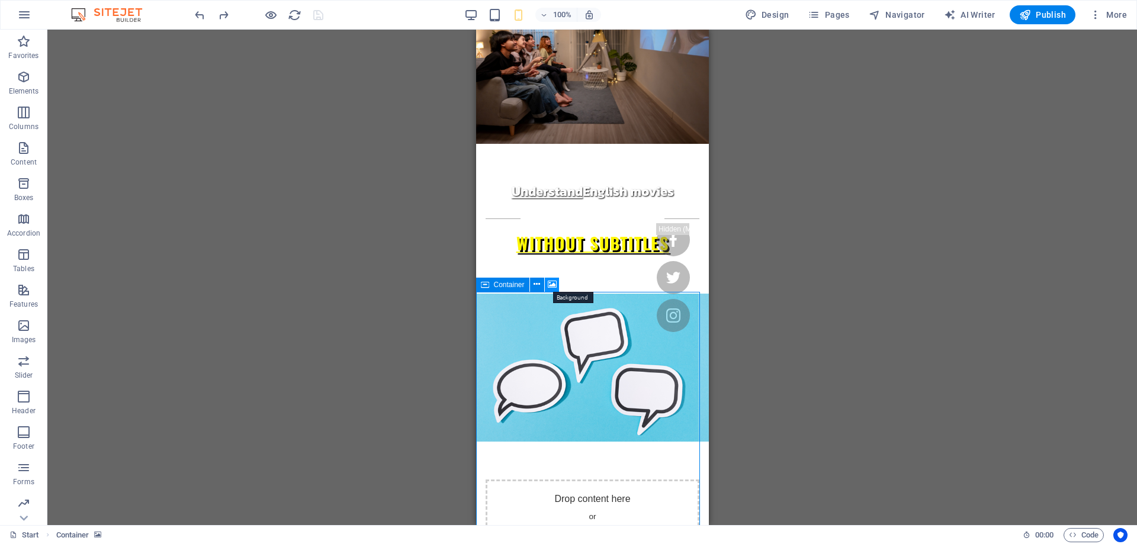
click at [554, 288] on icon at bounding box center [552, 284] width 9 height 12
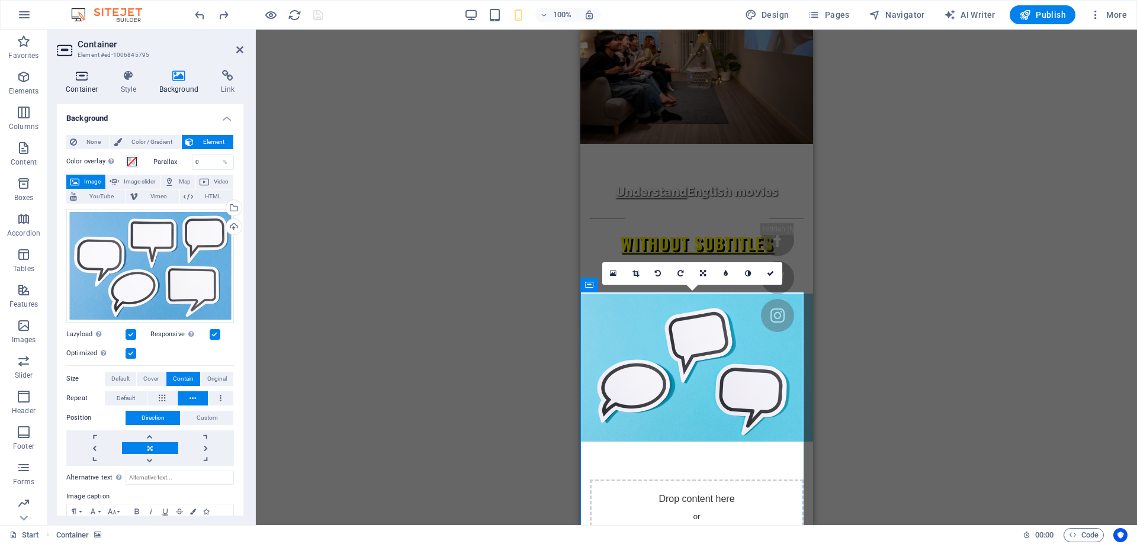
click at [87, 84] on h4 "Container" at bounding box center [84, 82] width 55 height 25
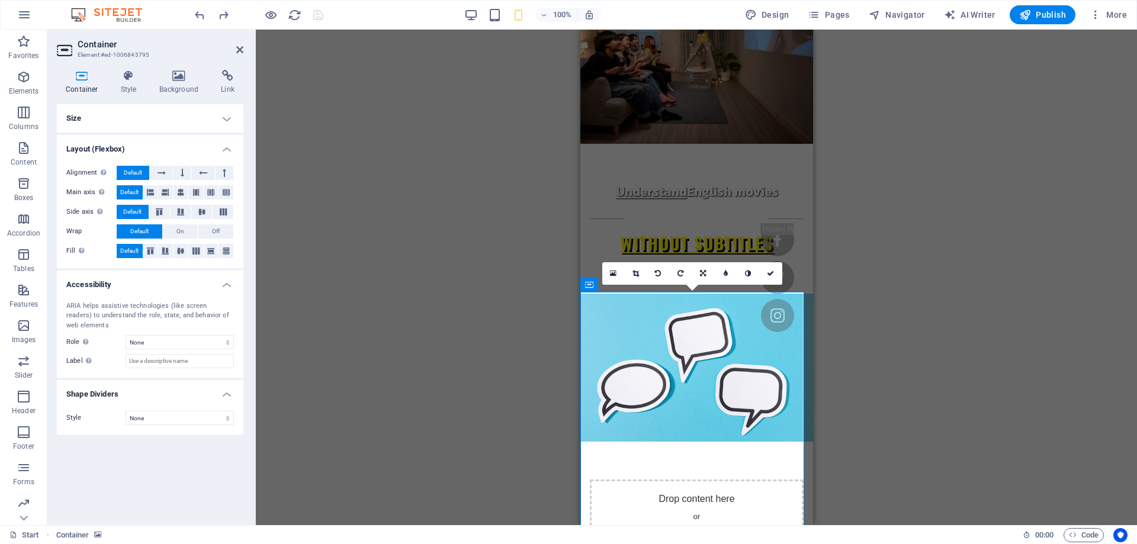
click at [101, 111] on h4 "Size" at bounding box center [150, 118] width 186 height 28
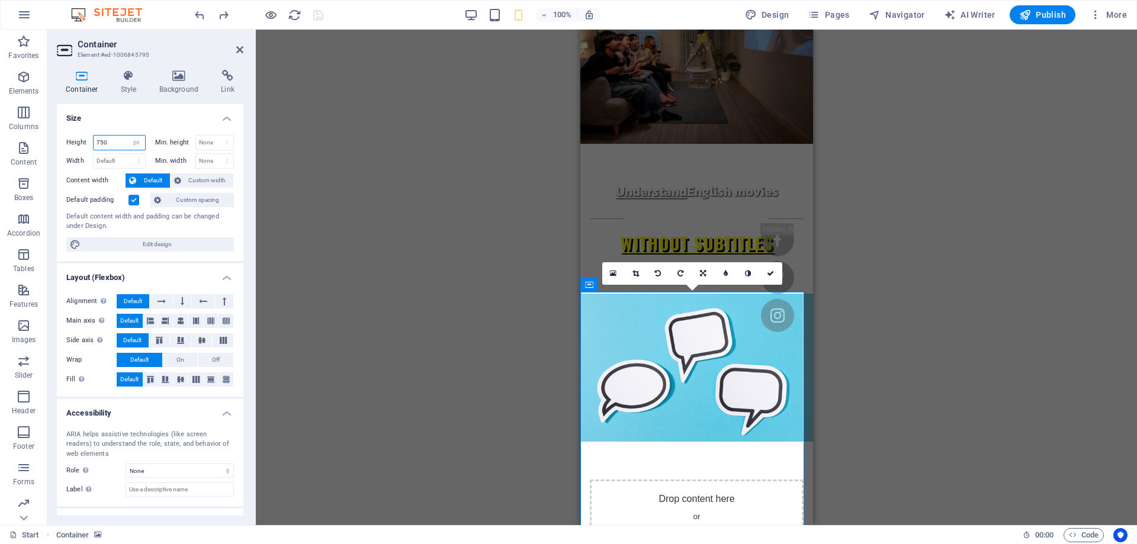
click at [105, 136] on input "750" at bounding box center [120, 143] width 52 height 14
click at [118, 136] on input "500" at bounding box center [120, 143] width 52 height 14
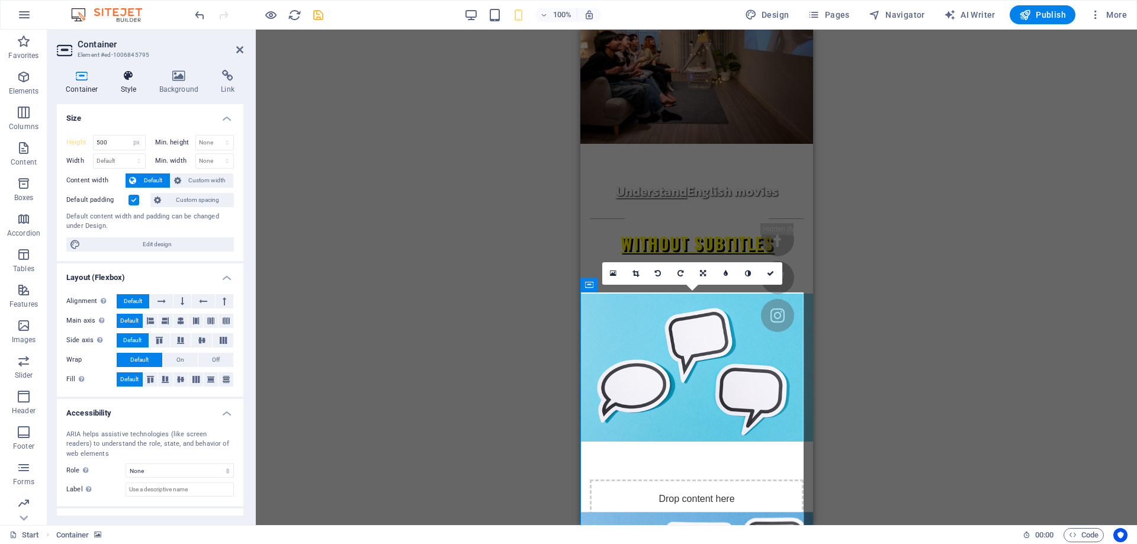
click at [127, 87] on h4 "Style" at bounding box center [131, 82] width 38 height 25
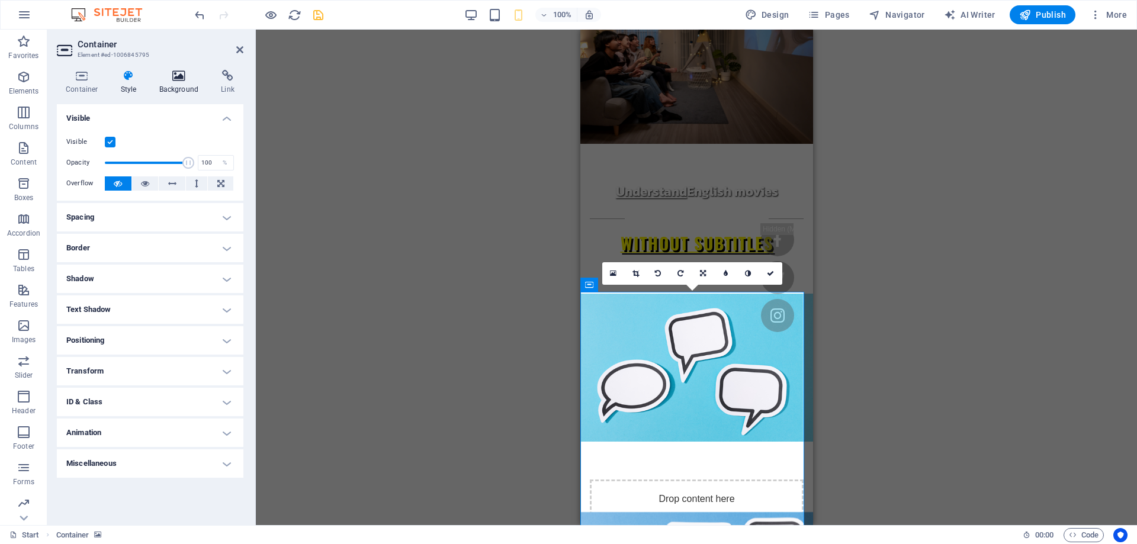
click at [173, 78] on icon at bounding box center [178, 76] width 57 height 12
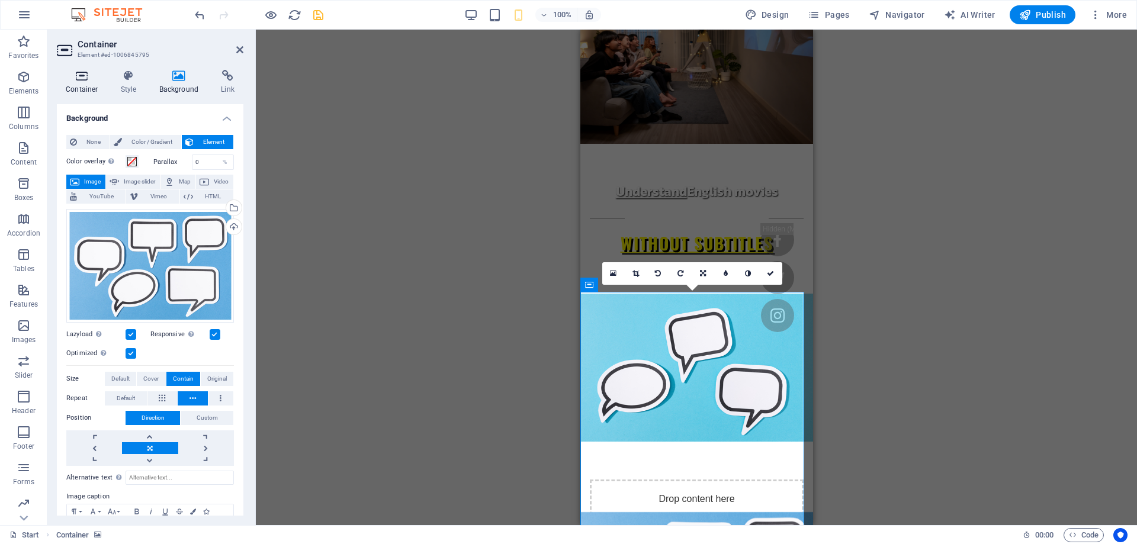
click at [75, 83] on h4 "Container" at bounding box center [84, 82] width 55 height 25
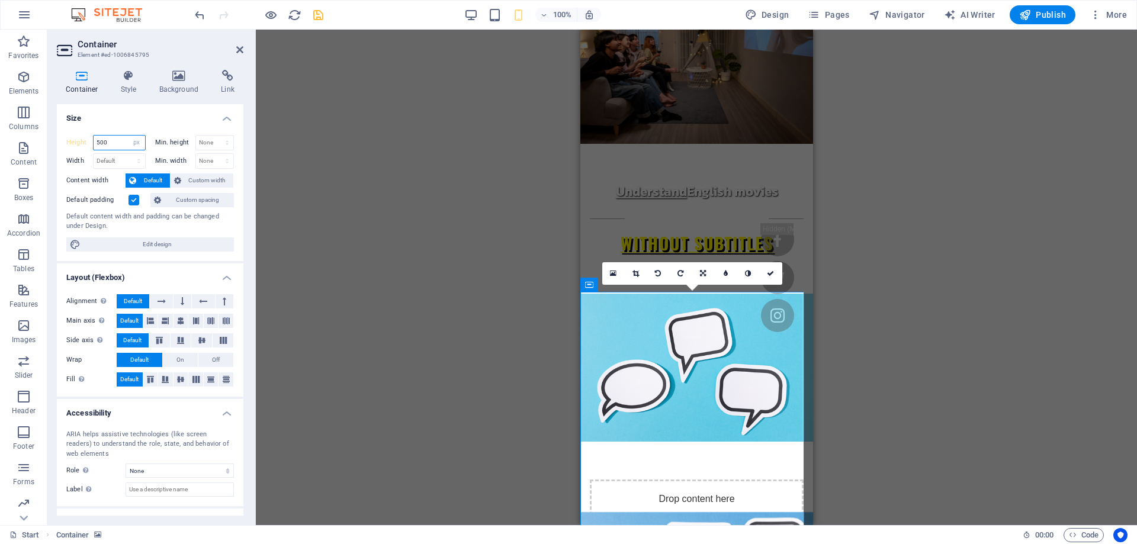
click at [104, 145] on input "500" at bounding box center [120, 143] width 52 height 14
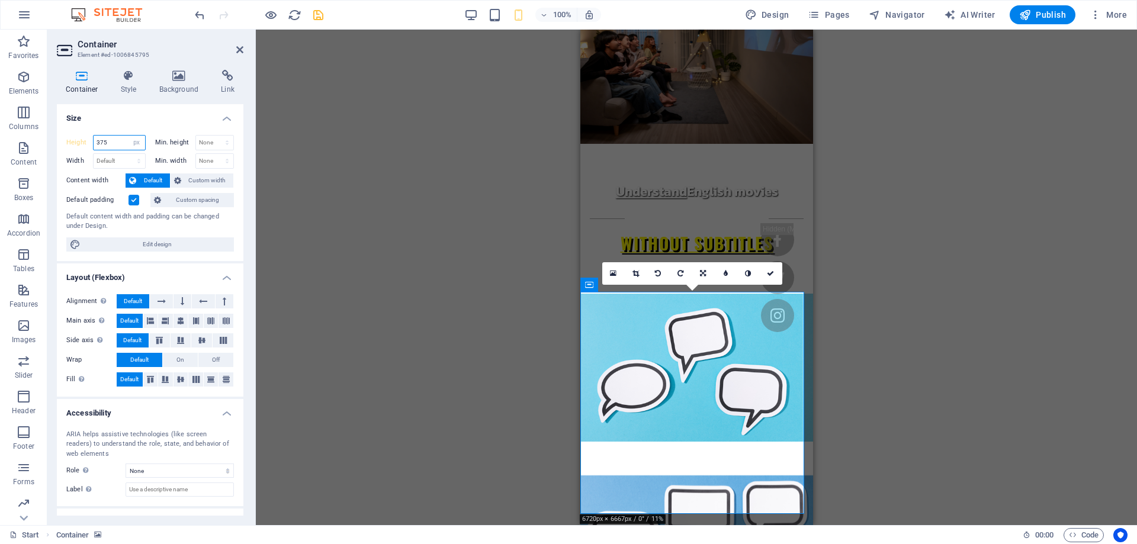
click at [110, 137] on input "375" at bounding box center [120, 143] width 52 height 14
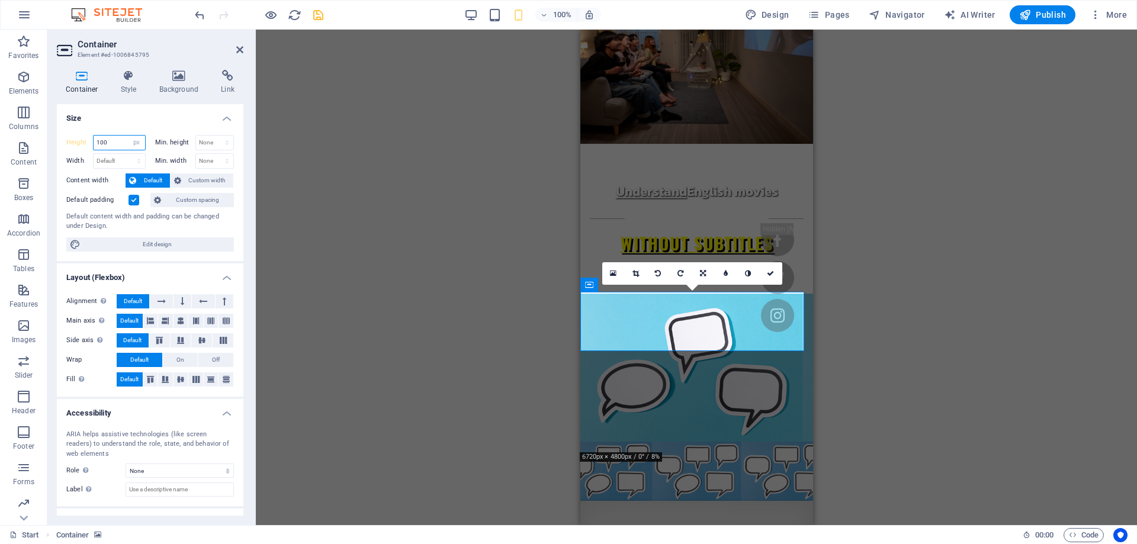
click at [120, 136] on input "100" at bounding box center [120, 143] width 52 height 14
click at [124, 115] on h4 "Size" at bounding box center [150, 114] width 186 height 21
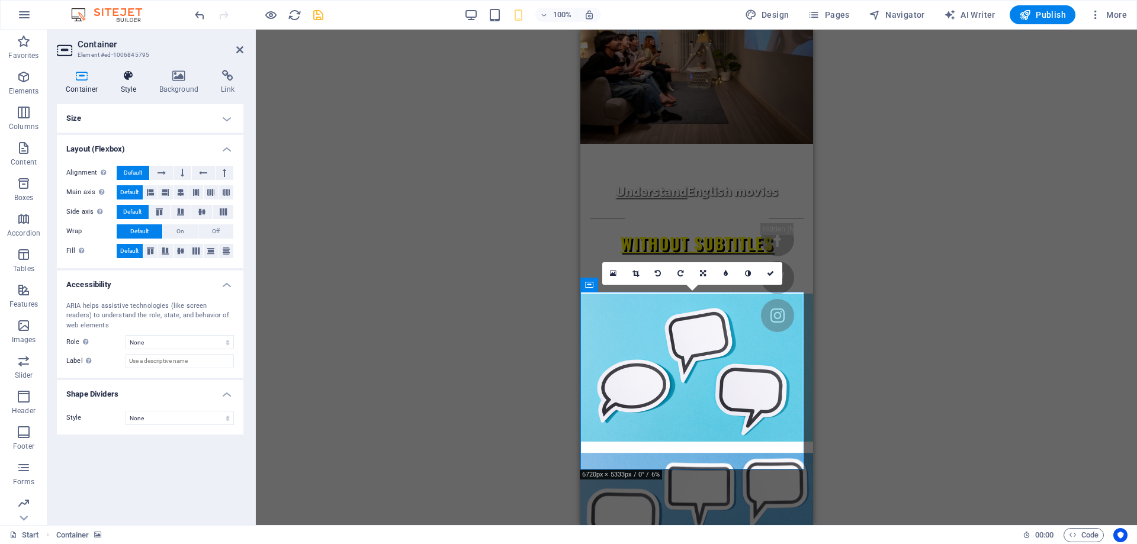
click at [136, 77] on icon at bounding box center [129, 76] width 34 height 12
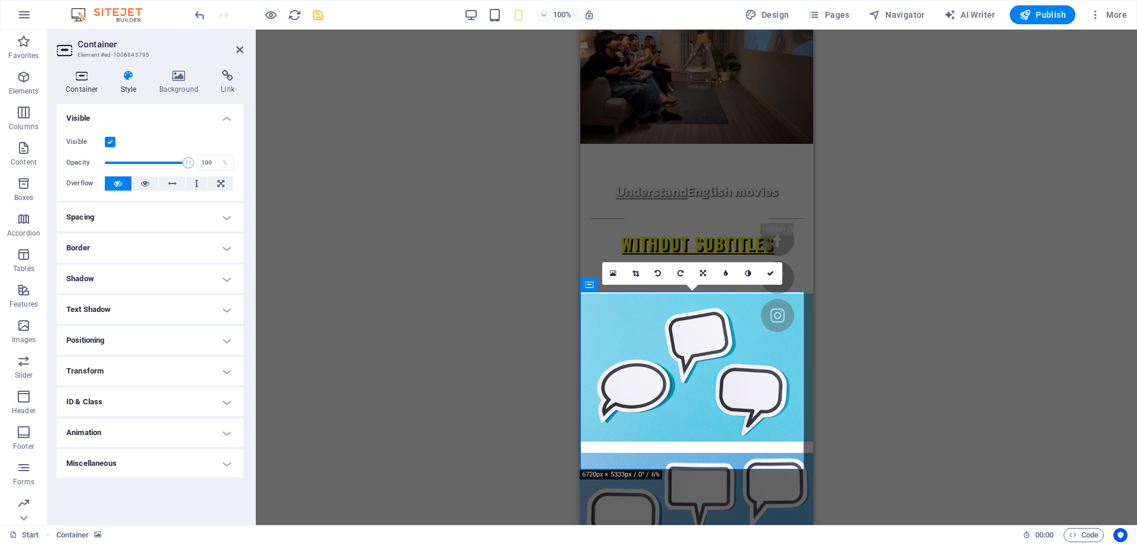
click at [96, 88] on h4 "Container" at bounding box center [84, 82] width 55 height 25
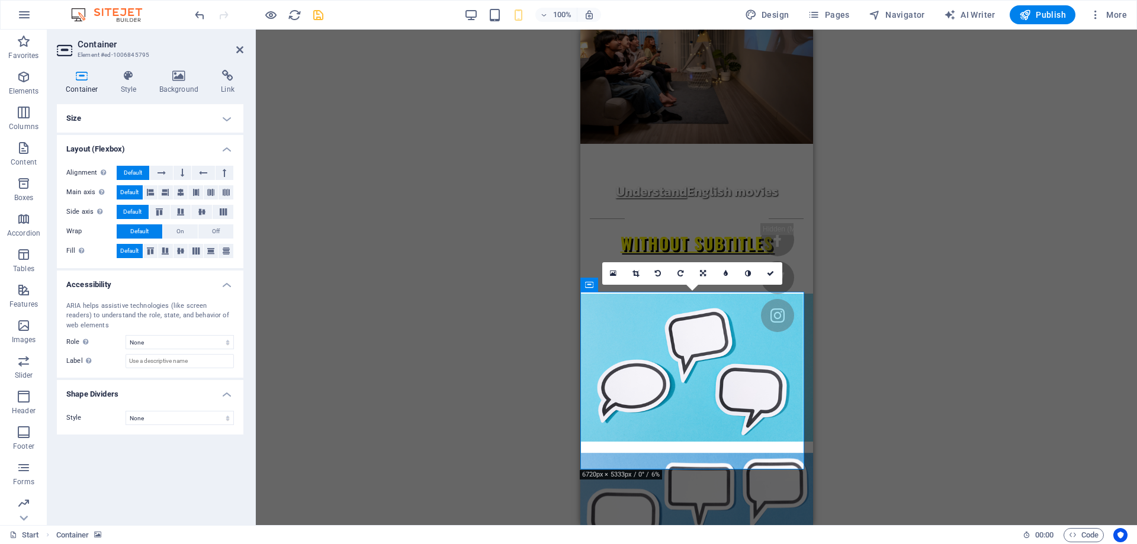
click at [133, 124] on h4 "Size" at bounding box center [150, 118] width 186 height 28
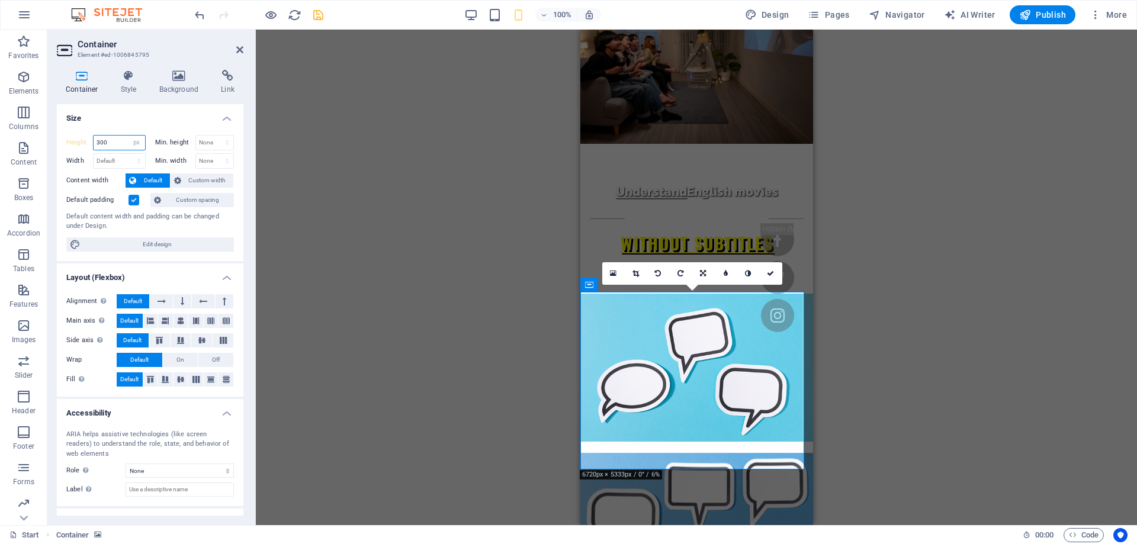
click at [104, 147] on input "300" at bounding box center [120, 143] width 52 height 14
click at [113, 105] on h4 "Size" at bounding box center [150, 114] width 186 height 21
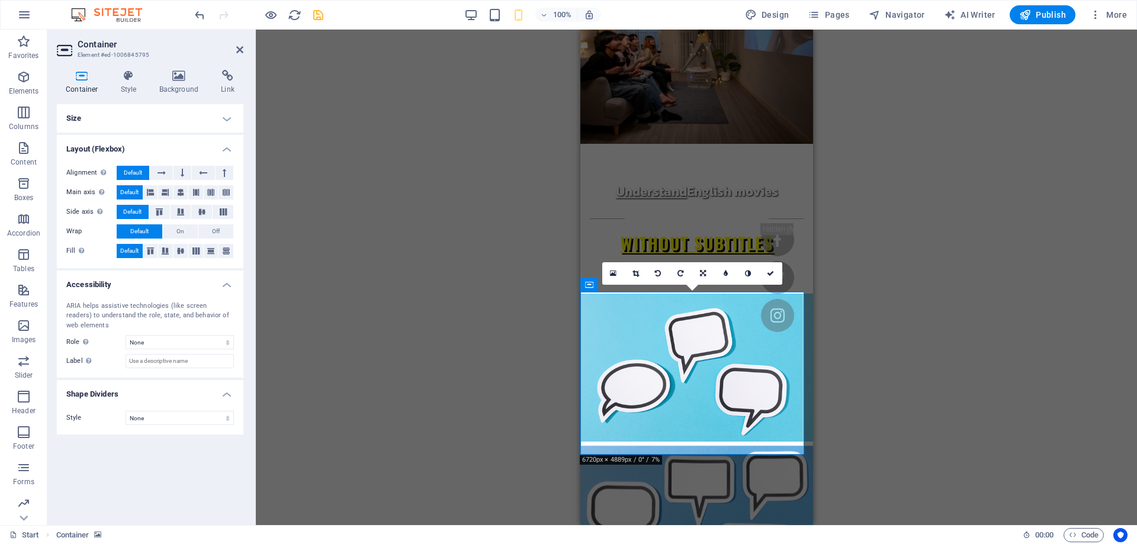
click at [92, 115] on h4 "Size" at bounding box center [150, 118] width 186 height 28
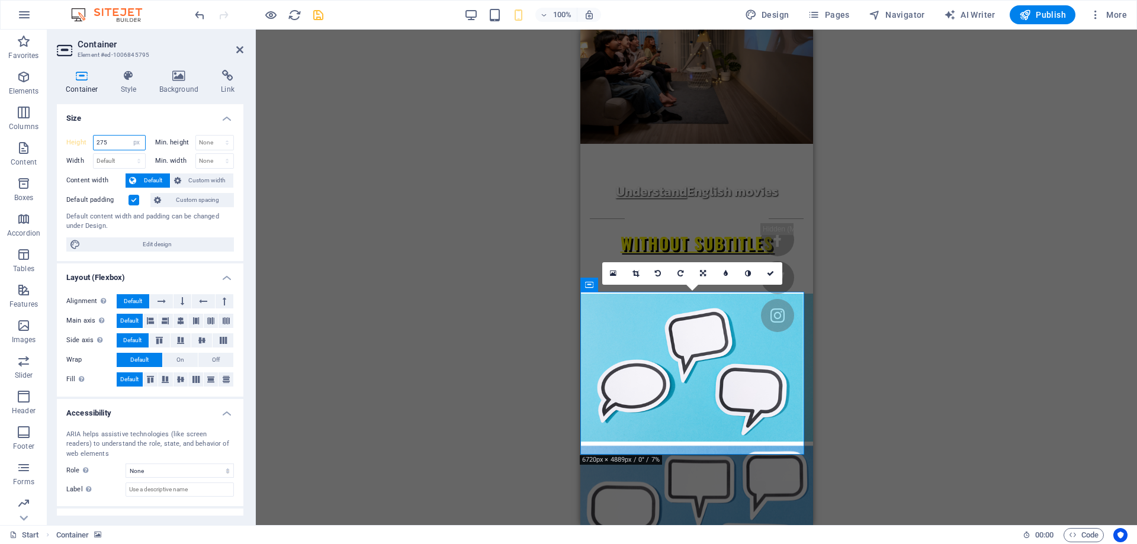
click at [109, 141] on input "275" at bounding box center [120, 143] width 52 height 14
type input "250"
click at [109, 110] on h4 "Size" at bounding box center [150, 114] width 186 height 21
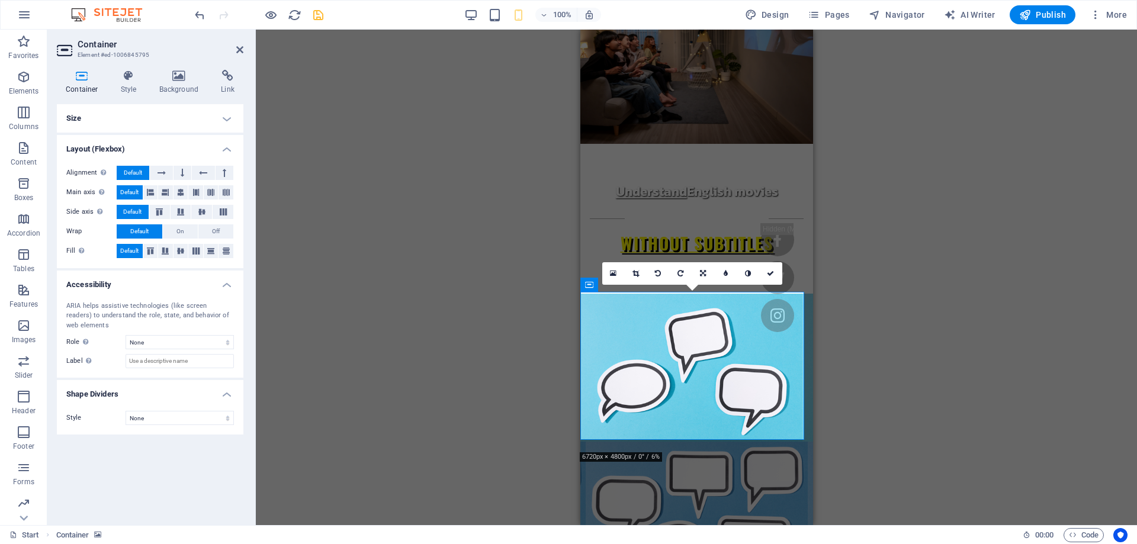
click at [432, 150] on div "Drag here to replace the existing content. Press “Ctrl” if you want to create a…" at bounding box center [696, 277] width 881 height 495
click at [412, 75] on div "Drag here to replace the existing content. Press “Ctrl” if you want to create a…" at bounding box center [696, 277] width 881 height 495
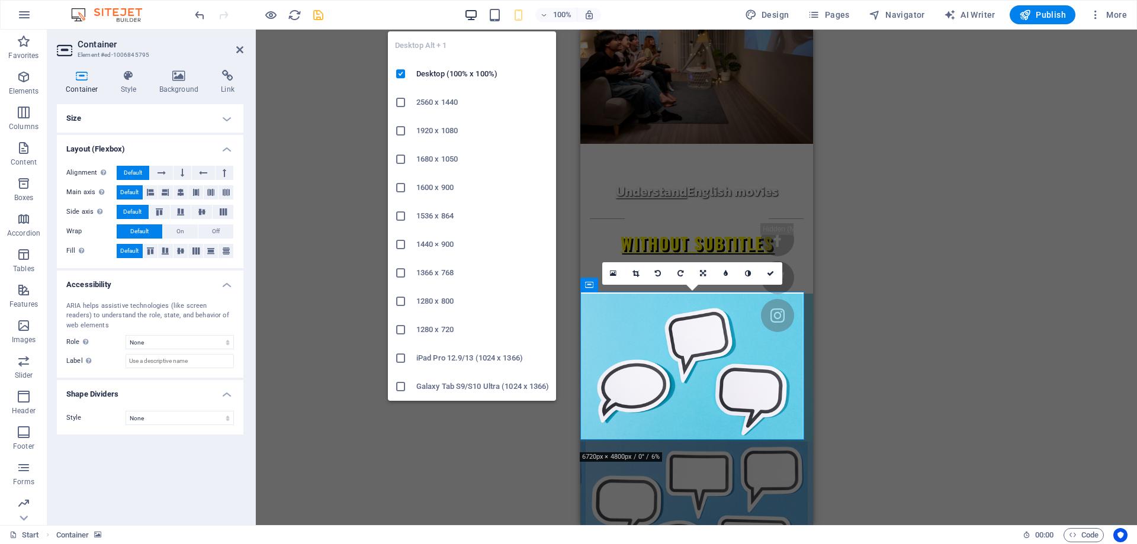
click at [478, 16] on icon "button" at bounding box center [471, 15] width 14 height 14
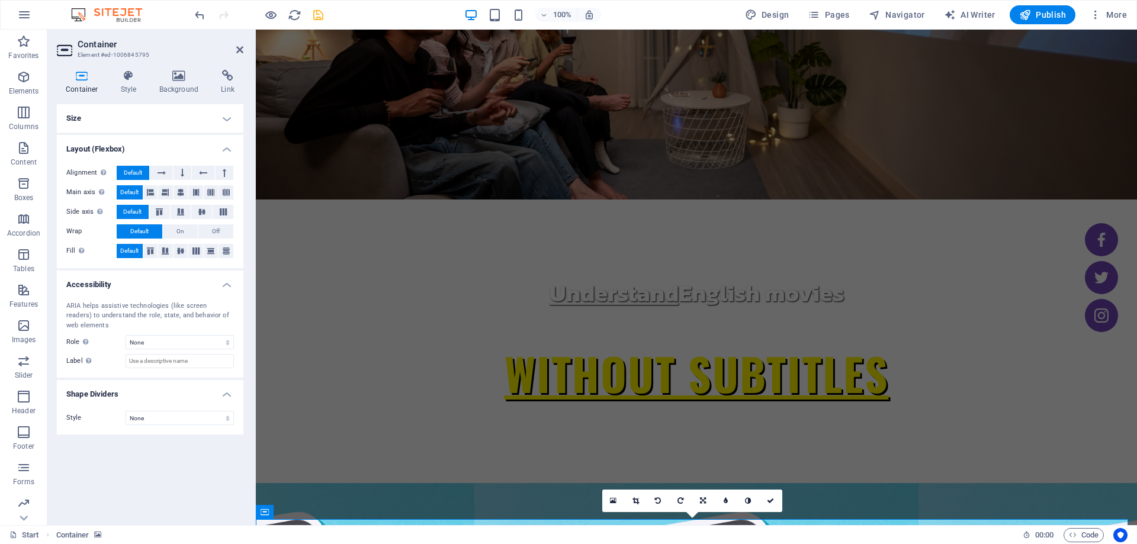
scroll to position [494, 0]
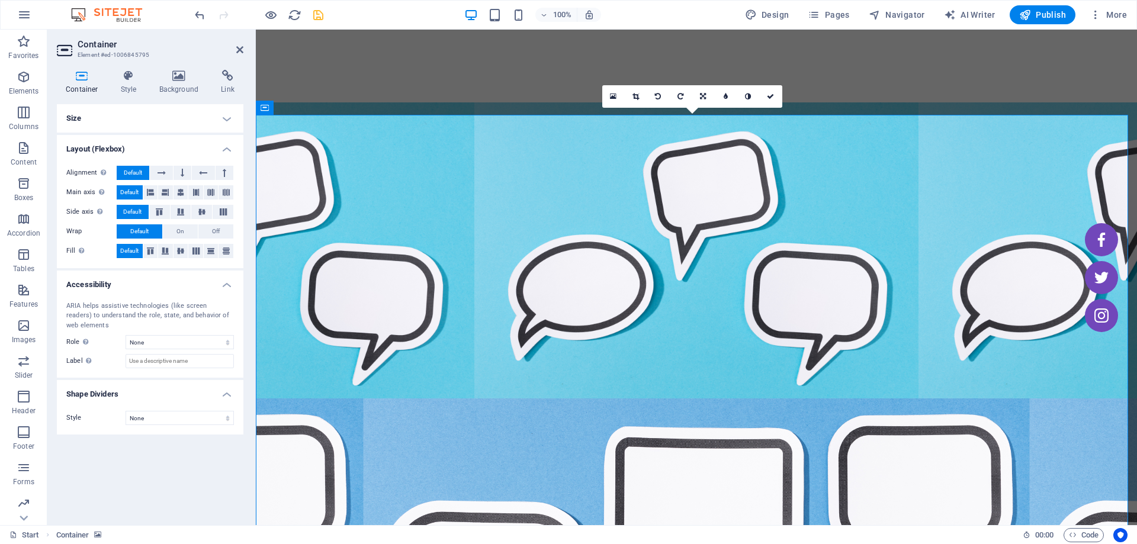
click at [108, 135] on h4 "Layout (Flexbox)" at bounding box center [150, 145] width 186 height 21
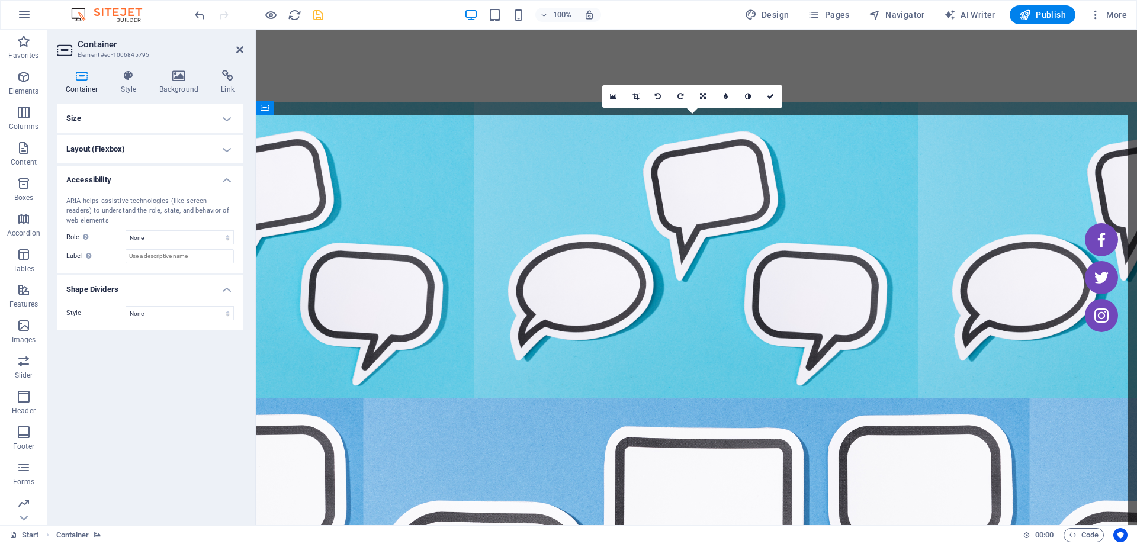
click at [113, 122] on h4 "Size" at bounding box center [150, 118] width 186 height 28
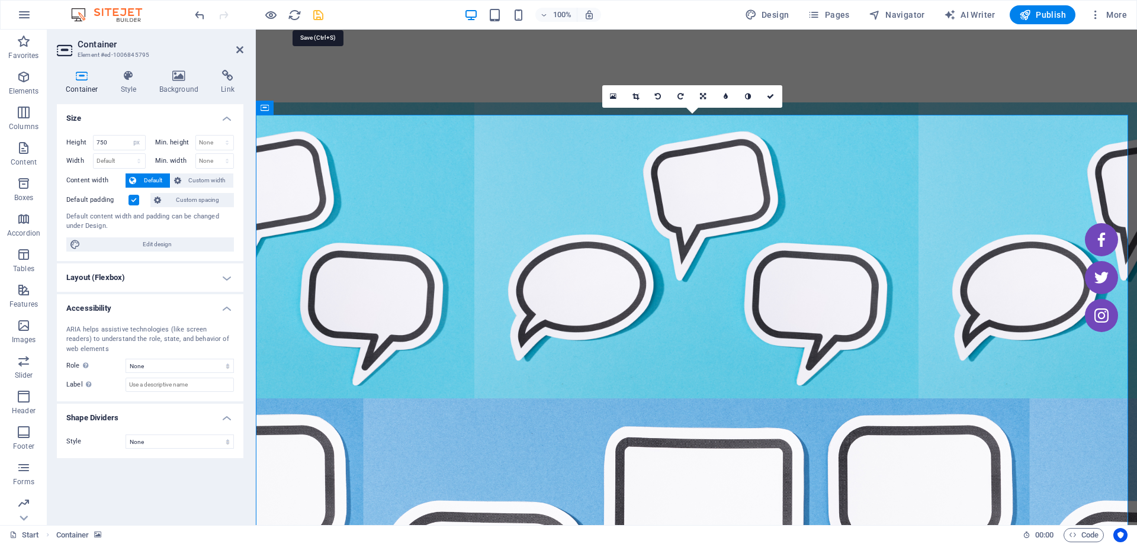
click at [319, 17] on icon "save" at bounding box center [318, 15] width 14 height 14
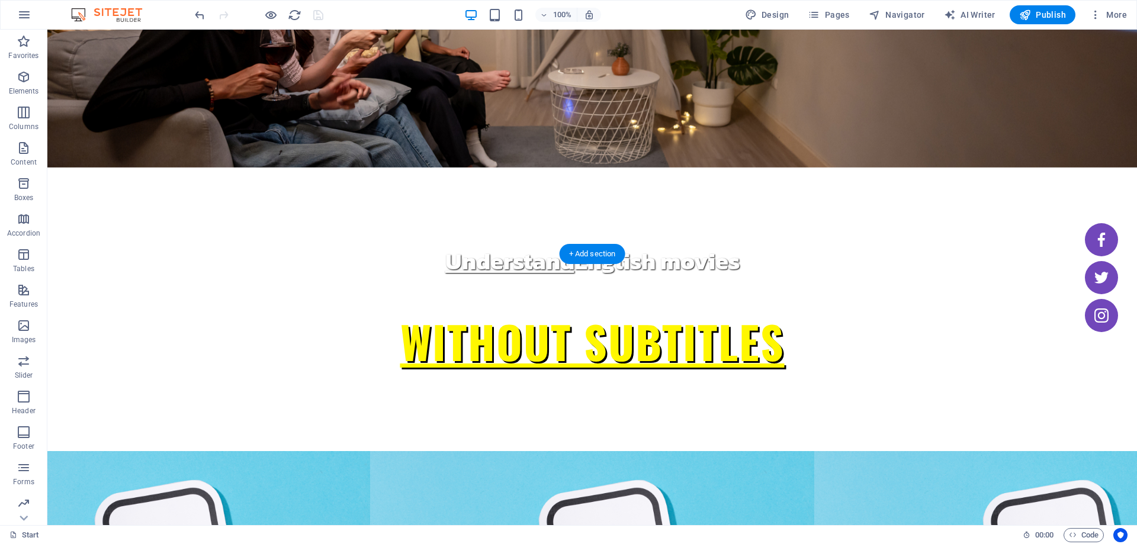
scroll to position [258, 0]
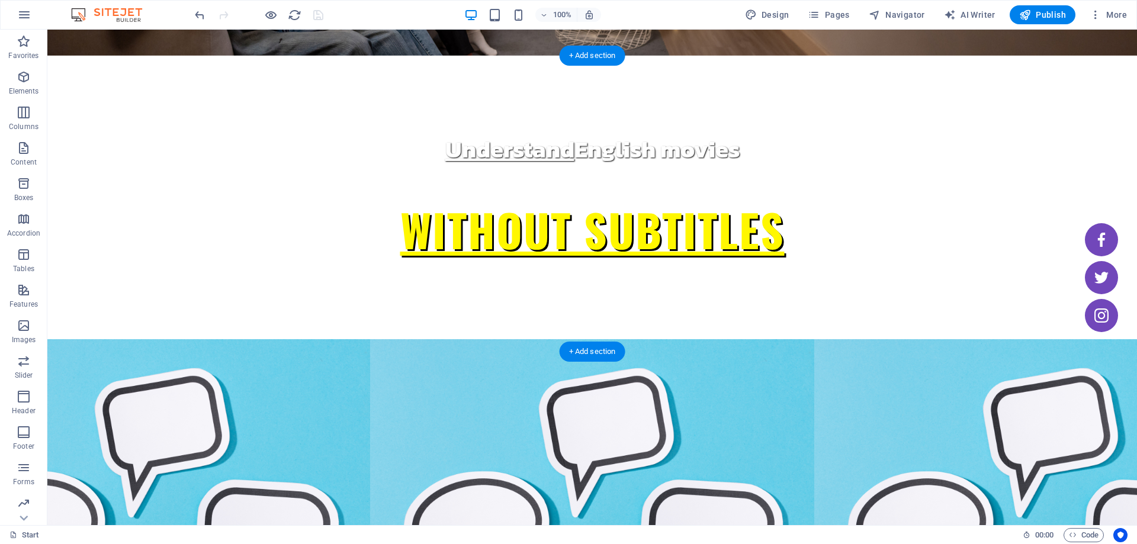
click at [254, 339] on figure at bounding box center [591, 487] width 1089 height 296
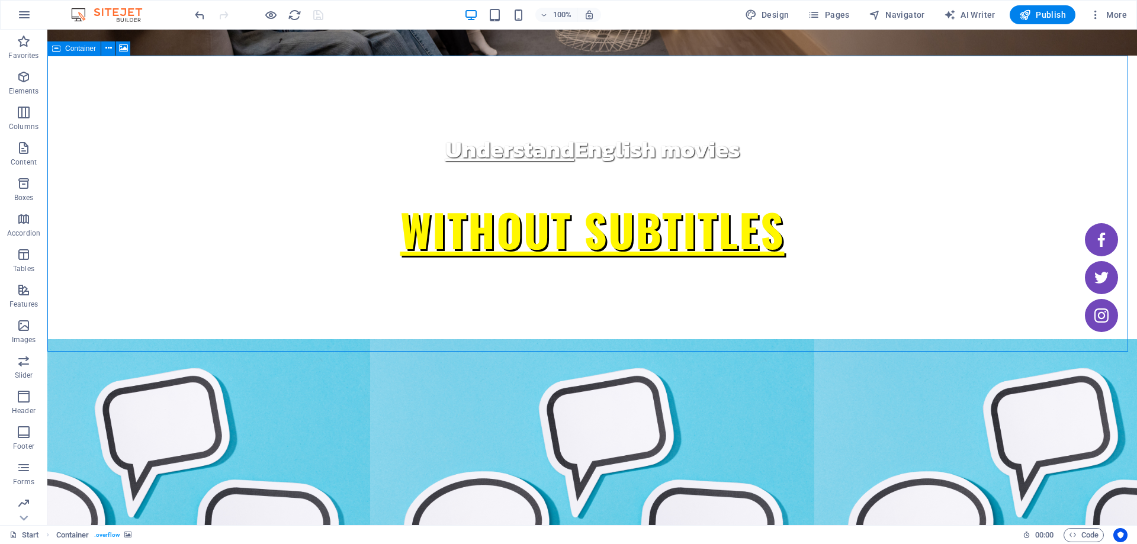
click at [90, 45] on span "Container" at bounding box center [80, 48] width 31 height 7
click at [118, 51] on button at bounding box center [123, 48] width 14 height 14
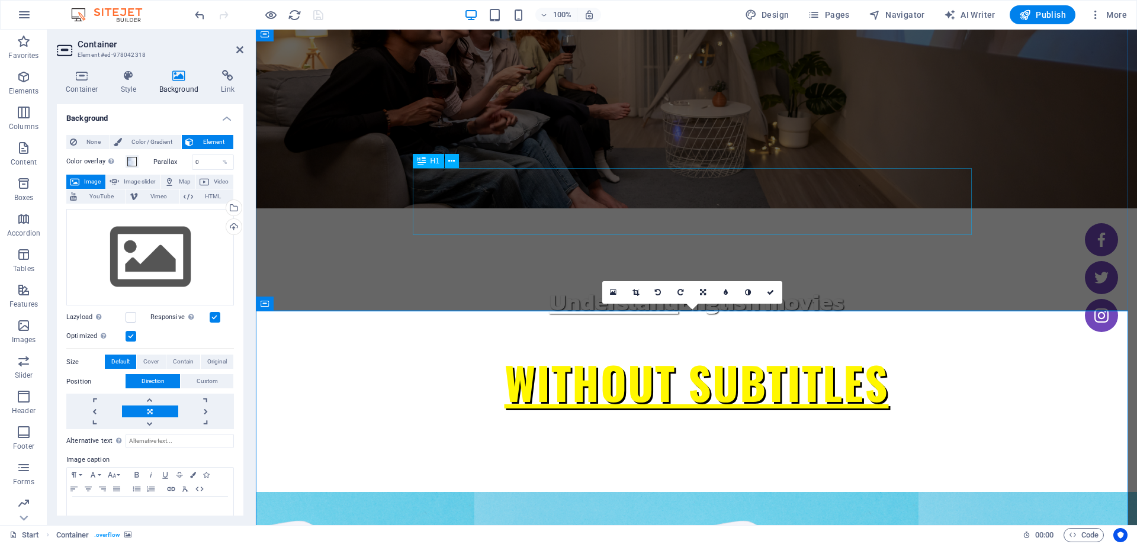
scroll to position [178, 0]
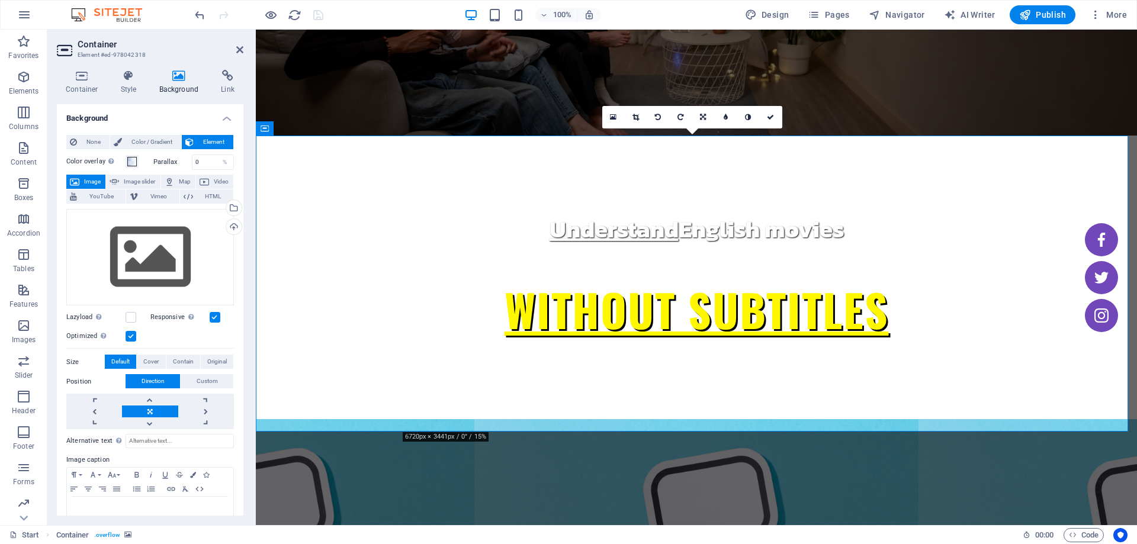
click at [328, 128] on icon at bounding box center [331, 128] width 9 height 12
click at [131, 162] on span at bounding box center [131, 161] width 9 height 9
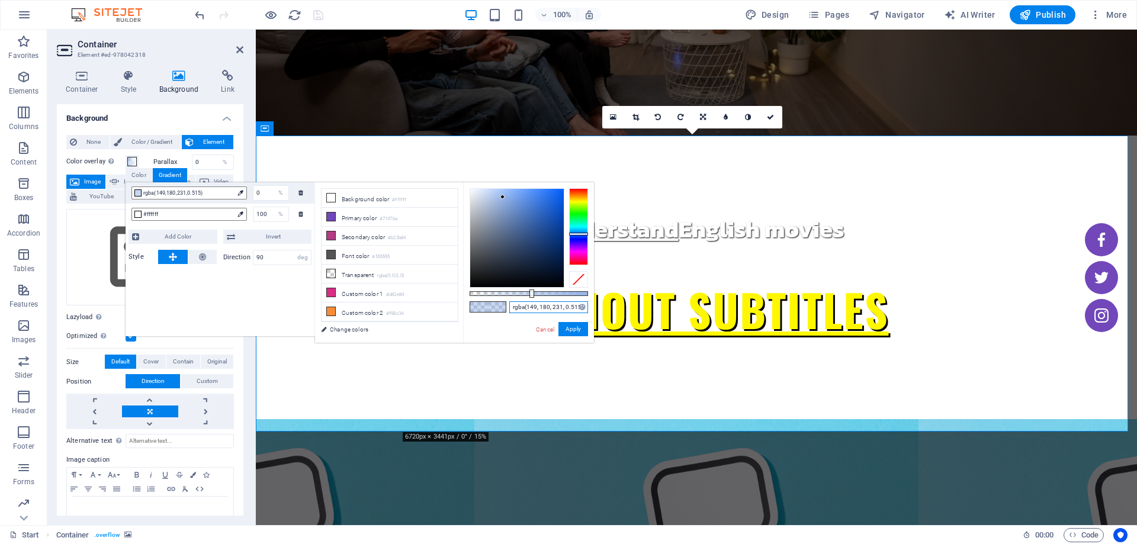
click at [540, 309] on input "rgba(149, 180, 231, 0.515)" at bounding box center [548, 307] width 79 height 12
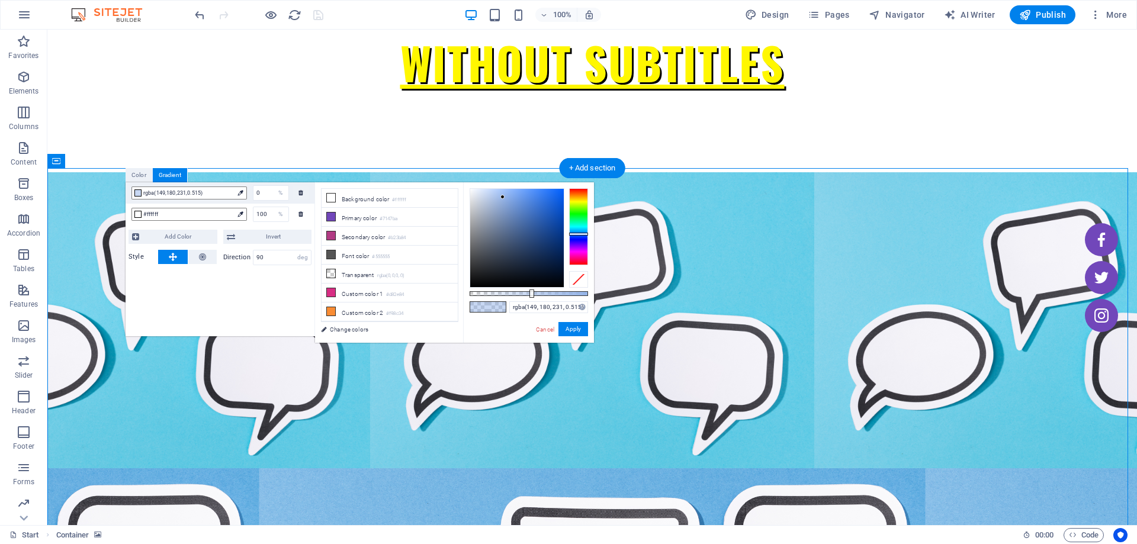
scroll to position [474, 0]
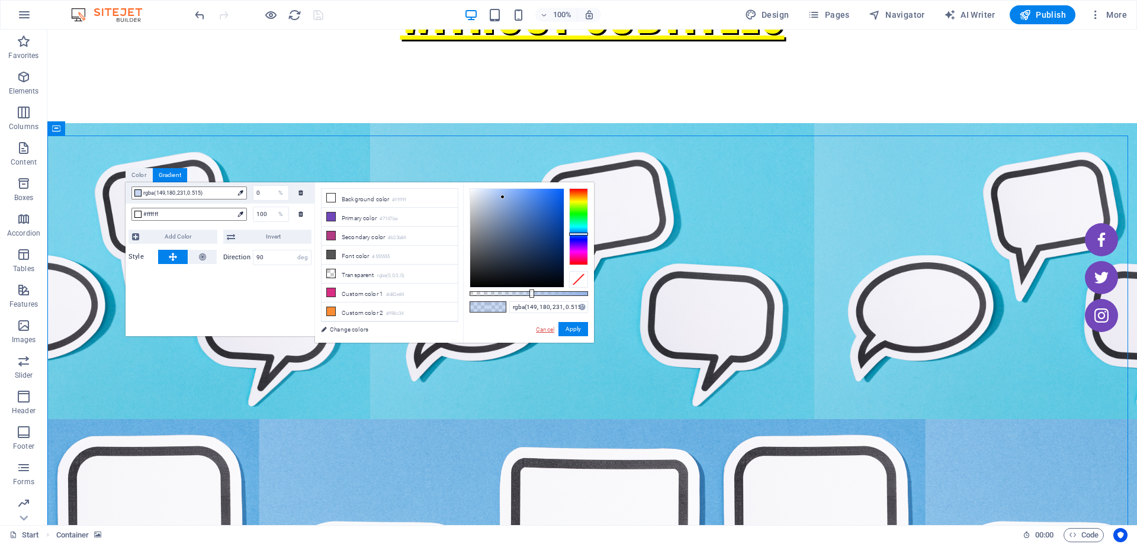
click at [549, 329] on link "Cancel" at bounding box center [545, 329] width 21 height 9
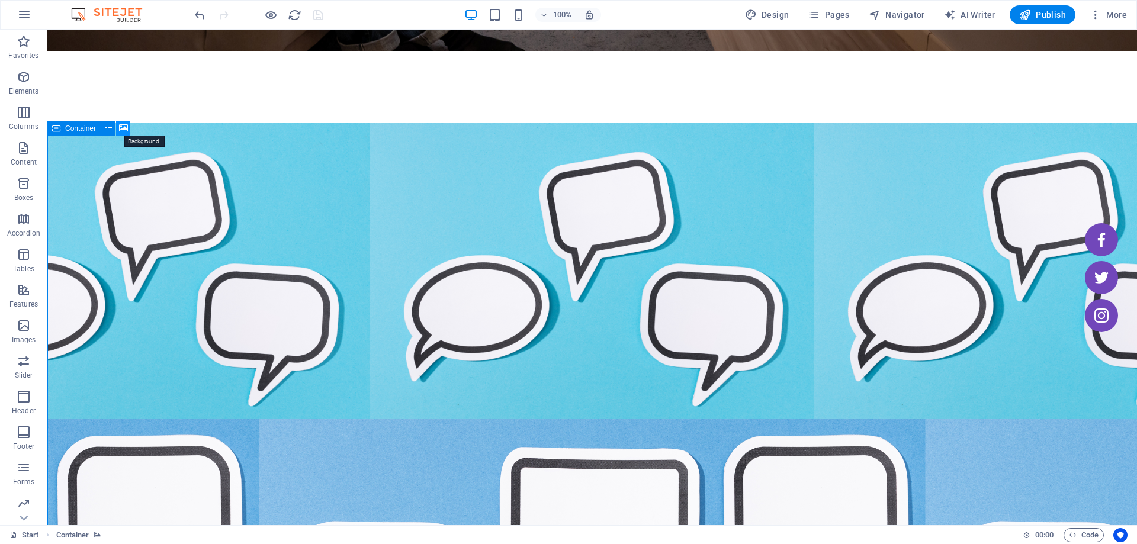
click at [120, 132] on icon at bounding box center [123, 128] width 9 height 12
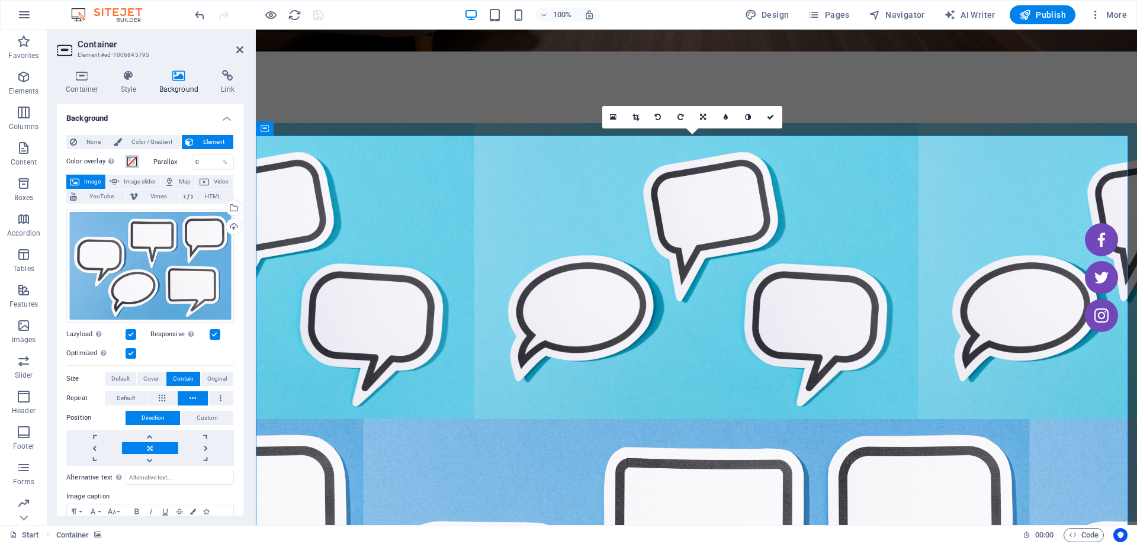
click at [132, 165] on span at bounding box center [131, 161] width 9 height 9
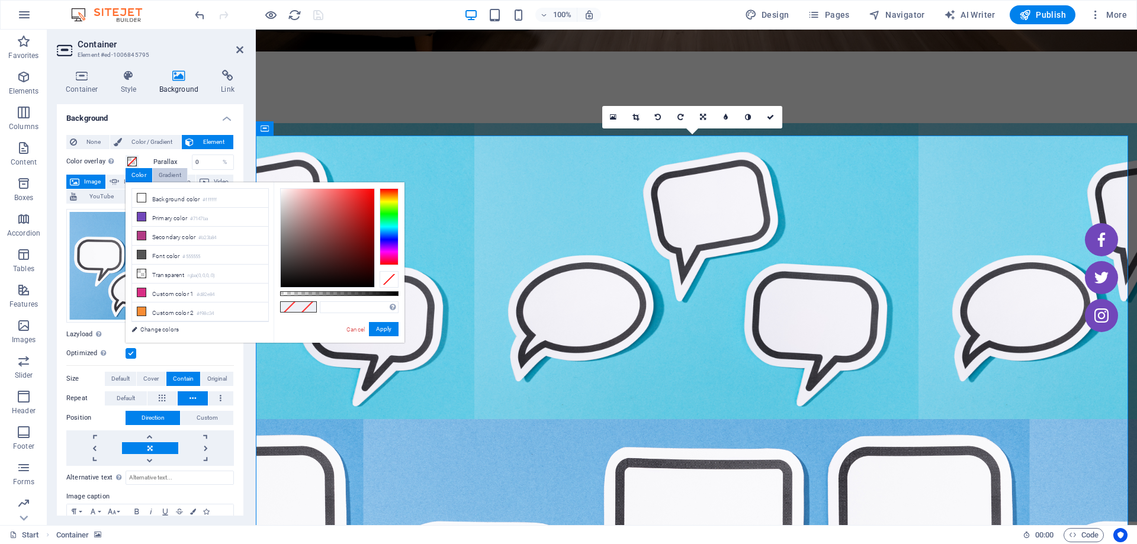
click at [171, 179] on div "Gradient" at bounding box center [170, 175] width 34 height 14
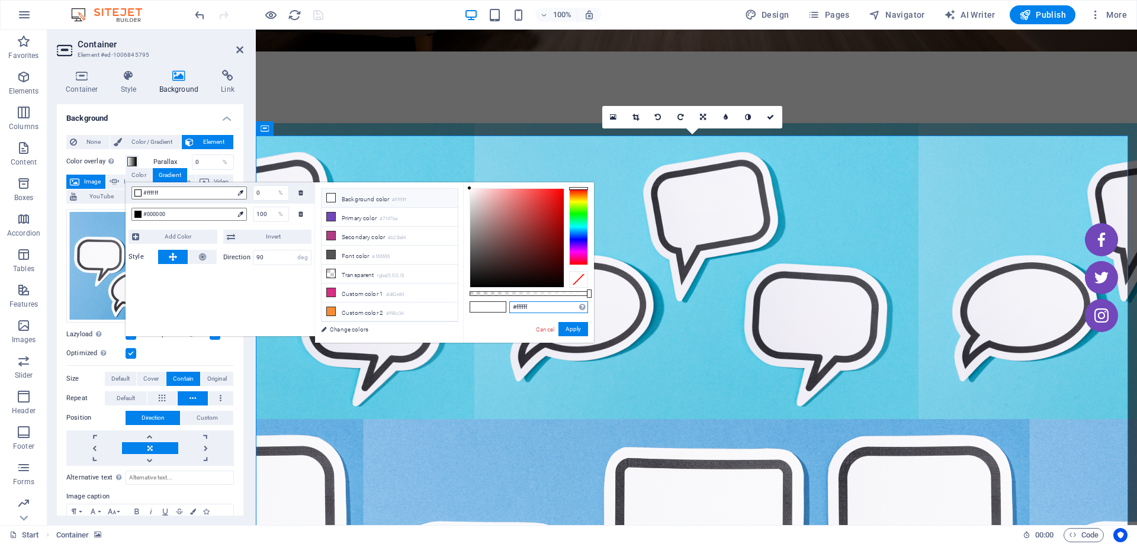
click at [551, 306] on input "#ffffff" at bounding box center [548, 307] width 79 height 12
paste input "rgba(149, 180, 231, 0.515)"
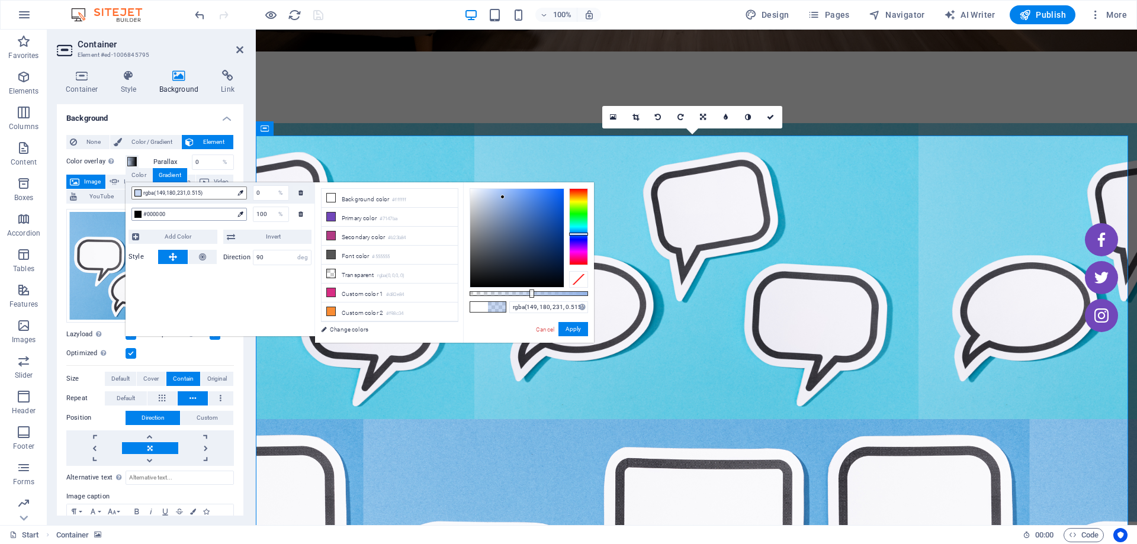
click at [210, 215] on span "#000000" at bounding box center [188, 214] width 90 height 11
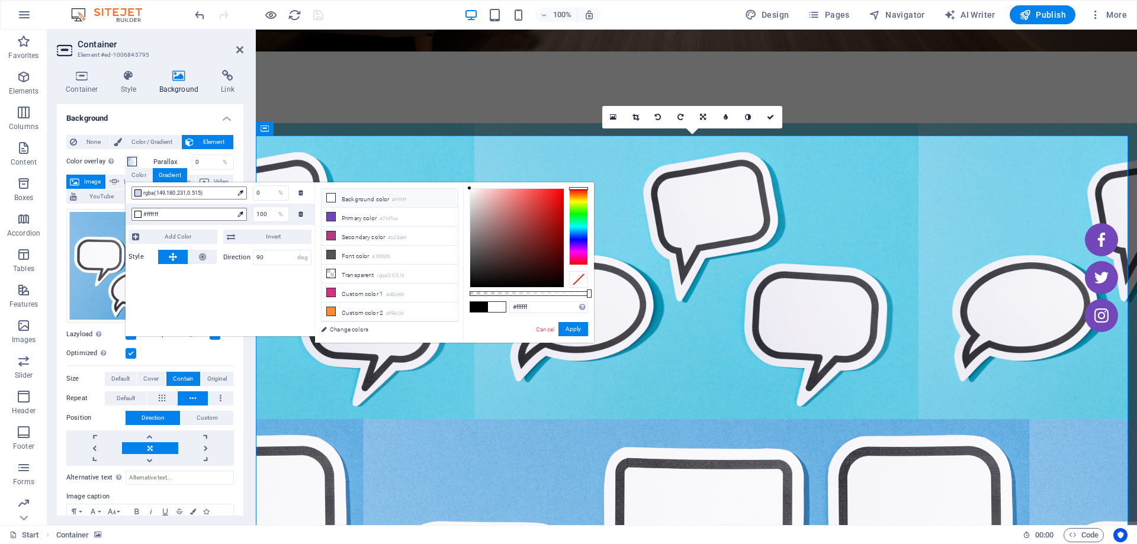
drag, startPoint x: 471, startPoint y: 287, endPoint x: 442, endPoint y: 143, distance: 146.7
click at [442, 143] on body "[DOMAIN_NAME] Start Favorites Elements Columns Content Boxes Accordion Tables F…" at bounding box center [568, 272] width 1137 height 544
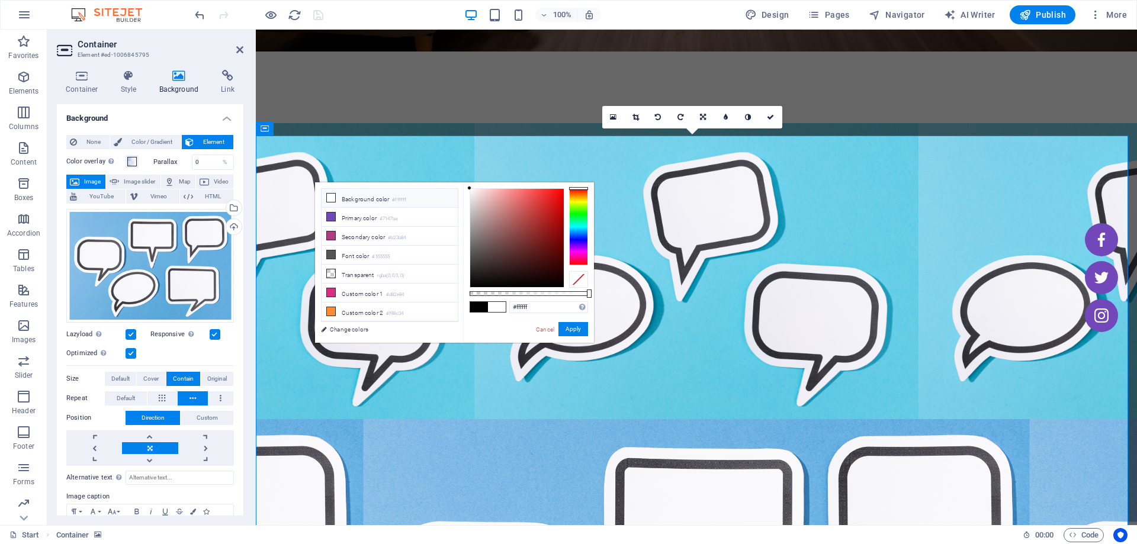
drag, startPoint x: 470, startPoint y: 187, endPoint x: 200, endPoint y: 152, distance: 272.3
click at [457, 181] on body "[DOMAIN_NAME] Start Favorites Elements Columns Content Boxes Accordion Tables F…" at bounding box center [568, 272] width 1137 height 544
drag, startPoint x: 574, startPoint y: 332, endPoint x: 317, endPoint y: 302, distance: 258.6
click at [574, 332] on button "Apply" at bounding box center [573, 329] width 30 height 14
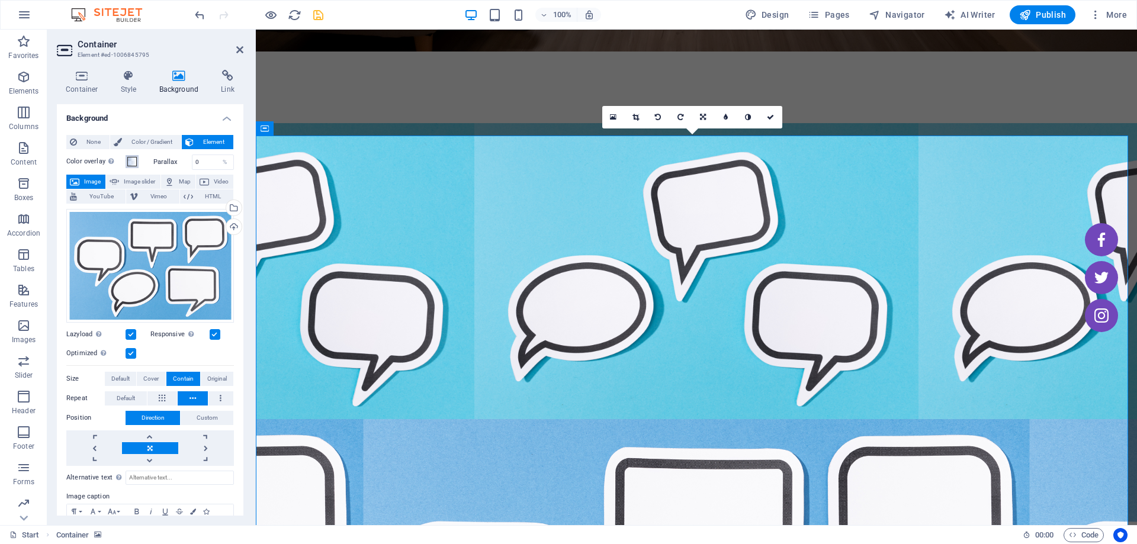
click at [134, 159] on span at bounding box center [131, 161] width 9 height 9
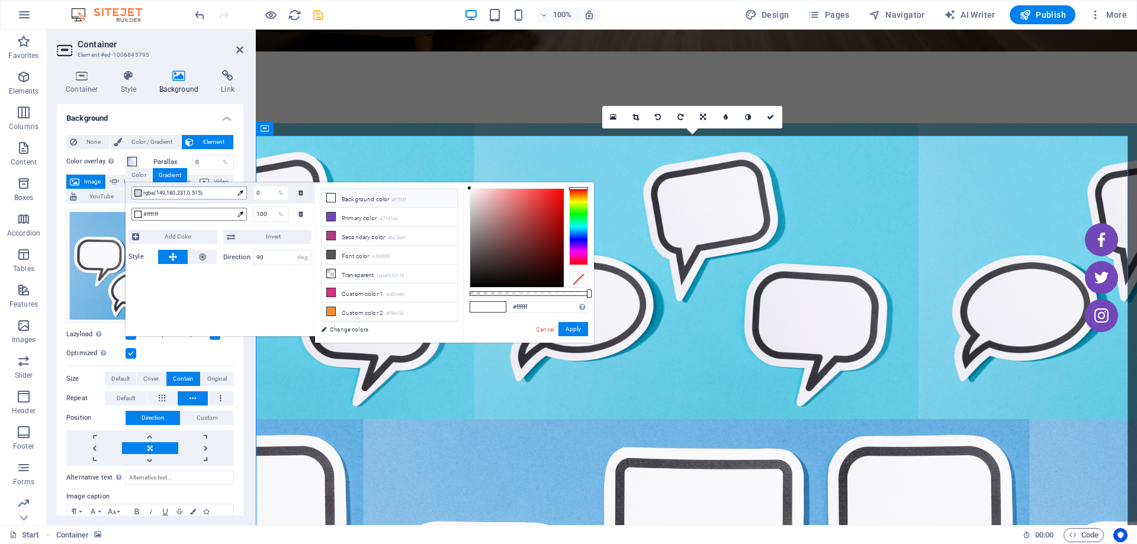
click at [213, 189] on span "rgba(149,180,231,0.515)" at bounding box center [188, 193] width 90 height 11
click at [211, 191] on span "rgba(149,180,231,0.515)" at bounding box center [188, 193] width 90 height 11
click at [210, 193] on span "rgba(149,180,231,0.515)" at bounding box center [188, 193] width 90 height 11
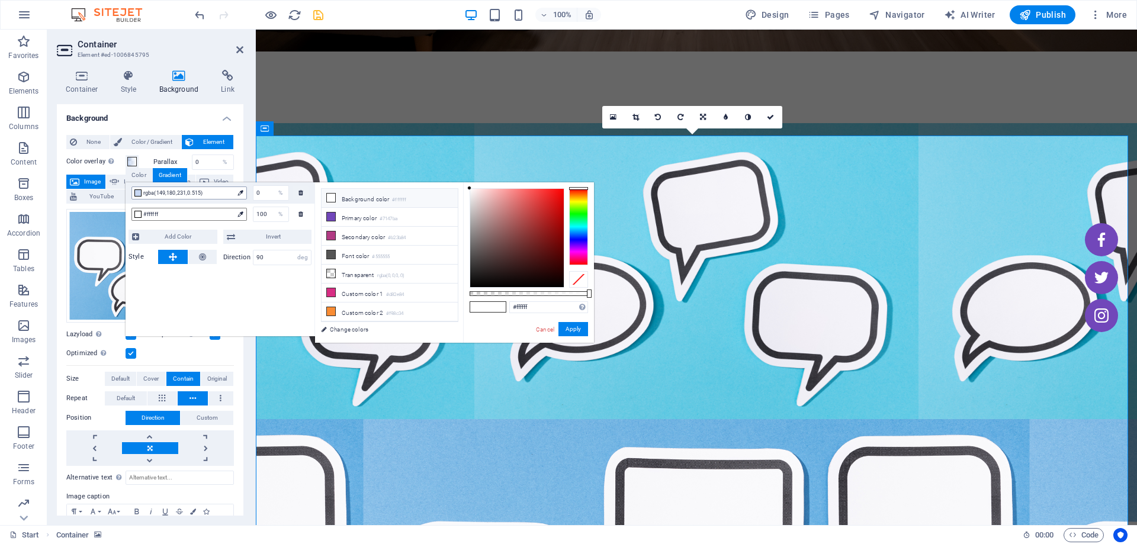
click at [210, 193] on span "rgba(149,180,231,0.515)" at bounding box center [188, 193] width 90 height 11
click at [463, 330] on div "#ffffff Supported formats #0852ed rgb(8, 82, 237) rgba(8, 82, 237, 90%) hsv(221…" at bounding box center [528, 348] width 131 height 332
click at [181, 194] on span "rgba(149,180,231,0.515)" at bounding box center [188, 193] width 90 height 11
click at [532, 308] on input "#ffffff" at bounding box center [548, 307] width 79 height 12
click at [498, 308] on span at bounding box center [497, 307] width 18 height 10
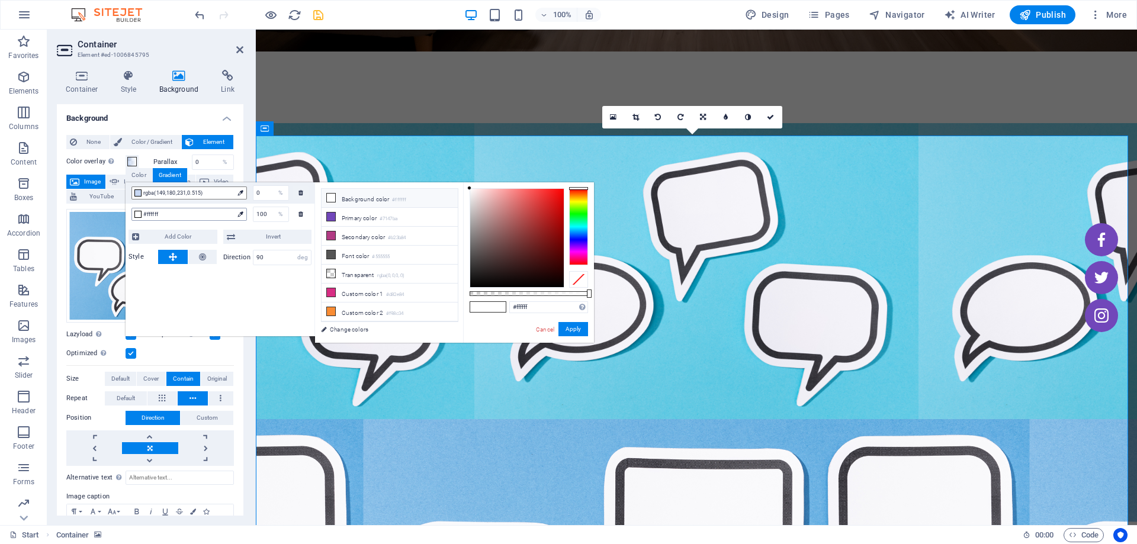
click at [202, 211] on span "#ffffff" at bounding box center [188, 214] width 90 height 11
click at [201, 199] on div "rgba(149,180,231,0.515) 0 %" at bounding box center [219, 192] width 189 height 21
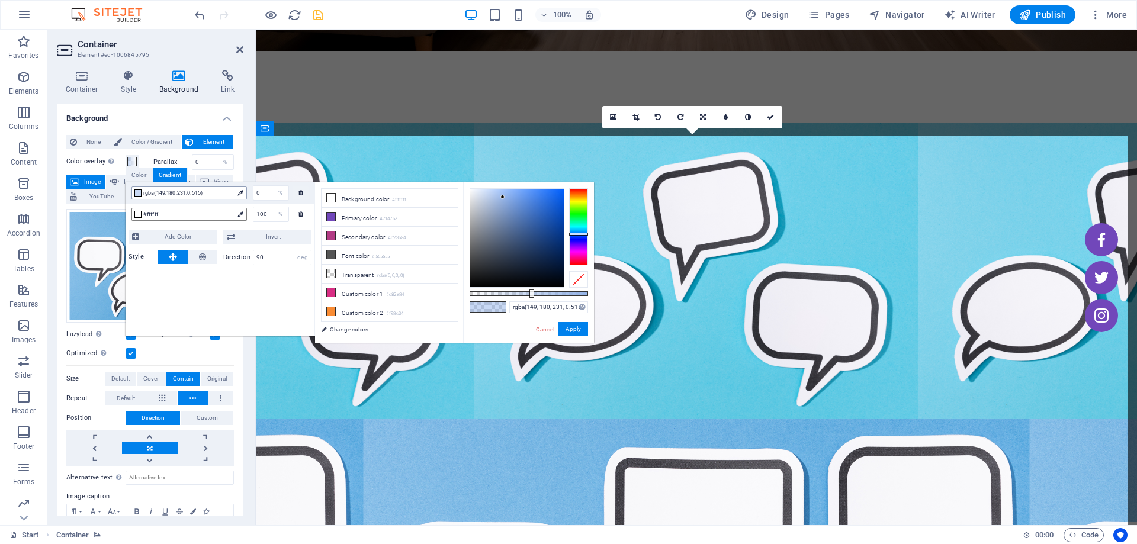
click at [201, 195] on span "rgba(149,180,231,0.515)" at bounding box center [188, 193] width 90 height 11
click at [202, 214] on span "#ffffff" at bounding box center [188, 214] width 90 height 11
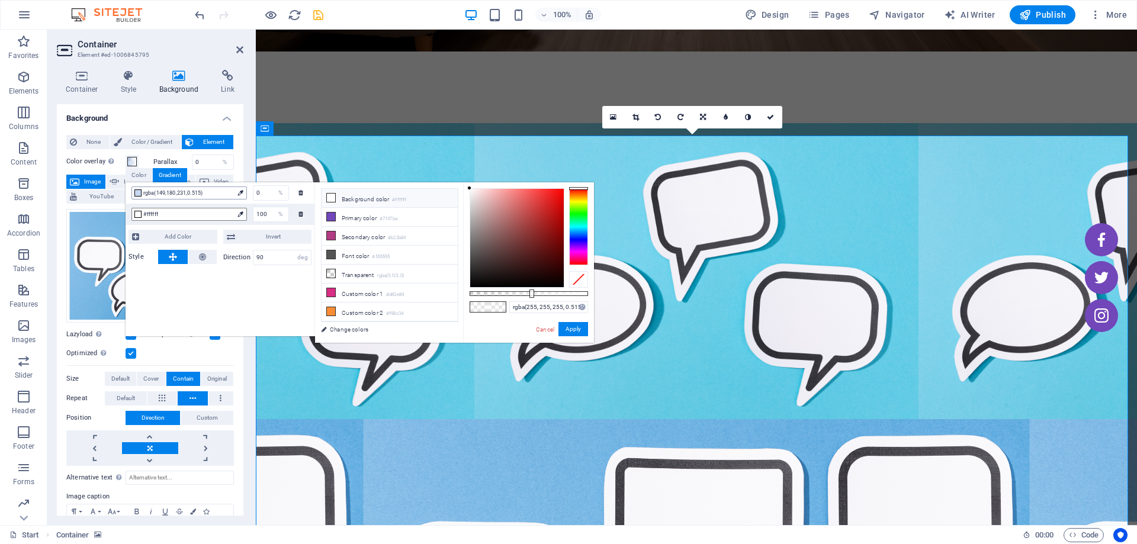
click at [211, 194] on span "rgba(149,180,231,0.515)" at bounding box center [188, 193] width 90 height 11
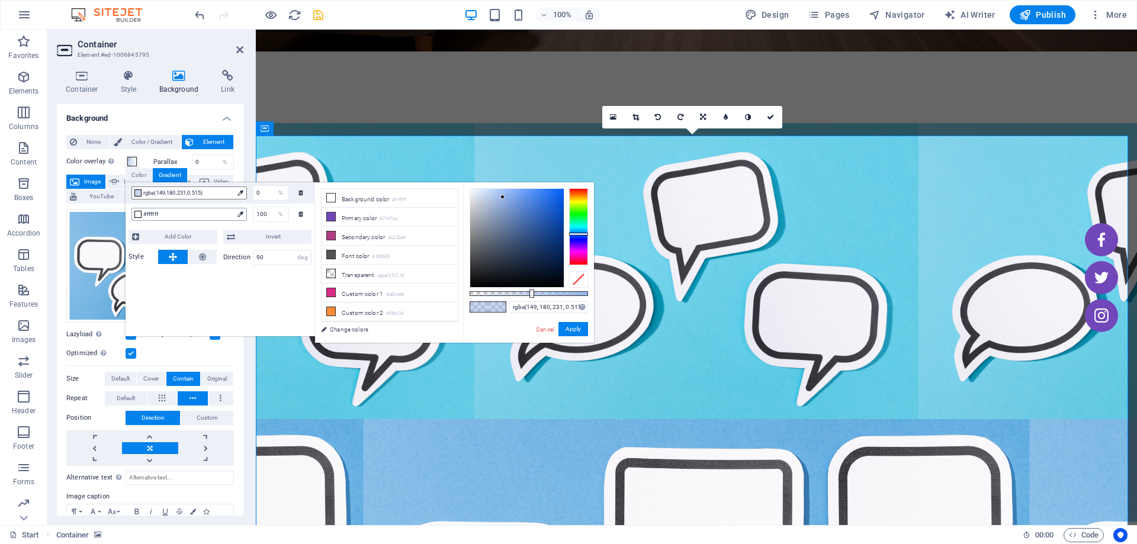
click at [196, 214] on span "#ffffff" at bounding box center [188, 214] width 90 height 11
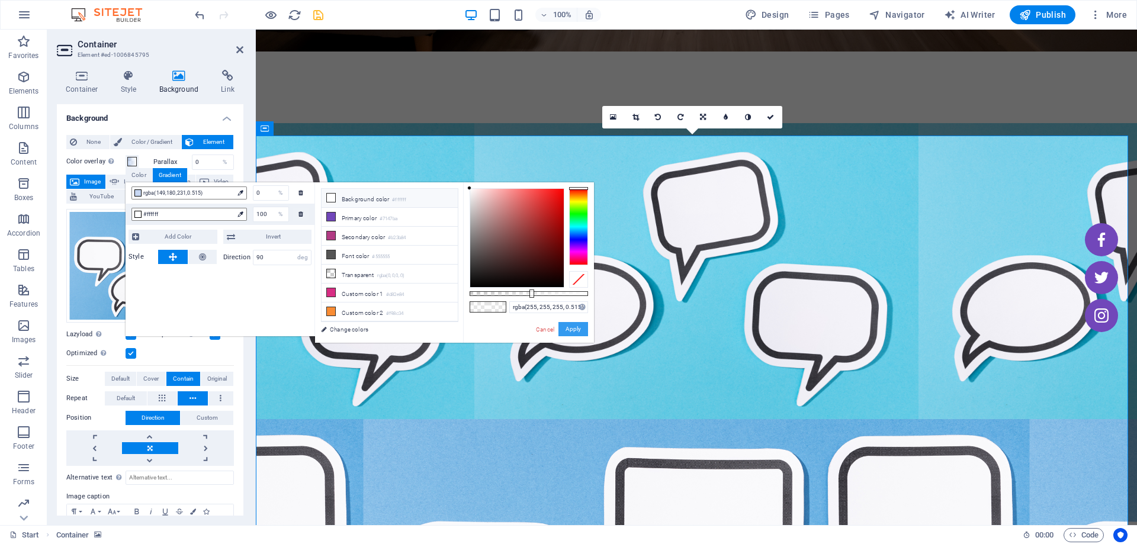
click at [568, 330] on button "Apply" at bounding box center [573, 329] width 30 height 14
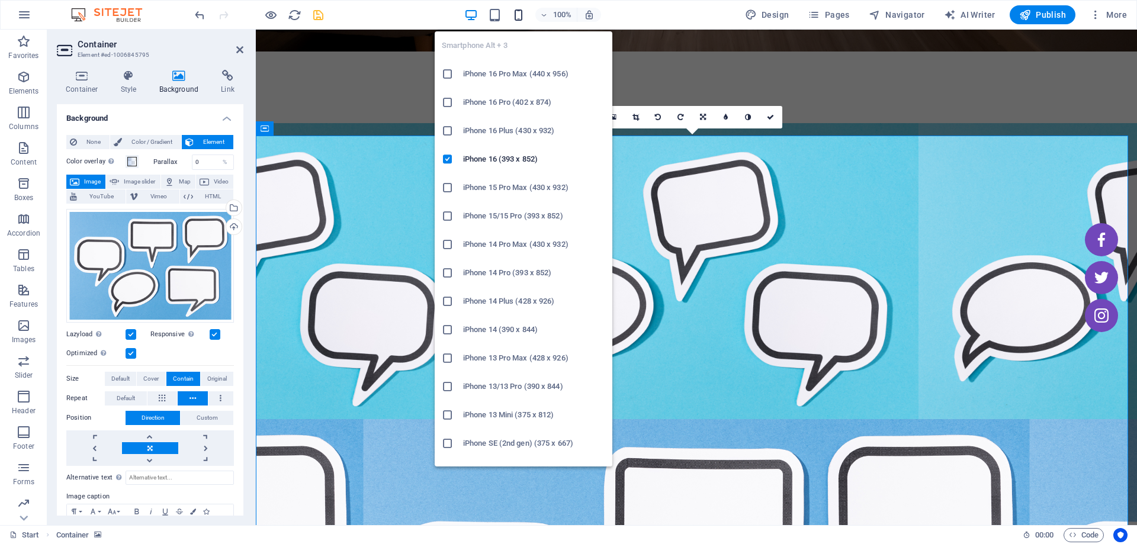
click at [517, 20] on icon "button" at bounding box center [518, 15] width 14 height 14
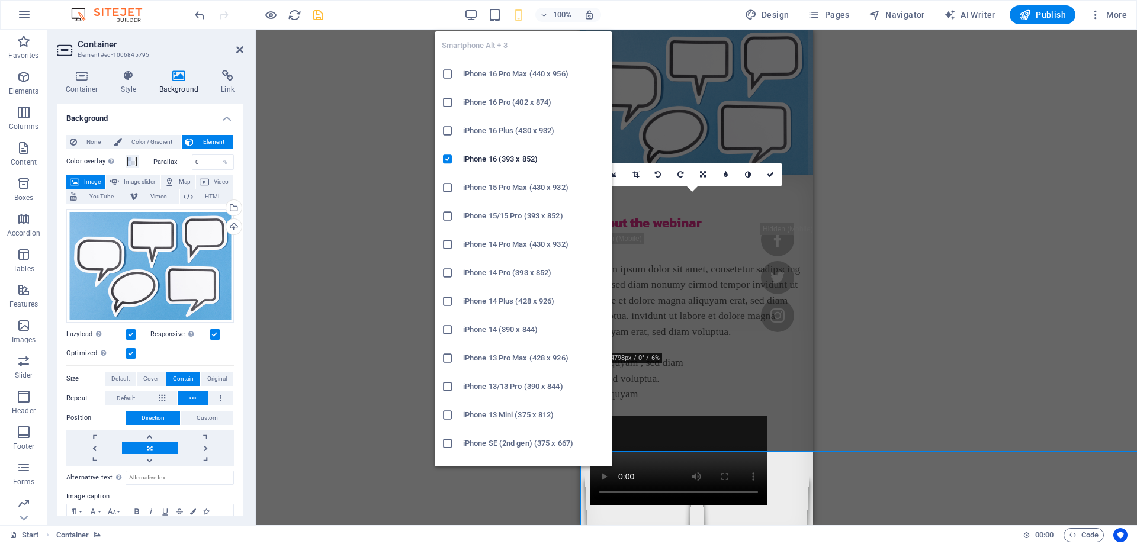
scroll to position [158, 0]
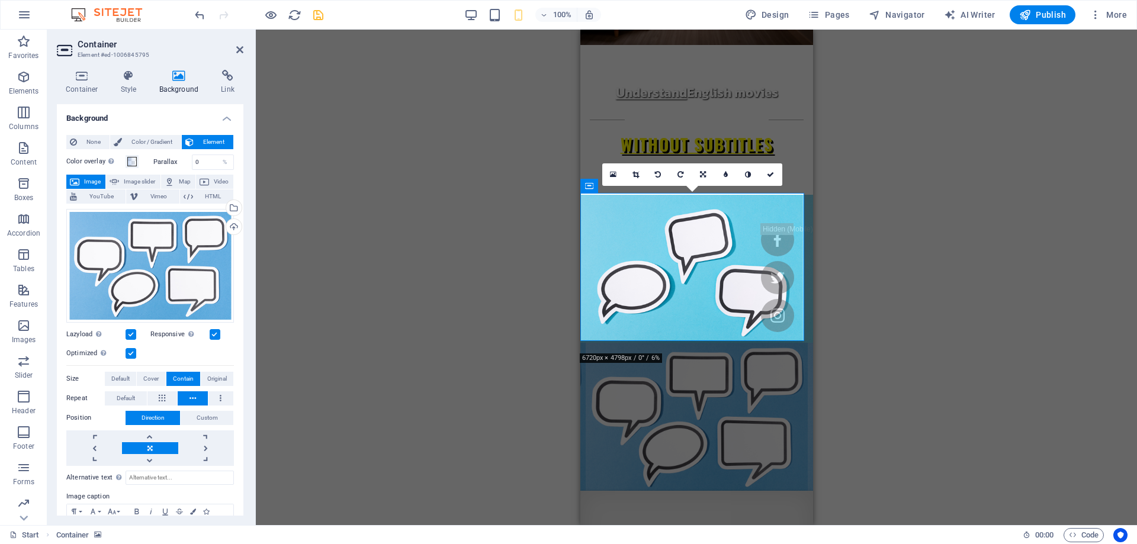
click at [966, 336] on div "Drag here to replace the existing content. Press “Ctrl” if you want to create a…" at bounding box center [696, 277] width 881 height 495
click at [736, 529] on div "About the webinar" at bounding box center [696, 539] width 214 height 20
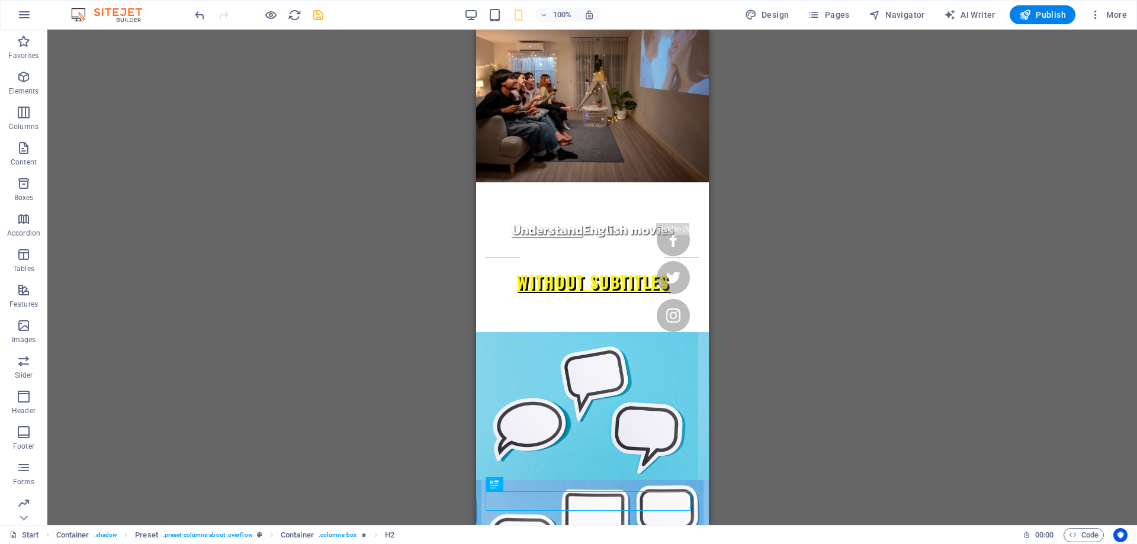
scroll to position [0, 0]
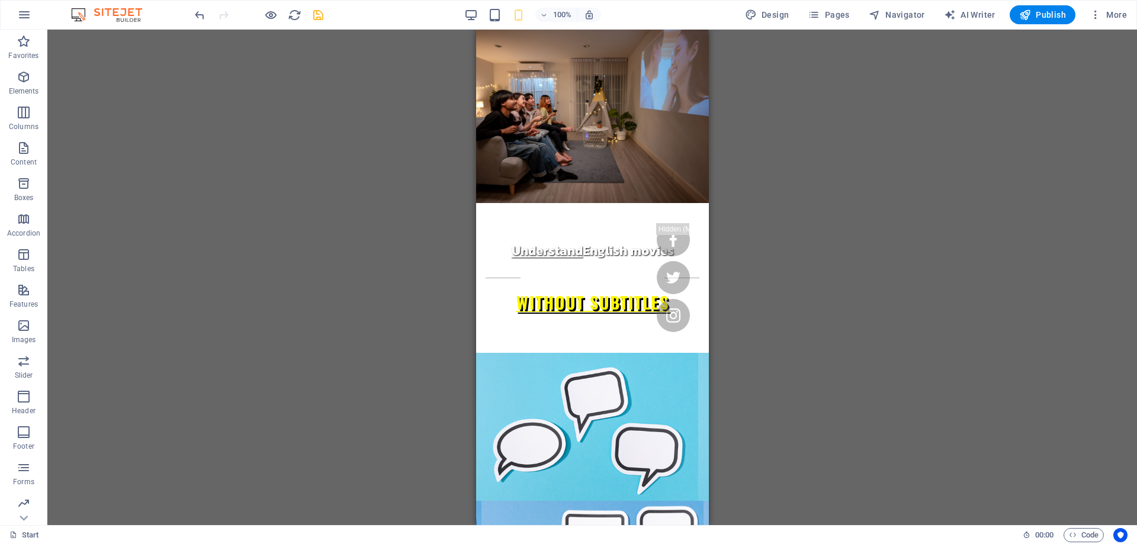
click at [464, 175] on div "Drag here to replace the existing content. Press “Ctrl” if you want to create a…" at bounding box center [591, 277] width 1089 height 495
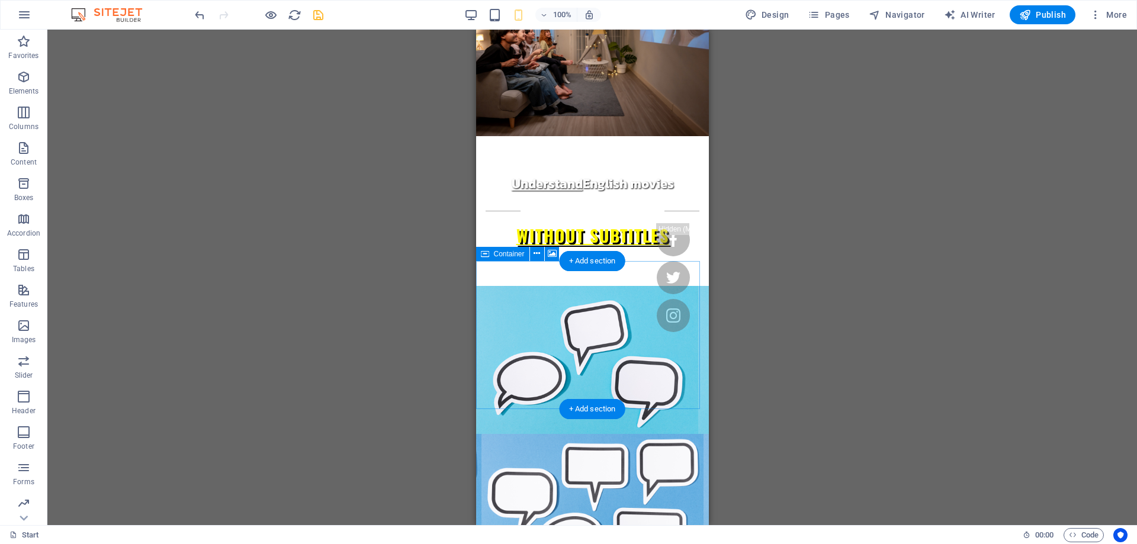
scroll to position [59, 0]
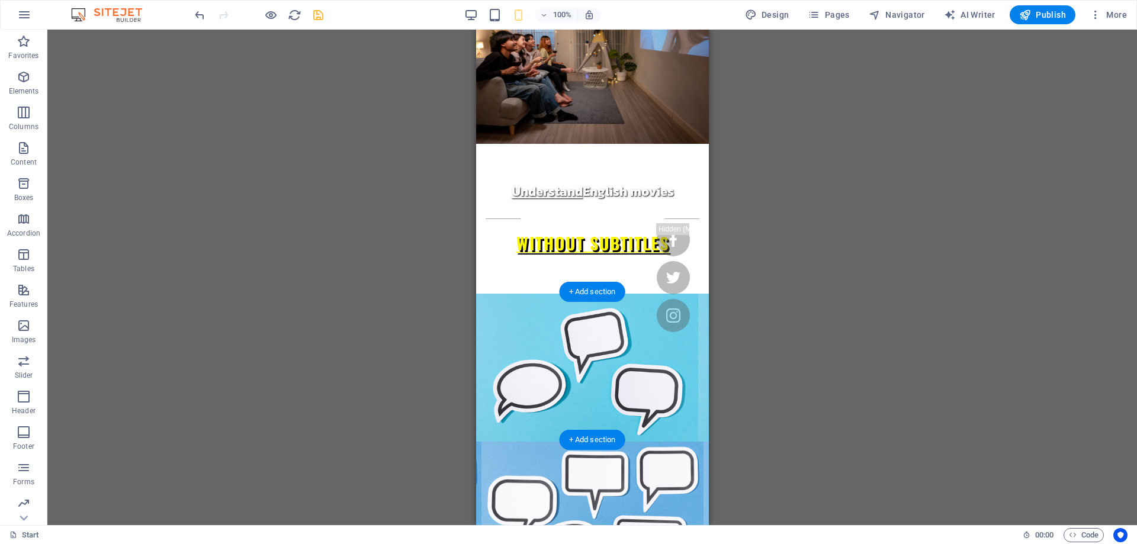
click at [493, 442] on figure at bounding box center [591, 516] width 233 height 148
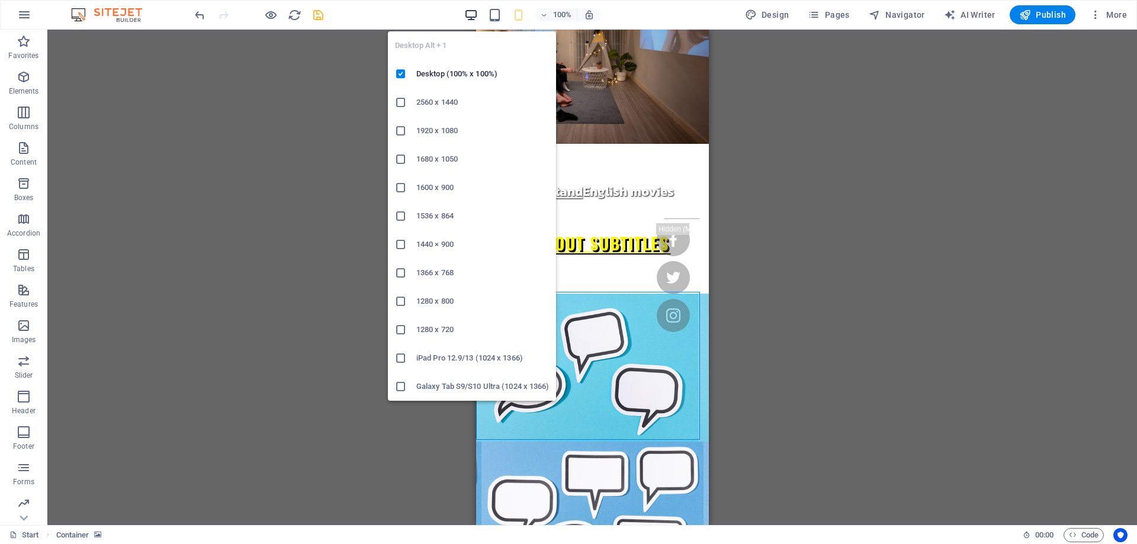
click at [476, 9] on icon "button" at bounding box center [471, 15] width 14 height 14
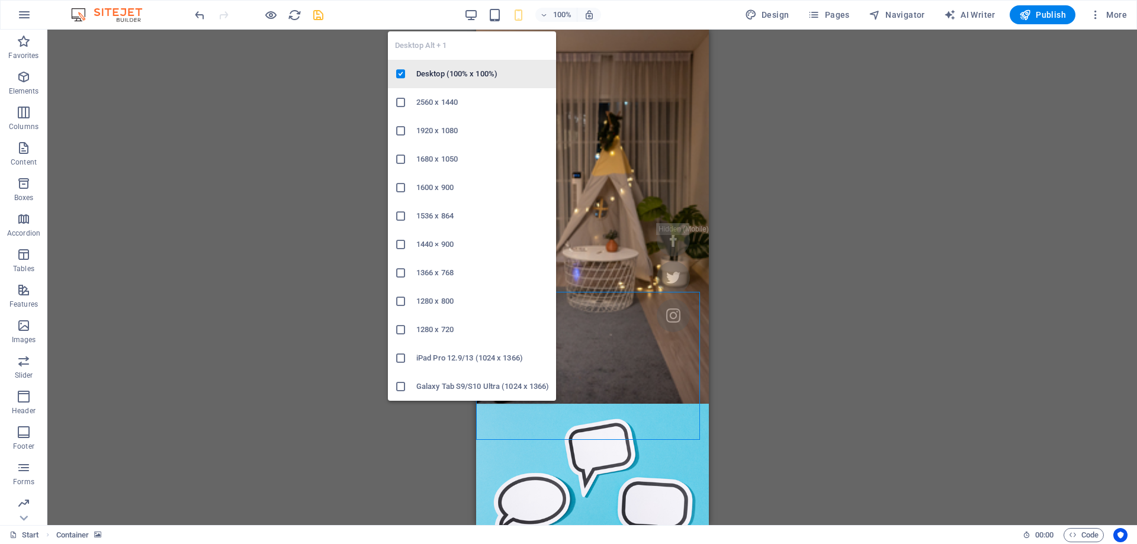
scroll to position [553, 0]
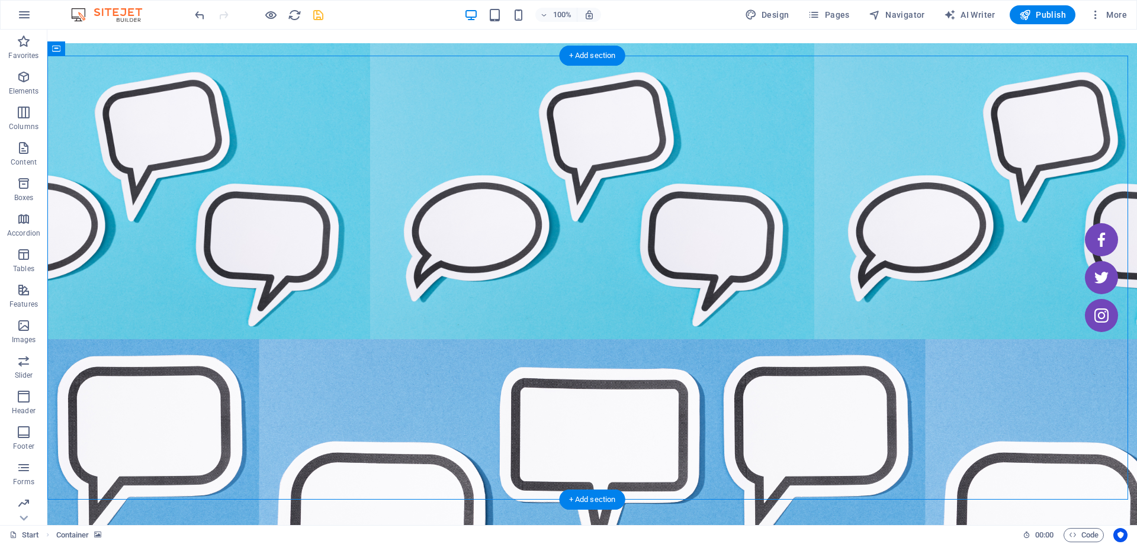
click at [122, 45] on icon at bounding box center [123, 48] width 9 height 12
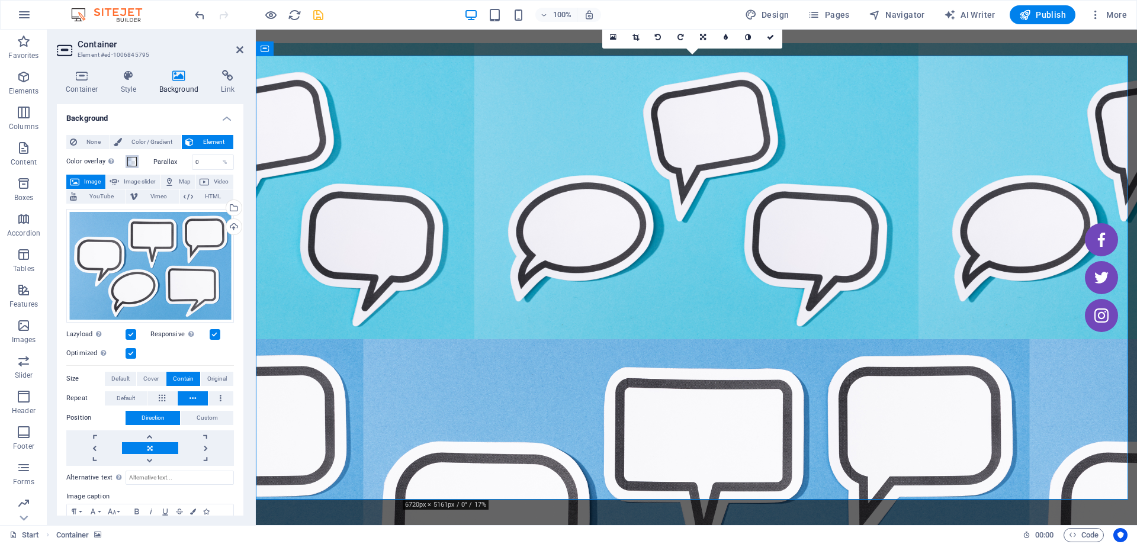
click at [133, 162] on span at bounding box center [131, 161] width 9 height 9
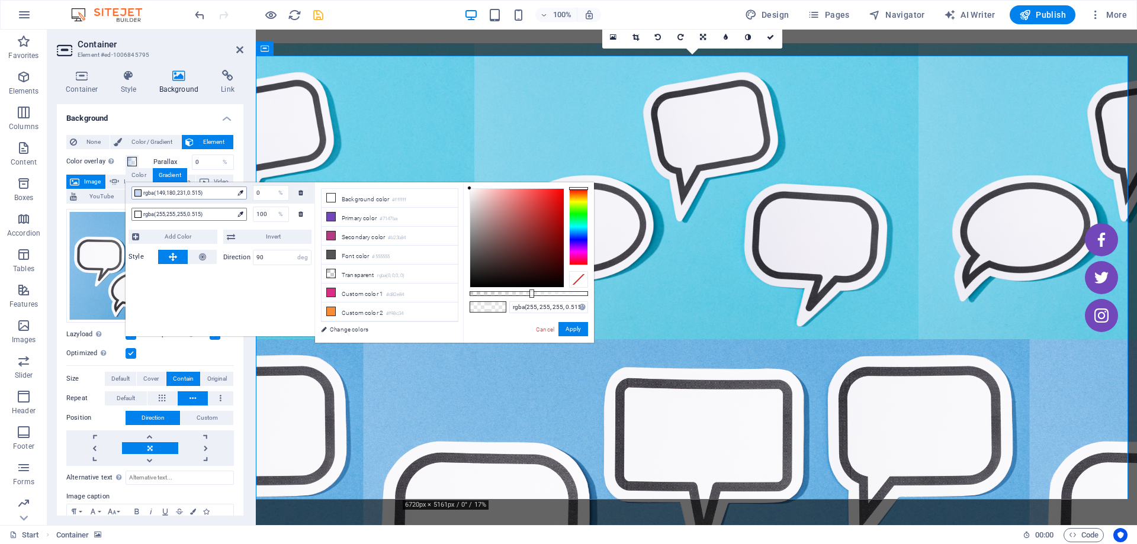
click at [230, 194] on span "rgba(149,180,231,0.515)" at bounding box center [188, 193] width 90 height 11
click at [157, 192] on span "rgba(149,180,231,0.515)" at bounding box center [188, 193] width 90 height 11
drag, startPoint x: 157, startPoint y: 192, endPoint x: 148, endPoint y: 259, distance: 67.6
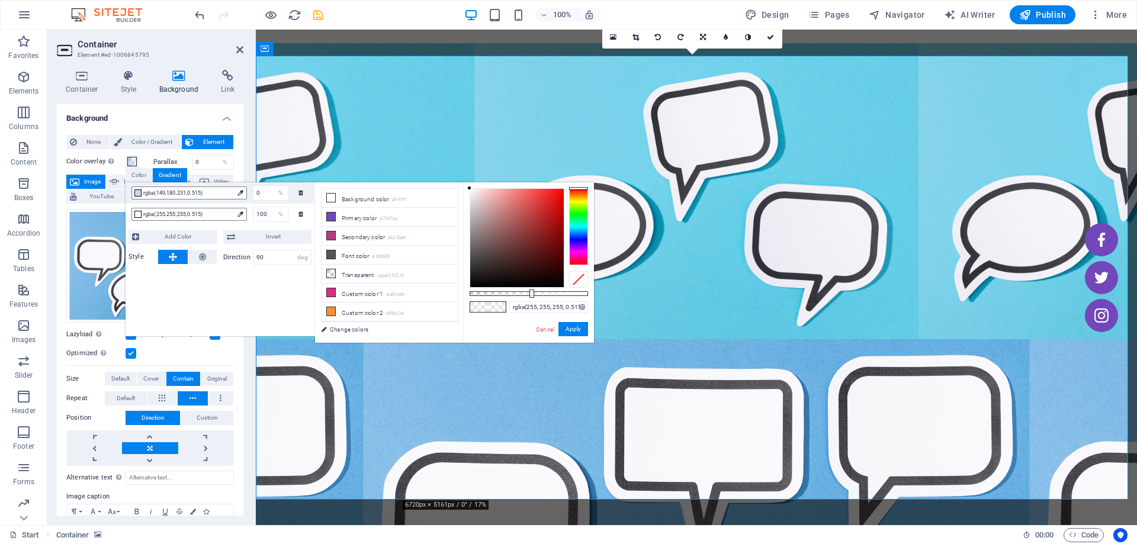
click at [136, 277] on div "rgba(149,180,231,0.515) 0 % rgba(255,255,255,0.515) 100 % Add Color Invert Styl…" at bounding box center [219, 259] width 189 height 154
click at [155, 196] on span "rgba(149,180,231,0.515)" at bounding box center [188, 193] width 90 height 11
click at [140, 196] on div at bounding box center [137, 192] width 7 height 7
click at [239, 194] on icon at bounding box center [239, 192] width 5 height 5
click at [201, 214] on span "rgba(255,255,255,0.515)" at bounding box center [188, 214] width 90 height 11
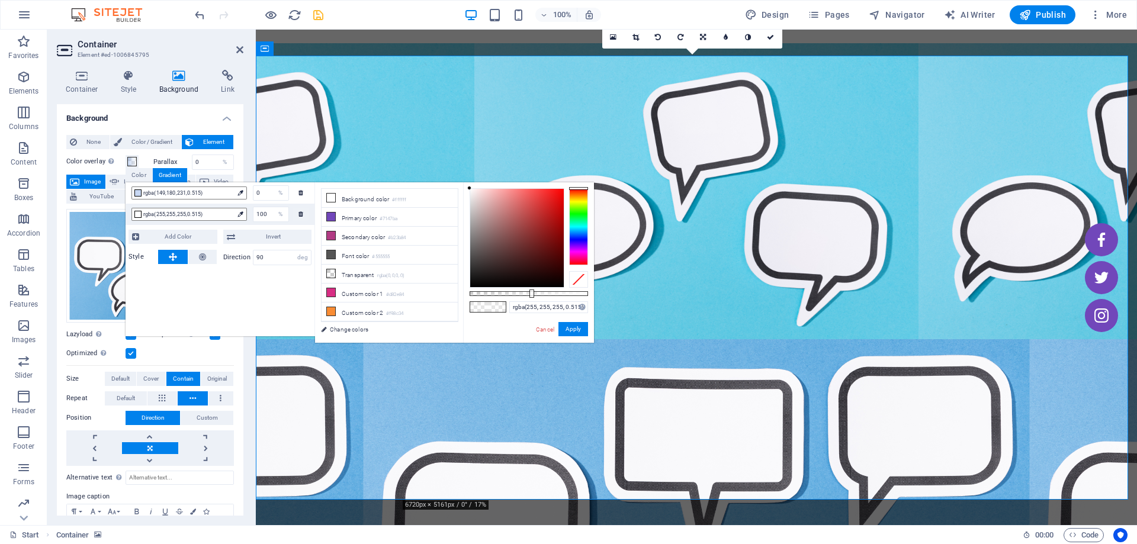
click at [198, 201] on div "rgba(149,180,231,0.515) 0 %" at bounding box center [219, 192] width 189 height 21
type input "rgba(149, 180, 231, 0.515)"
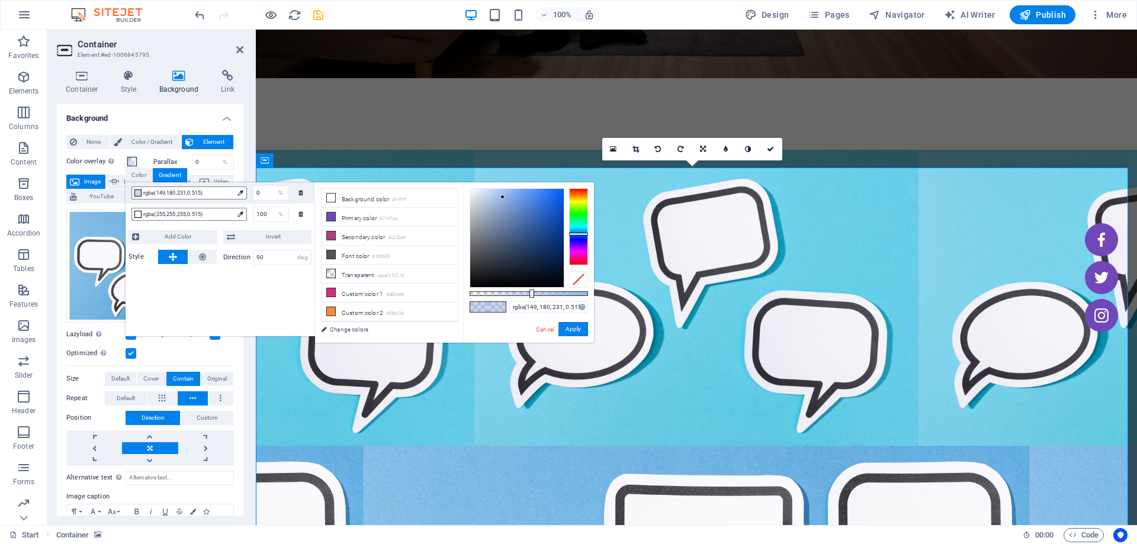
scroll to position [435, 0]
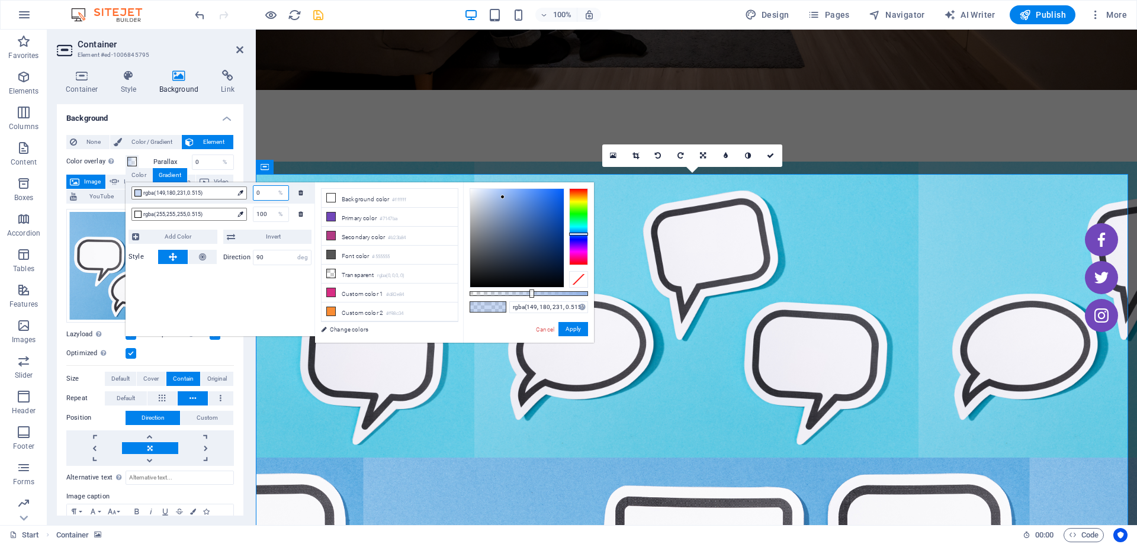
click at [265, 190] on input "0" at bounding box center [270, 193] width 35 height 14
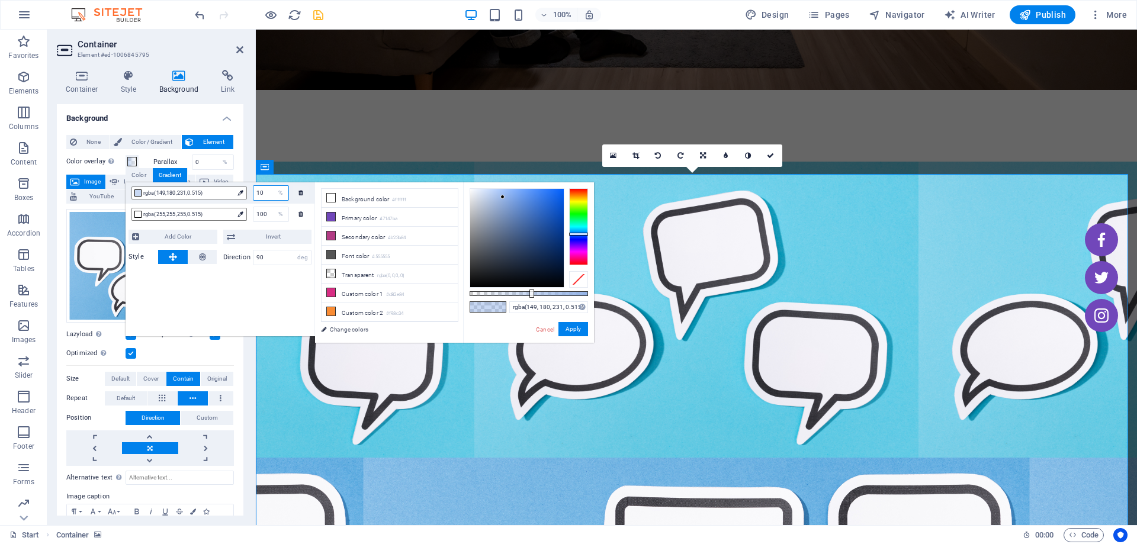
type input "100"
click at [276, 290] on div "rgba(149,180,231,0.515) 100 % rgba(255,255,255,0.515) 100 % Add Color Invert St…" at bounding box center [219, 259] width 189 height 154
click at [574, 327] on button "Apply" at bounding box center [573, 329] width 30 height 14
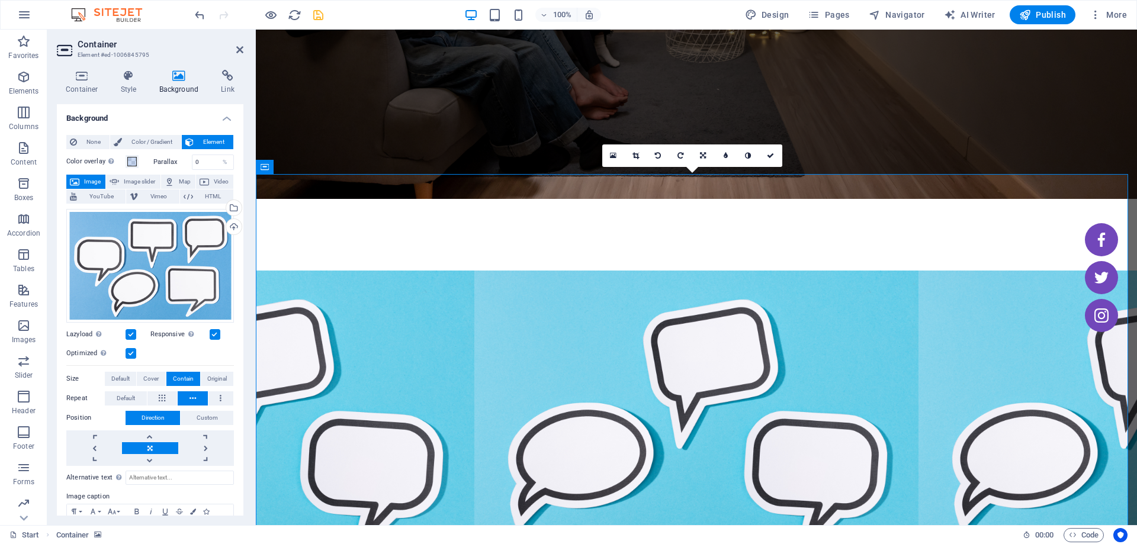
scroll to position [0, 0]
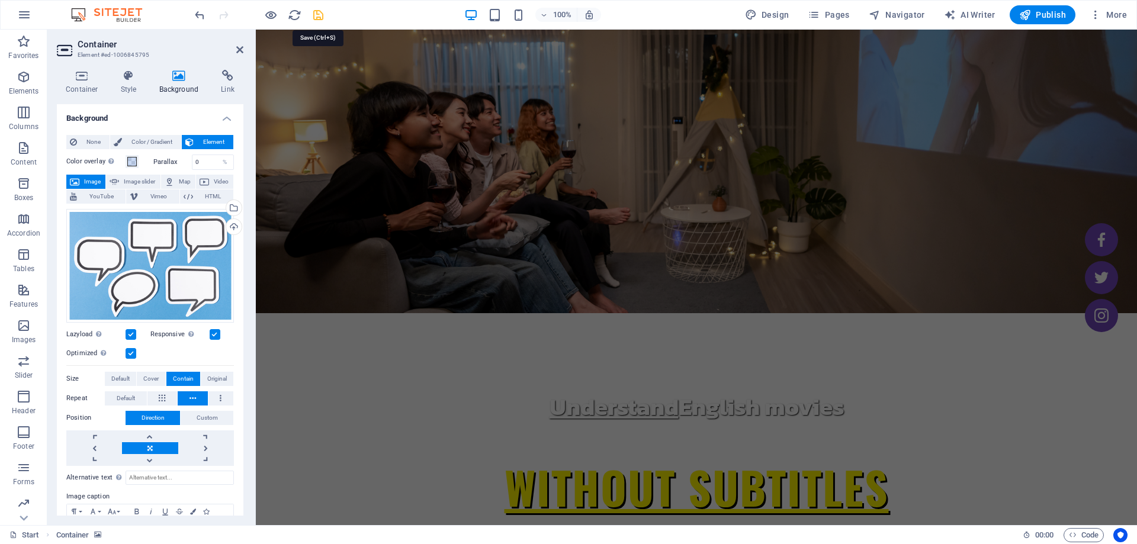
click at [313, 8] on icon "save" at bounding box center [318, 15] width 14 height 14
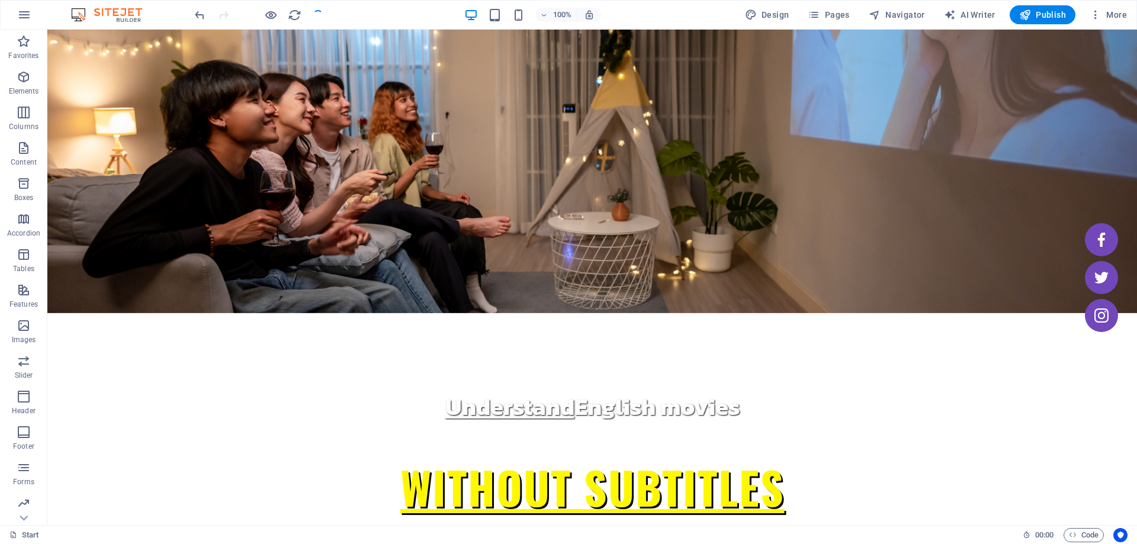
scroll to position [553, 0]
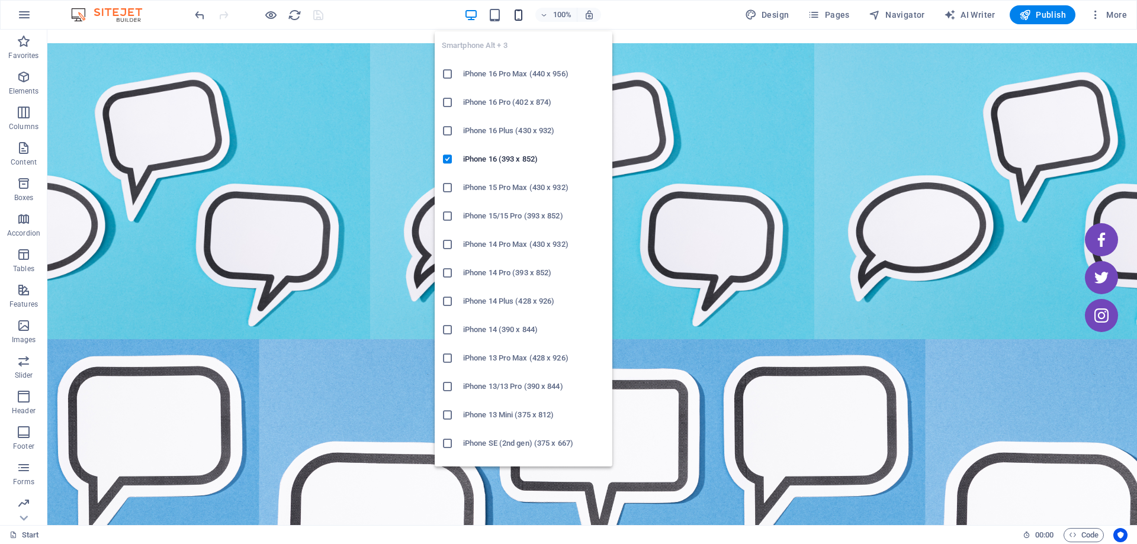
click at [524, 17] on icon "button" at bounding box center [518, 15] width 14 height 14
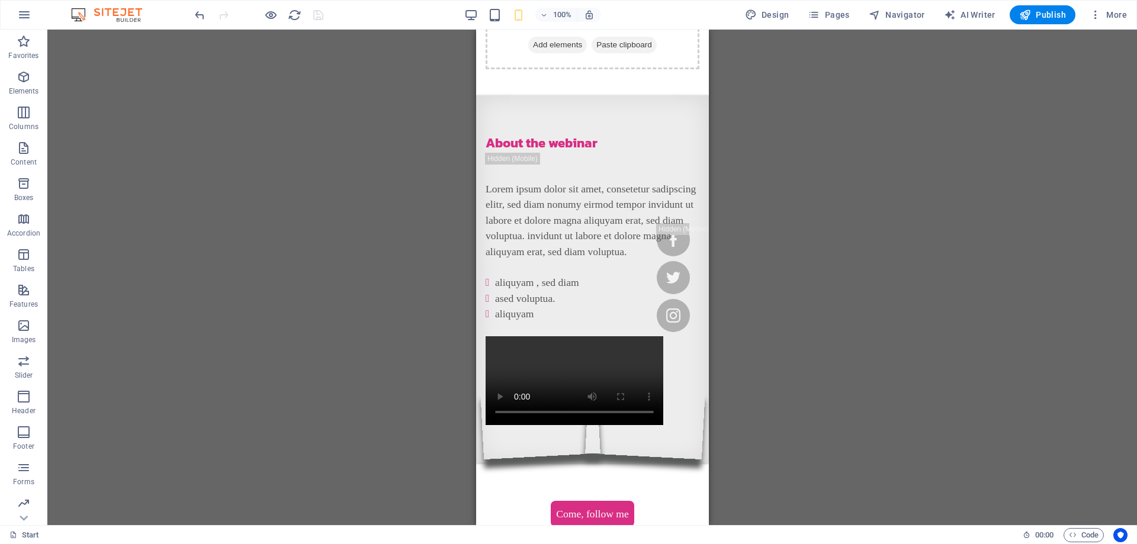
click at [828, 158] on div "Drag here to replace the existing content. Press “Ctrl” if you want to create a…" at bounding box center [591, 277] width 1089 height 495
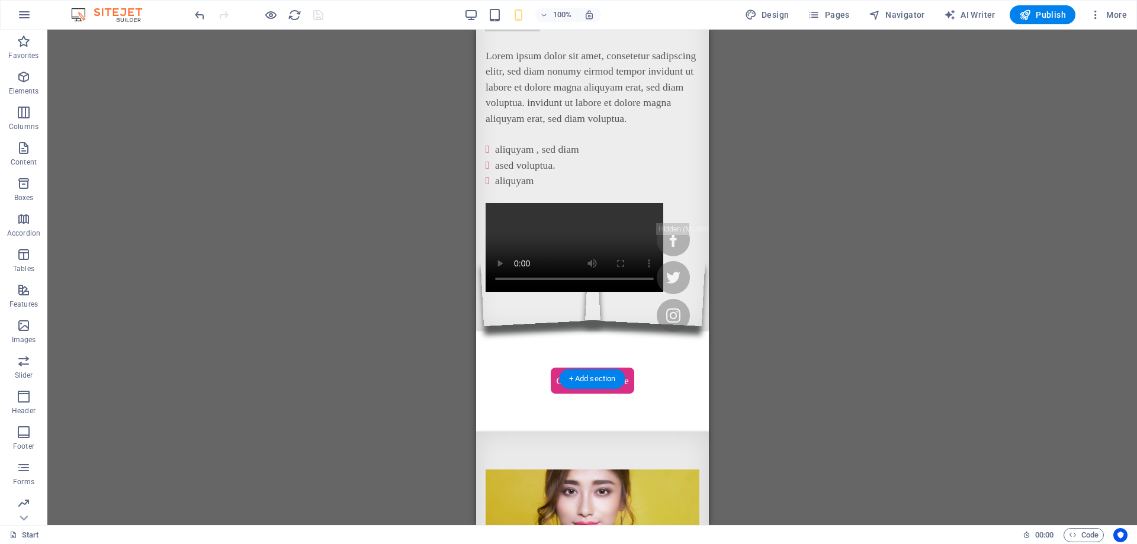
scroll to position [786, 0]
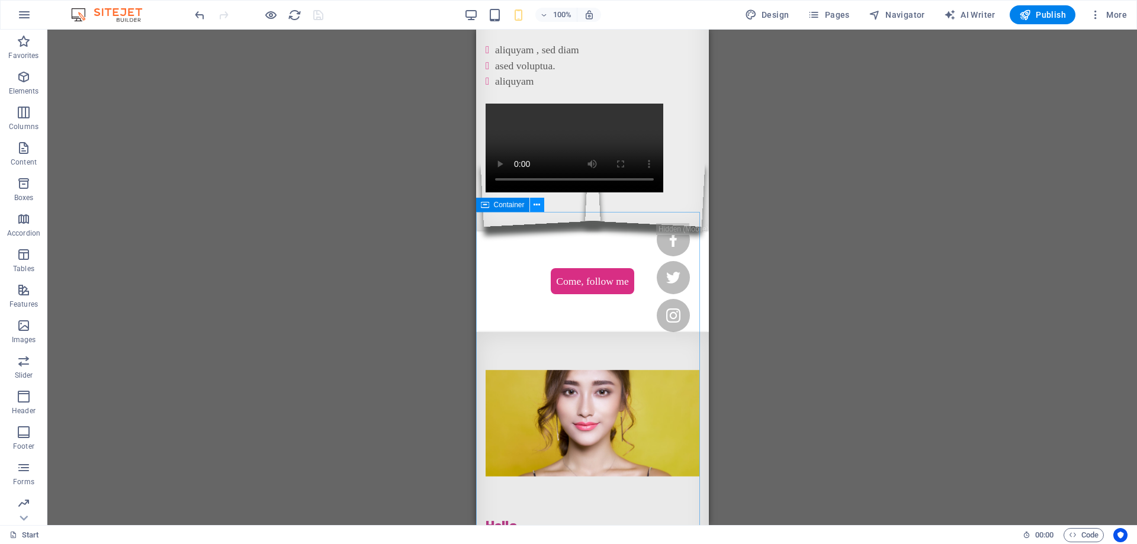
click at [533, 209] on button at bounding box center [537, 205] width 14 height 14
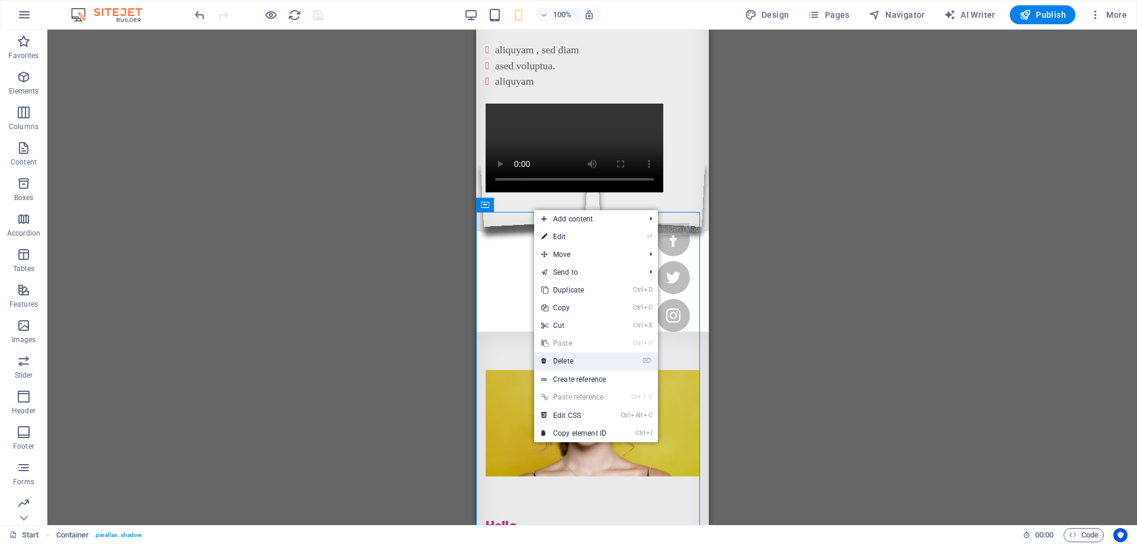
click at [585, 358] on link "⌦ Delete" at bounding box center [573, 361] width 79 height 18
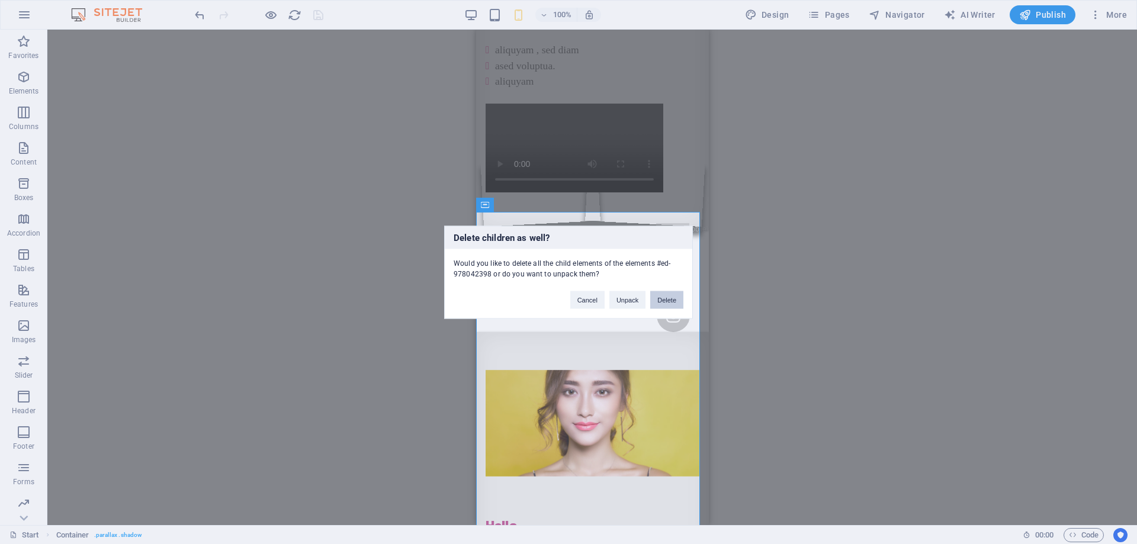
click at [670, 304] on button "Delete" at bounding box center [666, 300] width 33 height 18
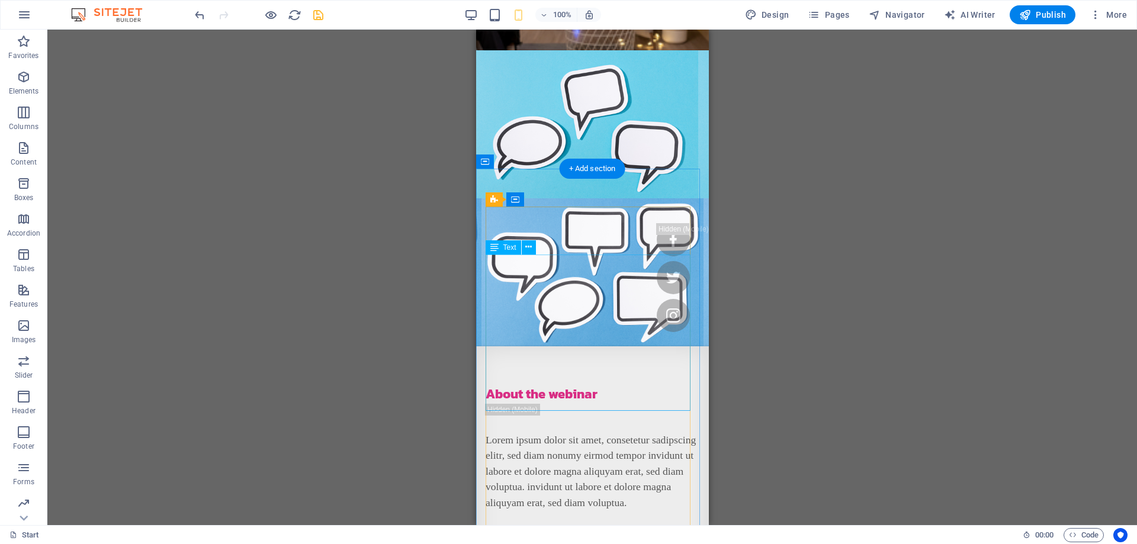
scroll to position [294, 0]
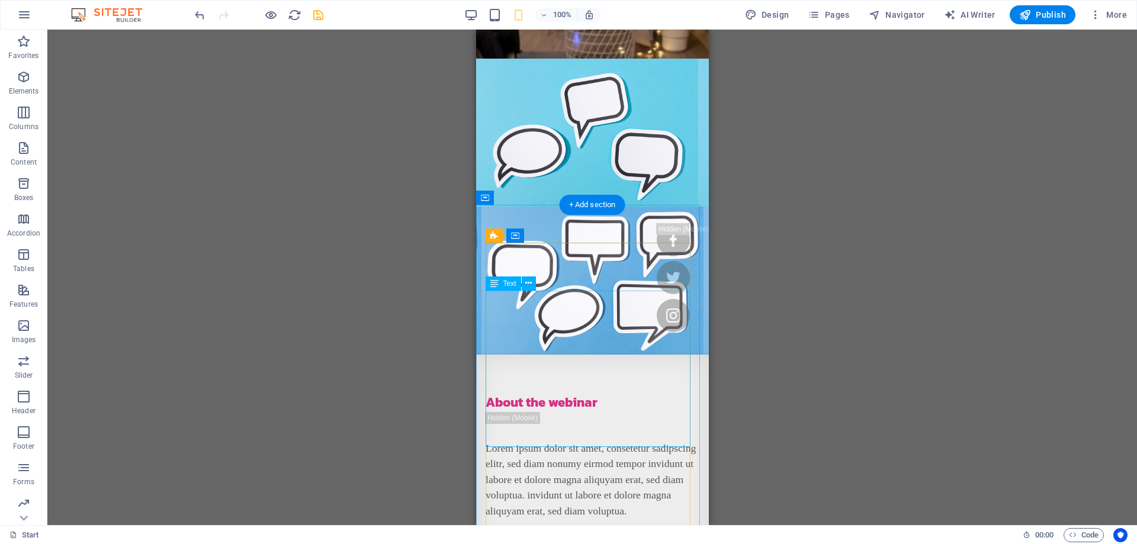
click at [531, 440] on div "Lorem ipsum dolor sit amet, consetetur sadipscing elitr, sed diam nonumy eirmod…" at bounding box center [592, 510] width 214 height 141
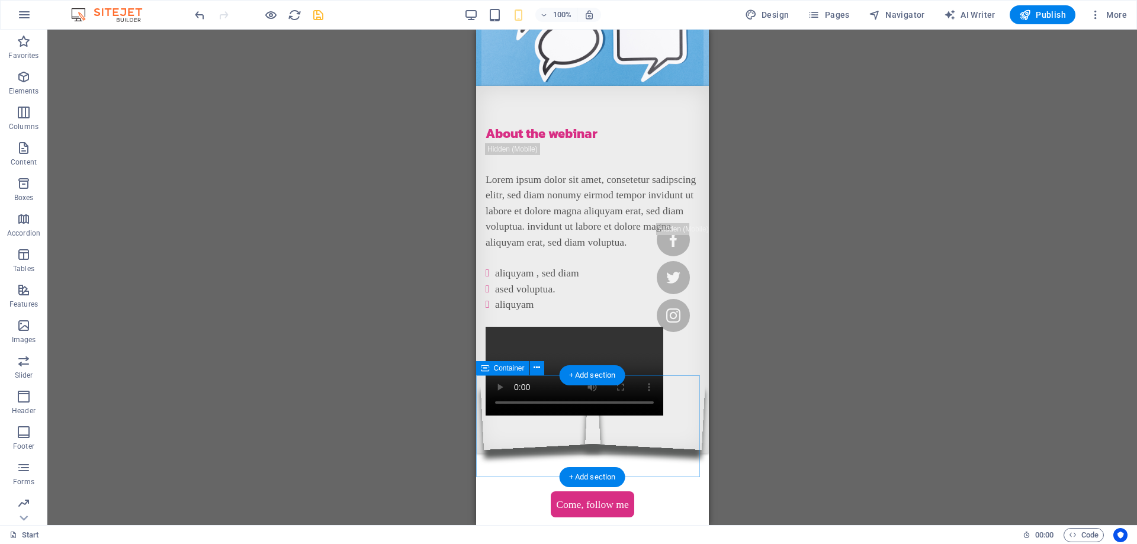
scroll to position [649, 0]
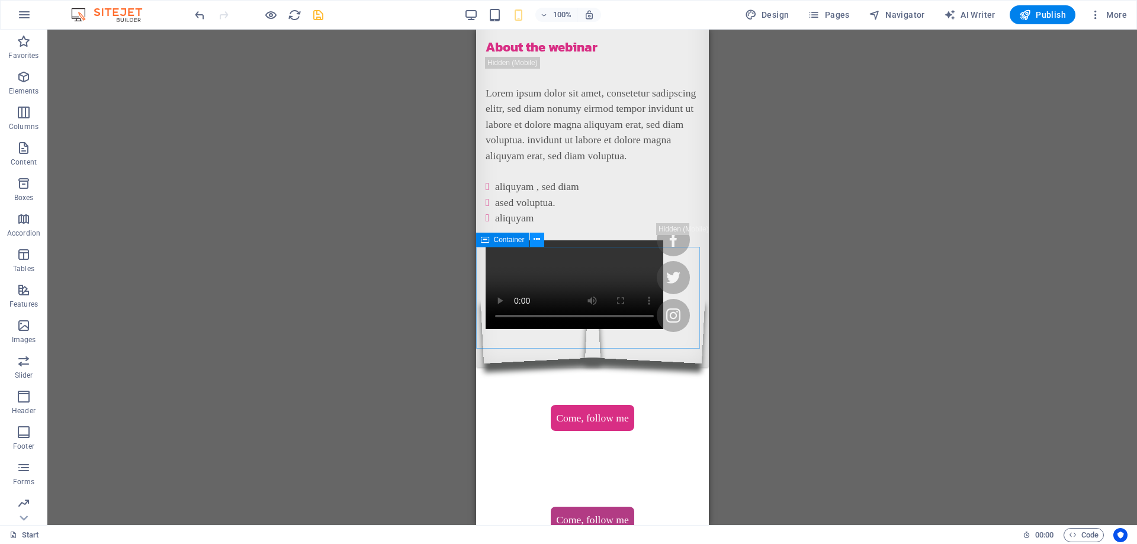
click at [533, 243] on button at bounding box center [537, 240] width 14 height 14
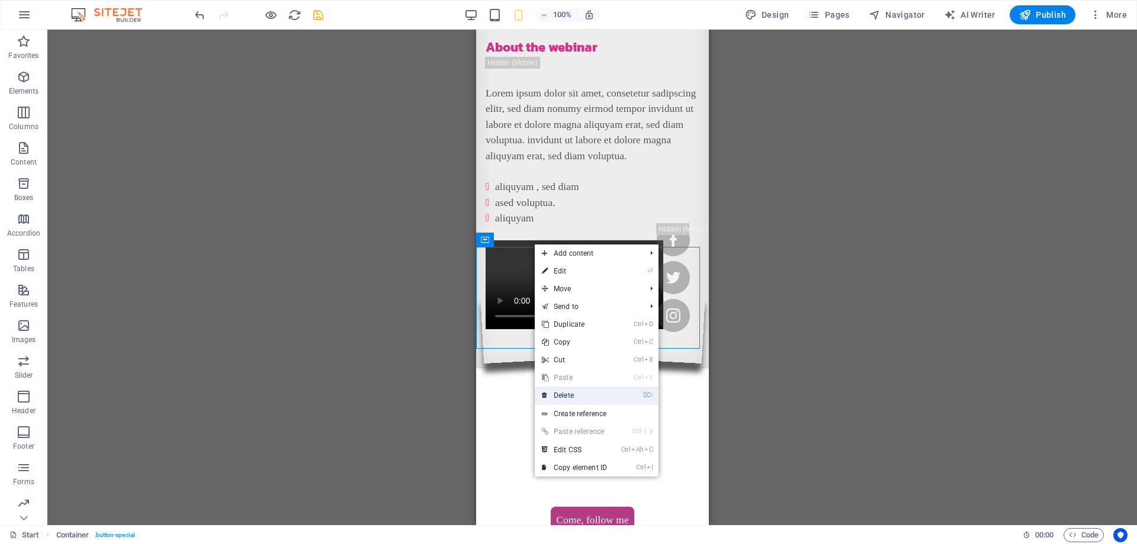
click at [567, 398] on link "⌦ Delete" at bounding box center [574, 396] width 79 height 18
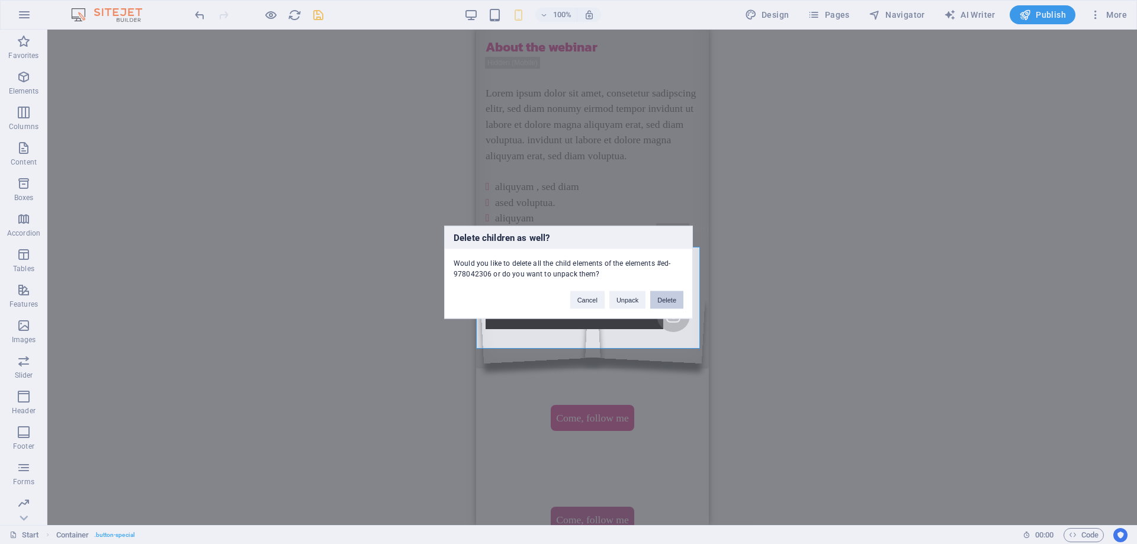
drag, startPoint x: 673, startPoint y: 296, endPoint x: 185, endPoint y: 269, distance: 488.5
click at [673, 296] on button "Delete" at bounding box center [666, 300] width 33 height 18
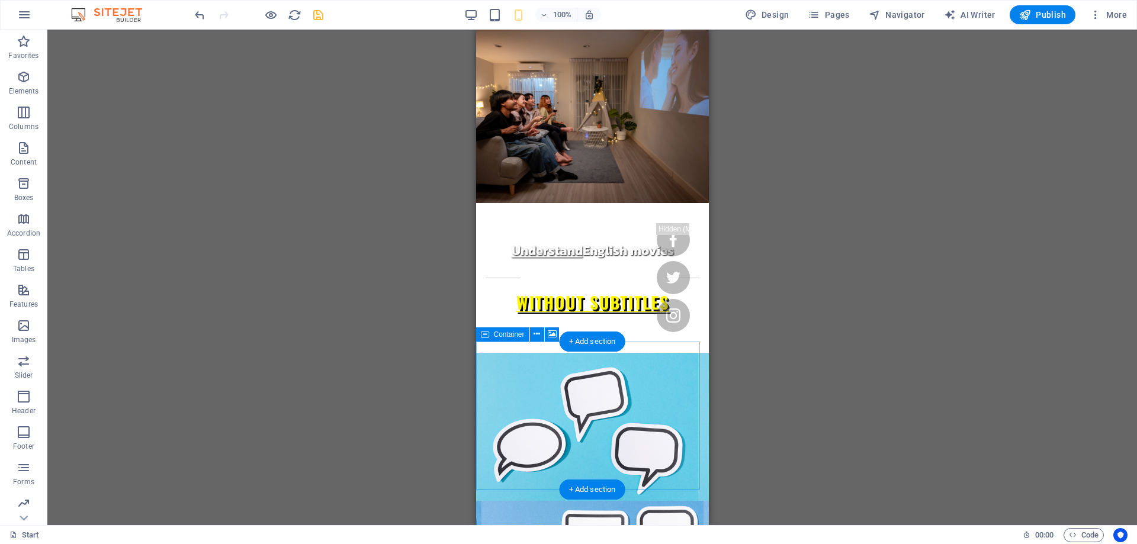
scroll to position [118, 0]
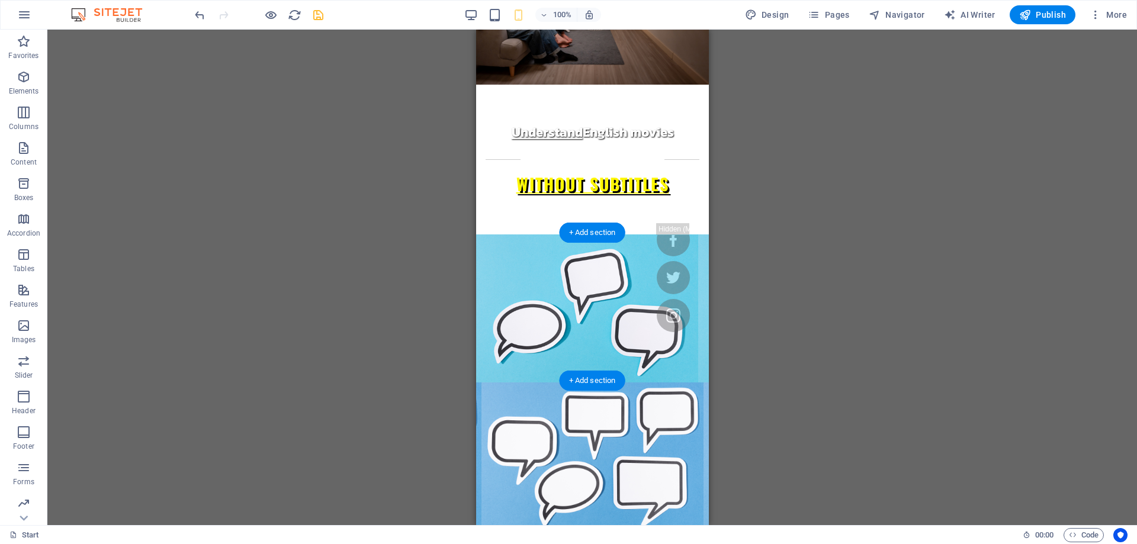
click at [508, 382] on figure at bounding box center [591, 456] width 233 height 148
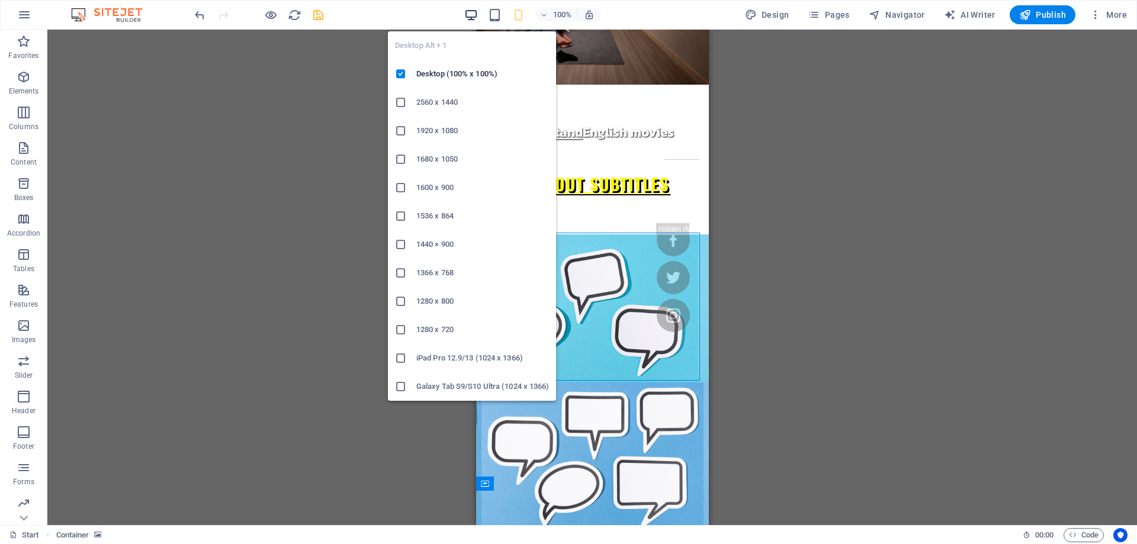
click at [468, 17] on icon "button" at bounding box center [471, 15] width 14 height 14
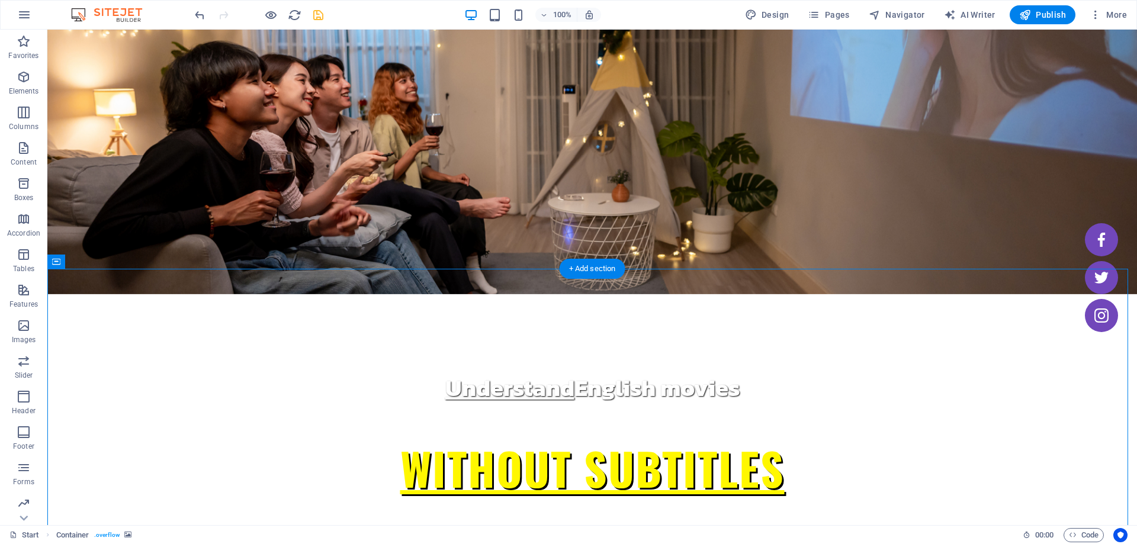
scroll to position [0, 0]
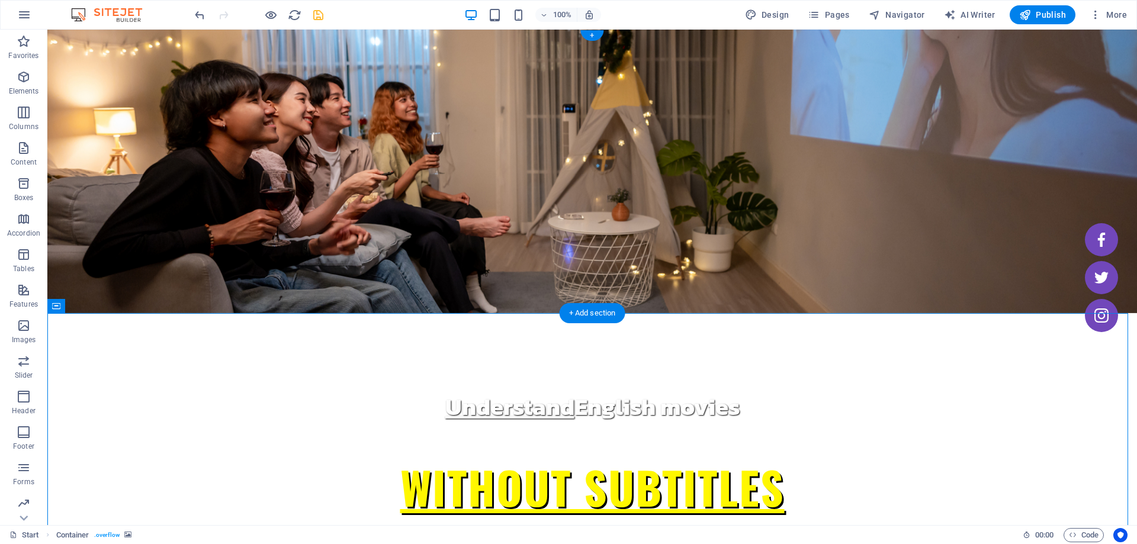
click at [233, 211] on figure at bounding box center [591, 172] width 1089 height 284
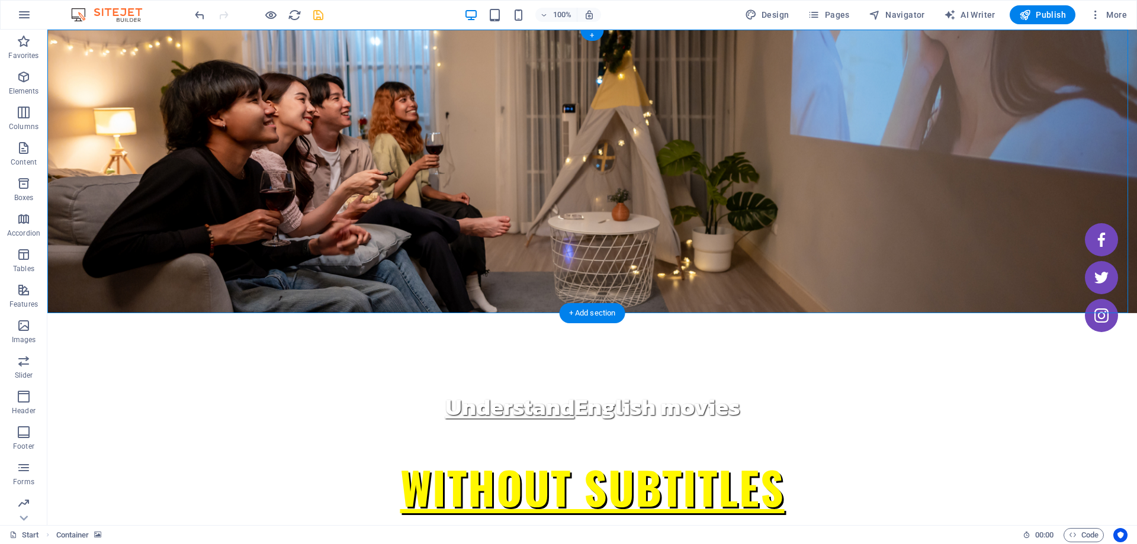
click at [224, 121] on figure at bounding box center [591, 172] width 1089 height 284
click at [112, 117] on figure at bounding box center [591, 172] width 1089 height 284
click at [80, 97] on figure at bounding box center [591, 172] width 1089 height 284
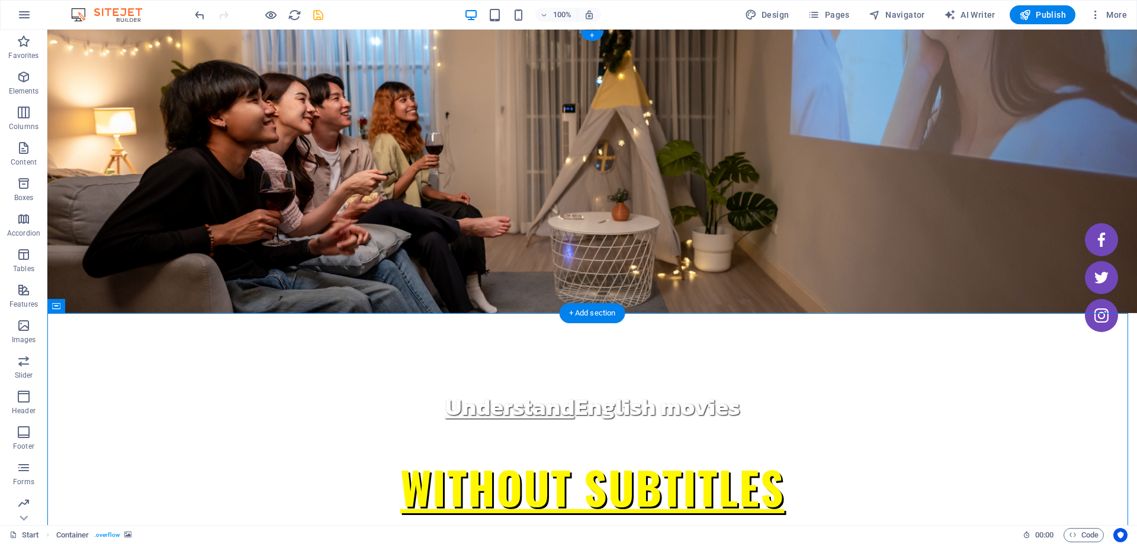
click at [170, 185] on figure at bounding box center [591, 172] width 1089 height 284
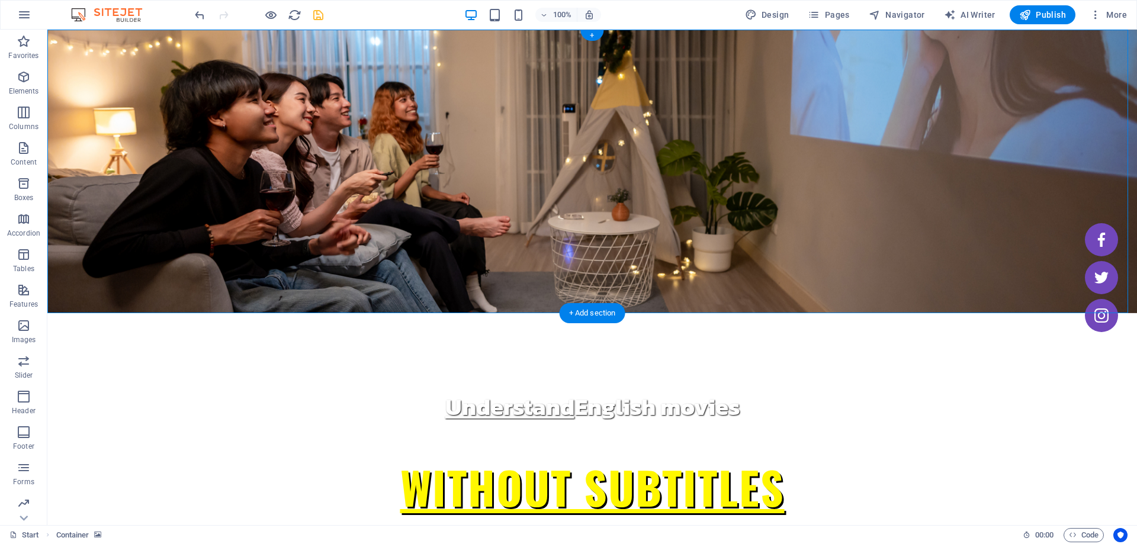
click at [66, 33] on figure at bounding box center [591, 172] width 1089 height 284
click at [104, 65] on figure at bounding box center [591, 172] width 1089 height 284
click at [374, 389] on div "Understand English movies" at bounding box center [592, 407] width 559 height 36
click at [233, 60] on figure at bounding box center [591, 172] width 1089 height 284
click at [242, 126] on figure at bounding box center [591, 172] width 1089 height 284
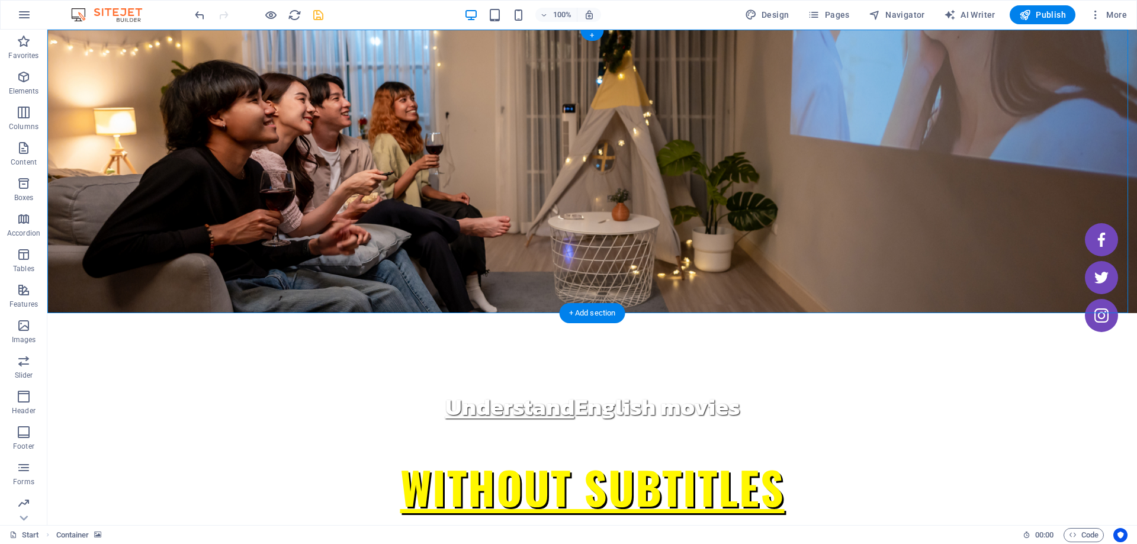
click at [139, 267] on figure at bounding box center [591, 172] width 1089 height 284
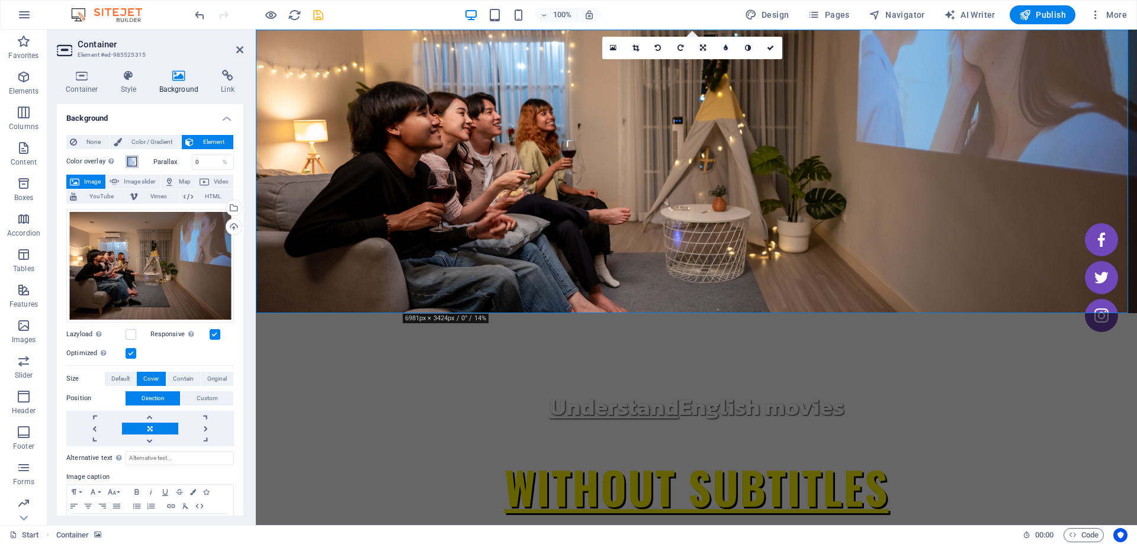
click at [131, 159] on span at bounding box center [131, 161] width 9 height 9
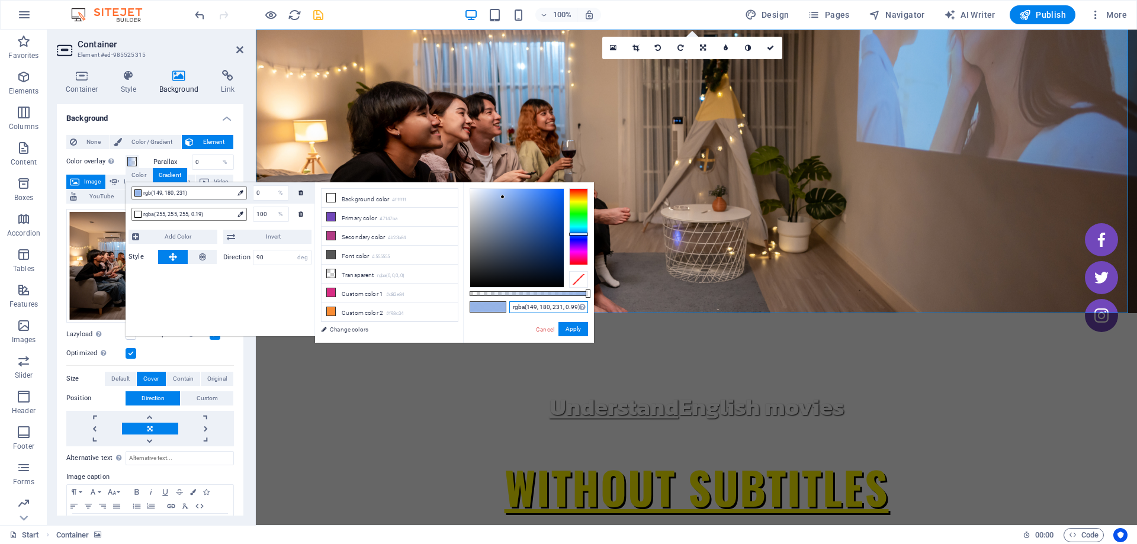
click at [525, 308] on input "rgba(149, 180, 231, 0.99)" at bounding box center [548, 307] width 79 height 12
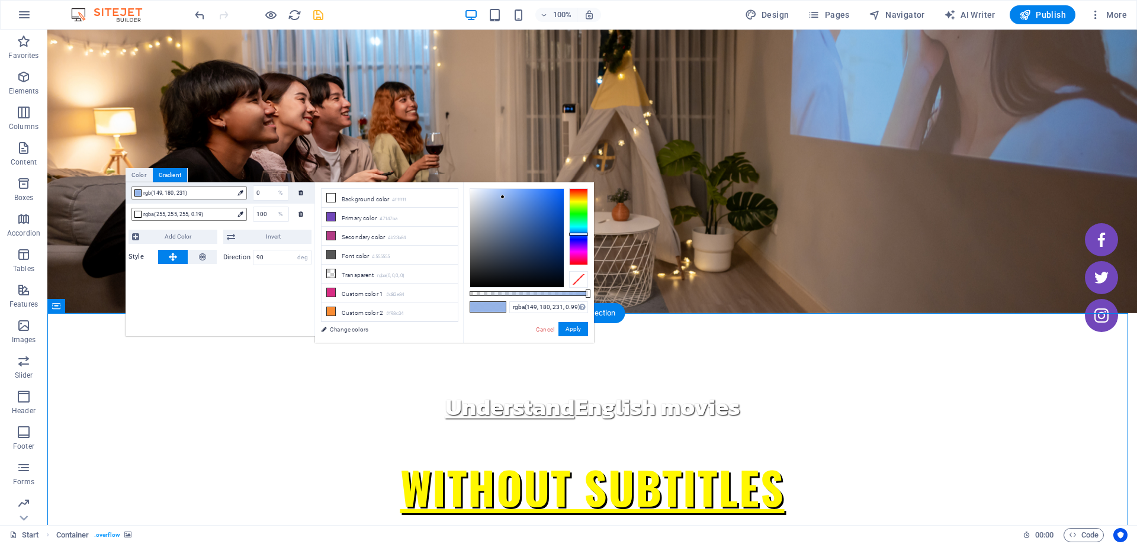
click at [119, 303] on icon at bounding box center [123, 306] width 9 height 12
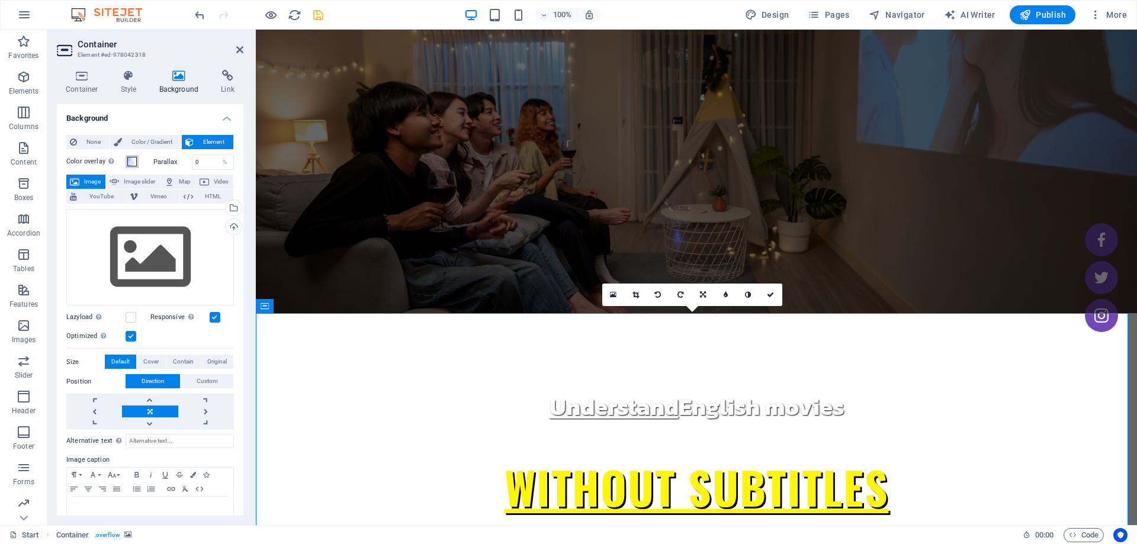
click at [138, 159] on button "Color overlay Places an overlay over the background to colorize it" at bounding box center [131, 161] width 13 height 13
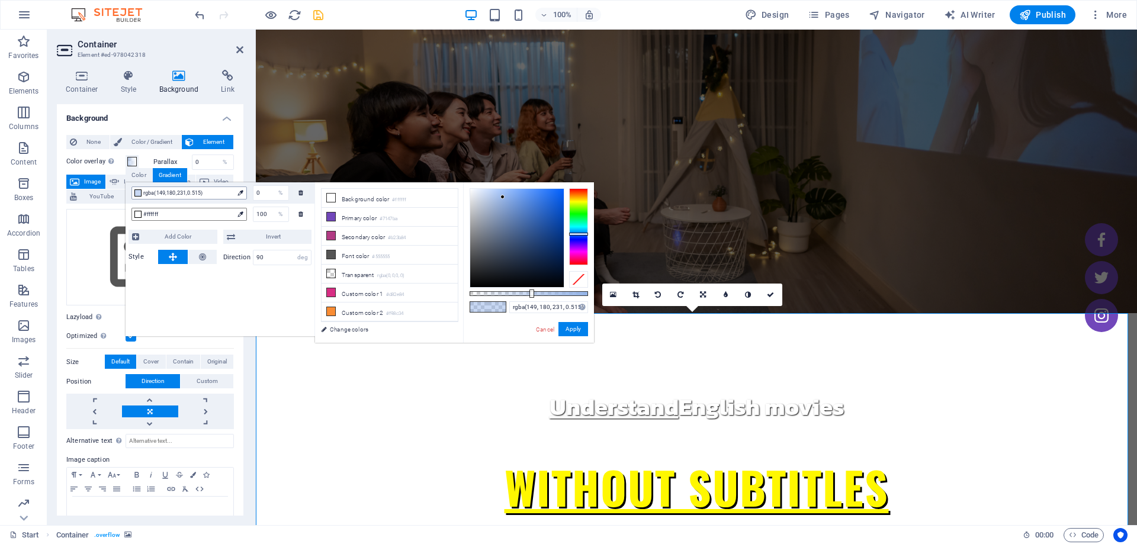
click at [201, 195] on span "rgba(149,180,231,0.515)" at bounding box center [188, 193] width 90 height 11
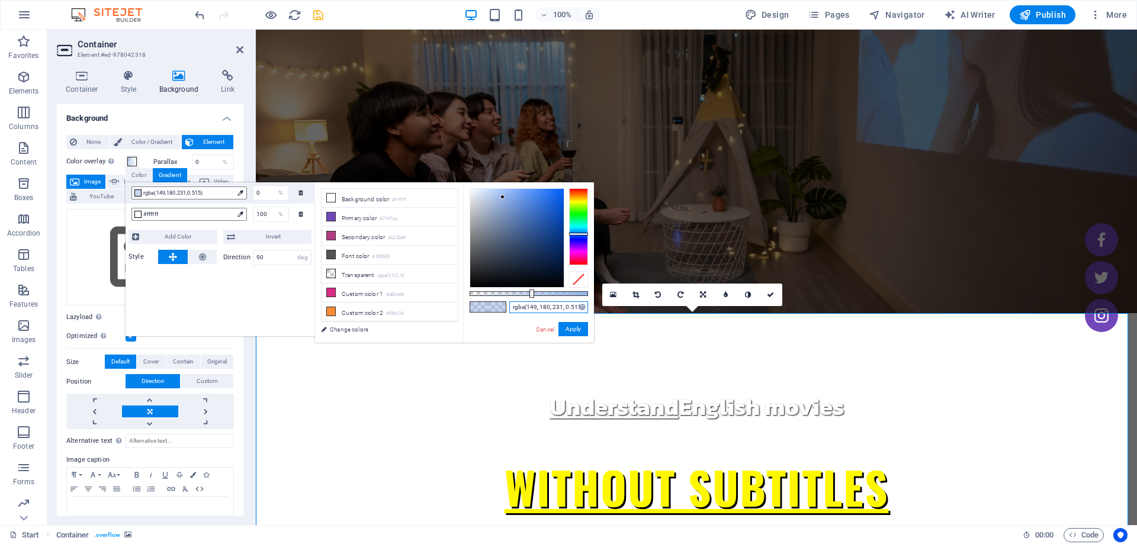
click at [525, 304] on input "rgba(149, 180, 231, 0.515)" at bounding box center [548, 307] width 79 height 12
paste input "99"
type input "rgba(149, 180, 231, 0.99)"
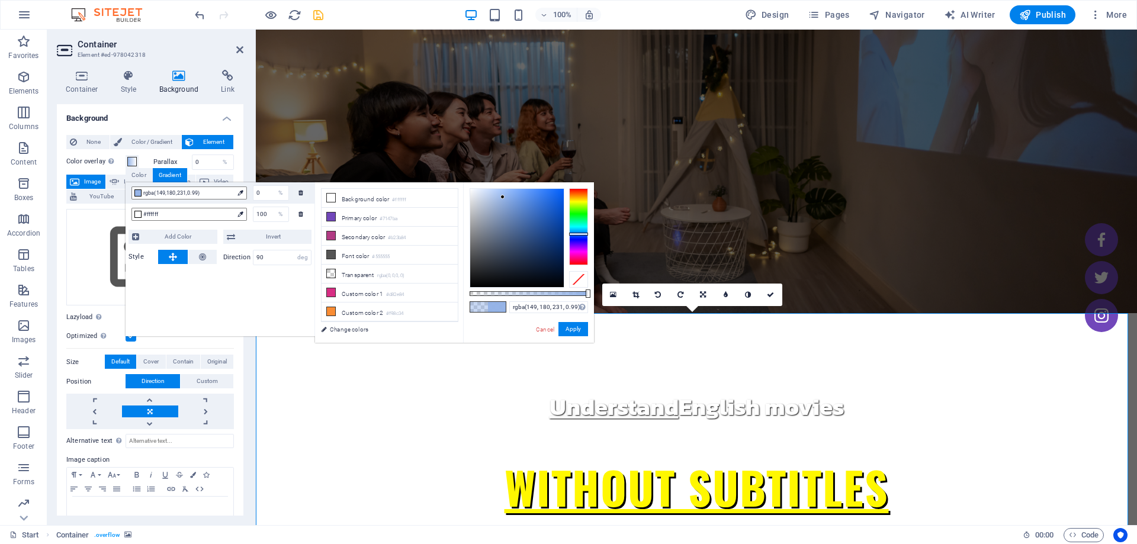
click at [295, 148] on figure at bounding box center [696, 172] width 881 height 284
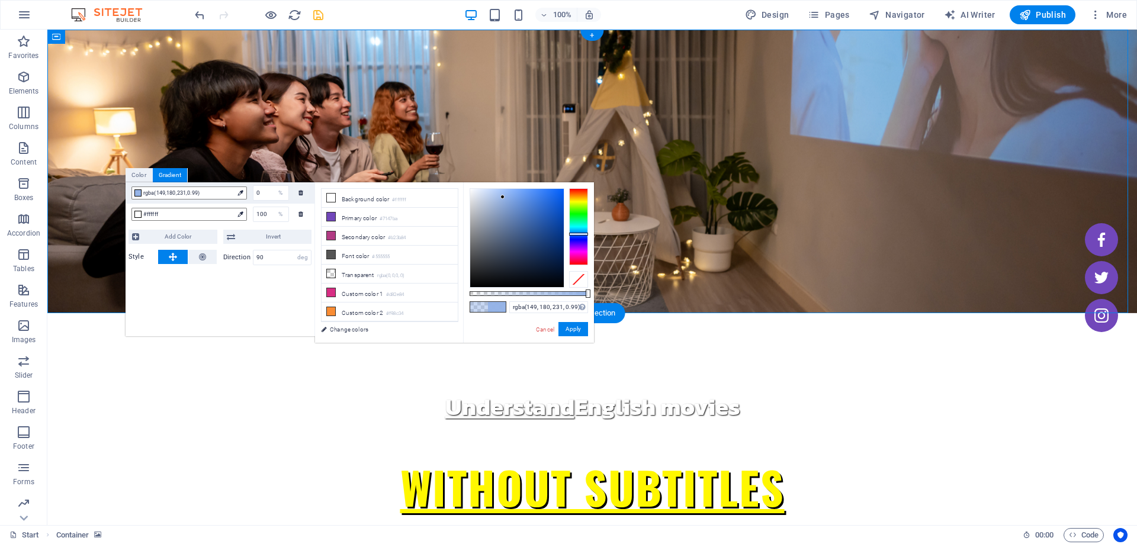
click at [227, 78] on figure at bounding box center [591, 172] width 1089 height 284
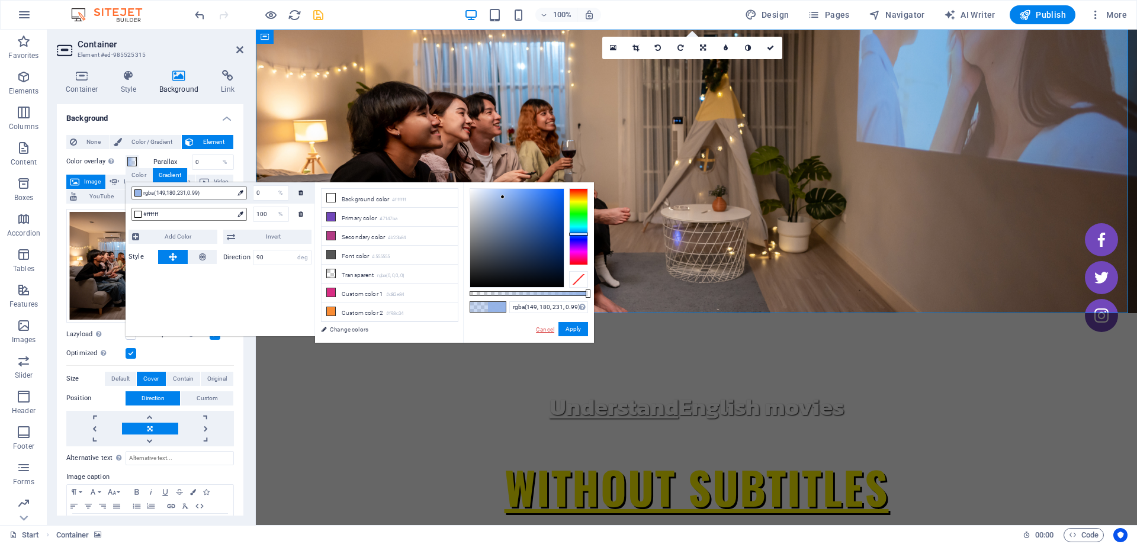
click at [545, 329] on link "Cancel" at bounding box center [545, 329] width 21 height 9
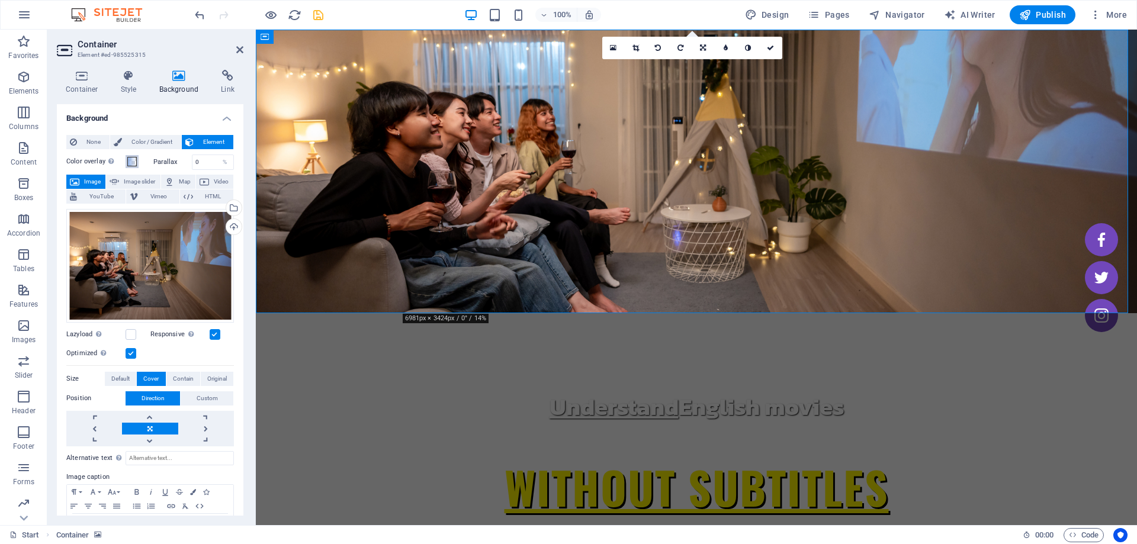
click at [132, 162] on span at bounding box center [131, 161] width 9 height 9
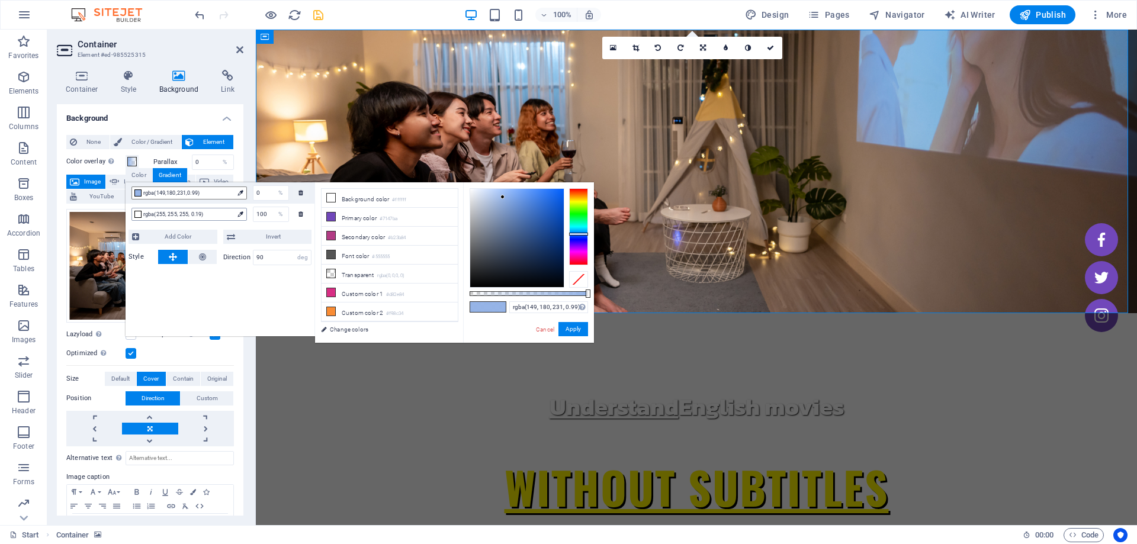
click at [206, 215] on span "rgba(255, 255, 255, 0.19)" at bounding box center [188, 214] width 90 height 11
type input "rgba(255, 255, 255, 0.19)"
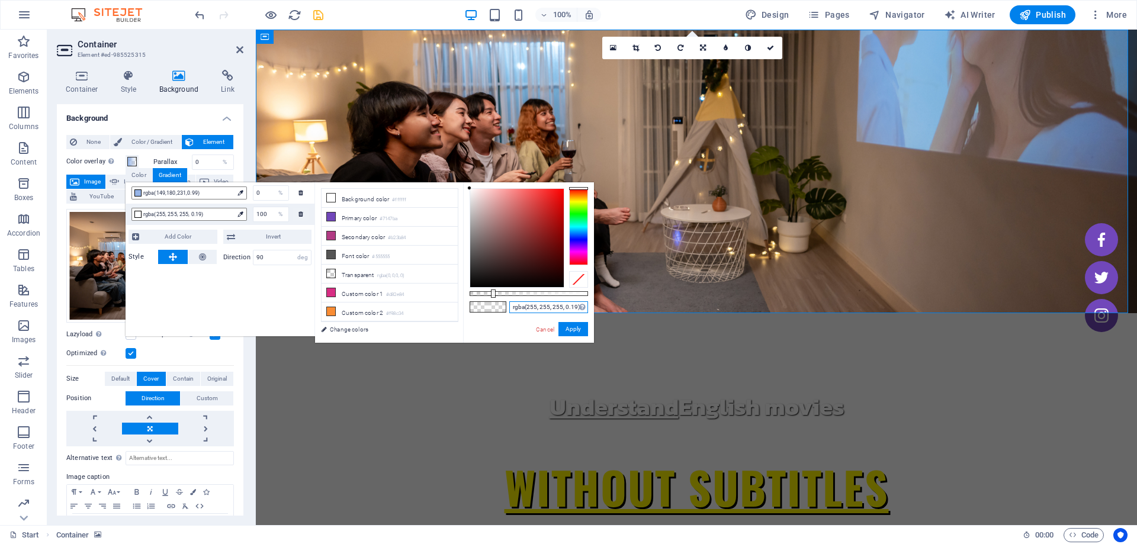
click at [545, 303] on input "rgba(255, 255, 255, 0.19)" at bounding box center [548, 307] width 79 height 12
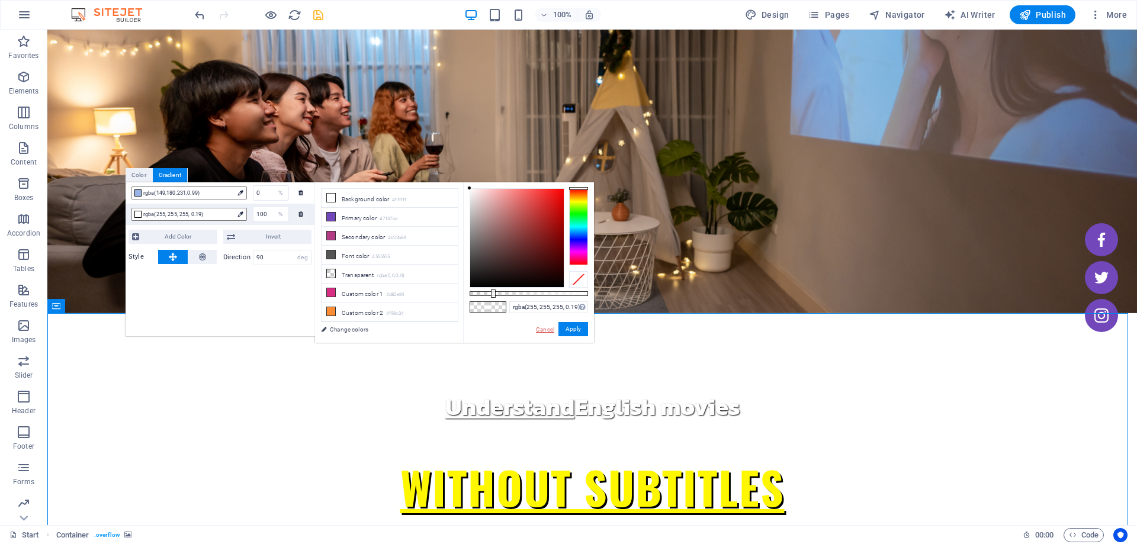
click at [542, 325] on link "Cancel" at bounding box center [545, 329] width 21 height 9
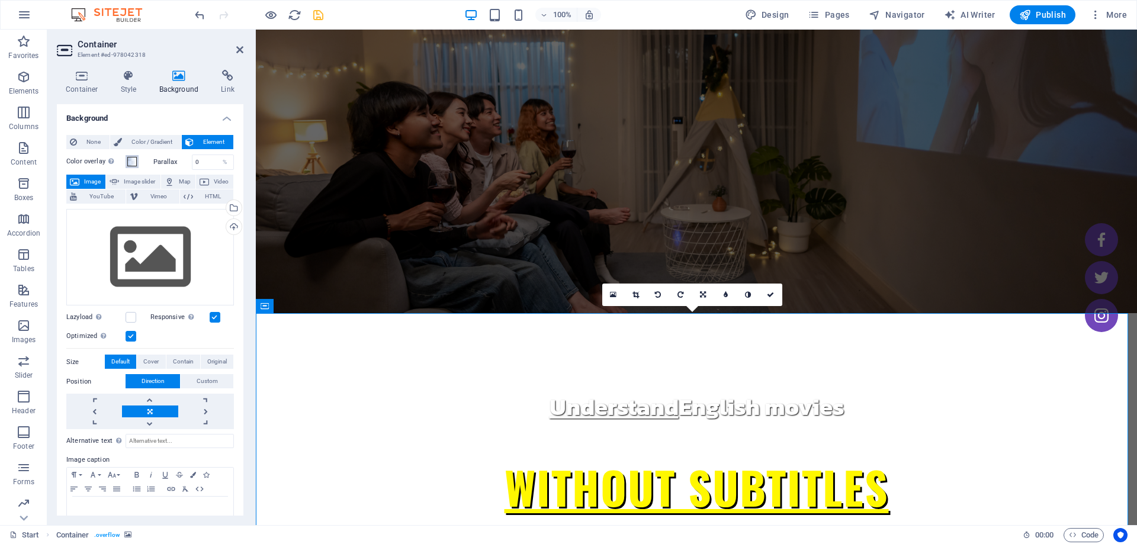
click at [133, 164] on span at bounding box center [131, 161] width 9 height 9
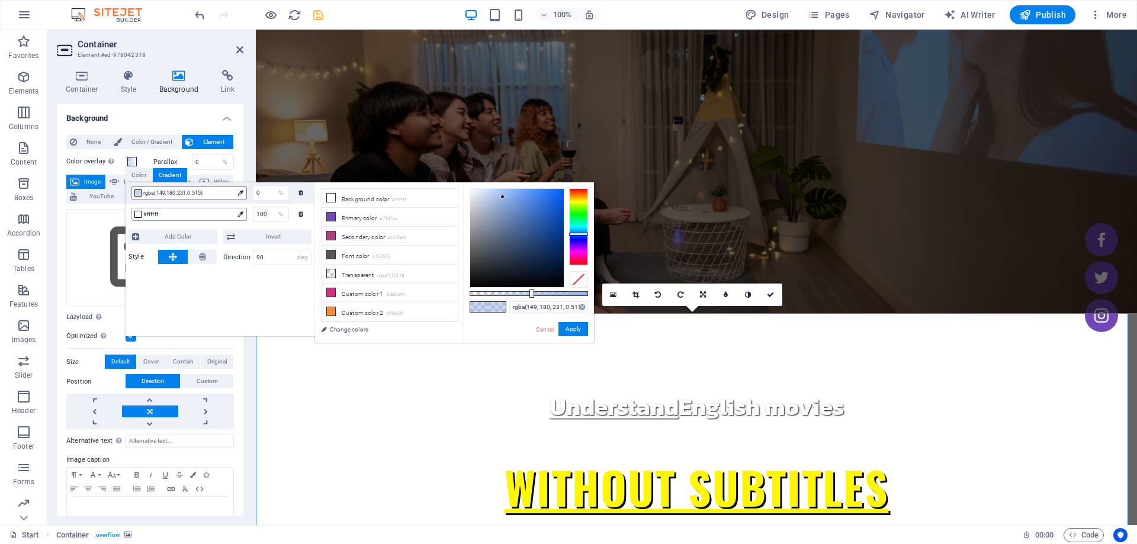
click at [165, 214] on span "#ffffff" at bounding box center [188, 214] width 90 height 11
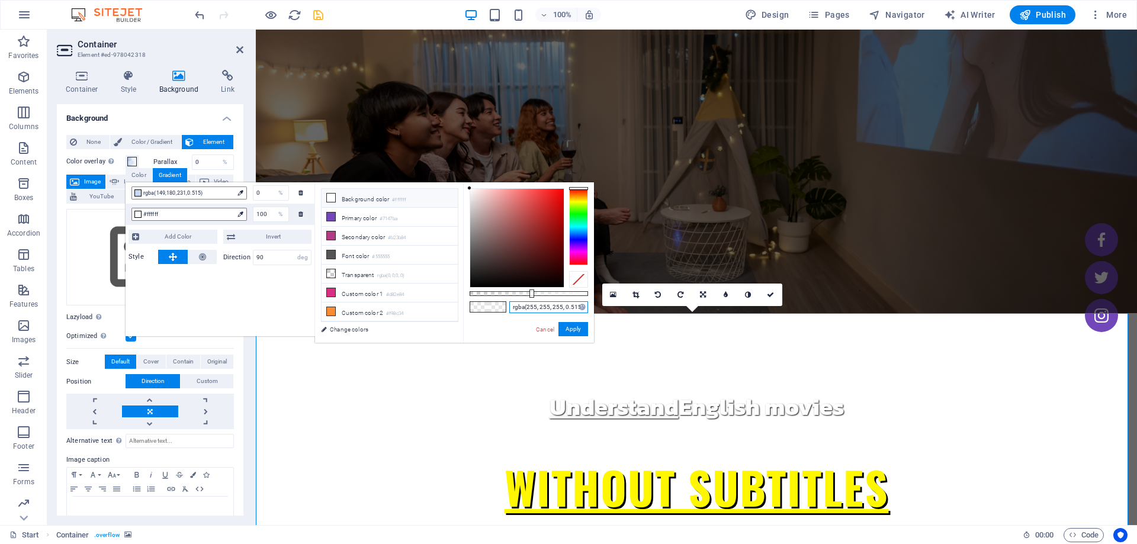
click at [538, 311] on input "rgba(255, 255, 255, 0.515)" at bounding box center [548, 307] width 79 height 12
paste input "19"
click at [569, 326] on button "Apply" at bounding box center [573, 329] width 30 height 14
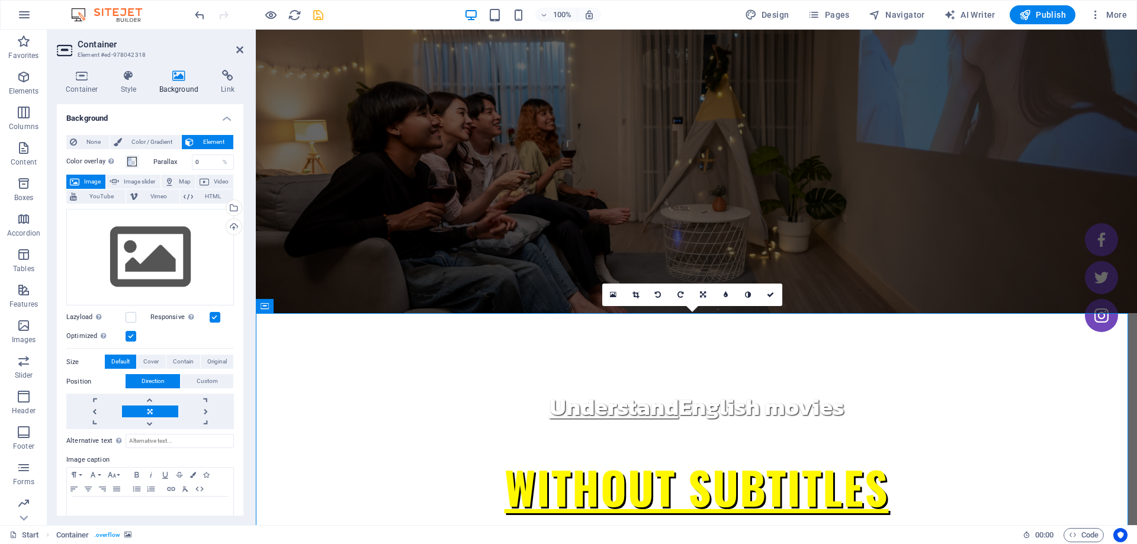
click at [135, 155] on button "Color overlay Places an overlay over the background to colorize it" at bounding box center [131, 161] width 13 height 13
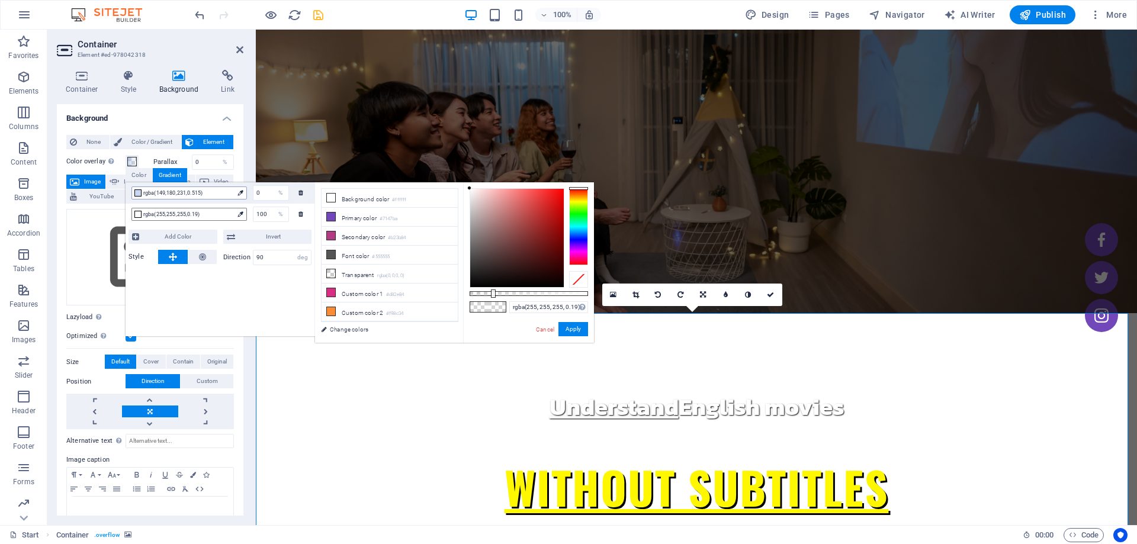
click at [209, 192] on span "rgba(149,180,231,0.515)" at bounding box center [188, 193] width 90 height 11
click at [180, 195] on span "rgba(149,180,231,0.515)" at bounding box center [188, 193] width 90 height 11
click at [152, 212] on span "rgba(255,255,255,0.19)" at bounding box center [188, 214] width 90 height 11
click at [159, 195] on span "rgba(149,180,231,0.515)" at bounding box center [188, 193] width 90 height 11
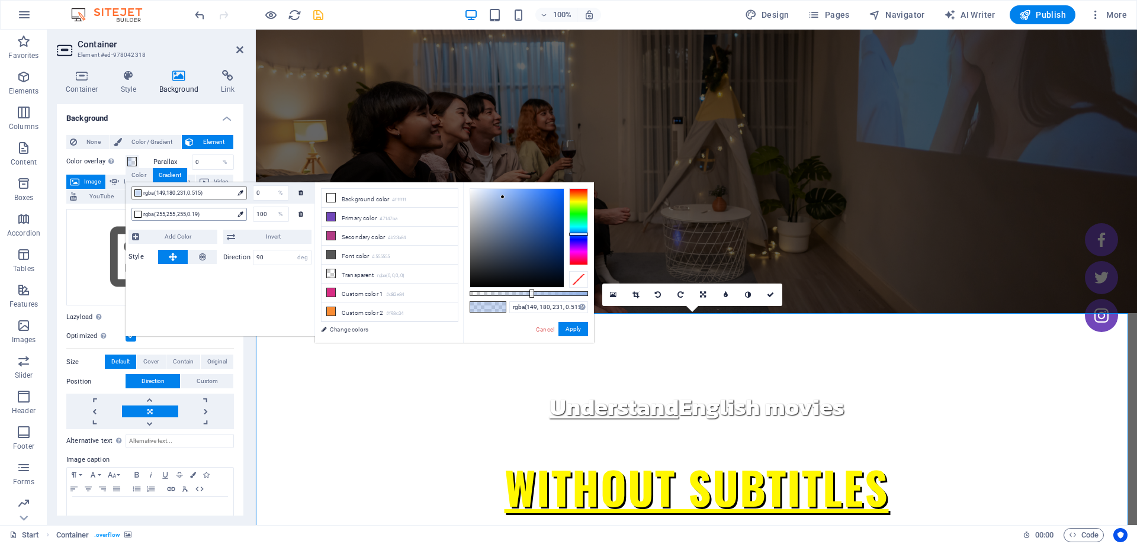
click at [181, 211] on span "rgba(255,255,255,0.19)" at bounding box center [188, 214] width 90 height 11
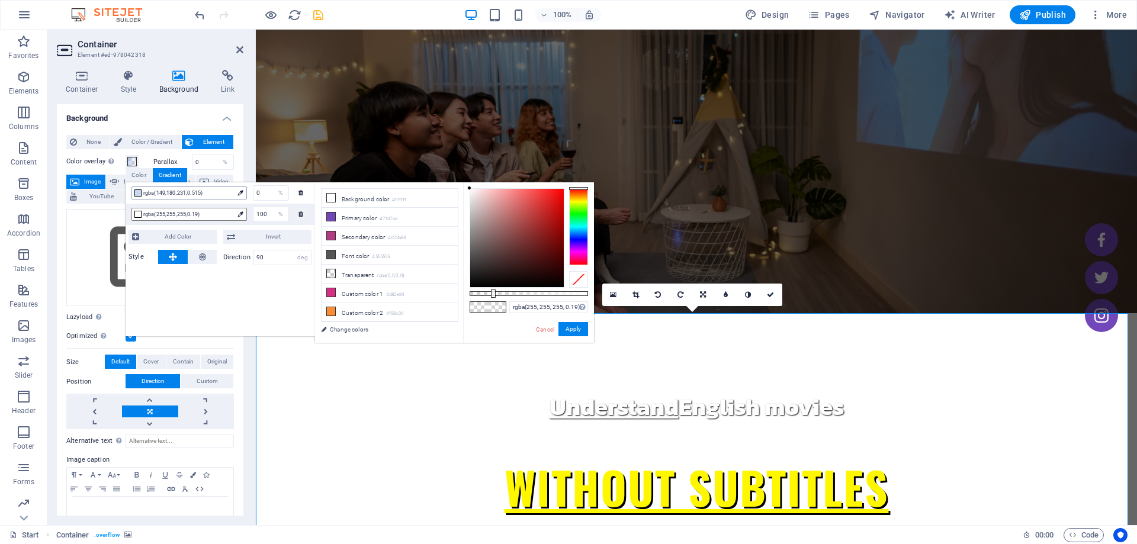
click at [184, 194] on span "rgba(149,180,231,0.515)" at bounding box center [188, 193] width 90 height 11
type input "rgba(149, 180, 231, 0.515)"
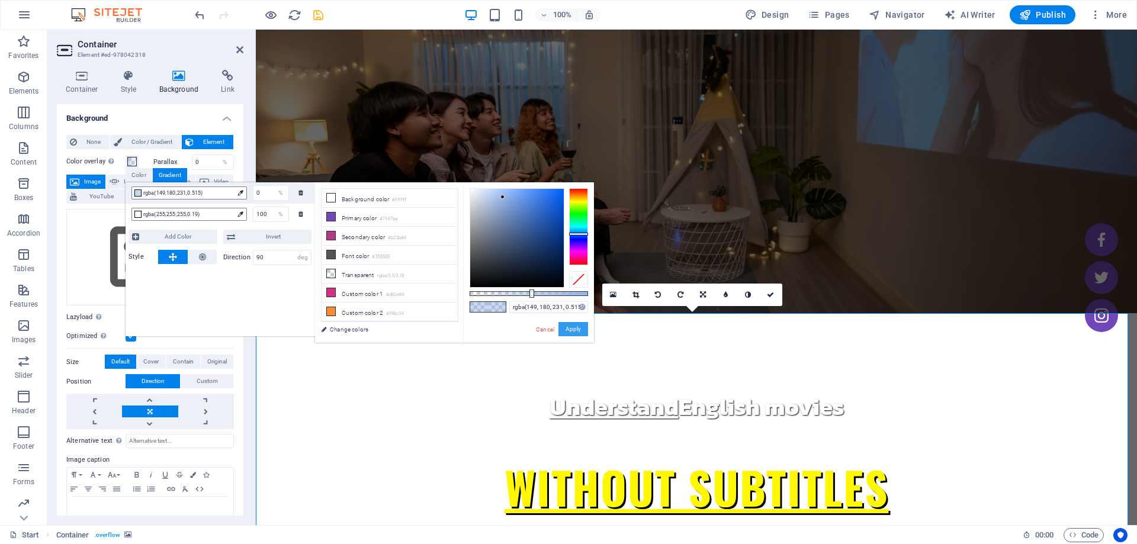
click at [575, 329] on button "Apply" at bounding box center [573, 329] width 30 height 14
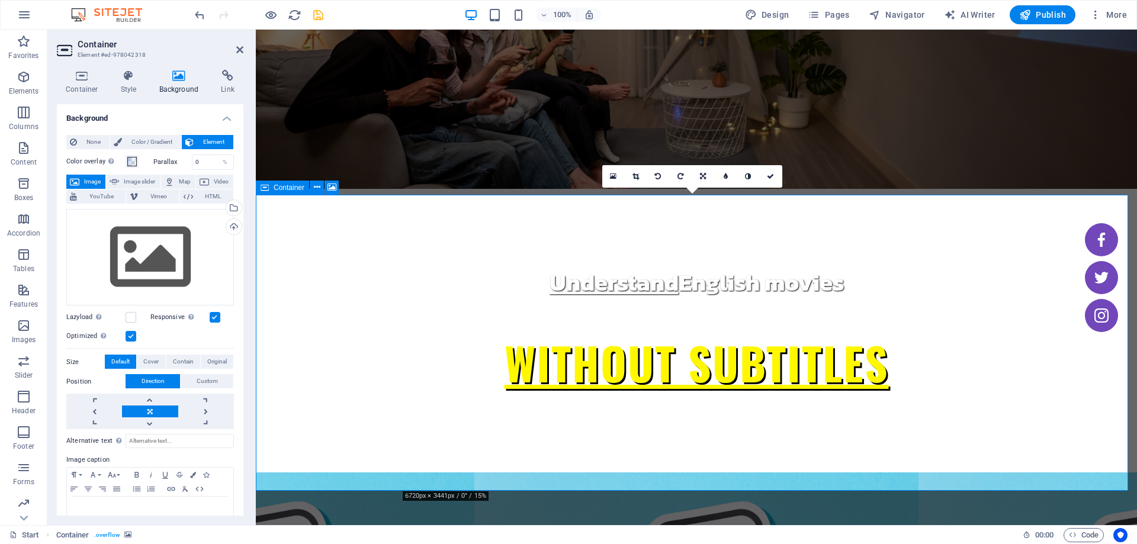
scroll to position [118, 0]
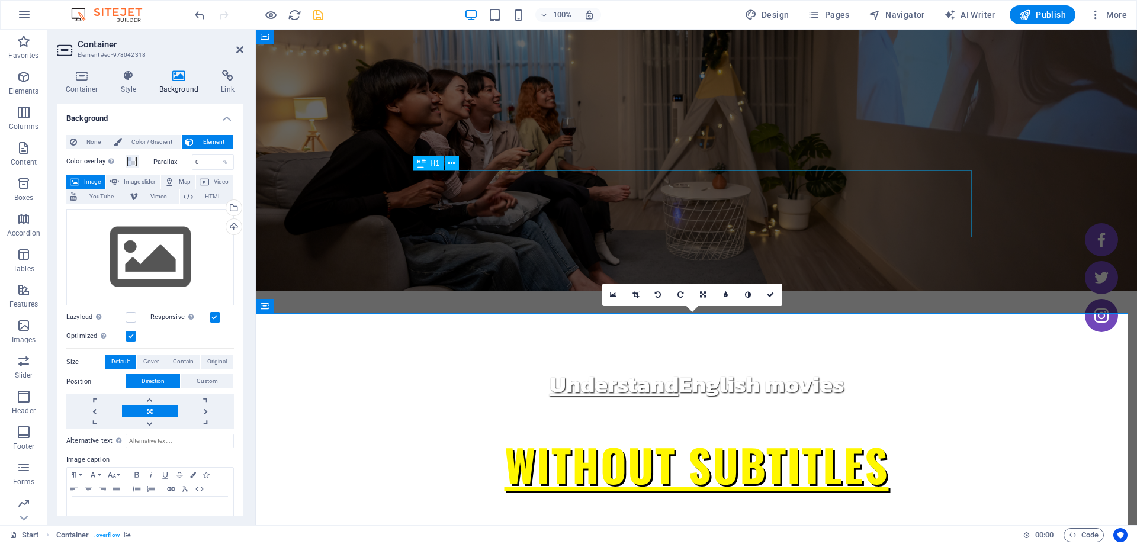
scroll to position [0, 0]
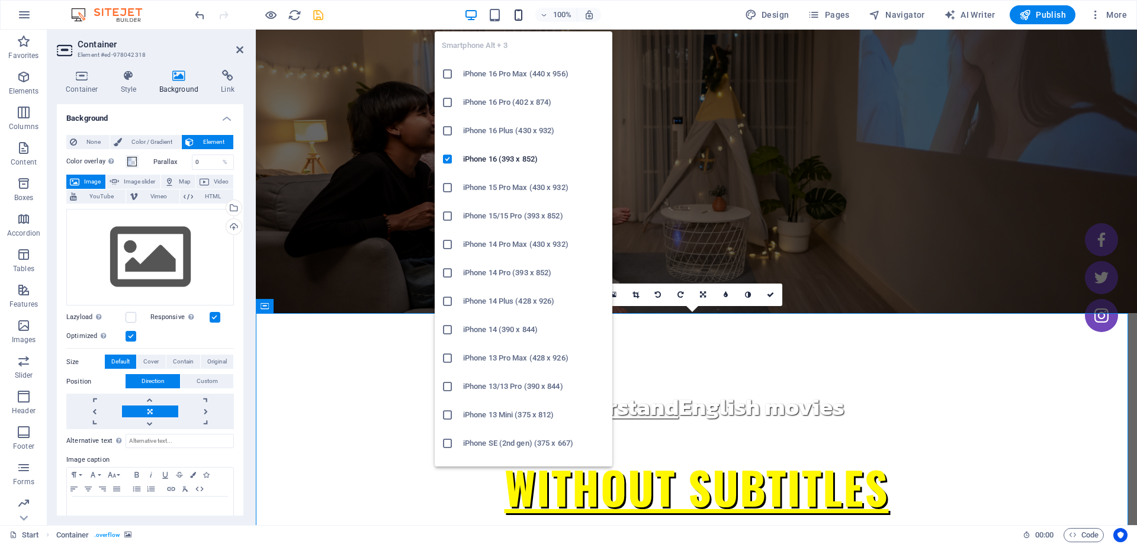
click at [516, 17] on icon "button" at bounding box center [518, 15] width 14 height 14
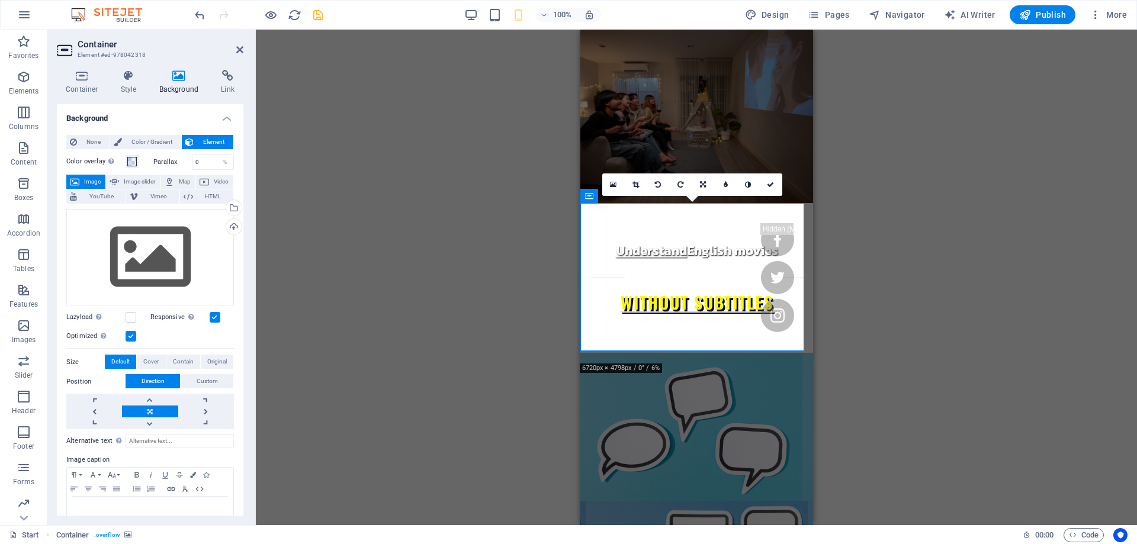
click at [993, 295] on div "Drag here to replace the existing content. Press “Ctrl” if you want to create a…" at bounding box center [696, 277] width 881 height 495
click at [869, 104] on div "Drag here to replace the existing content. Press “Ctrl” if you want to create a…" at bounding box center [696, 277] width 881 height 495
click at [791, 241] on div "Understand English movies" at bounding box center [696, 251] width 214 height 20
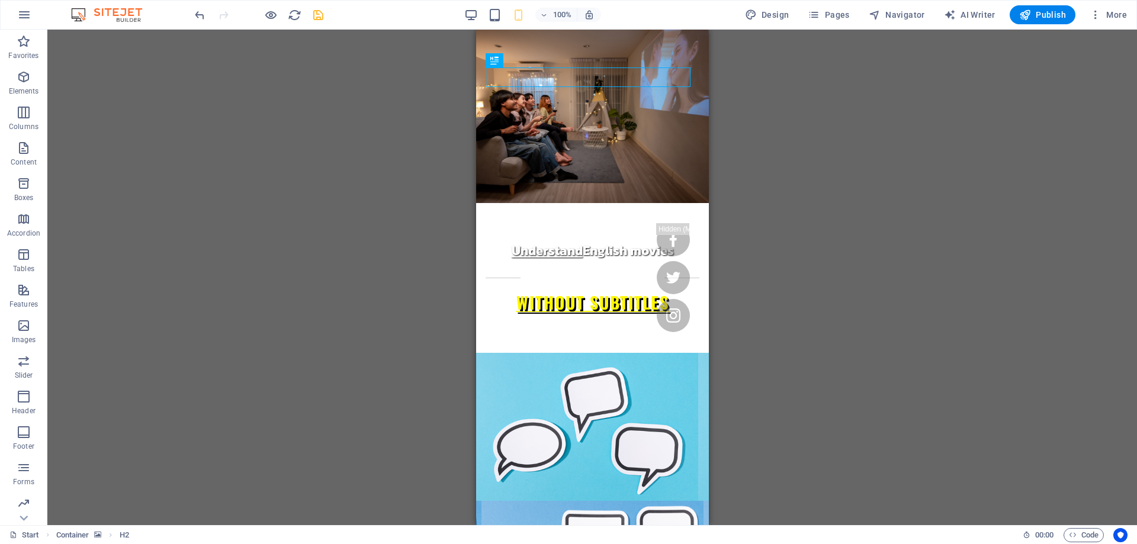
click at [877, 281] on div "Drag here to replace the existing content. Press “Ctrl” if you want to create a…" at bounding box center [591, 277] width 1089 height 495
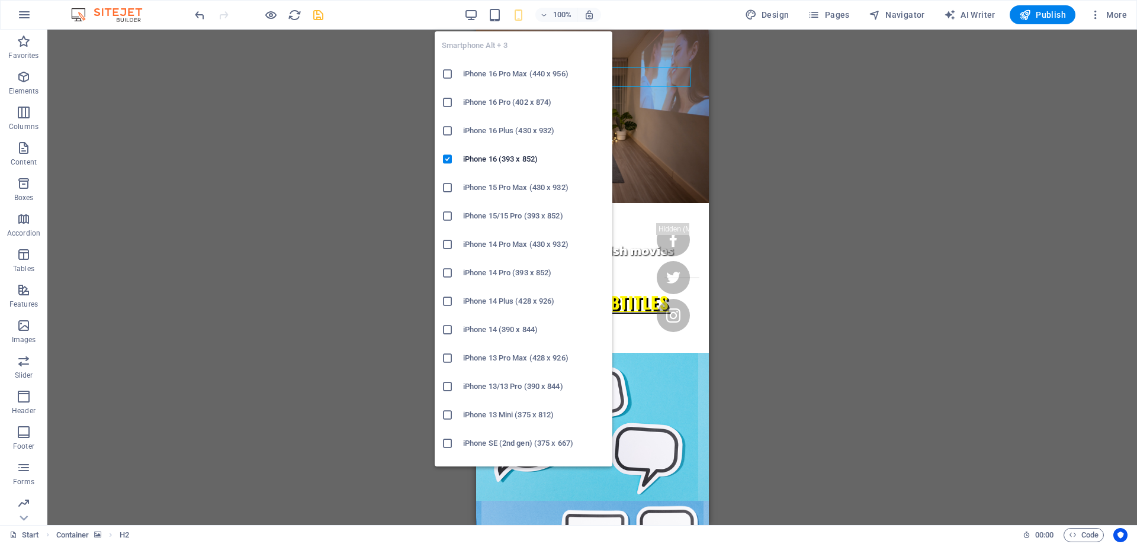
click at [523, 22] on div "Smartphone Alt + 3 iPhone 16 Pro Max (440 x 956) iPhone 16 Pro (402 x 874) iPho…" at bounding box center [524, 244] width 178 height 445
click at [523, 21] on icon "button" at bounding box center [518, 15] width 14 height 14
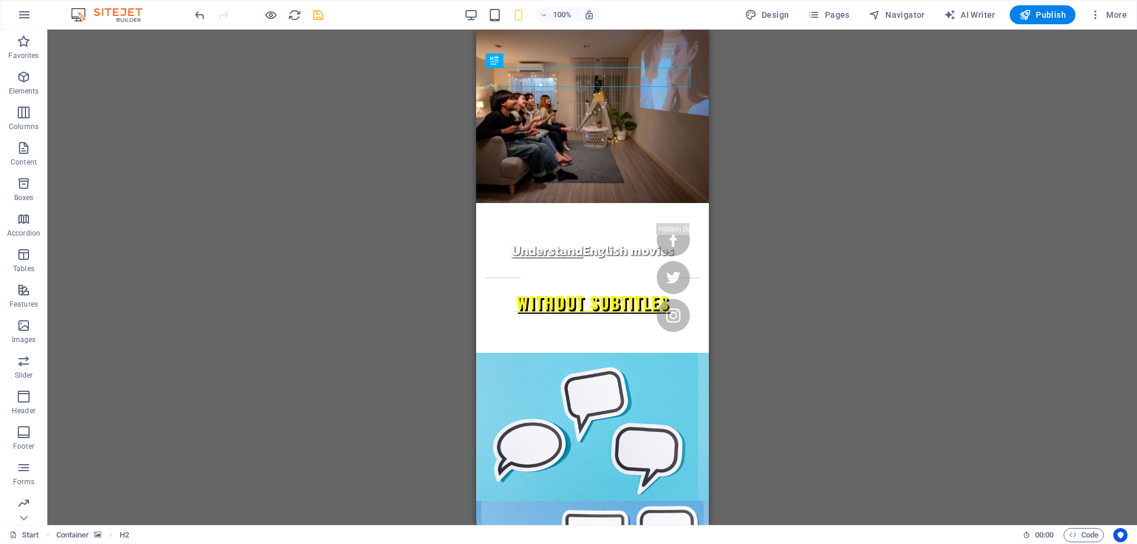
click at [891, 211] on div "Drag here to replace the existing content. Press “Ctrl” if you want to create a…" at bounding box center [591, 277] width 1089 height 495
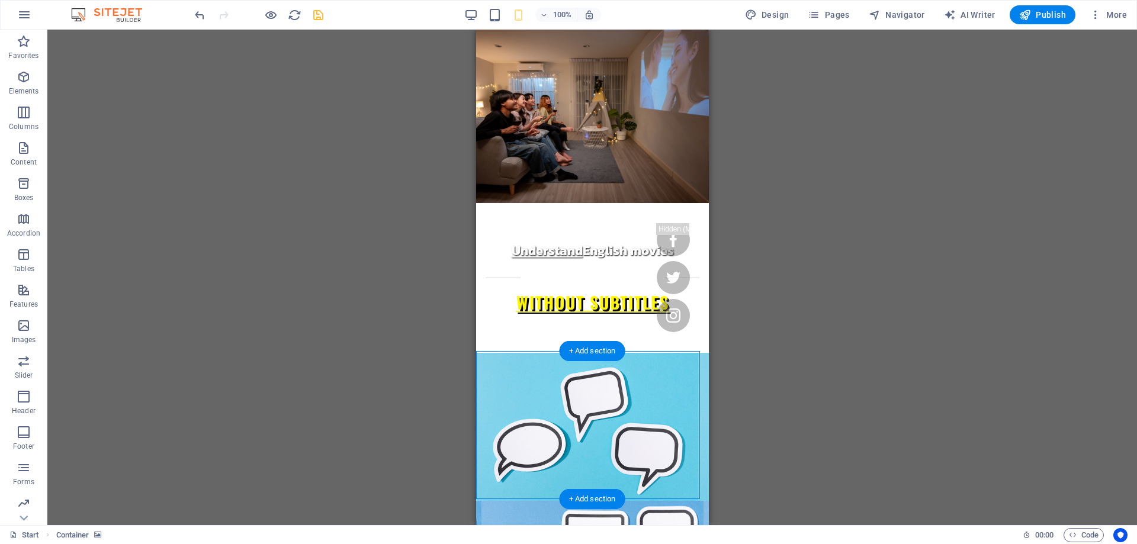
drag, startPoint x: 495, startPoint y: 369, endPoint x: 976, endPoint y: 393, distance: 481.9
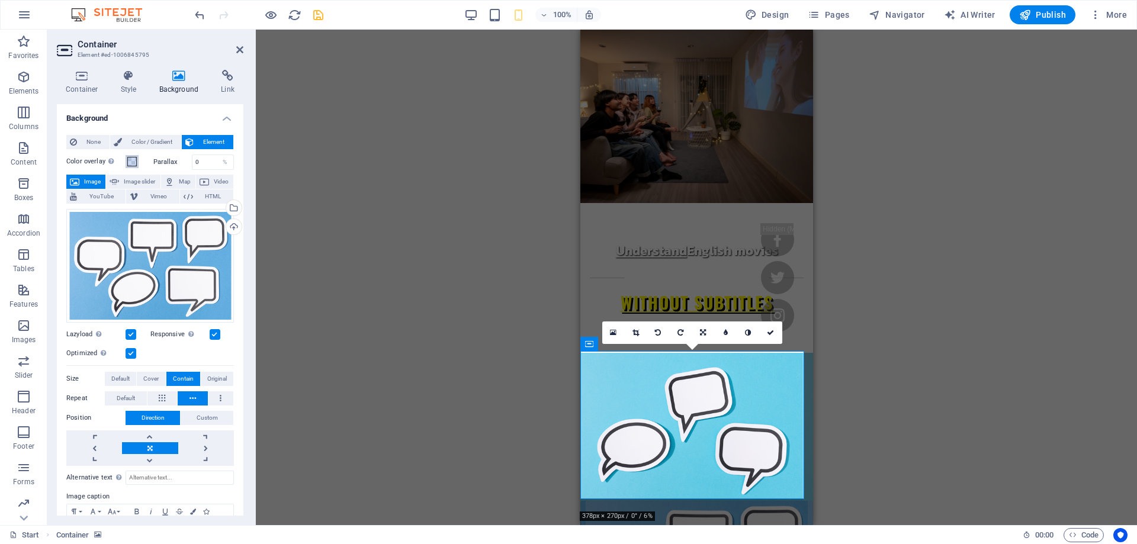
click at [137, 162] on button "Color overlay Places an overlay over the background to colorize it" at bounding box center [131, 161] width 13 height 13
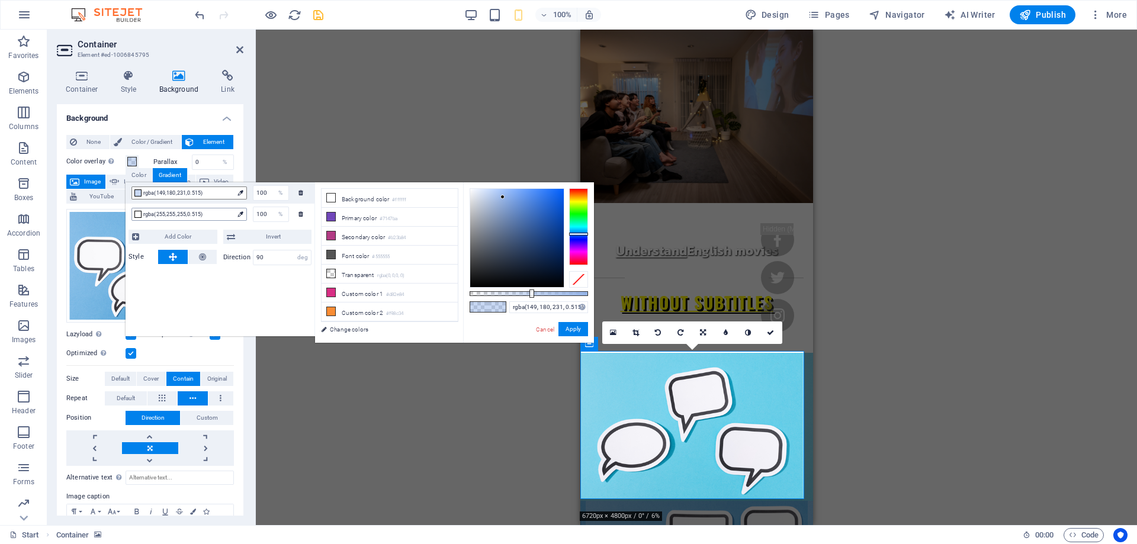
click at [190, 211] on span "rgba(255,255,255,0.515)" at bounding box center [188, 214] width 90 height 11
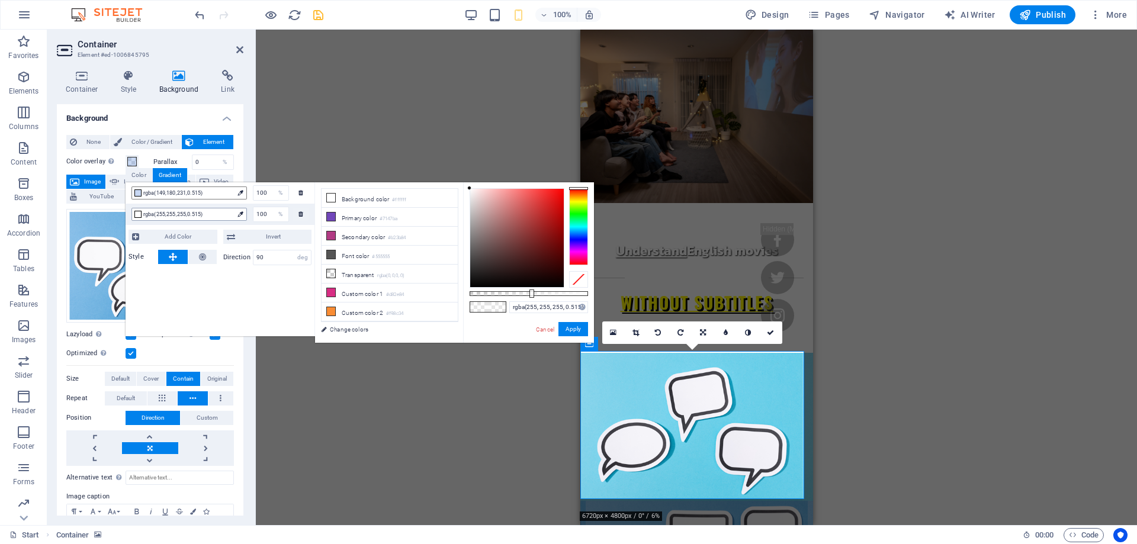
click at [190, 211] on span "rgba(255,255,255,0.515)" at bounding box center [188, 214] width 90 height 11
click at [527, 300] on div "rgba(255, 255, 255, 0.515) Supported formats #0852ed rgb(8, 82, 237) rgba(8, 82…" at bounding box center [528, 348] width 131 height 332
click at [536, 310] on input "rgba(255, 255, 255, 0.515)" at bounding box center [548, 307] width 79 height 12
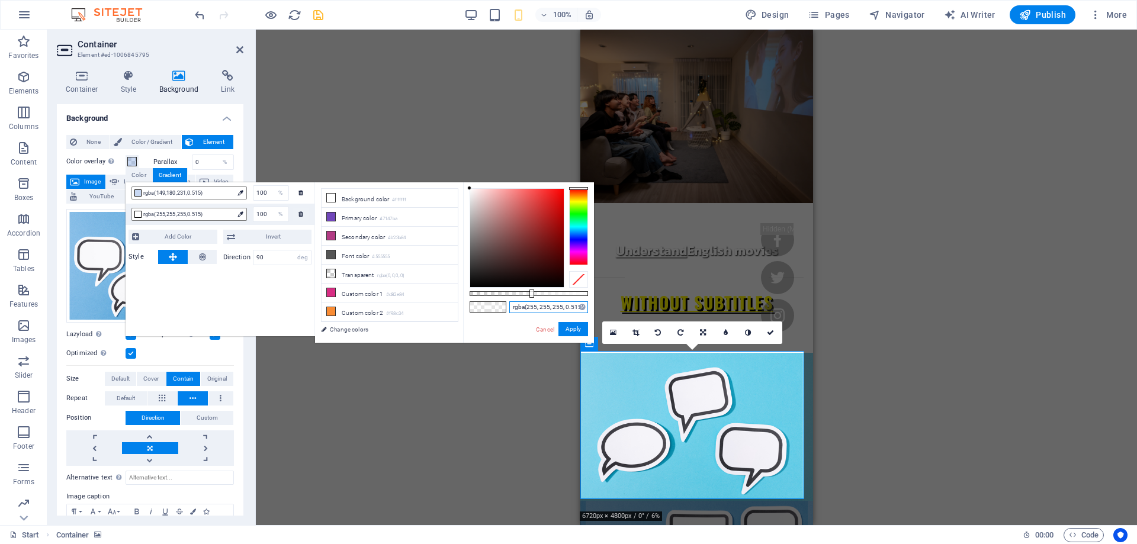
paste input "19"
type input "rgba(255, 255, 255, 0.19)"
click at [577, 327] on button "Apply" at bounding box center [573, 329] width 30 height 14
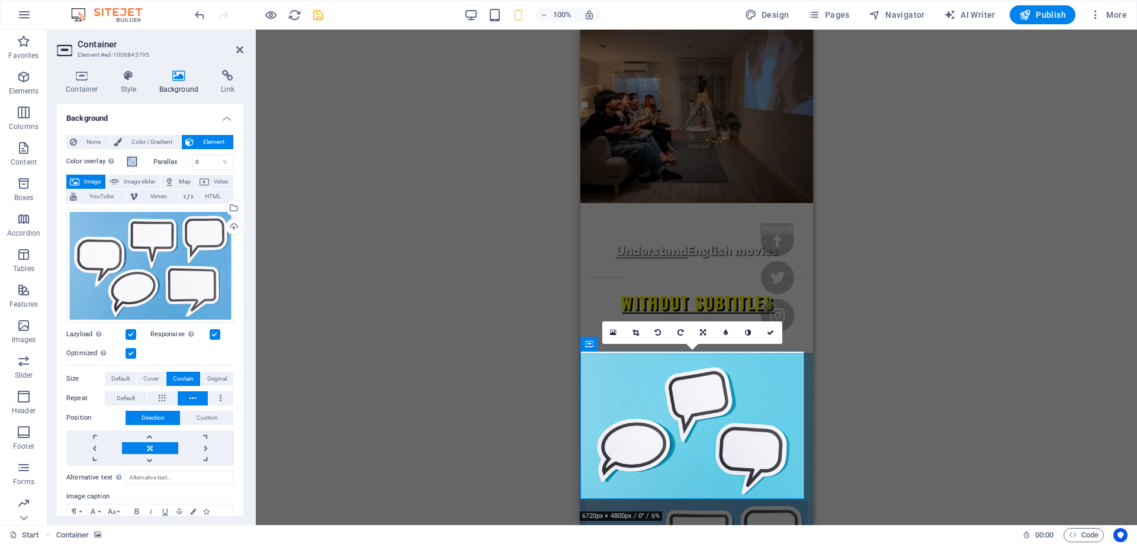
click at [944, 298] on div "Drag here to replace the existing content. Press “Ctrl” if you want to create a…" at bounding box center [696, 277] width 881 height 495
click at [880, 278] on div "Drag here to replace the existing content. Press “Ctrl” if you want to create a…" at bounding box center [696, 277] width 881 height 495
click at [683, 166] on figure at bounding box center [696, 116] width 233 height 173
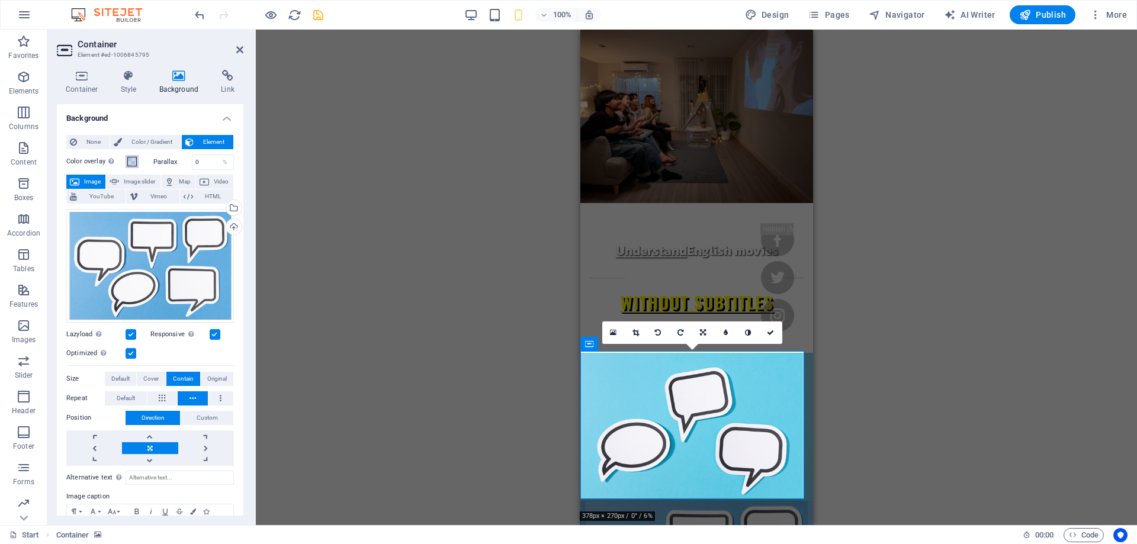
click at [134, 161] on span at bounding box center [131, 161] width 9 height 9
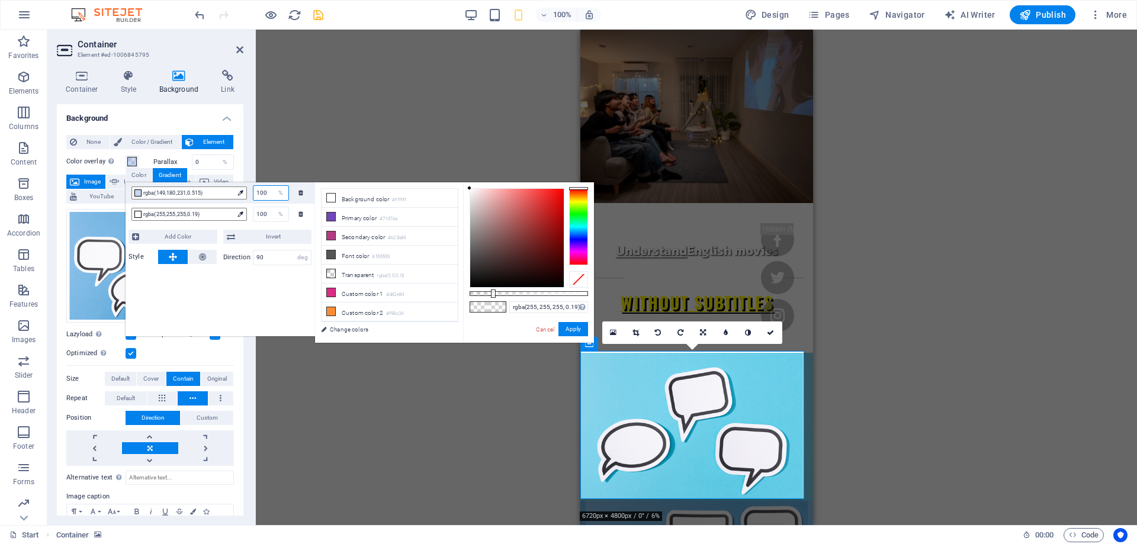
click at [268, 192] on input "100" at bounding box center [270, 193] width 35 height 14
type input "0"
click at [569, 323] on button "Apply" at bounding box center [573, 329] width 30 height 14
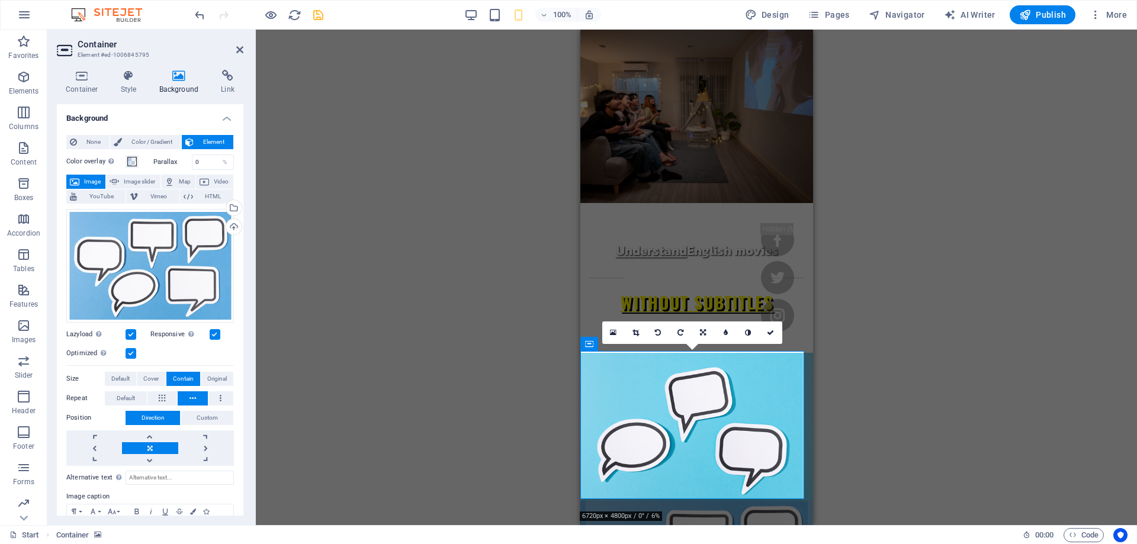
click at [491, 131] on div "Drag here to replace the existing content. Press “Ctrl” if you want to create a…" at bounding box center [696, 277] width 881 height 495
click at [509, 188] on div "Drag here to replace the existing content. Press “Ctrl” if you want to create a…" at bounding box center [696, 277] width 881 height 495
click at [319, 20] on icon "save" at bounding box center [318, 15] width 14 height 14
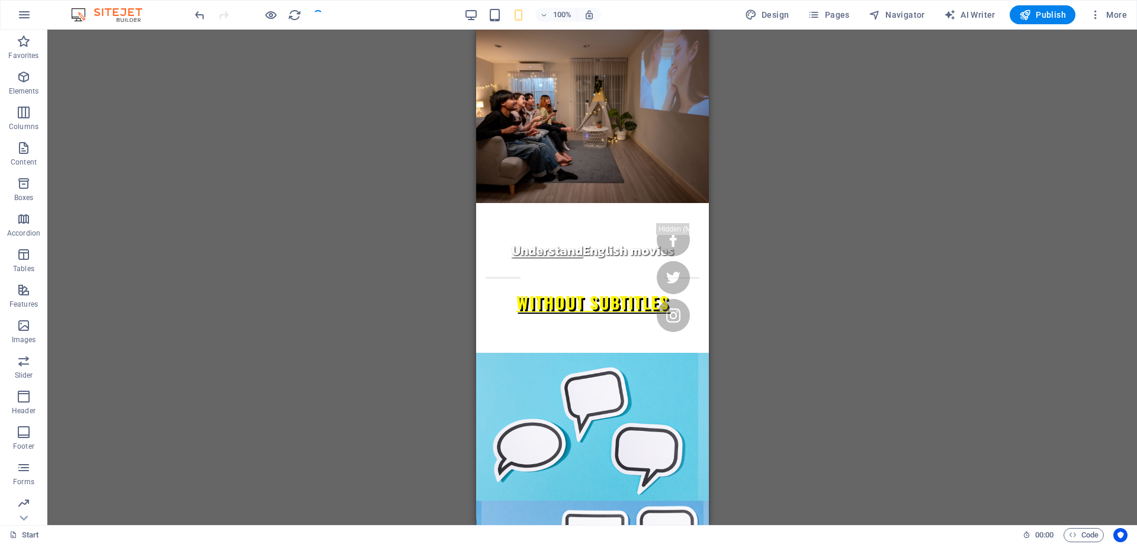
click at [775, 230] on div "Drag here to replace the existing content. Press “Ctrl” if you want to create a…" at bounding box center [591, 277] width 1089 height 495
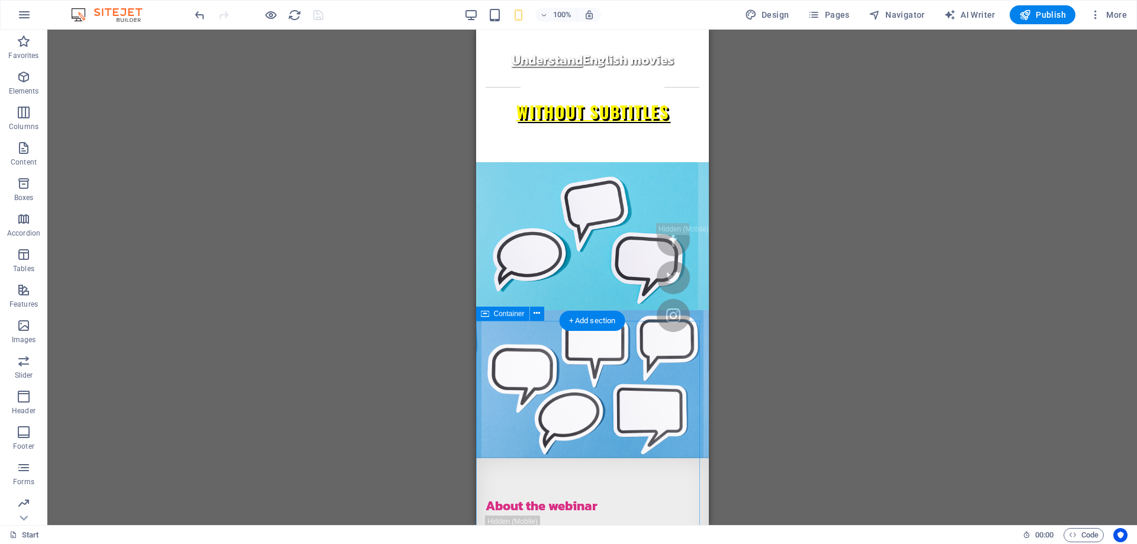
scroll to position [178, 0]
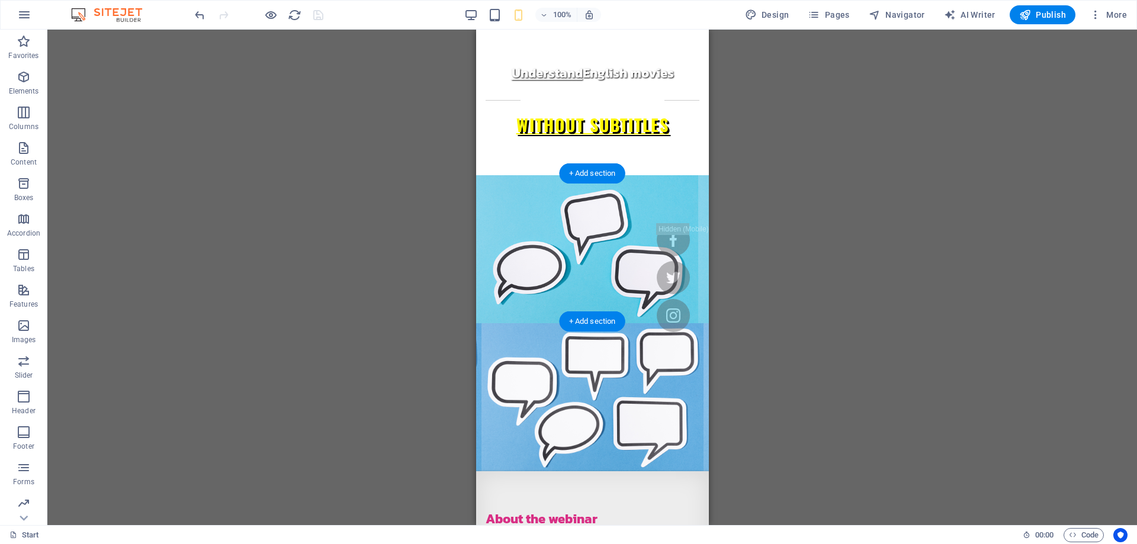
click at [487, 323] on figure at bounding box center [591, 397] width 233 height 148
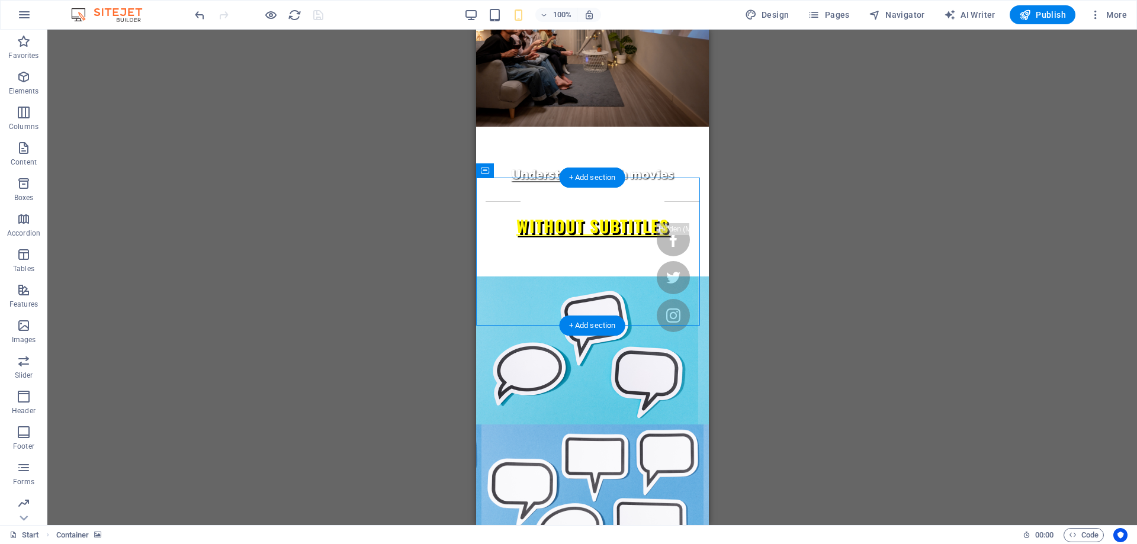
scroll to position [0, 0]
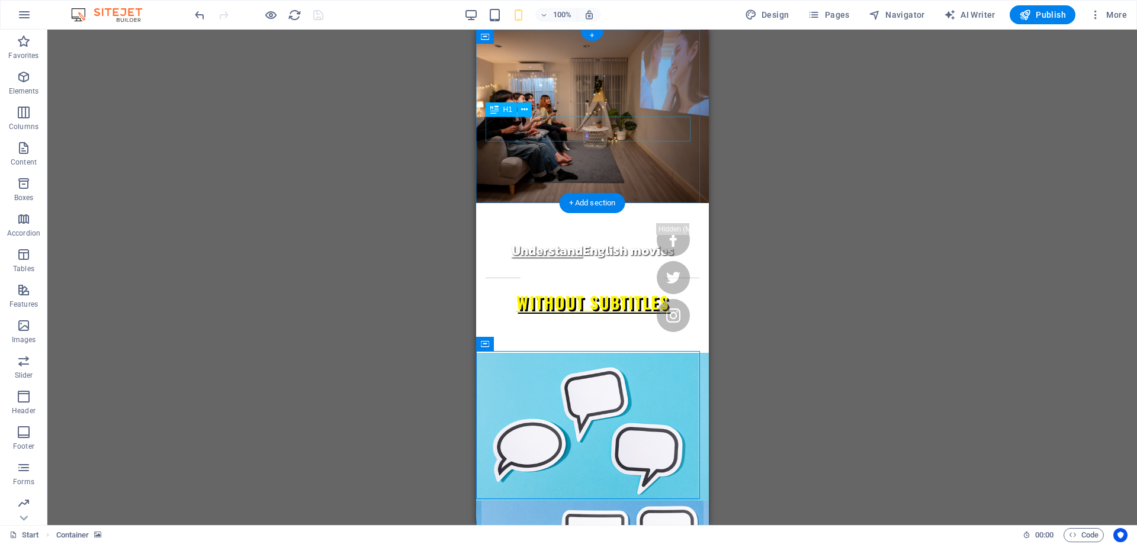
click at [490, 290] on div "WITHOUT SUBTITLES" at bounding box center [592, 302] width 214 height 25
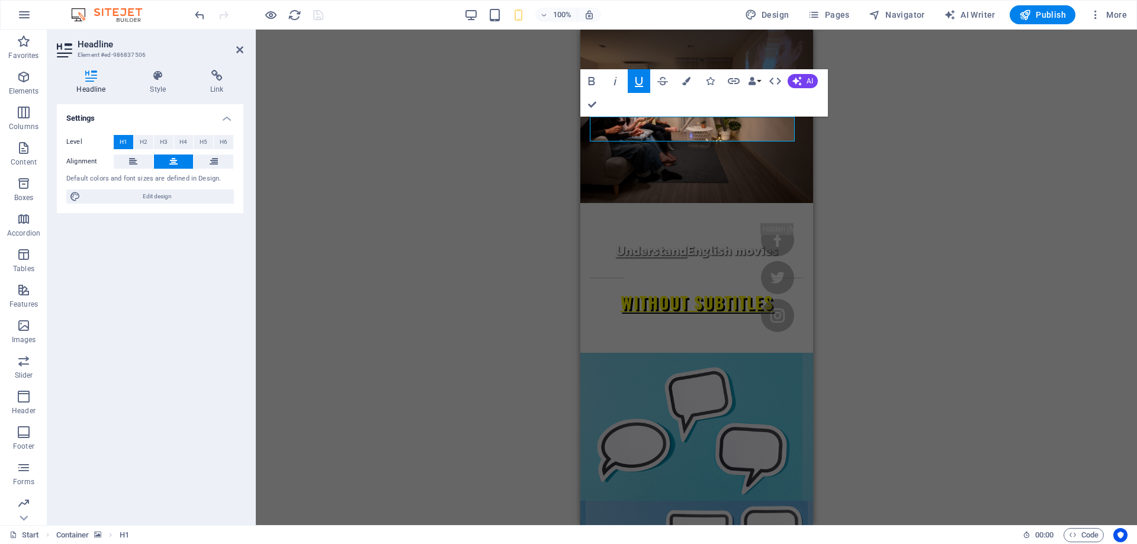
click at [531, 197] on div "H2 Container Spacer H1 Container H2 Container Spacer Text Spacer Placeholder Co…" at bounding box center [696, 277] width 881 height 495
click at [916, 219] on div "H2 Container Spacer H1 Container H2 Container Spacer Text Spacer Placeholder Co…" at bounding box center [696, 277] width 881 height 495
click at [475, 73] on div "H2 Container Spacer H1 Container H2 Container Spacer Text Spacer Placeholder Co…" at bounding box center [696, 277] width 881 height 495
click at [240, 49] on icon at bounding box center [239, 49] width 7 height 9
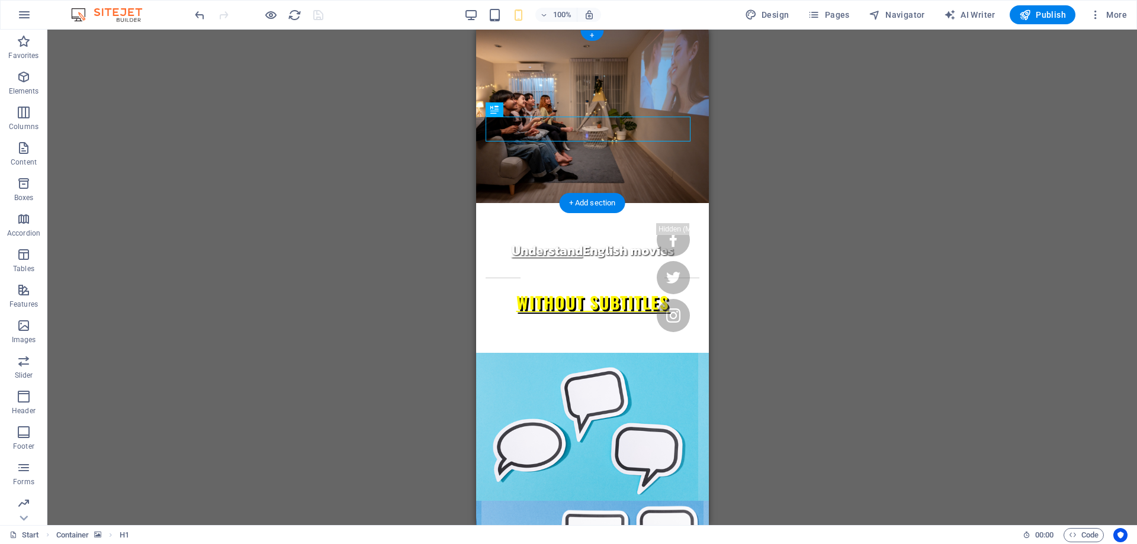
click at [562, 52] on figure at bounding box center [591, 116] width 233 height 173
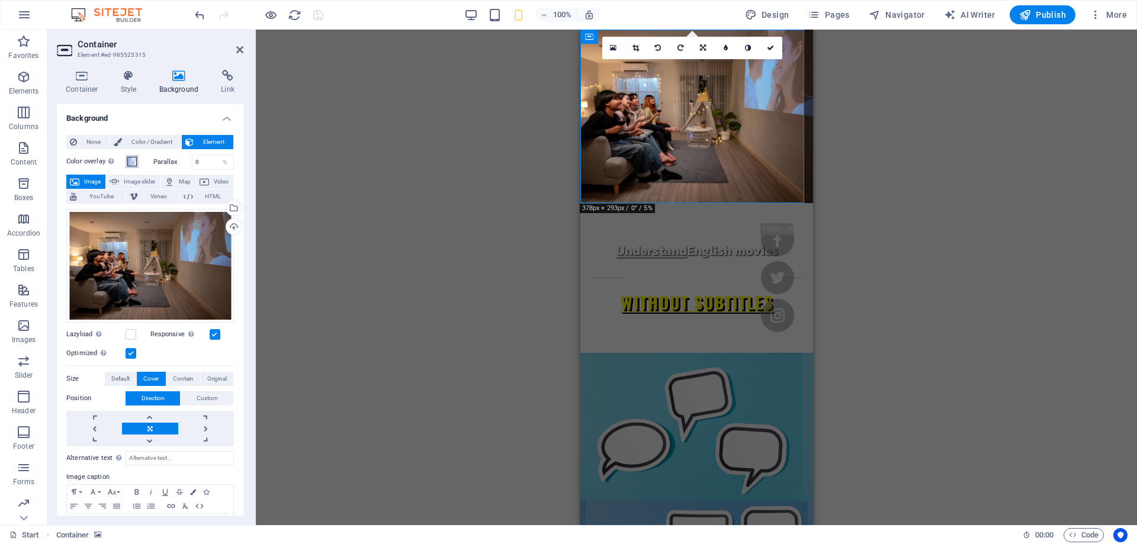
click at [134, 162] on span at bounding box center [131, 161] width 9 height 9
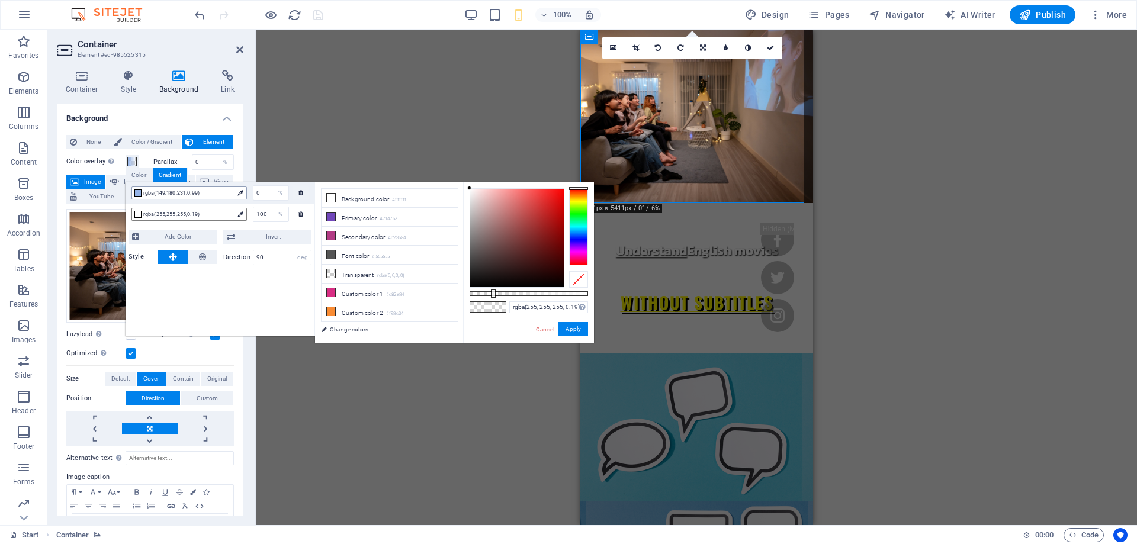
click at [167, 189] on span "rgba(149,180,231,0.99)" at bounding box center [188, 193] width 90 height 11
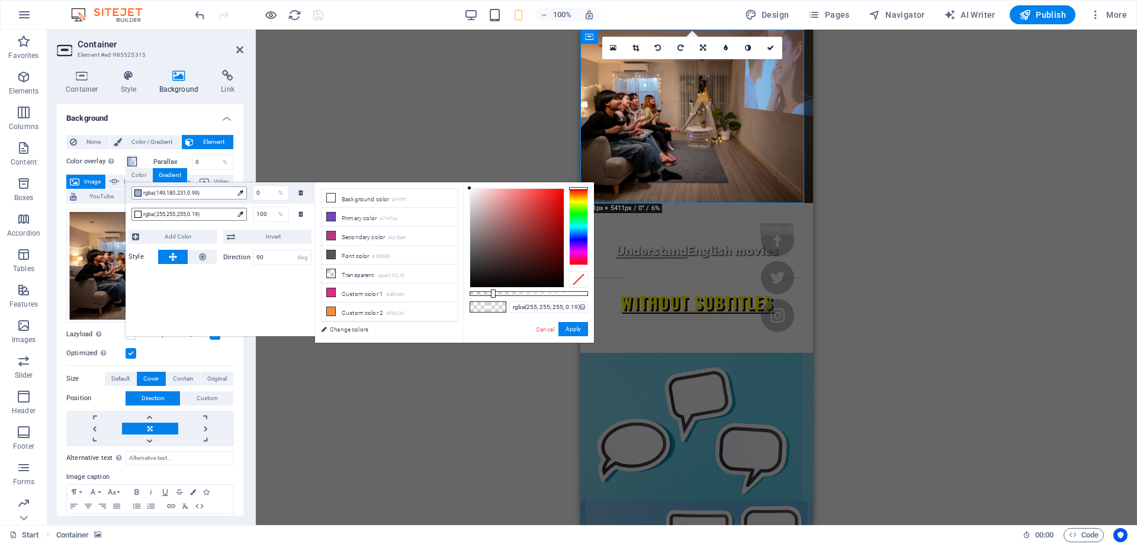
click at [167, 189] on span "rgba(149,180,231,0.99)" at bounding box center [188, 193] width 90 height 11
click at [311, 211] on div "rgba(255,255,255,0.19) 100 %" at bounding box center [219, 214] width 189 height 21
click at [314, 197] on div "rgba(149,180,231,0.99) 0 %" at bounding box center [219, 192] width 189 height 21
type input "rgba(149, 180, 231, 0.99)"
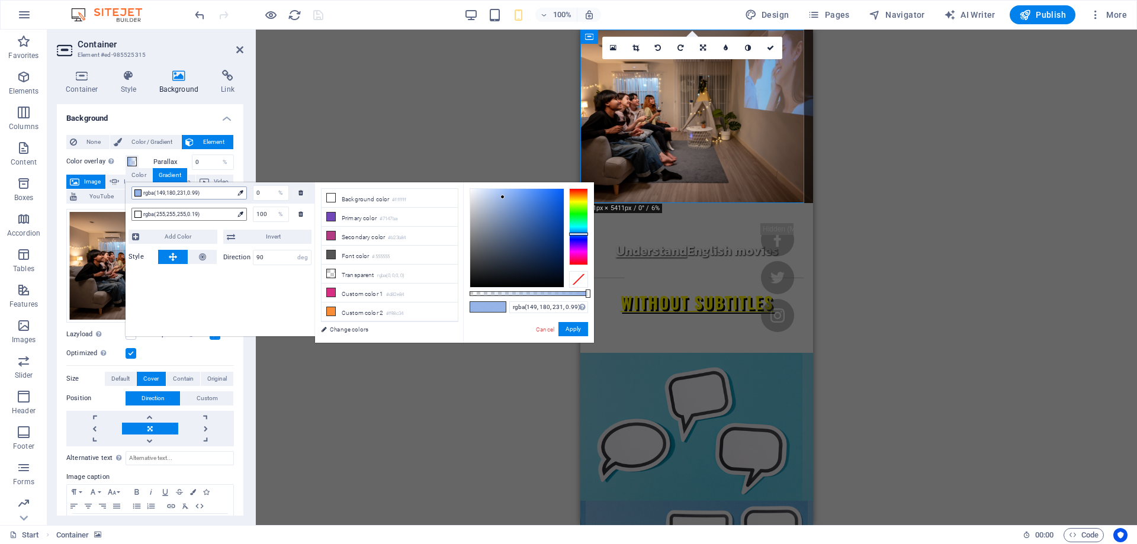
click at [170, 198] on span "rgba(149,180,231,0.99)" at bounding box center [188, 193] width 90 height 11
click at [170, 194] on span "rgba(149,180,231,0.99)" at bounding box center [188, 193] width 90 height 11
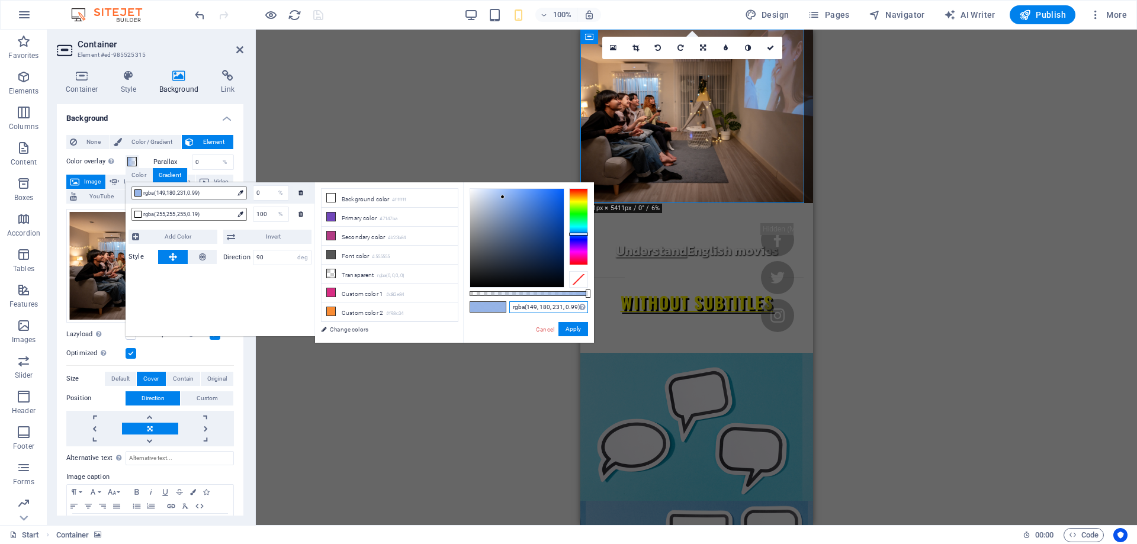
click at [543, 306] on input "rgba(149, 180, 231, 0.99)" at bounding box center [548, 307] width 79 height 12
click at [944, 321] on div "Drag here to replace the existing content. Press “Ctrl” if you want to create a…" at bounding box center [696, 277] width 881 height 495
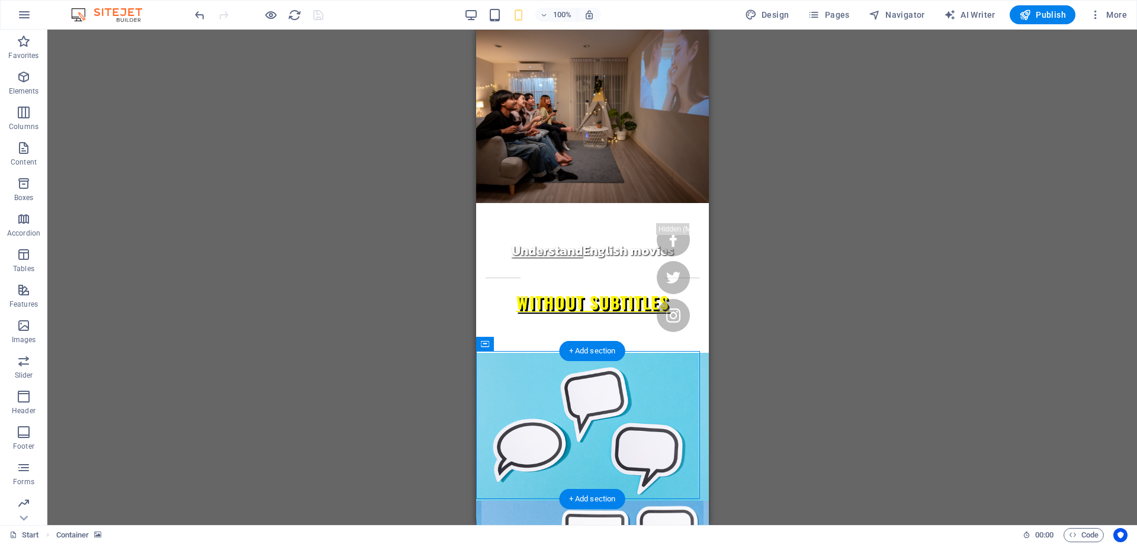
click at [546, 345] on button at bounding box center [552, 344] width 14 height 14
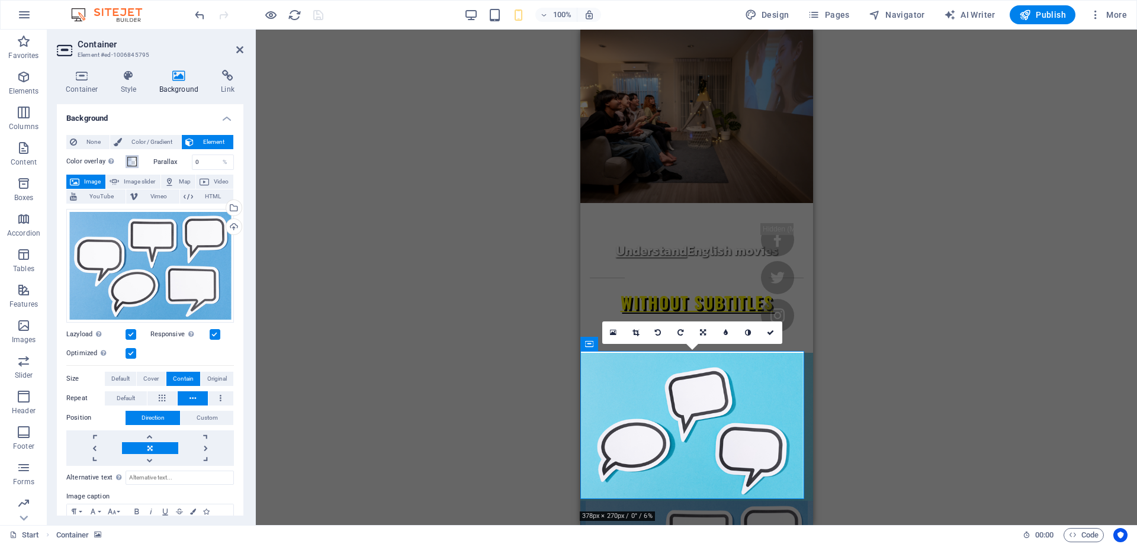
click at [136, 160] on span at bounding box center [131, 161] width 9 height 9
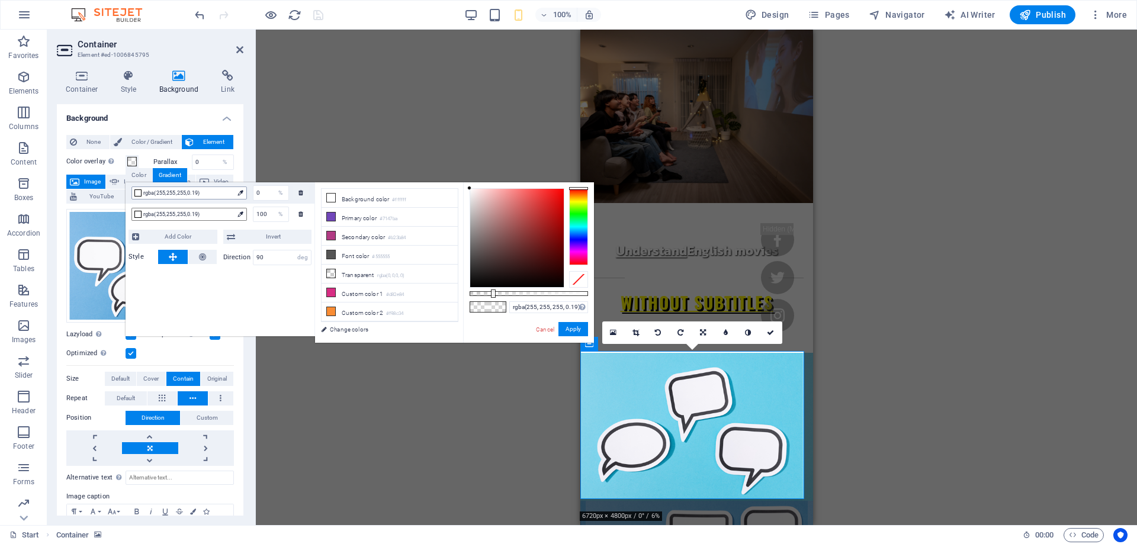
click at [202, 194] on span "rgba(255,255,255,0.19)" at bounding box center [188, 193] width 90 height 11
click at [519, 306] on input "rgba(255, 255, 255, 0.19)" at bounding box center [548, 307] width 79 height 12
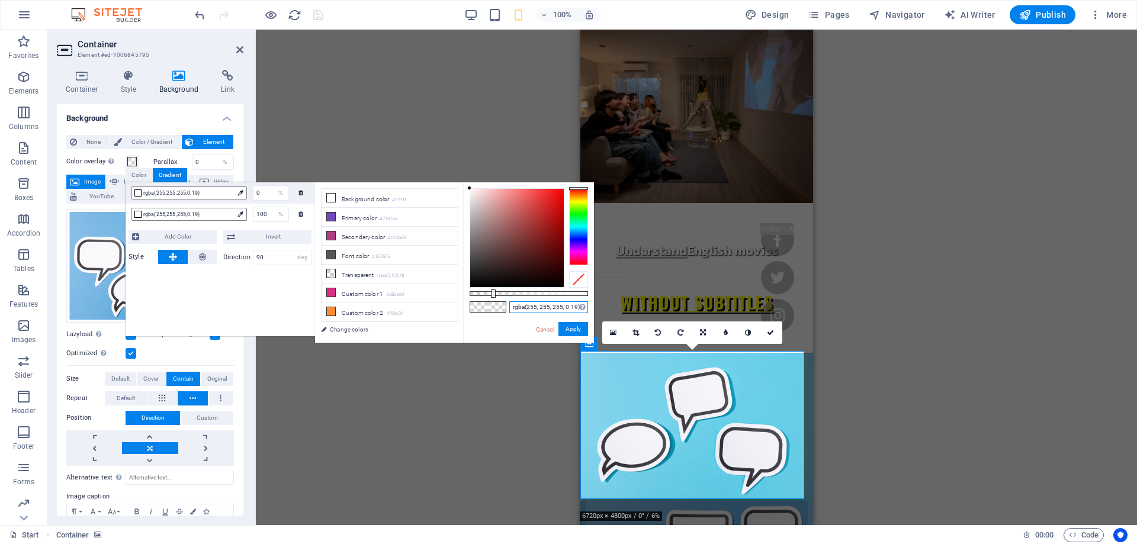
paste input "149, 180, 231, 0.9"
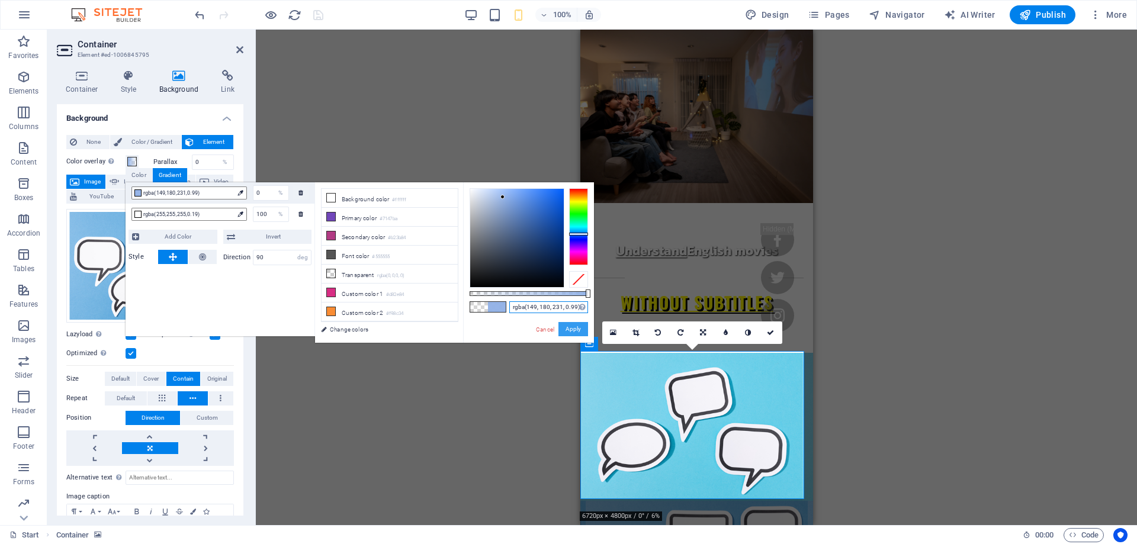
type input "rgba(149, 180, 231, 0.99)"
click at [578, 324] on button "Apply" at bounding box center [573, 329] width 30 height 14
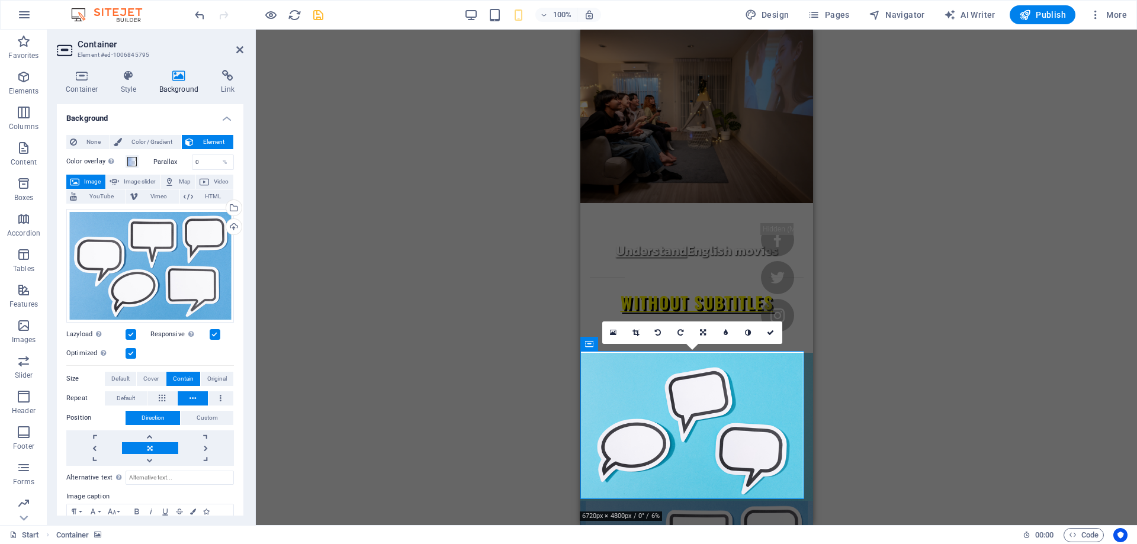
click at [317, 21] on icon "save" at bounding box center [318, 15] width 14 height 14
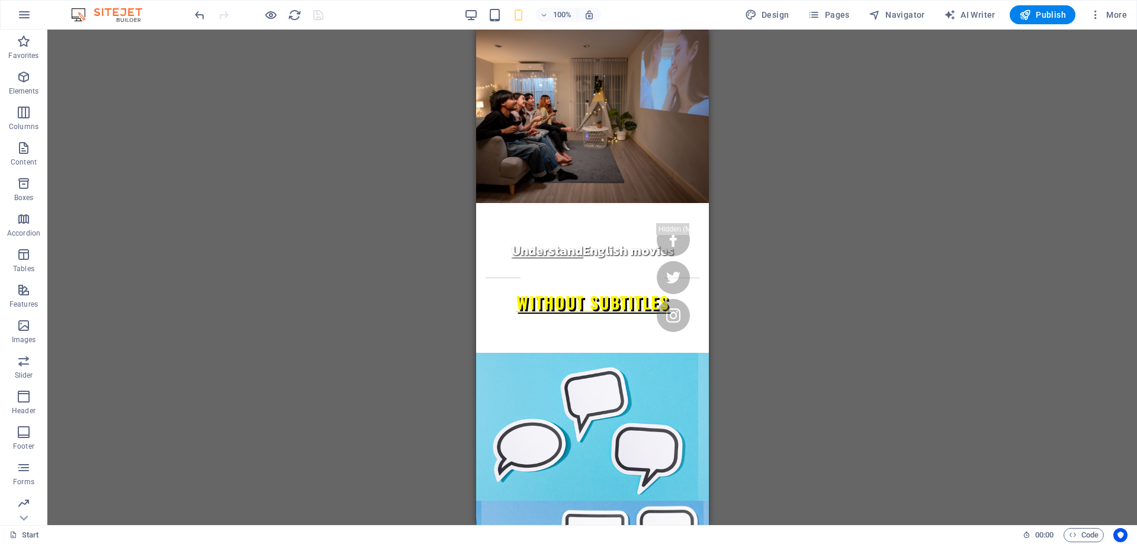
click at [809, 184] on div "Drag here to replace the existing content. Press “Ctrl” if you want to create a…" at bounding box center [591, 277] width 1089 height 495
click at [900, 210] on div "Drag here to replace the existing content. Press “Ctrl” if you want to create a…" at bounding box center [591, 277] width 1089 height 495
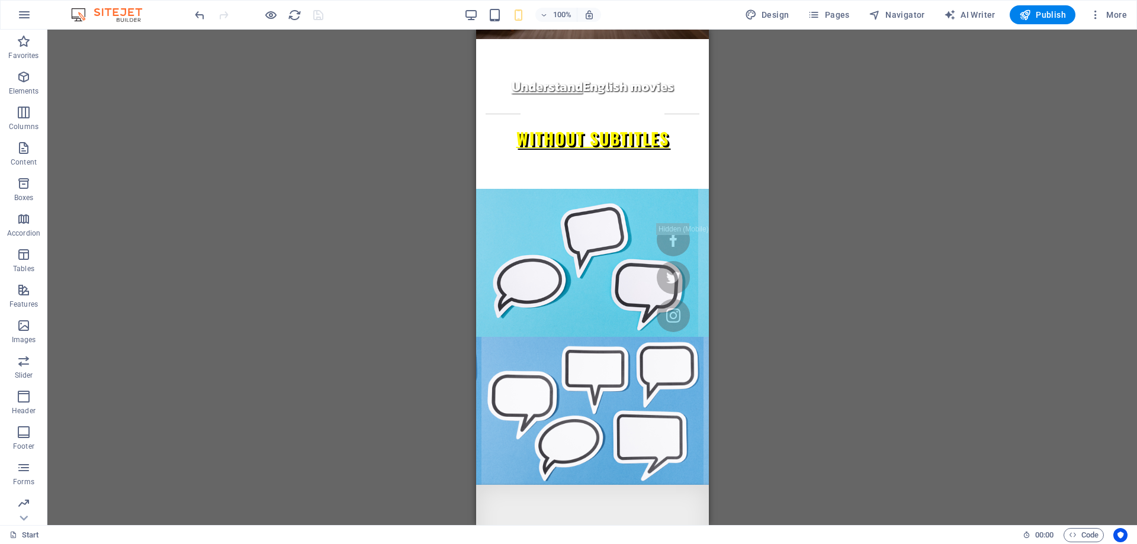
scroll to position [178, 0]
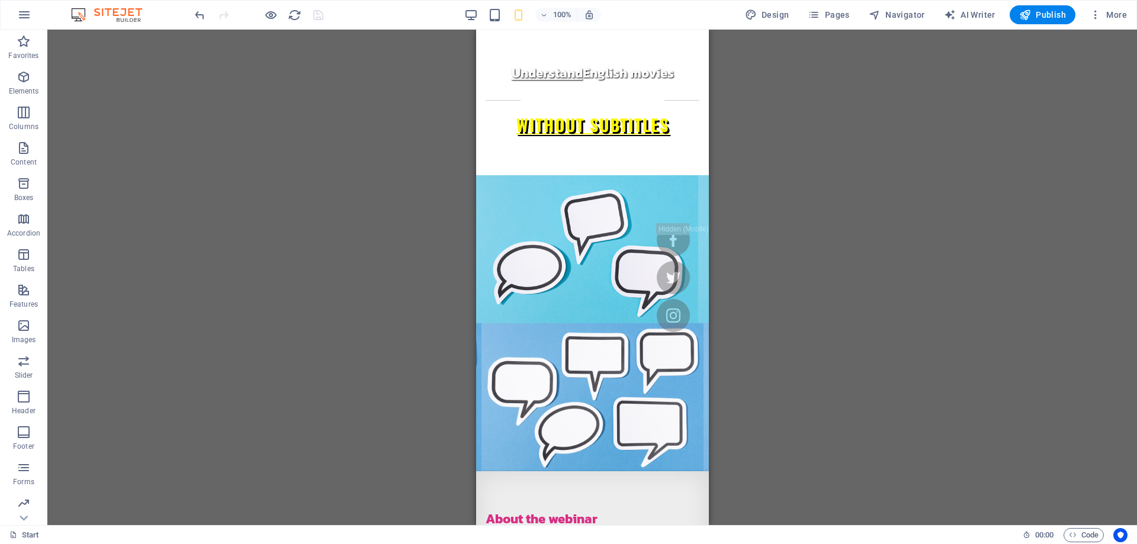
click at [767, 275] on div "Drag here to replace the existing content. Press “Ctrl” if you want to create a…" at bounding box center [591, 277] width 1089 height 495
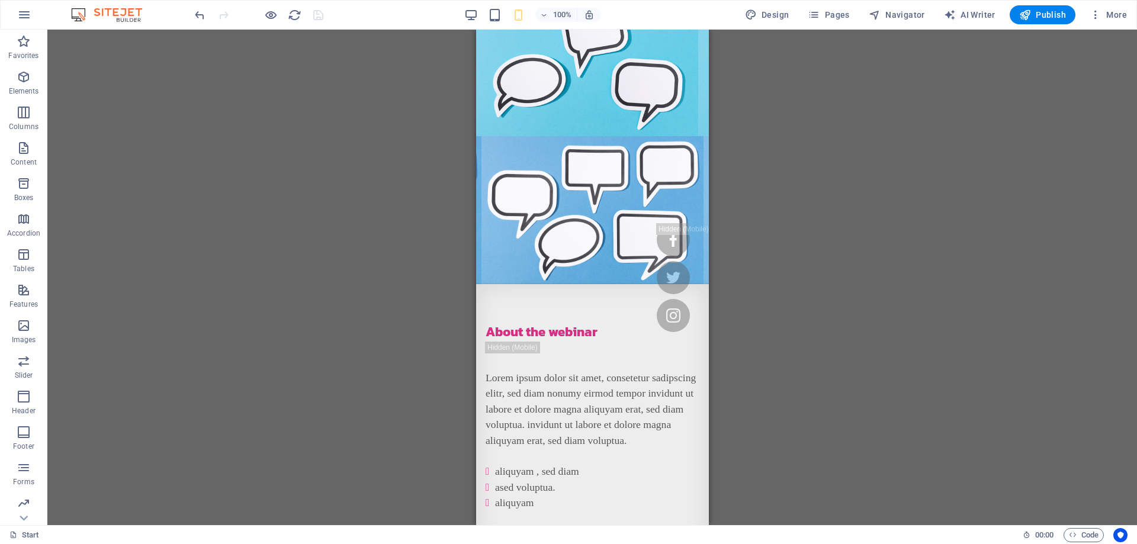
scroll to position [0, 0]
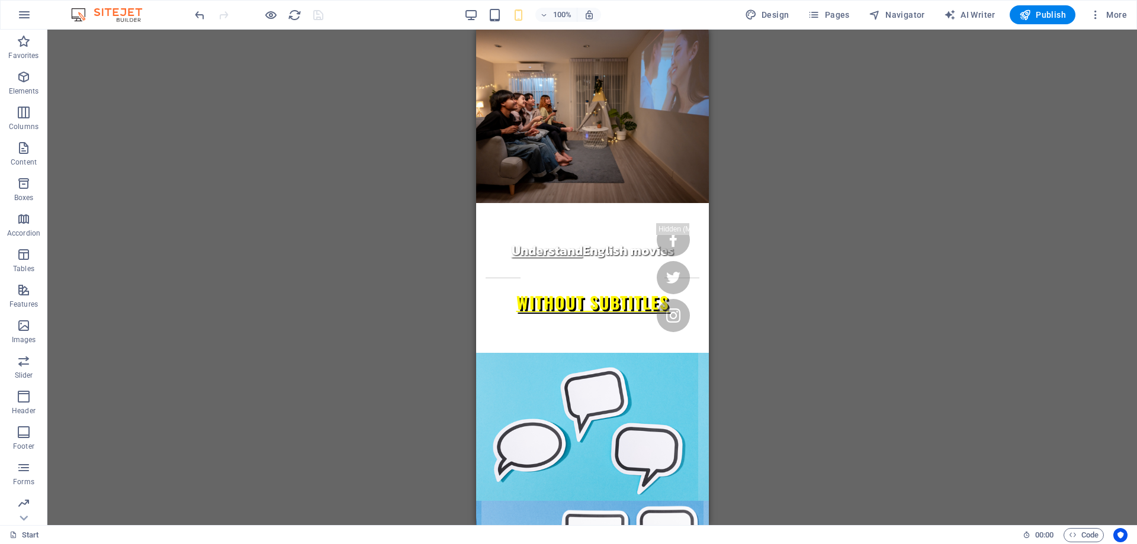
click at [424, 435] on div "Drag here to replace the existing content. Press “Ctrl” if you want to create a…" at bounding box center [591, 277] width 1089 height 495
click at [535, 353] on figure at bounding box center [591, 427] width 233 height 148
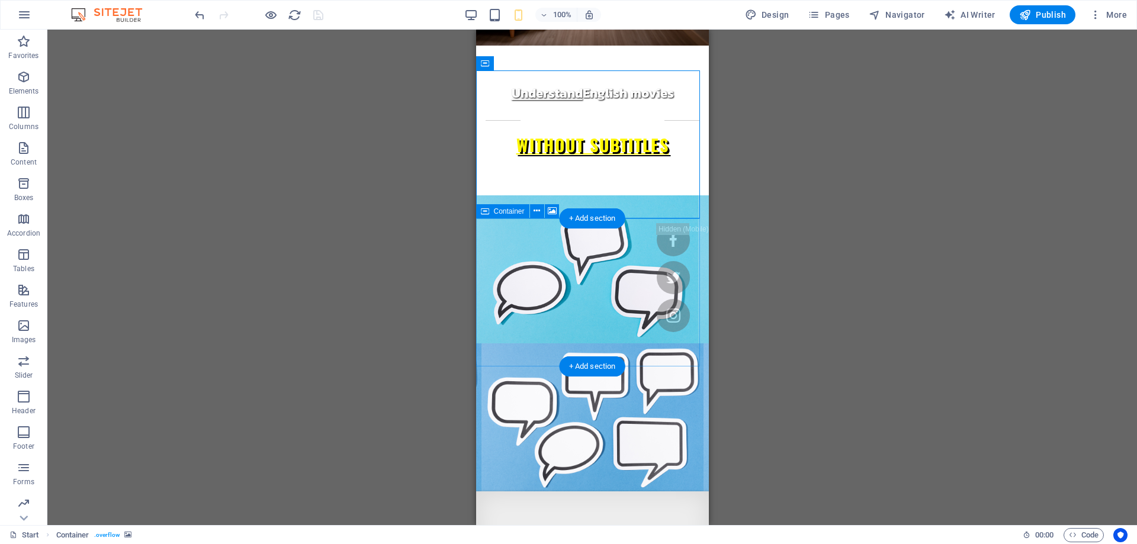
scroll to position [178, 0]
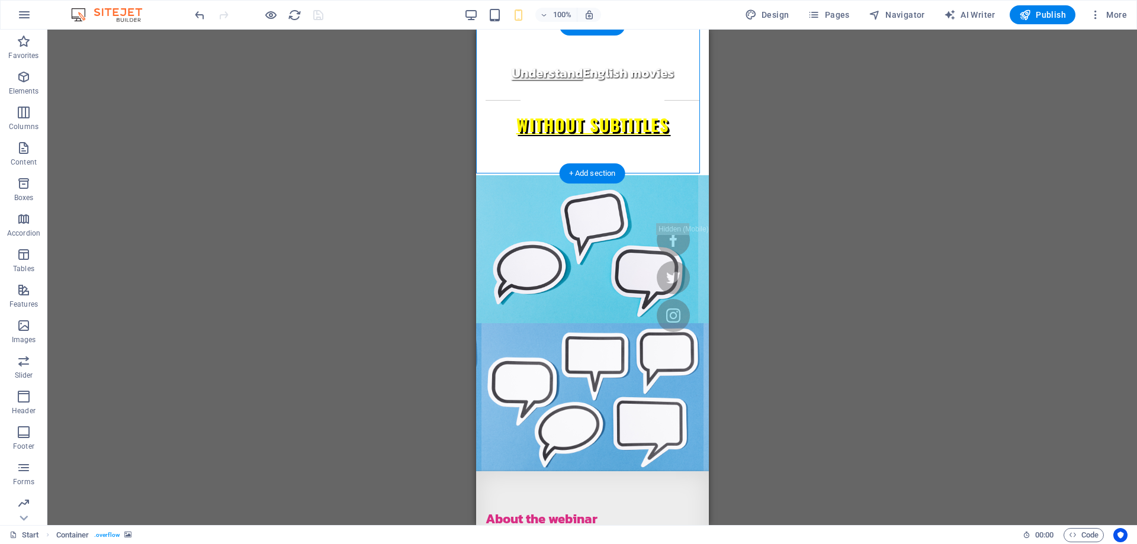
click at [677, 175] on figure at bounding box center [591, 249] width 233 height 148
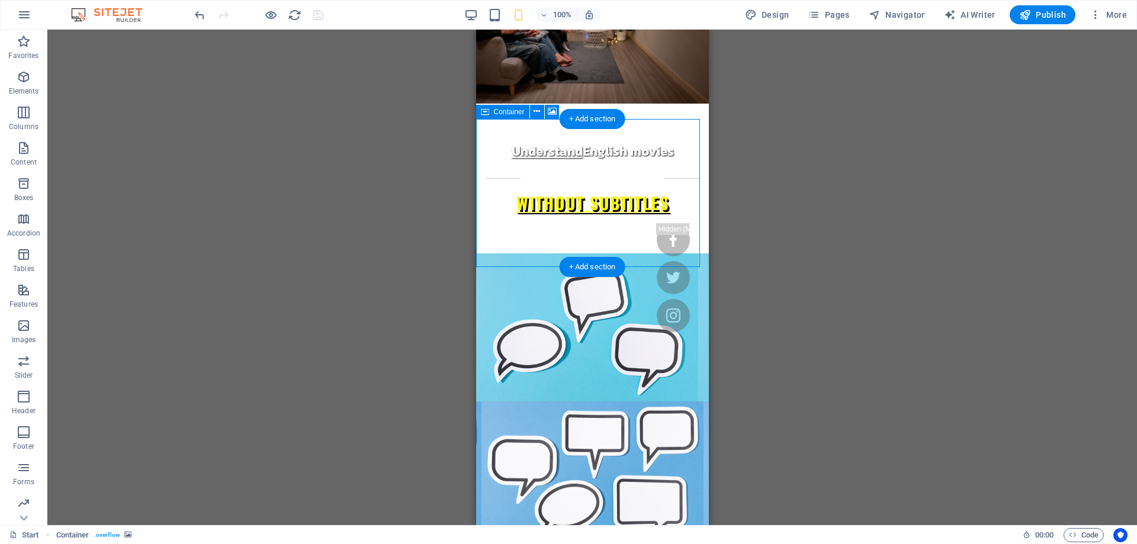
scroll to position [59, 0]
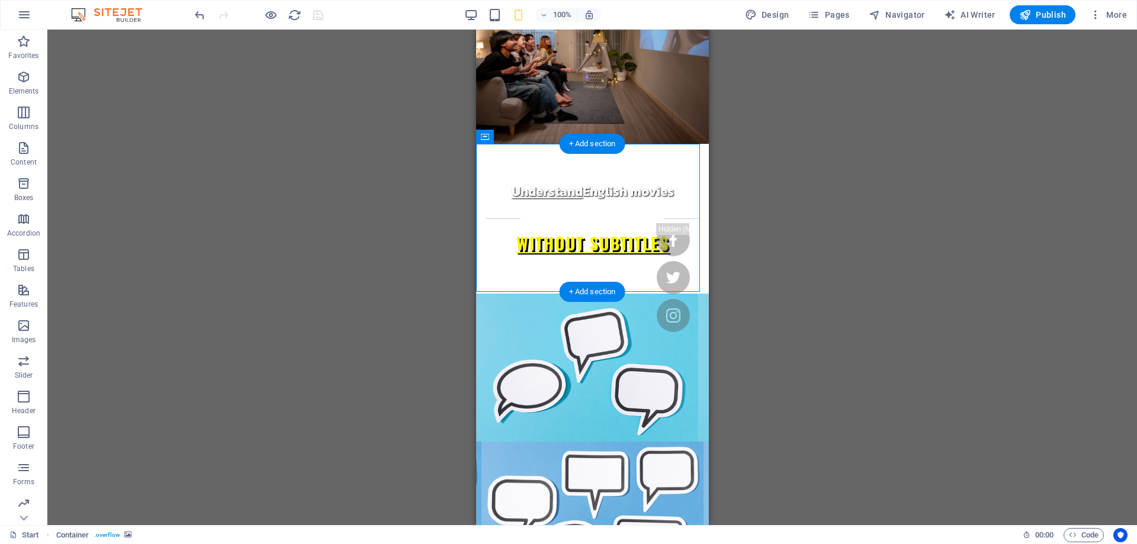
click at [673, 294] on figure at bounding box center [591, 368] width 233 height 148
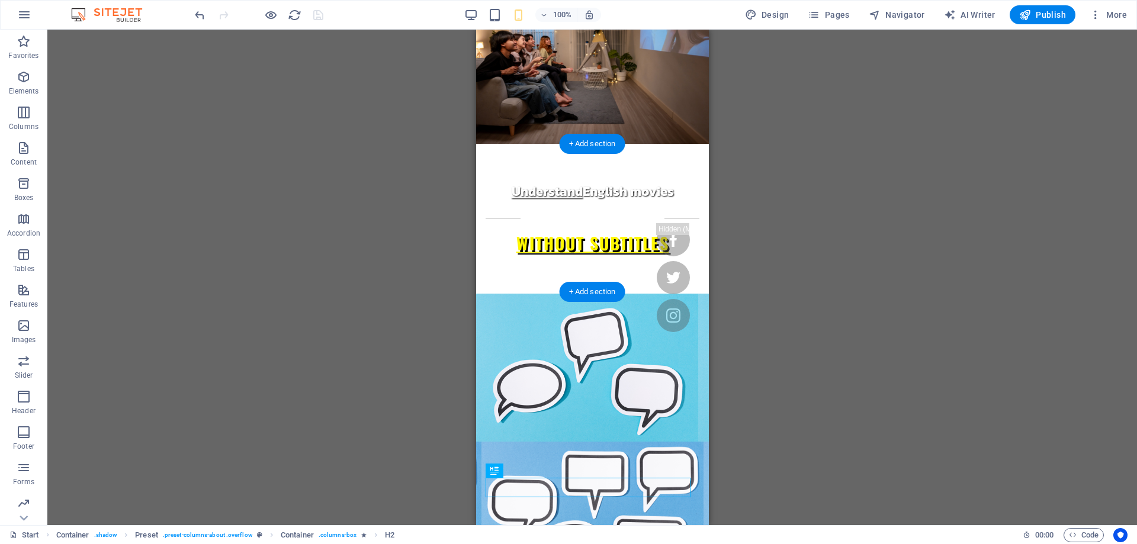
click at [507, 294] on figure at bounding box center [591, 368] width 233 height 148
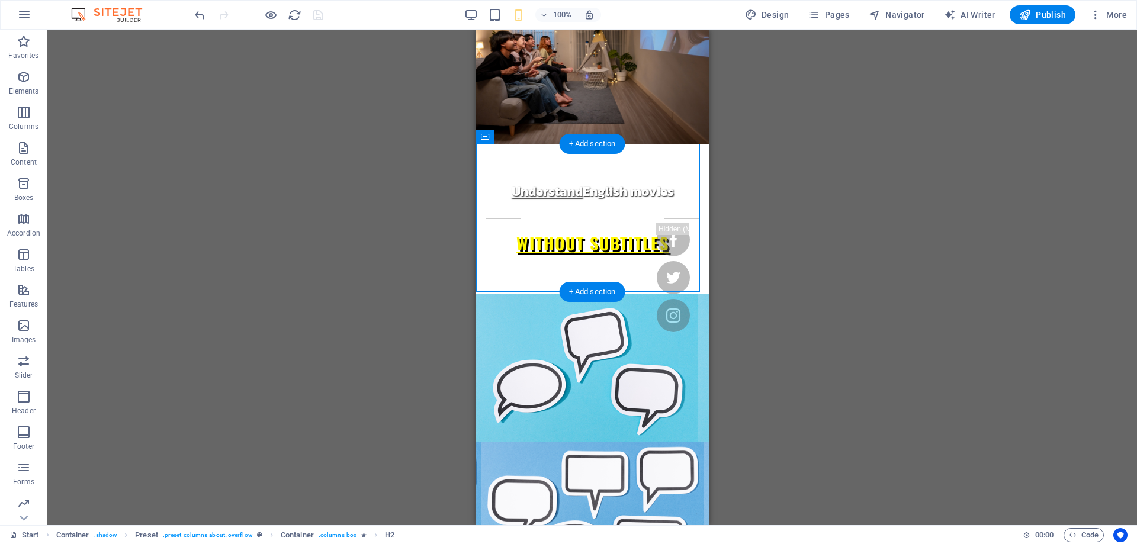
click at [507, 294] on figure at bounding box center [591, 368] width 233 height 148
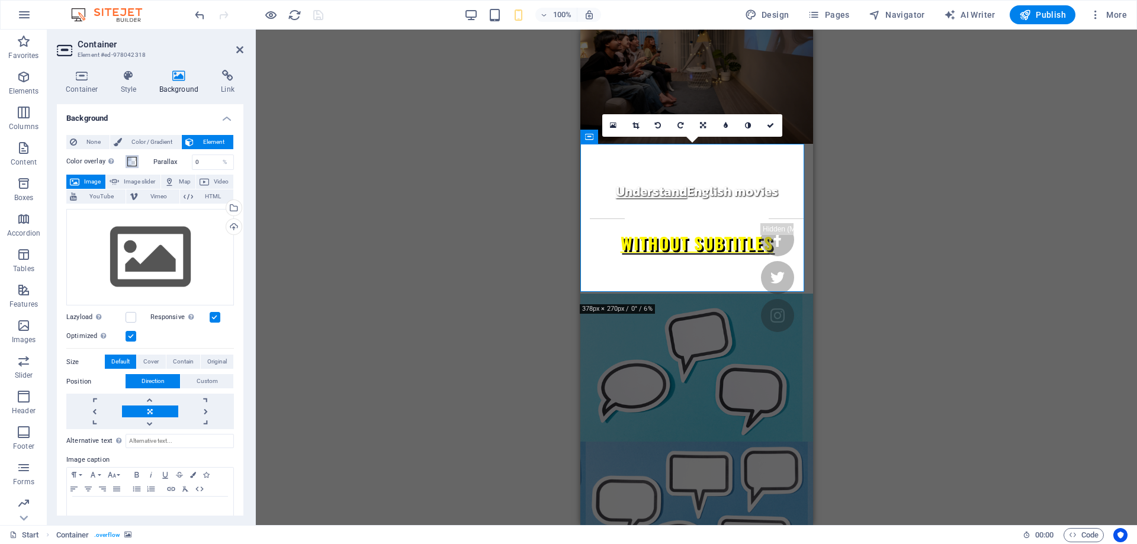
click at [127, 157] on button "Color overlay Places an overlay over the background to colorize it" at bounding box center [131, 161] width 13 height 13
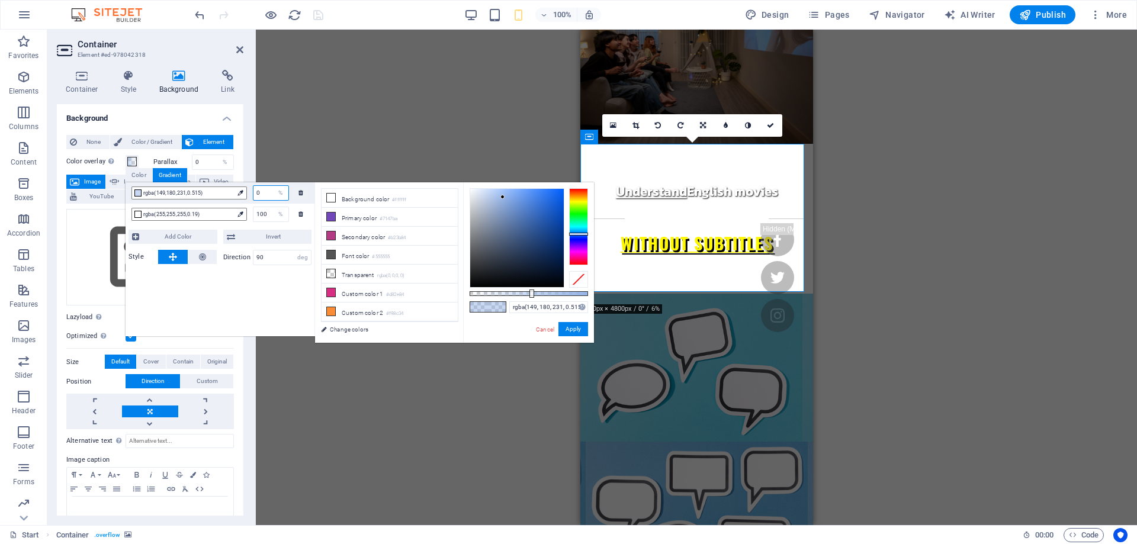
click at [258, 198] on input "0" at bounding box center [270, 193] width 35 height 14
click at [259, 198] on input "0" at bounding box center [270, 193] width 35 height 14
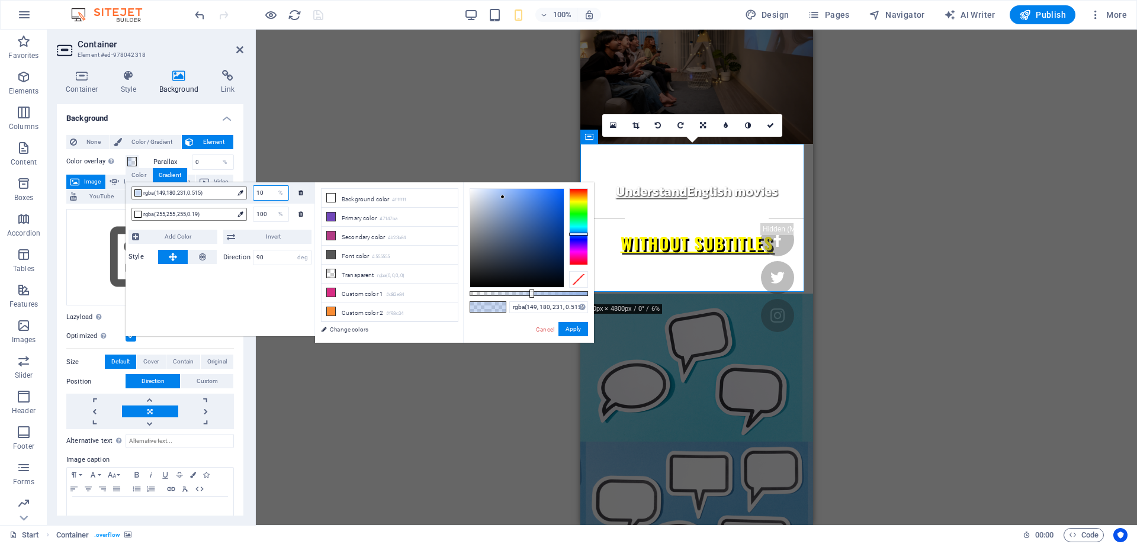
type input "100"
click at [277, 288] on div "rgba(149,180,231,0.515) 100 % rgba(255,255,255,0.19) 100 % Add Color Invert Sty…" at bounding box center [219, 259] width 189 height 154
click at [264, 215] on input "100" at bounding box center [270, 214] width 35 height 14
type input "rgba(255, 255, 255, 0.19)"
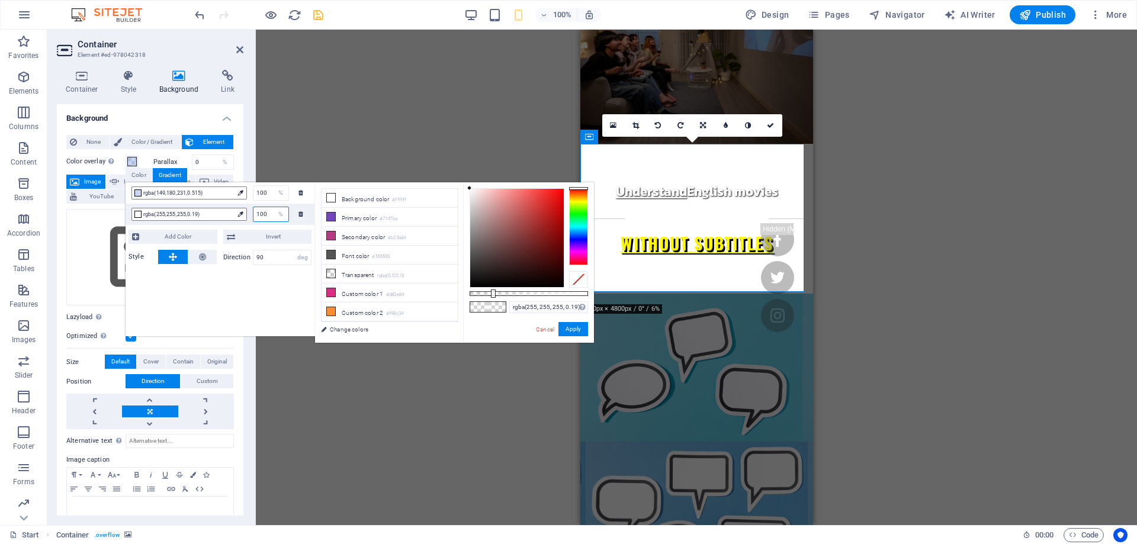
click at [264, 215] on input "100" at bounding box center [270, 214] width 35 height 14
type input "50"
click at [265, 234] on span "Invert" at bounding box center [274, 237] width 70 height 14
click at [265, 194] on input "50" at bounding box center [270, 193] width 35 height 14
type input "rgba(149, 180, 231, 0.515)"
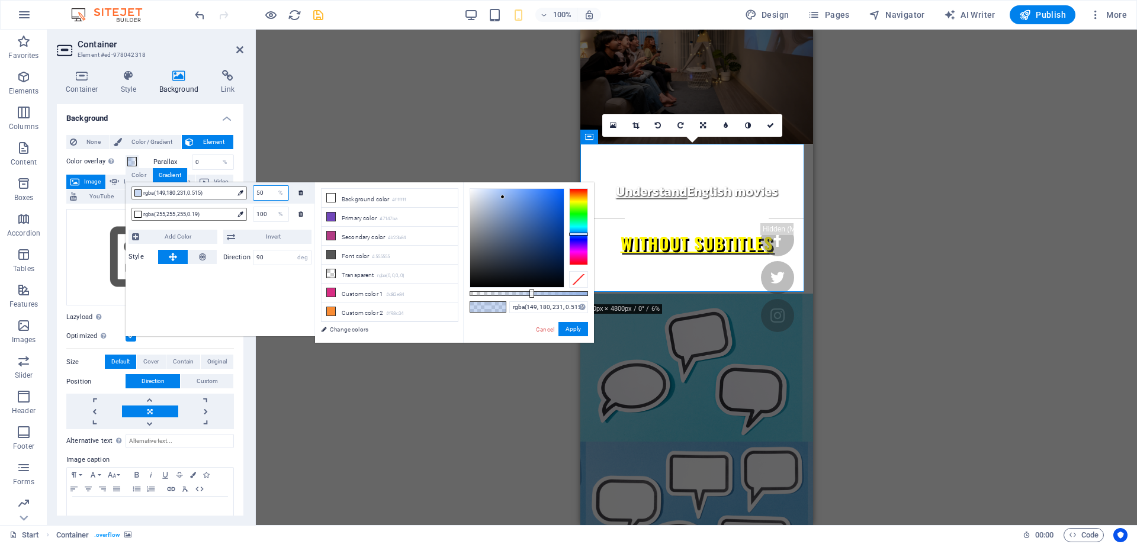
click at [265, 194] on input "50" at bounding box center [270, 193] width 35 height 14
type input "0"
click at [263, 294] on div "rgba(149,180,231,0.515) 0 % rgba(255,255,255,0.19) 100 % Add Color Invert Style…" at bounding box center [219, 259] width 189 height 154
type input "rgba(149, 180, 231, 0.99)"
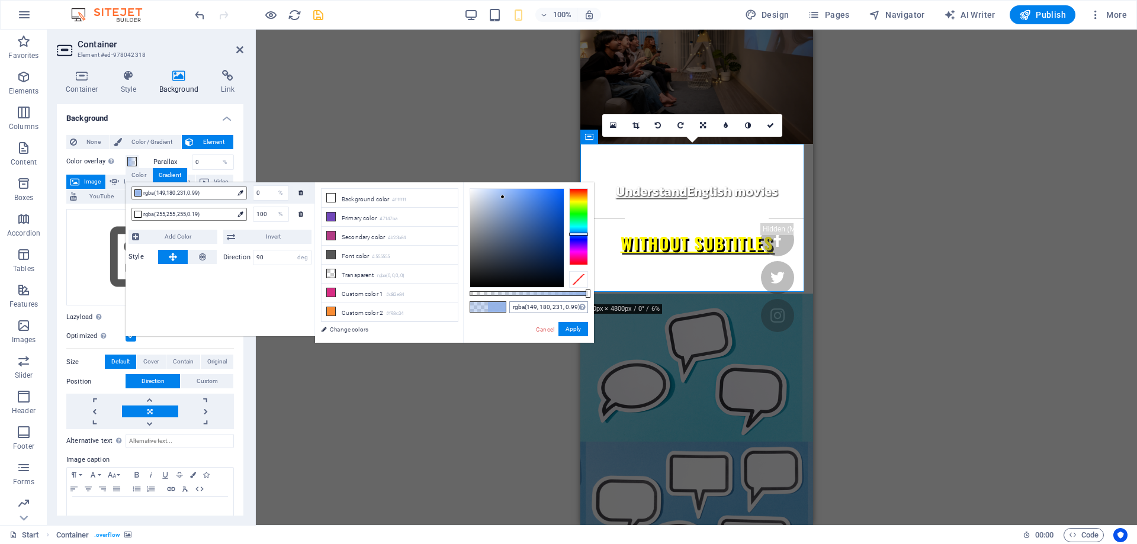
drag, startPoint x: 532, startPoint y: 293, endPoint x: 587, endPoint y: 302, distance: 55.2
click at [587, 302] on div "rgba(149, 180, 231, 0.99) Supported formats #0852ed rgb(8, 82, 237) rgba(8, 82,…" at bounding box center [528, 348] width 131 height 332
click at [572, 333] on button "Apply" at bounding box center [573, 329] width 30 height 14
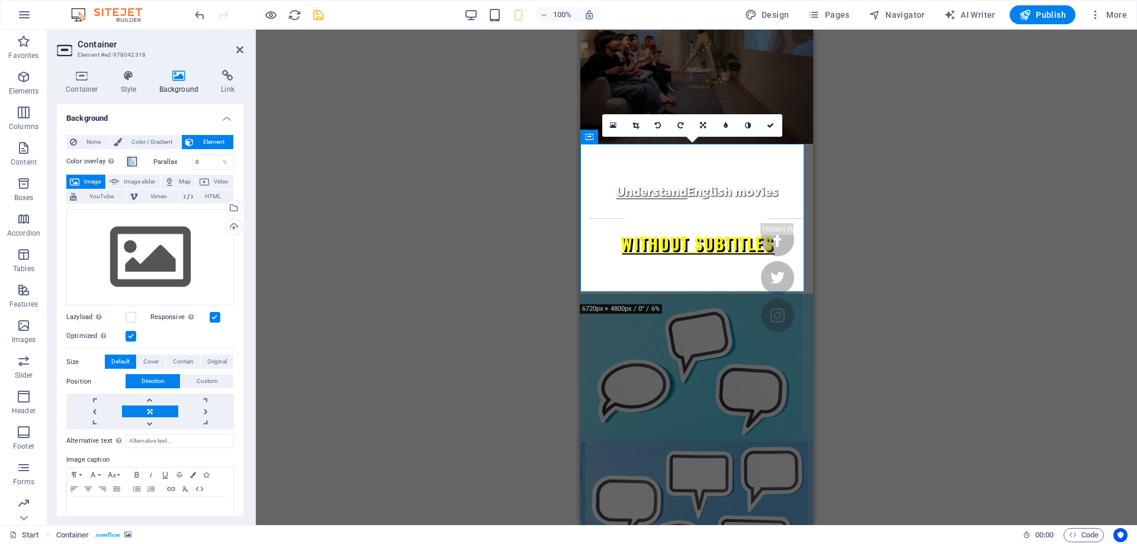
click at [858, 320] on div "Drag here to replace the existing content. Press “Ctrl” if you want to create a…" at bounding box center [696, 277] width 881 height 495
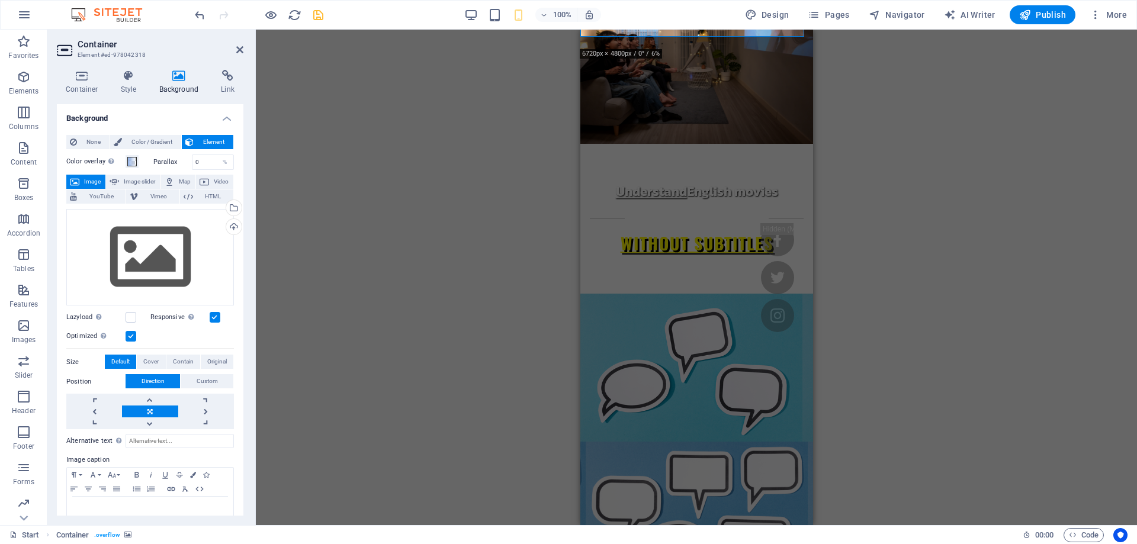
scroll to position [485, 0]
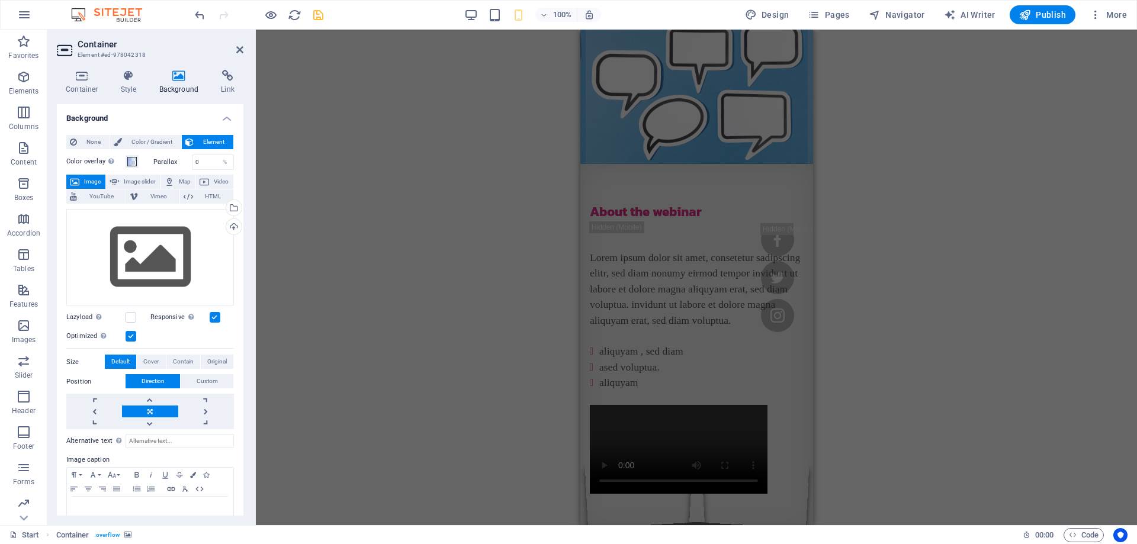
click at [851, 306] on div "Drag here to replace the existing content. Press “Ctrl” if you want to create a…" at bounding box center [696, 277] width 881 height 495
click at [849, 273] on div "Drag here to replace the existing content. Press “Ctrl” if you want to create a…" at bounding box center [696, 277] width 881 height 495
click at [229, 50] on header "Container Element #ed-978042318" at bounding box center [150, 45] width 186 height 31
click at [240, 52] on icon at bounding box center [239, 49] width 7 height 9
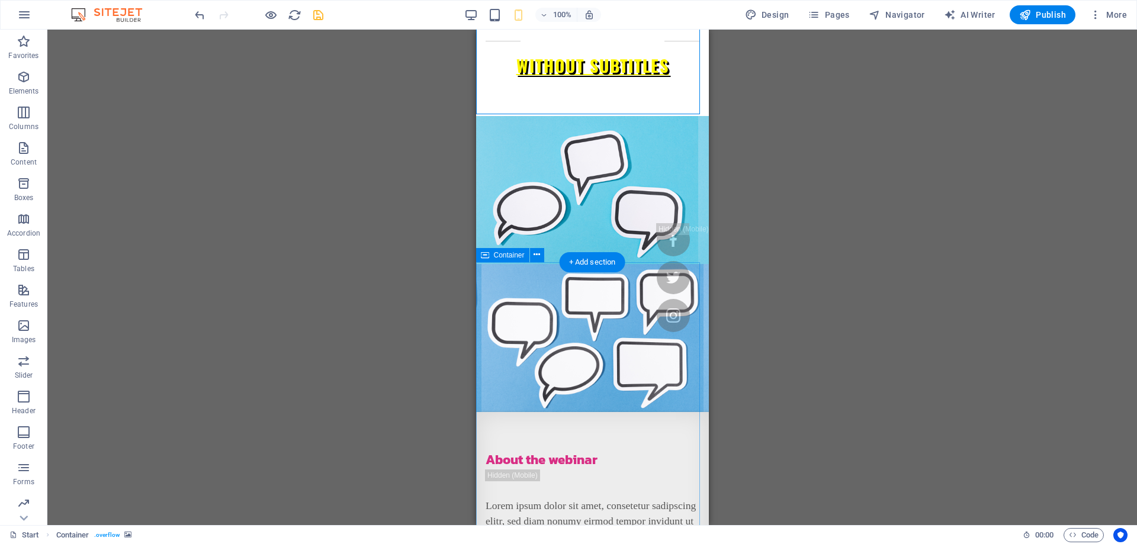
scroll to position [0, 0]
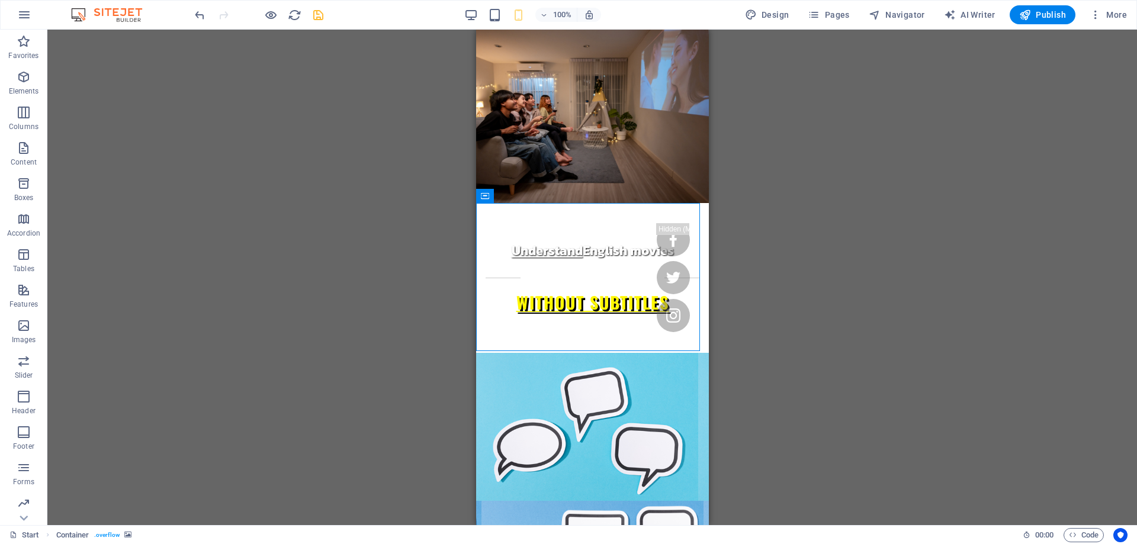
click at [317, 16] on icon "save" at bounding box center [318, 15] width 14 height 14
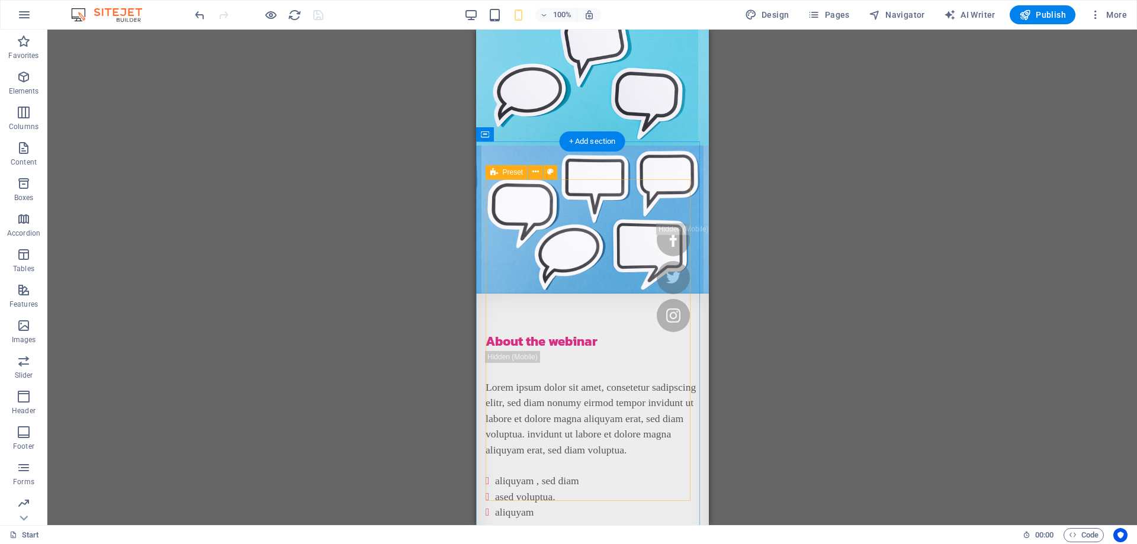
scroll to position [607, 0]
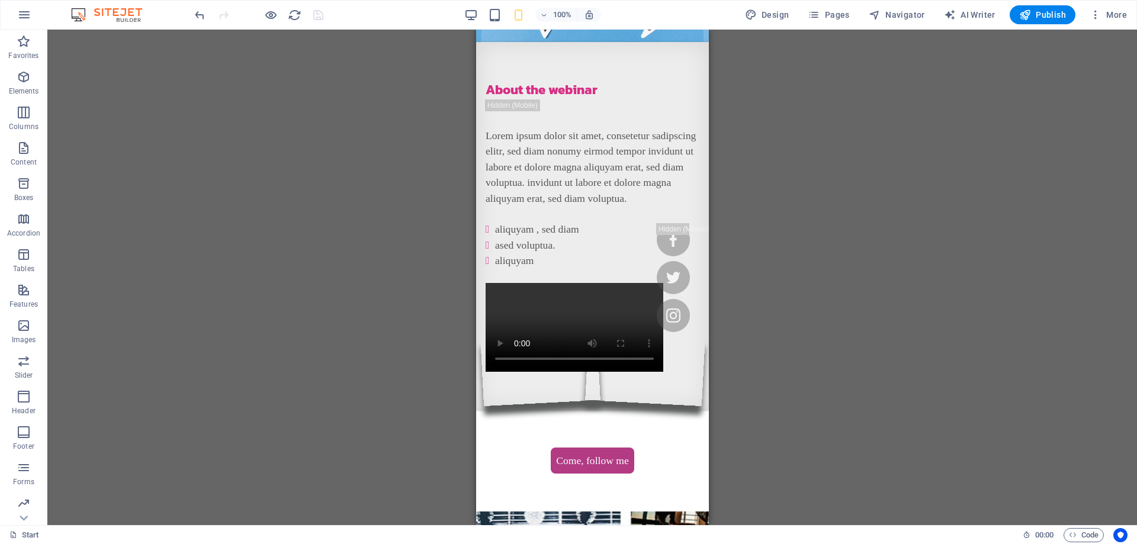
click at [316, 14] on div at bounding box center [258, 14] width 133 height 19
click at [310, 194] on div "Drag here to replace the existing content. Press “Ctrl” if you want to create a…" at bounding box center [591, 277] width 1089 height 495
